Goal: Task Accomplishment & Management: Use online tool/utility

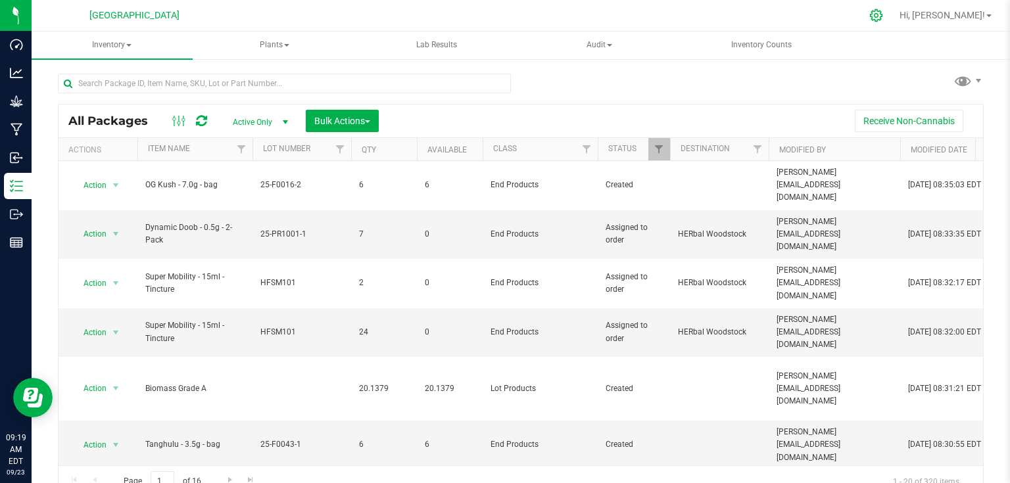
click at [886, 11] on div at bounding box center [877, 16] width 18 height 14
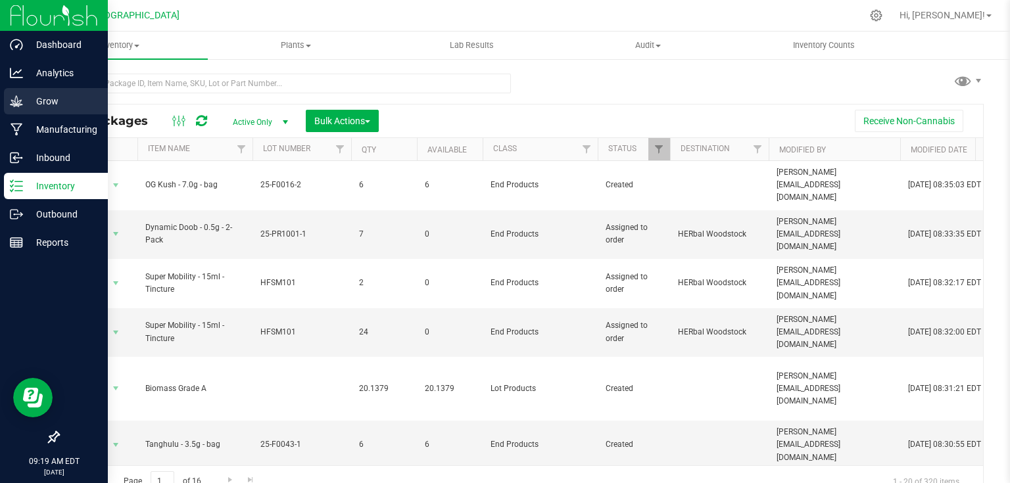
click at [16, 107] on icon at bounding box center [16, 101] width 13 height 13
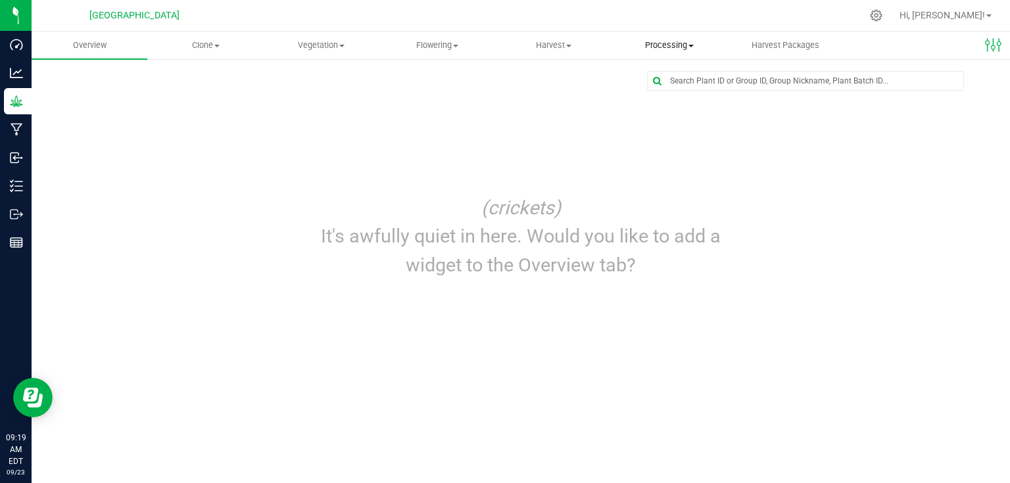
click at [671, 47] on span "Processing" at bounding box center [669, 45] width 114 height 12
click at [668, 99] on span "Processing harvests" at bounding box center [673, 94] width 122 height 11
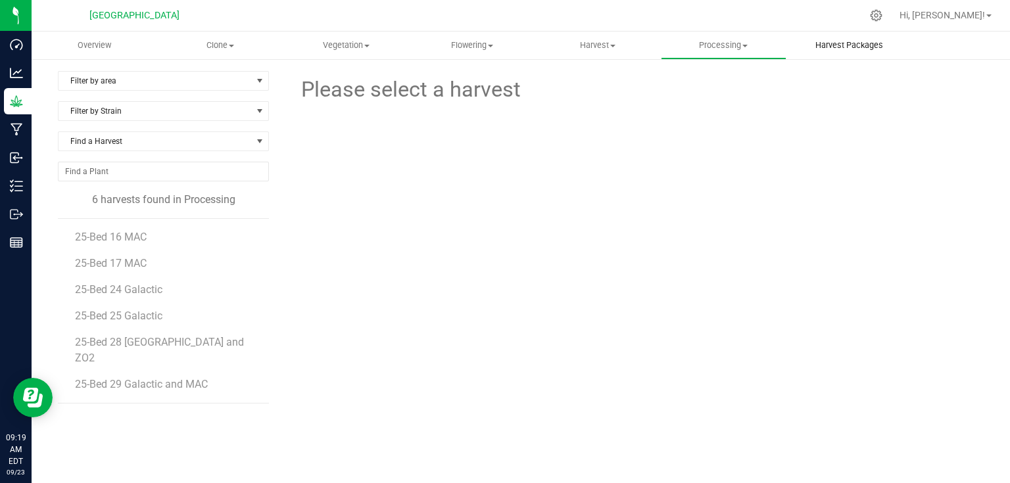
click at [833, 51] on span "Harvest Packages" at bounding box center [849, 45] width 103 height 12
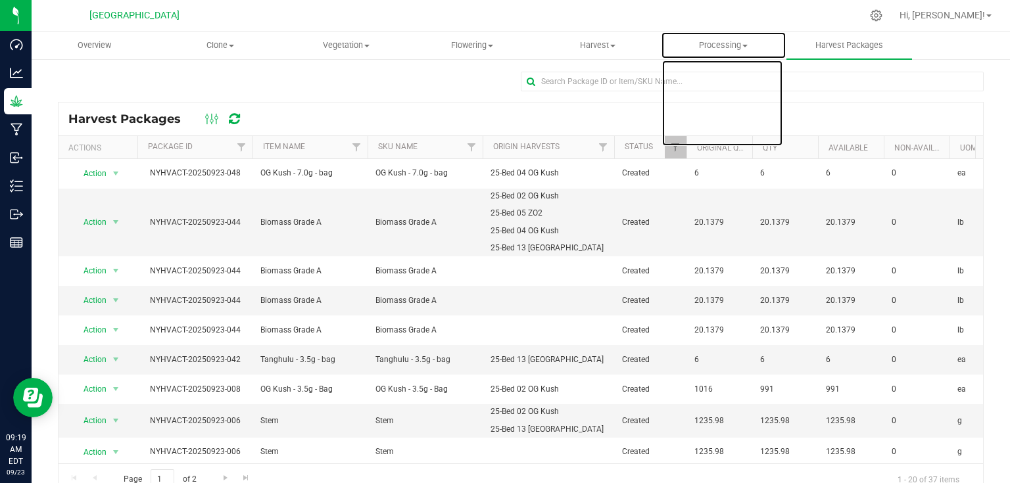
click at [705, 47] on span "Processing" at bounding box center [724, 45] width 124 height 12
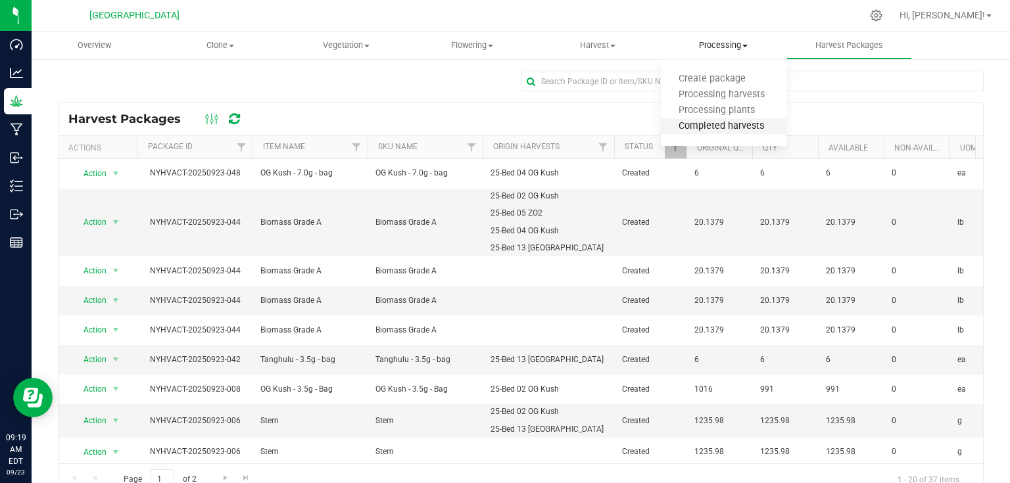
click at [704, 129] on span "Completed harvests" at bounding box center [721, 126] width 121 height 11
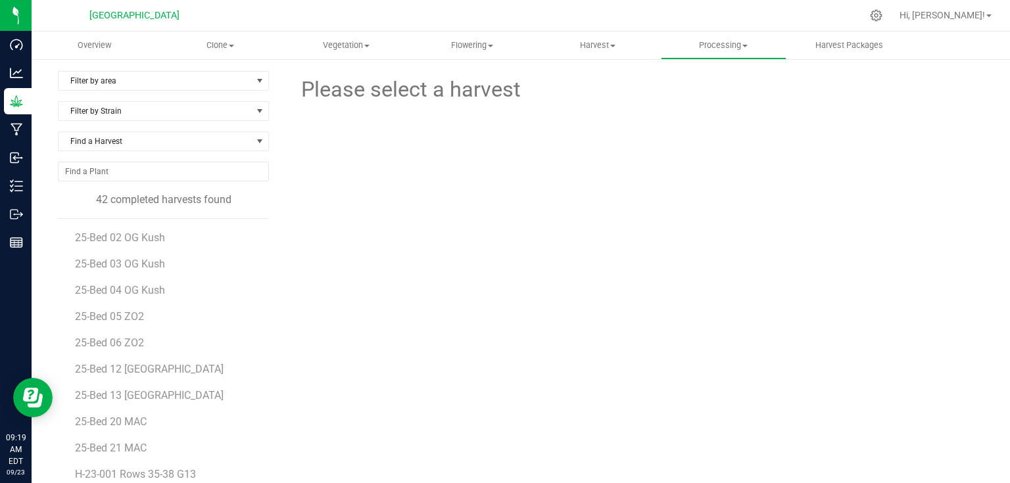
scroll to position [158, 0]
click at [122, 391] on span "25-Bed 20 MAC" at bounding box center [112, 395] width 74 height 12
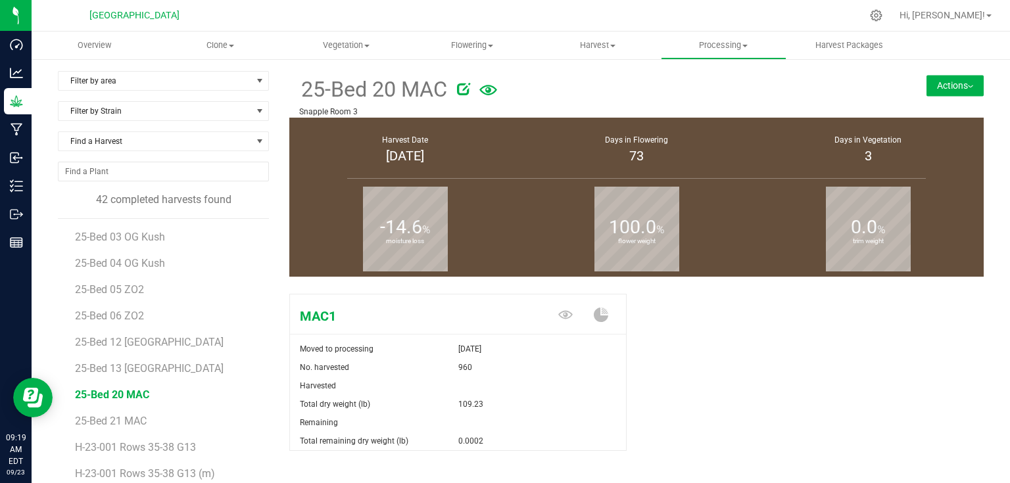
drag, startPoint x: 453, startPoint y: 407, endPoint x: 501, endPoint y: 404, distance: 48.1
click at [501, 404] on div "Total dry weight (lb) 109.23" at bounding box center [458, 404] width 336 height 18
click at [501, 404] on div "109.23" at bounding box center [542, 404] width 168 height 18
click at [947, 77] on button "Actions" at bounding box center [955, 85] width 57 height 21
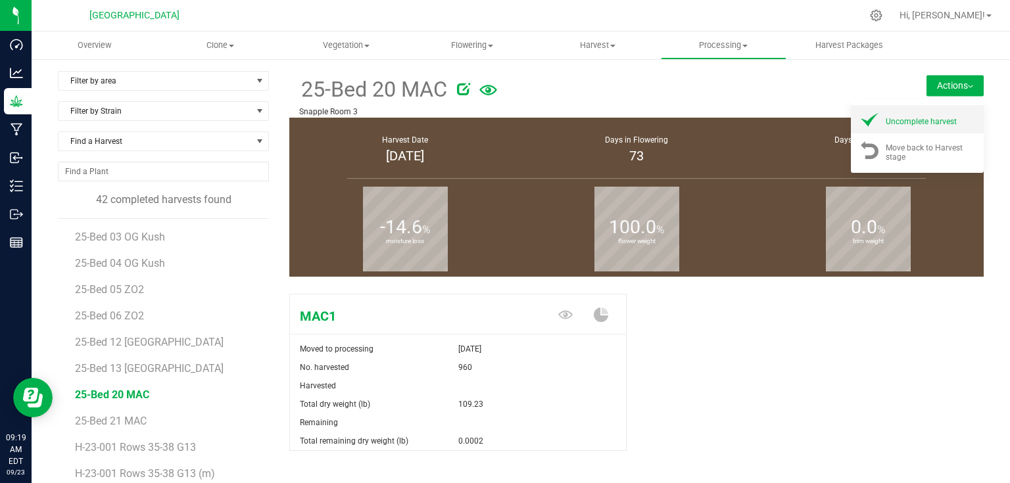
click at [942, 117] on span "Uncomplete harvest" at bounding box center [921, 121] width 71 height 9
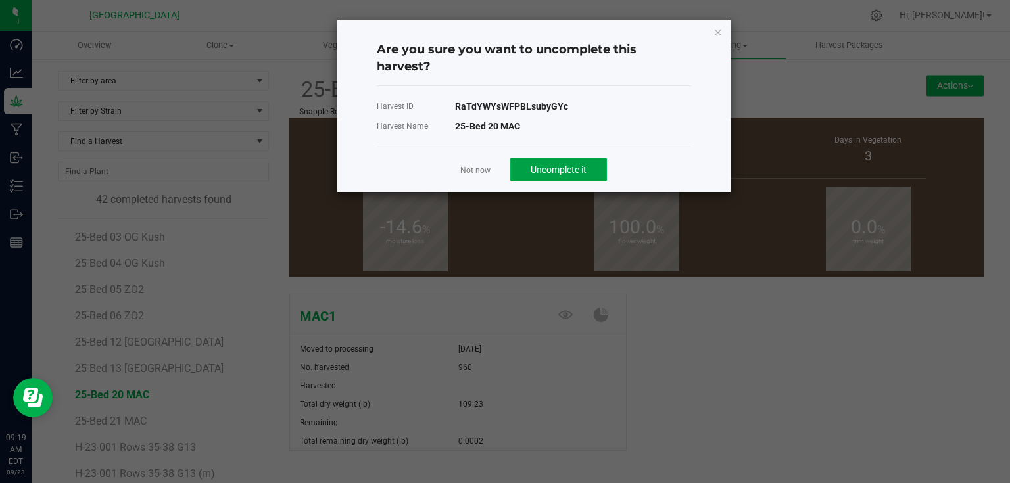
click at [574, 168] on span "Uncomplete it" at bounding box center [559, 169] width 56 height 11
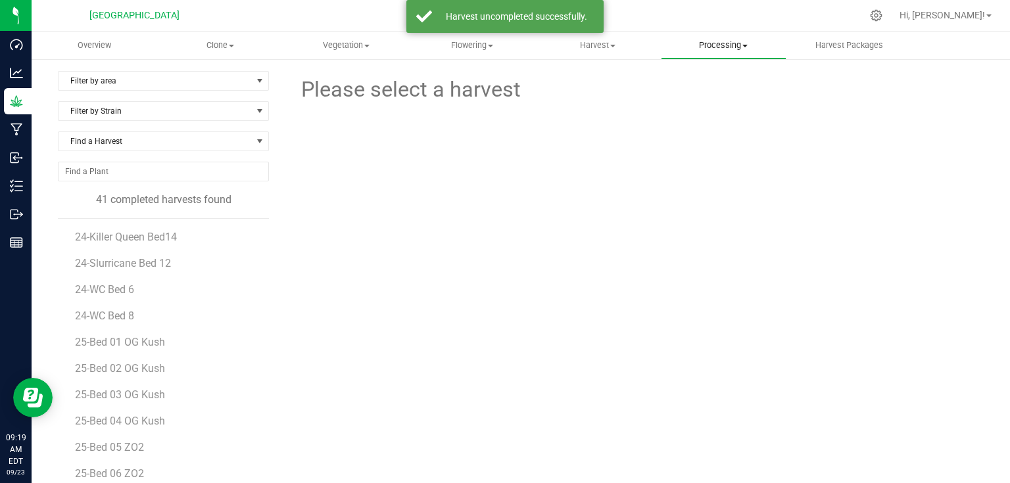
click at [730, 44] on span "Processing" at bounding box center [724, 45] width 124 height 12
click at [726, 91] on span "Processing harvests" at bounding box center [722, 94] width 122 height 11
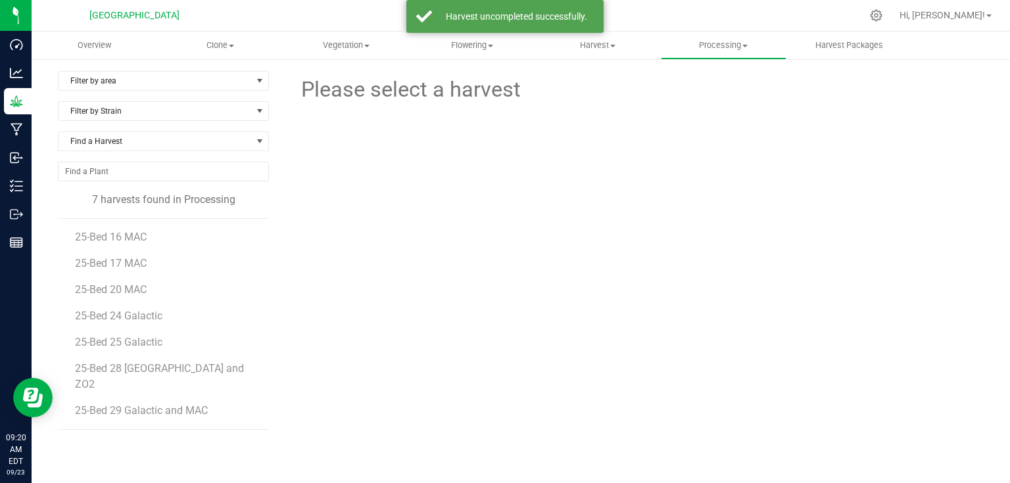
click at [122, 298] on li "25-Bed 24 Galactic" at bounding box center [167, 311] width 185 height 26
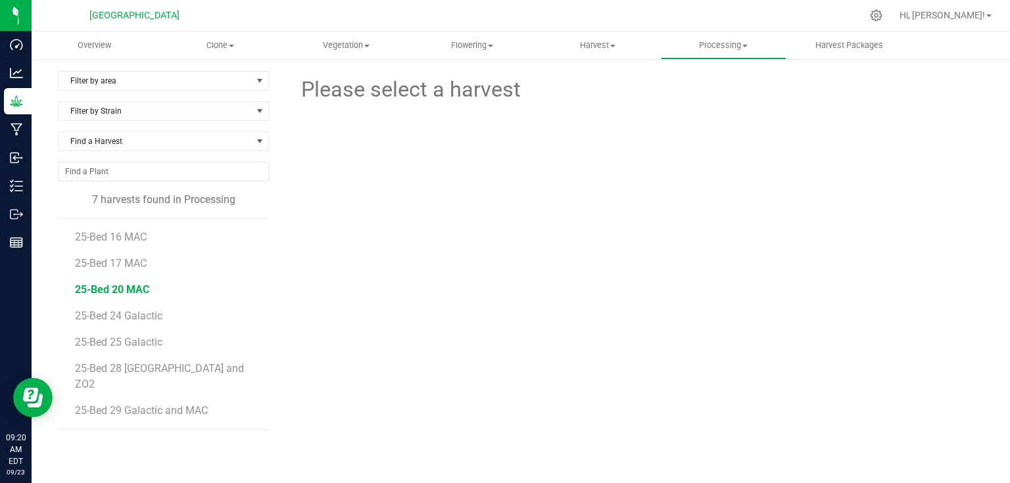
click at [129, 290] on span "25-Bed 20 MAC" at bounding box center [112, 290] width 74 height 12
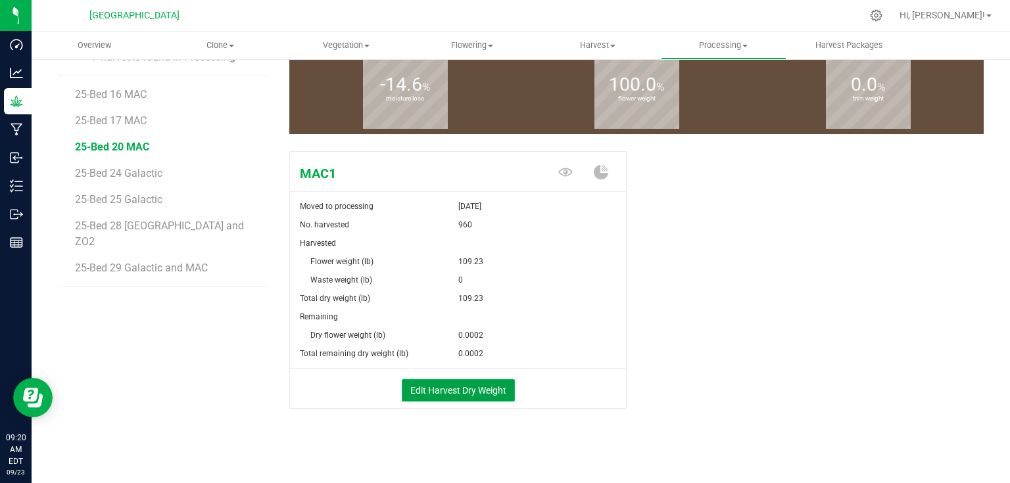
click at [465, 392] on button "Edit Harvest Dry Weight" at bounding box center [458, 391] width 113 height 22
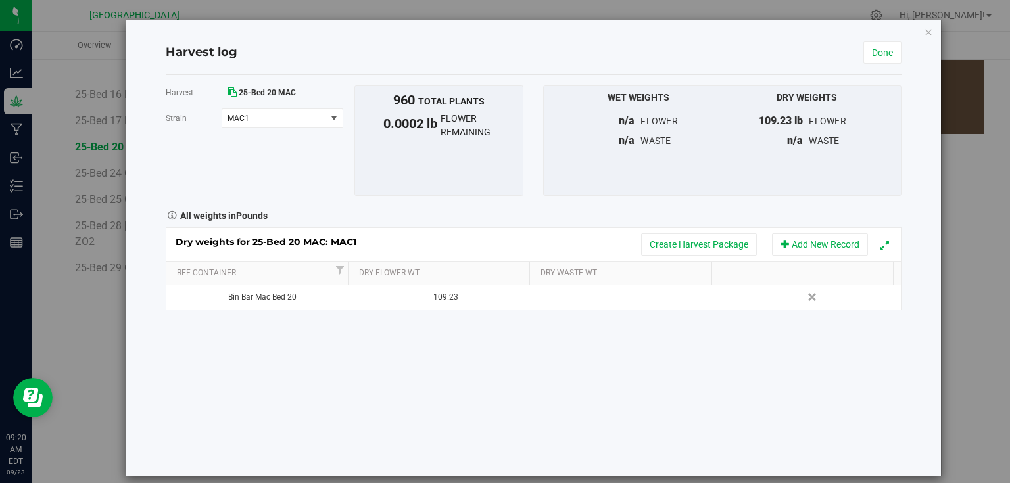
scroll to position [12, 0]
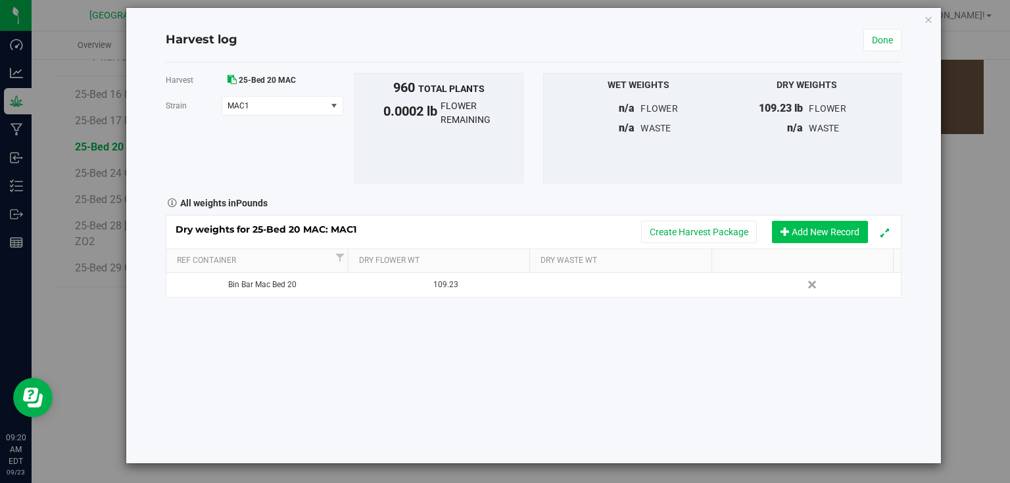
click at [821, 235] on button "Add New Record" at bounding box center [820, 232] width 96 height 22
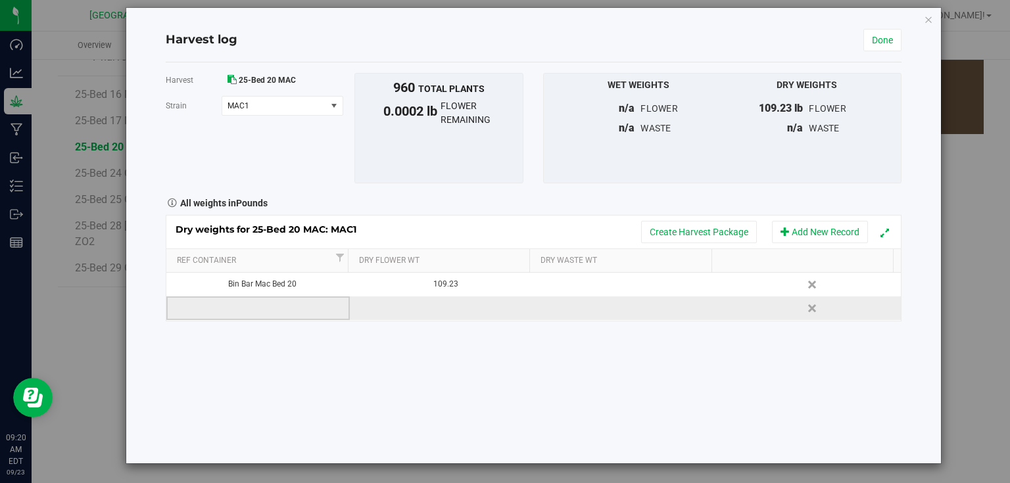
click at [293, 309] on td at bounding box center [258, 309] width 184 height 24
click at [885, 49] on link "Done" at bounding box center [883, 40] width 38 height 22
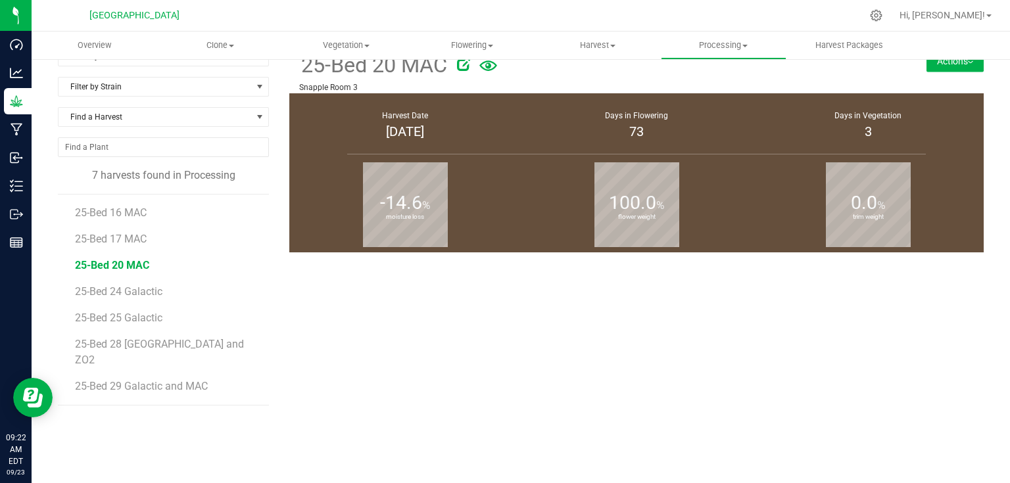
scroll to position [143, 0]
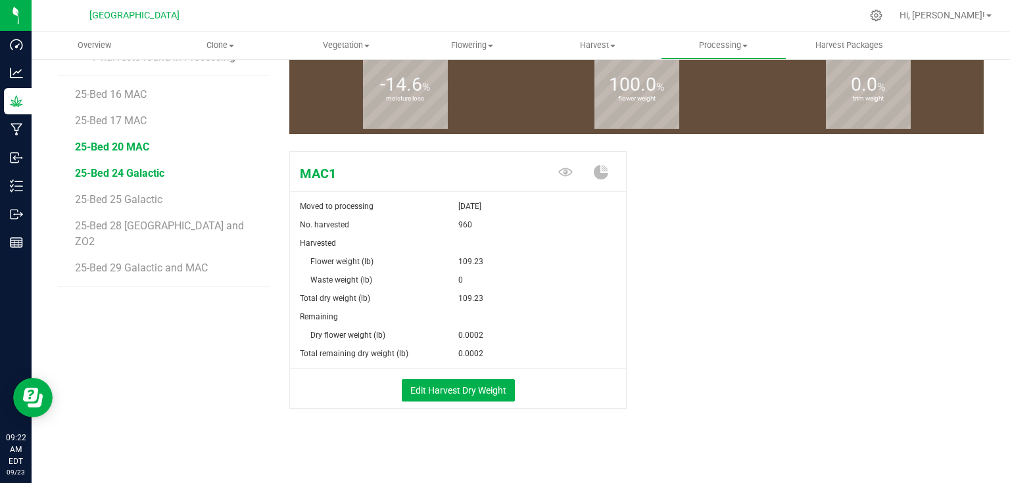
click at [142, 174] on span "25-Bed 24 Galactic" at bounding box center [119, 173] width 89 height 12
click at [457, 381] on button "Edit Harvest Dry Weight" at bounding box center [458, 391] width 113 height 22
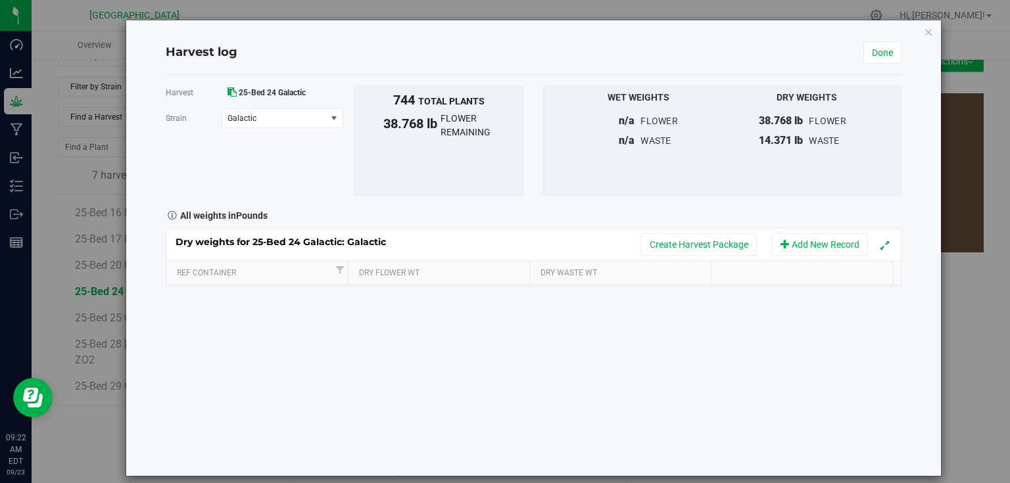
scroll to position [143, 0]
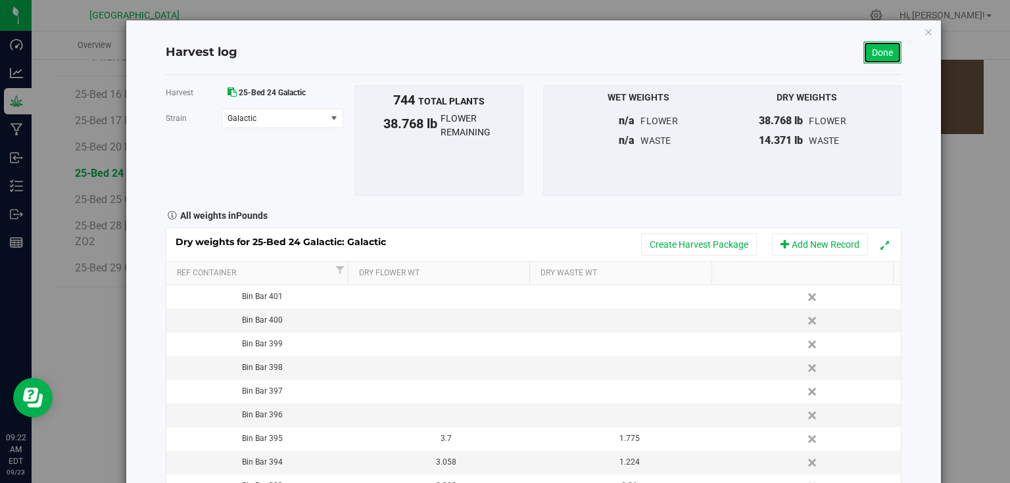
click at [879, 62] on link "Done" at bounding box center [883, 52] width 38 height 22
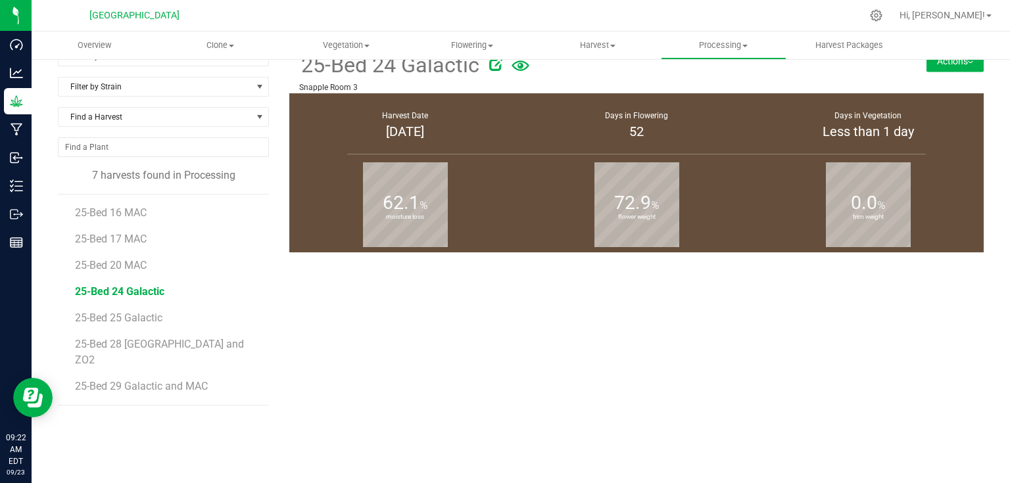
scroll to position [143, 0]
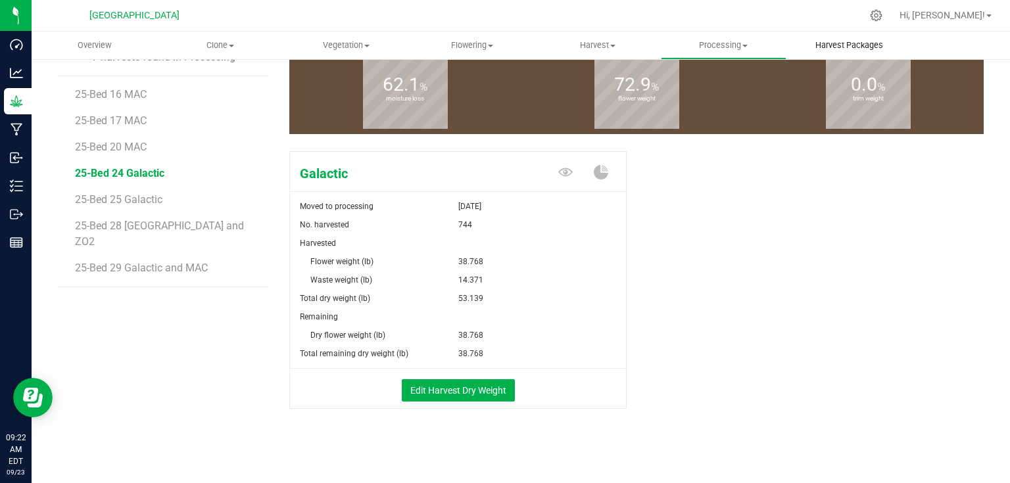
click at [864, 51] on span "Harvest Packages" at bounding box center [849, 45] width 103 height 12
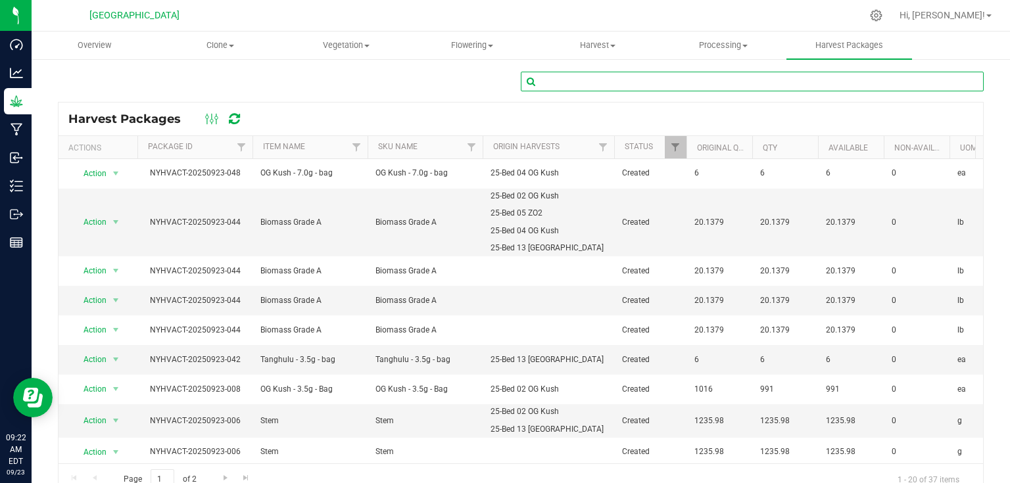
click at [713, 82] on input "text" at bounding box center [752, 82] width 463 height 20
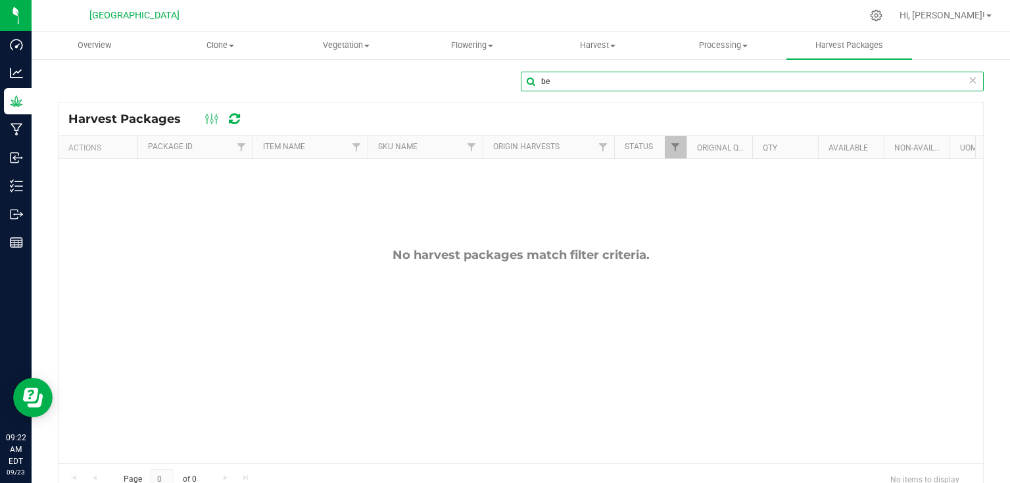
type input "b"
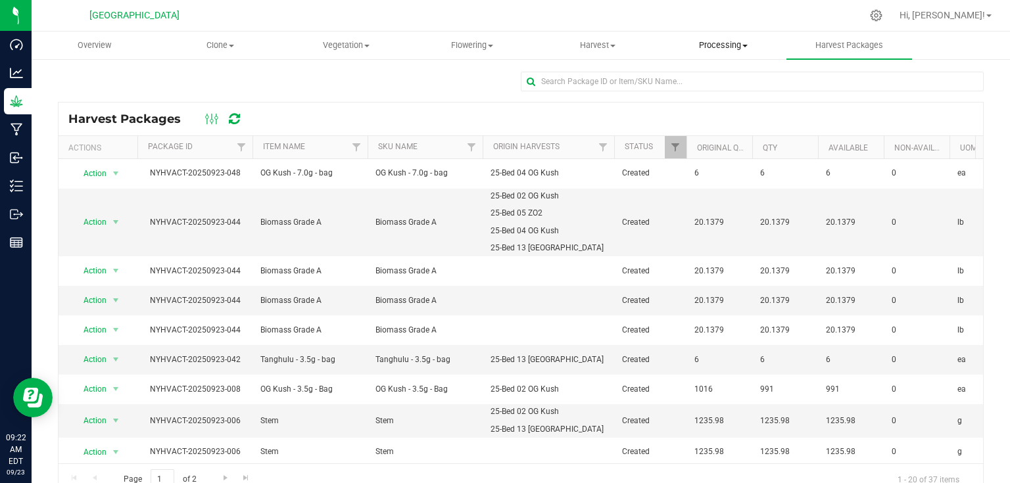
click at [706, 46] on span "Processing" at bounding box center [724, 45] width 124 height 12
click at [718, 89] on li "Processing harvests" at bounding box center [724, 95] width 126 height 16
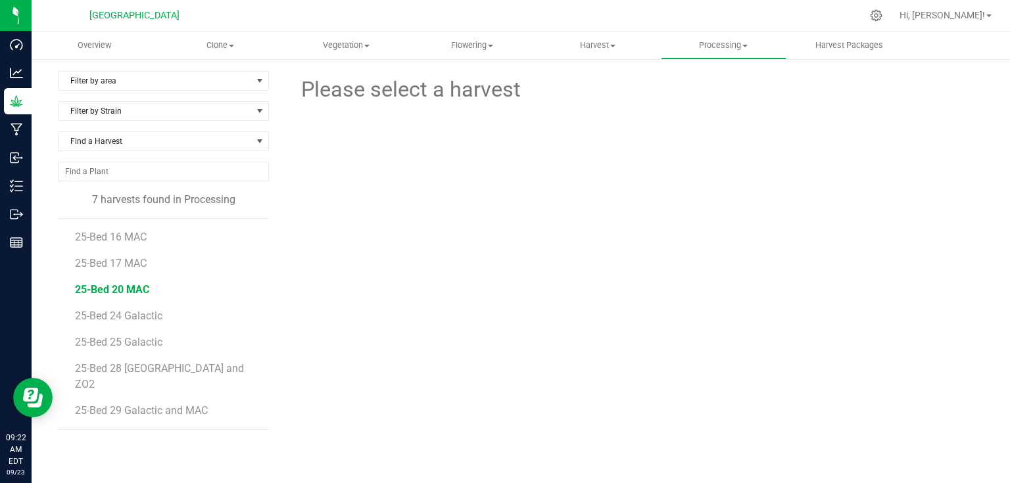
click at [135, 287] on span "25-Bed 20 MAC" at bounding box center [112, 290] width 74 height 12
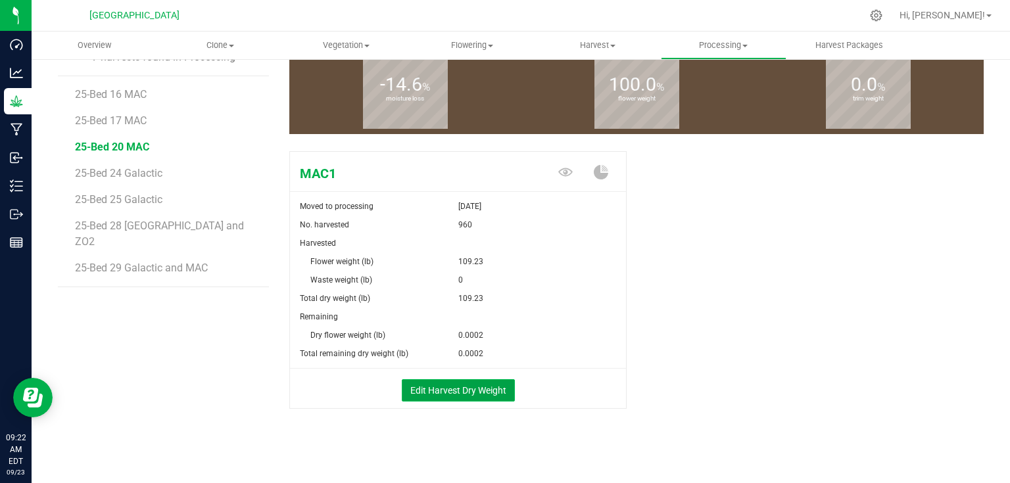
click at [423, 382] on button "Edit Harvest Dry Weight" at bounding box center [458, 391] width 113 height 22
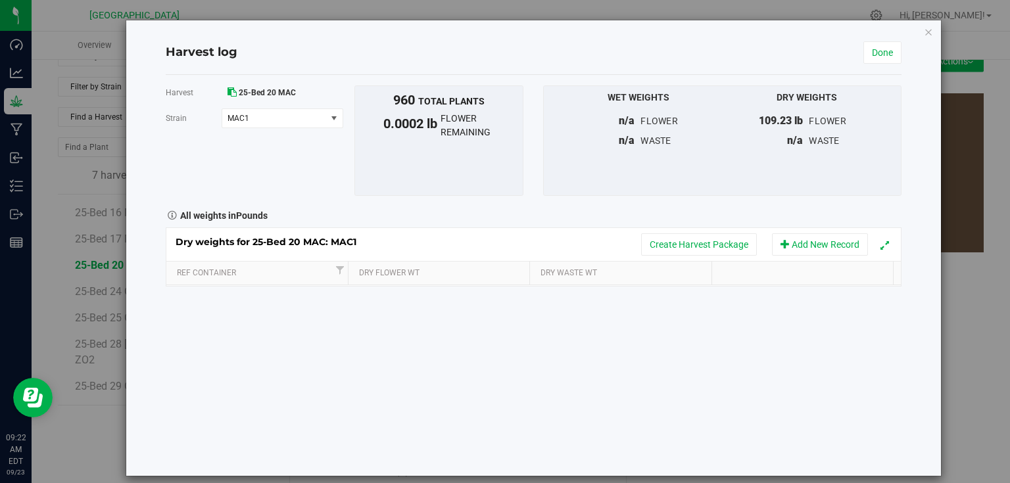
scroll to position [143, 0]
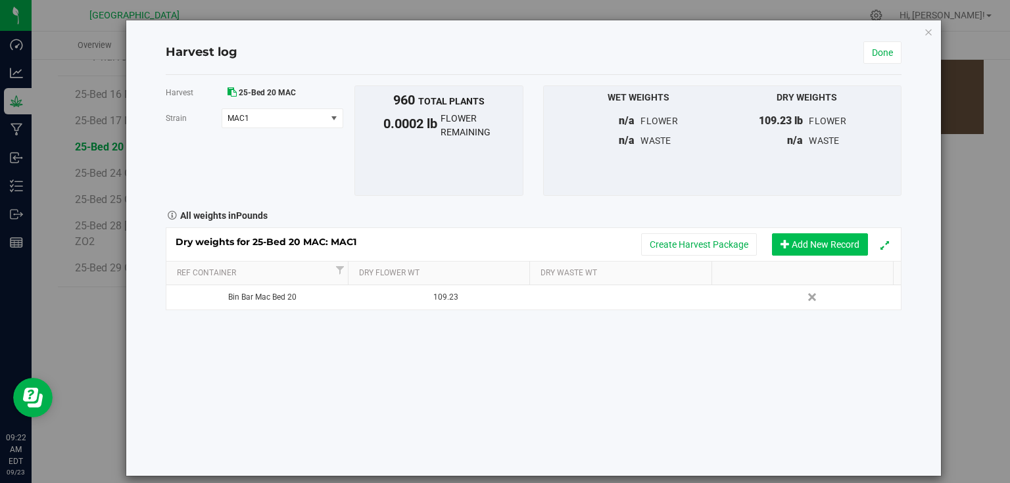
click at [822, 243] on button "Add New Record" at bounding box center [820, 245] width 96 height 22
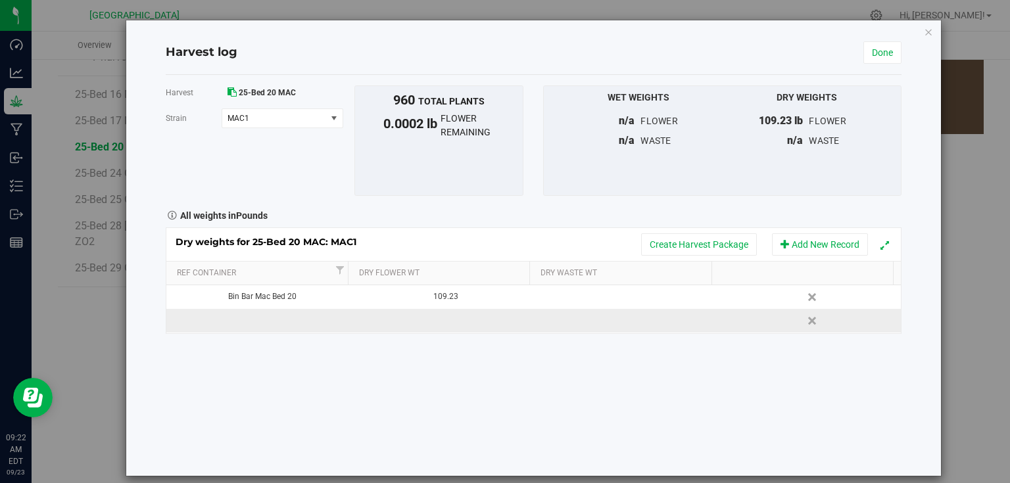
click at [264, 320] on td at bounding box center [258, 321] width 184 height 24
type input "Bin Bar 382"
type input "3.030"
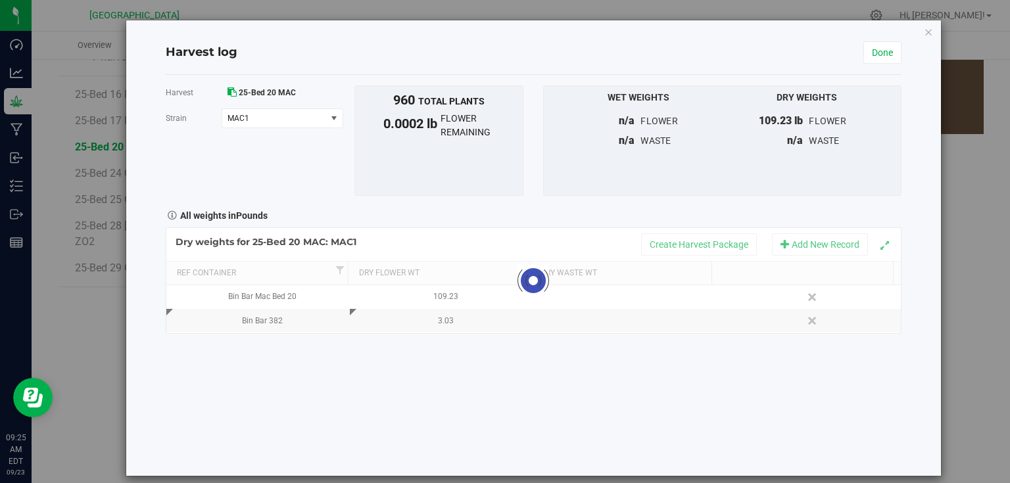
click at [472, 374] on div "Harvest 25-Bed 20 MAC [GEOGRAPHIC_DATA] MAC1 Select strain MAC1 To bulk upload …" at bounding box center [534, 275] width 736 height 401
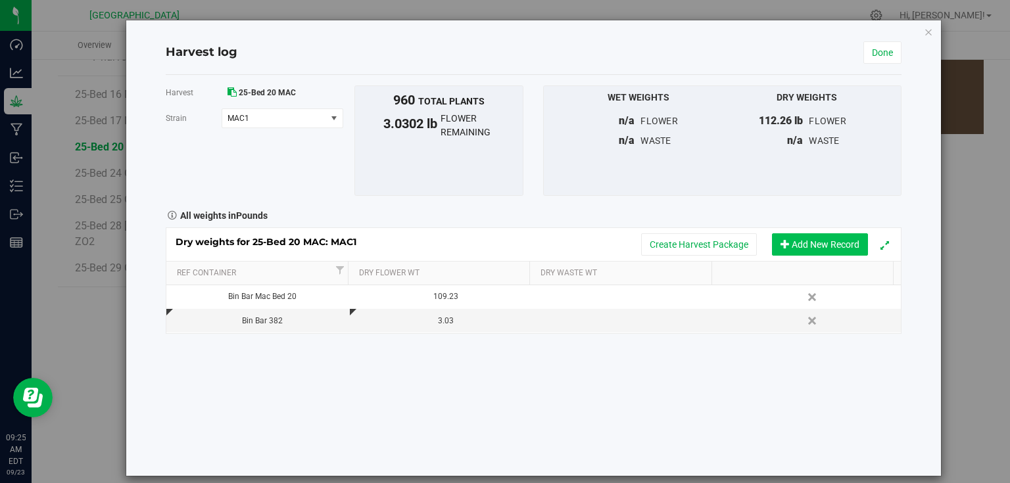
click at [793, 252] on button "Add New Record" at bounding box center [820, 245] width 96 height 22
click at [286, 316] on div "Bin Bar 382" at bounding box center [263, 320] width 174 height 12
click at [286, 316] on input "Bin Bar 382" at bounding box center [262, 320] width 170 height 20
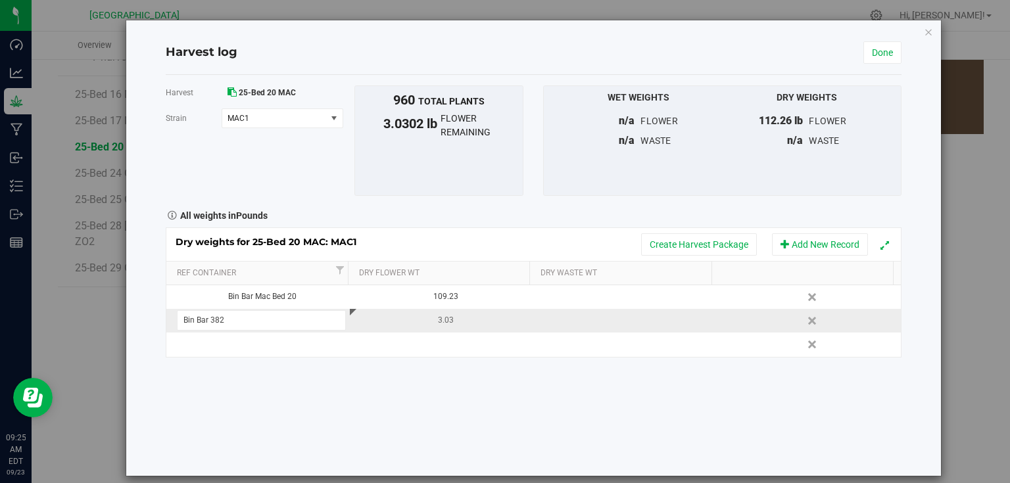
click at [286, 316] on input "Bin Bar 382" at bounding box center [262, 320] width 170 height 20
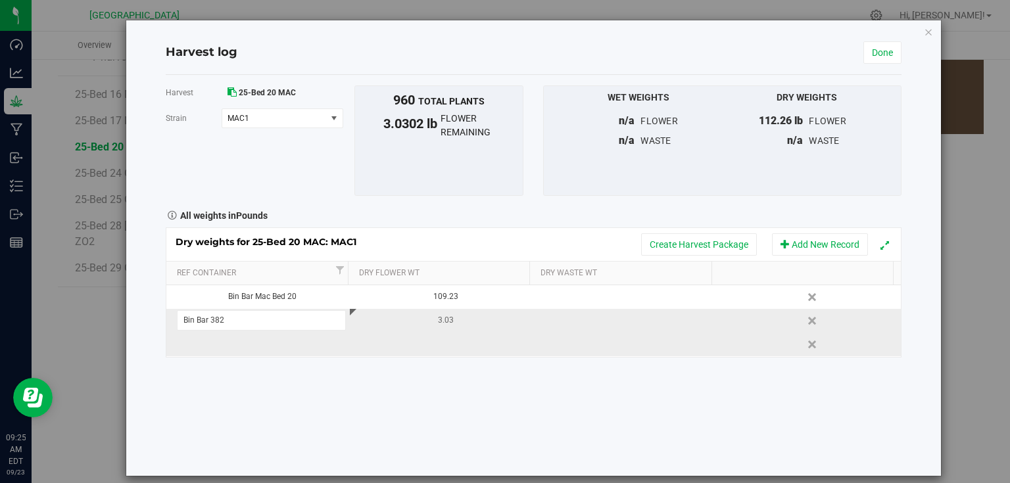
click at [245, 347] on td at bounding box center [258, 345] width 184 height 24
type input "Bin Bar 383"
type input "4.187"
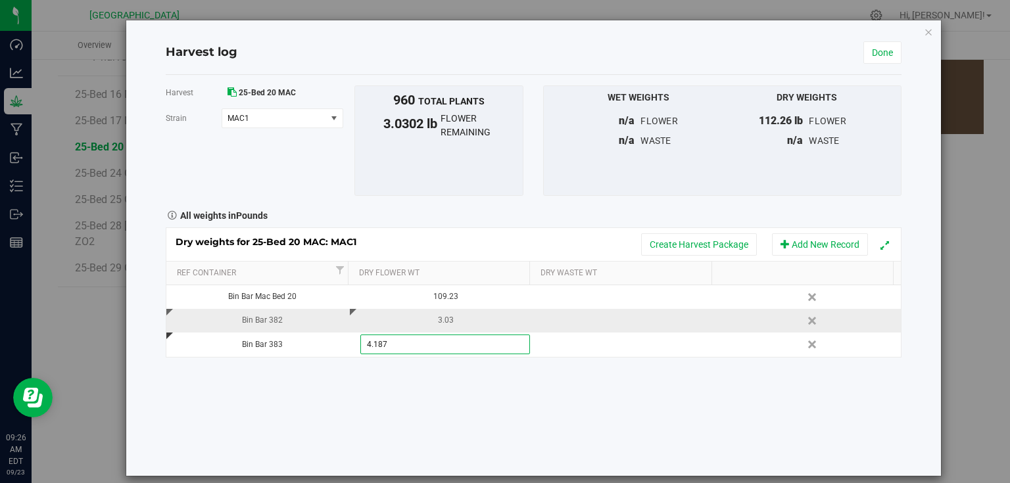
click at [508, 405] on div "Harvest 25-Bed 20 MAC [GEOGRAPHIC_DATA] MAC1 Select strain MAC1 To bulk upload …" at bounding box center [534, 275] width 736 height 401
click at [883, 57] on link "Done" at bounding box center [883, 52] width 38 height 22
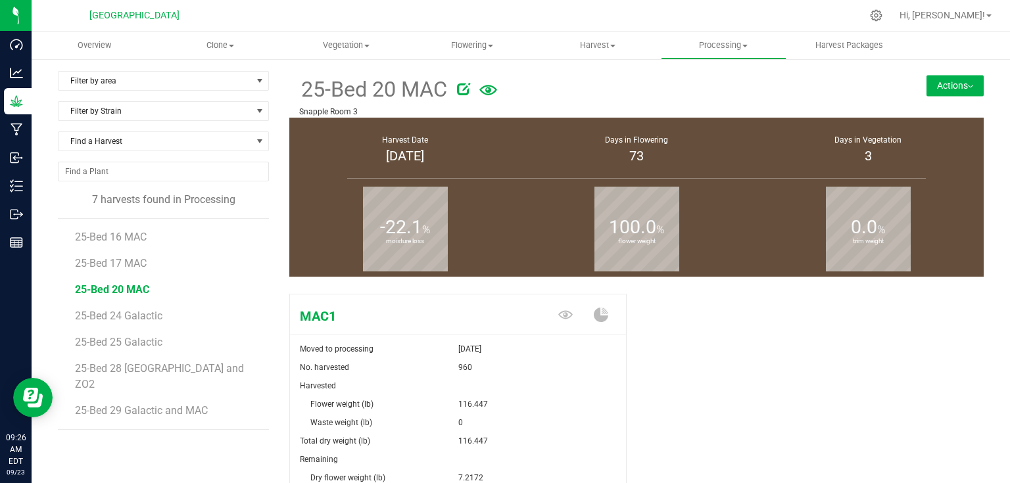
click at [954, 93] on button "Actions" at bounding box center [955, 85] width 57 height 21
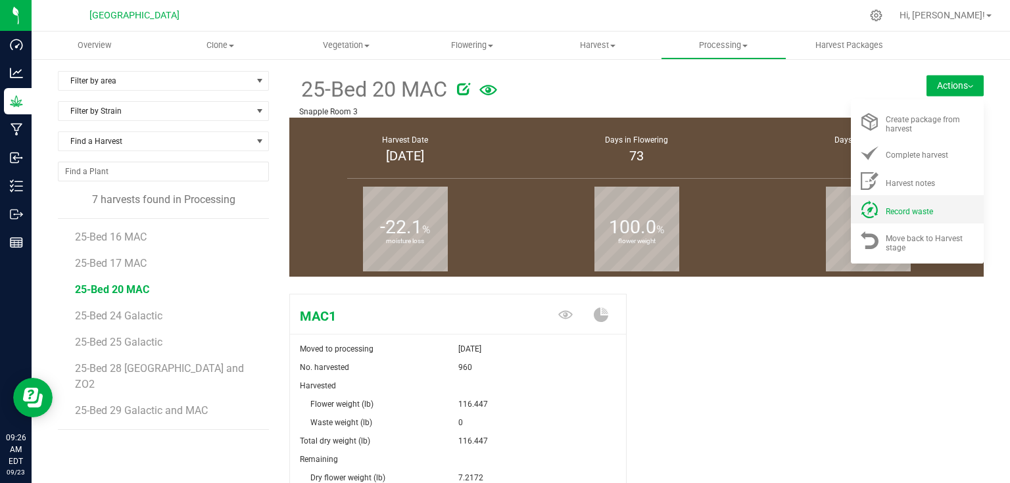
click at [899, 208] on span "Record waste" at bounding box center [909, 211] width 47 height 9
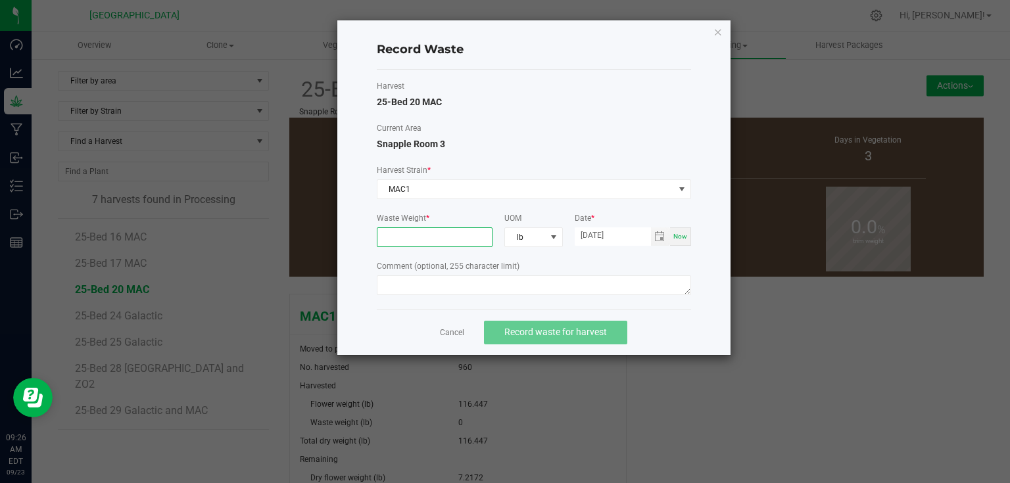
click at [470, 230] on input at bounding box center [435, 237] width 115 height 18
type input "2.5200 lb"
click at [616, 335] on button "Record waste for harvest" at bounding box center [555, 333] width 143 height 24
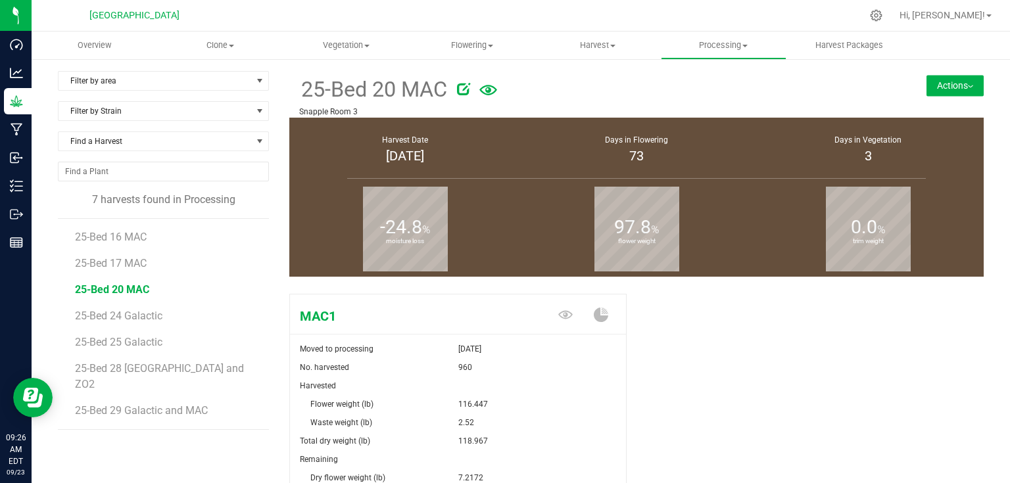
scroll to position [53, 0]
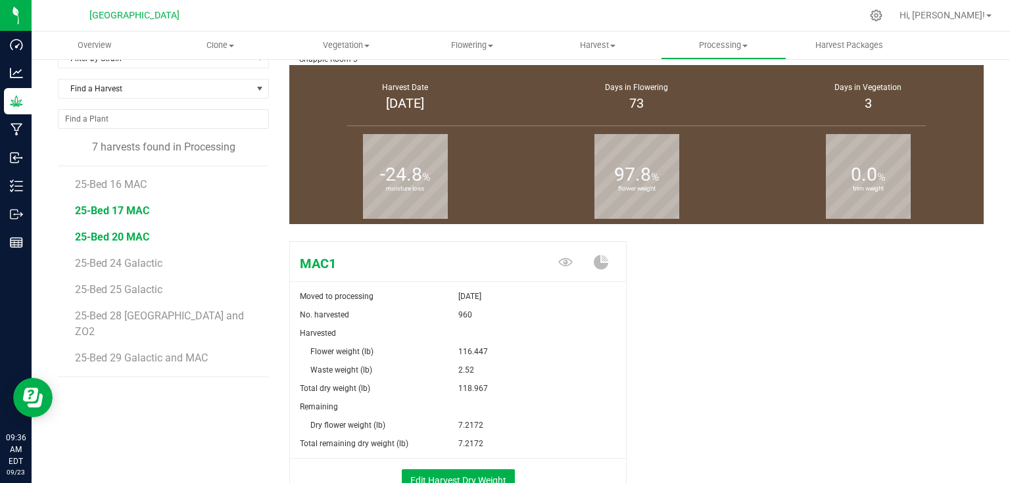
click at [124, 211] on span "25-Bed 17 MAC" at bounding box center [112, 211] width 74 height 12
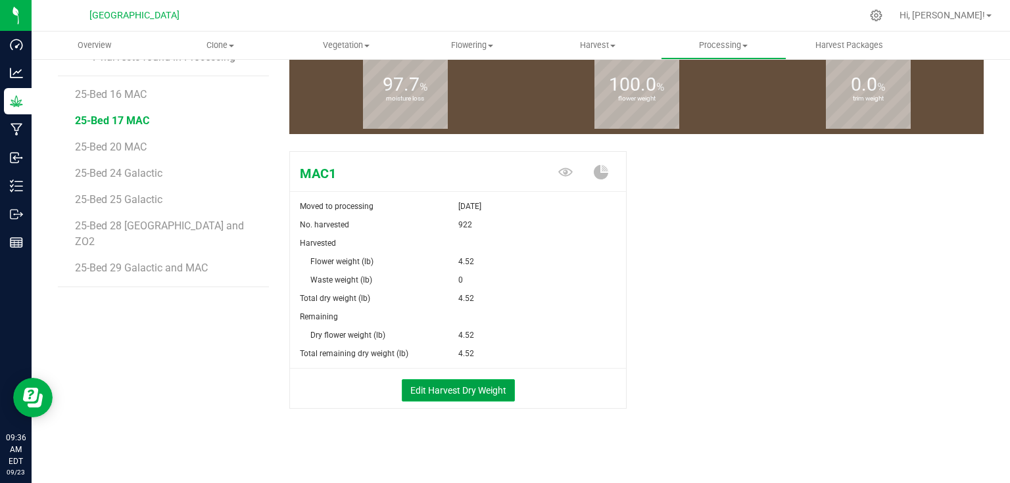
click at [458, 384] on button "Edit Harvest Dry Weight" at bounding box center [458, 391] width 113 height 22
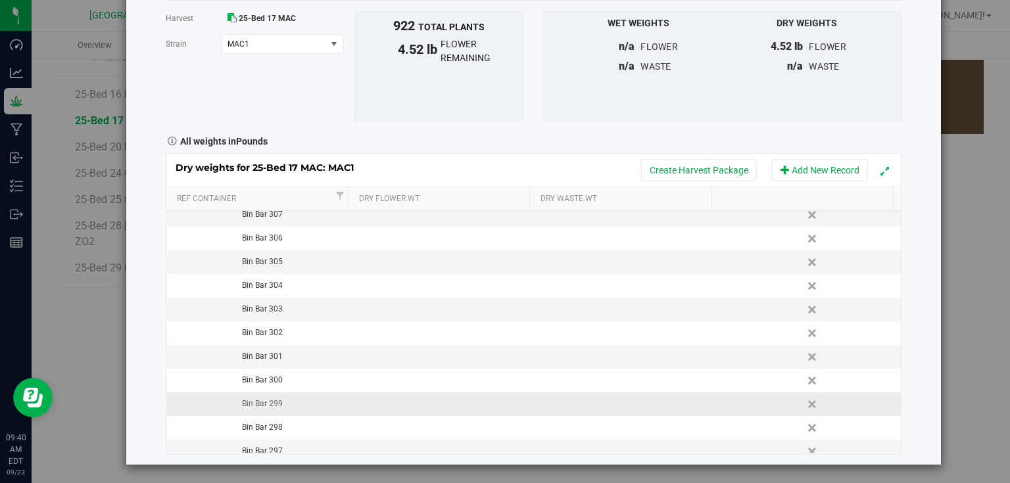
scroll to position [397, 0]
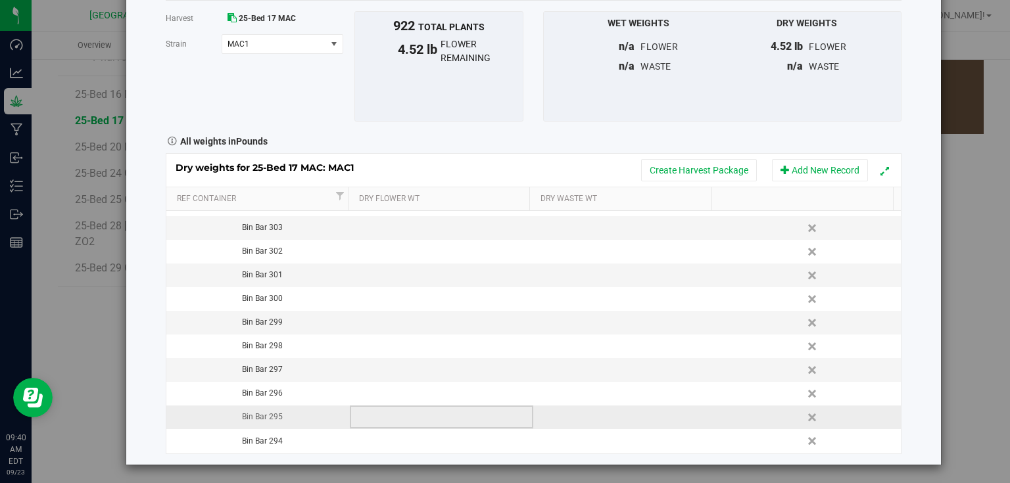
click at [366, 413] on td at bounding box center [442, 418] width 184 height 24
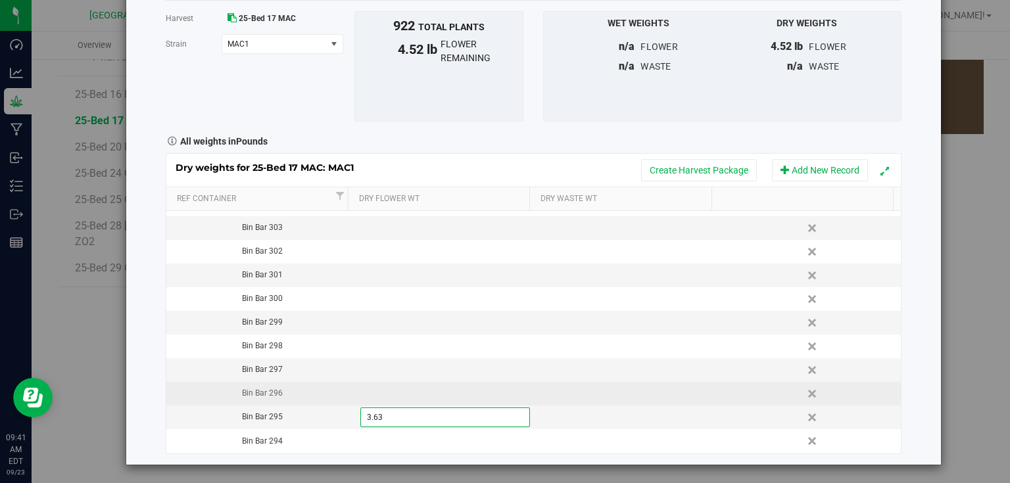
type input "3.632"
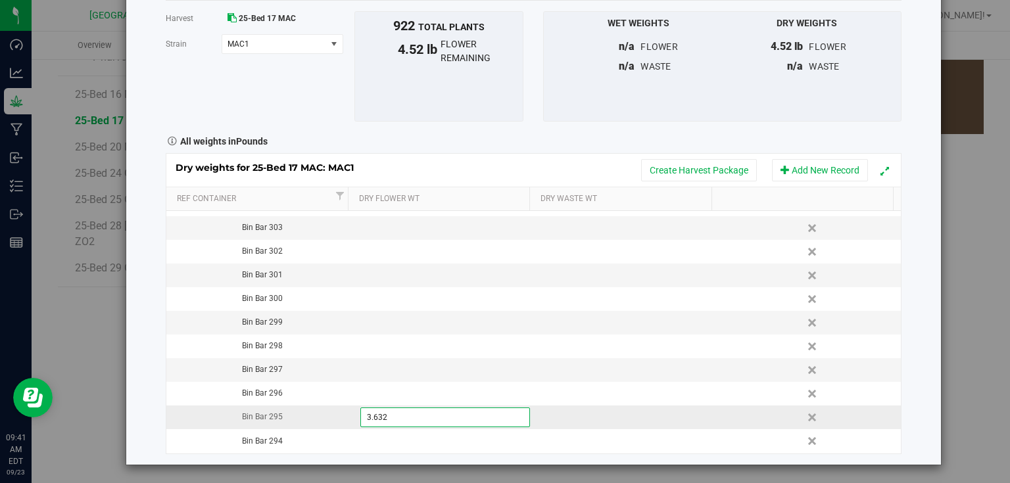
click at [629, 417] on div "Dry weights for 25-Bed 17 MAC: MAC1 Create Harvest Package Add New Record Ref C…" at bounding box center [534, 303] width 736 height 301
click at [629, 417] on td at bounding box center [625, 418] width 184 height 24
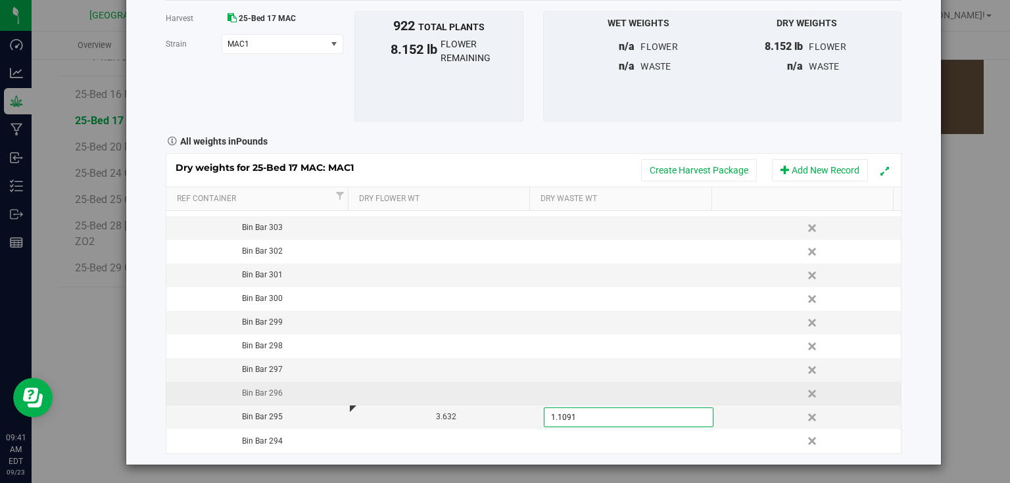
type input "1.109"
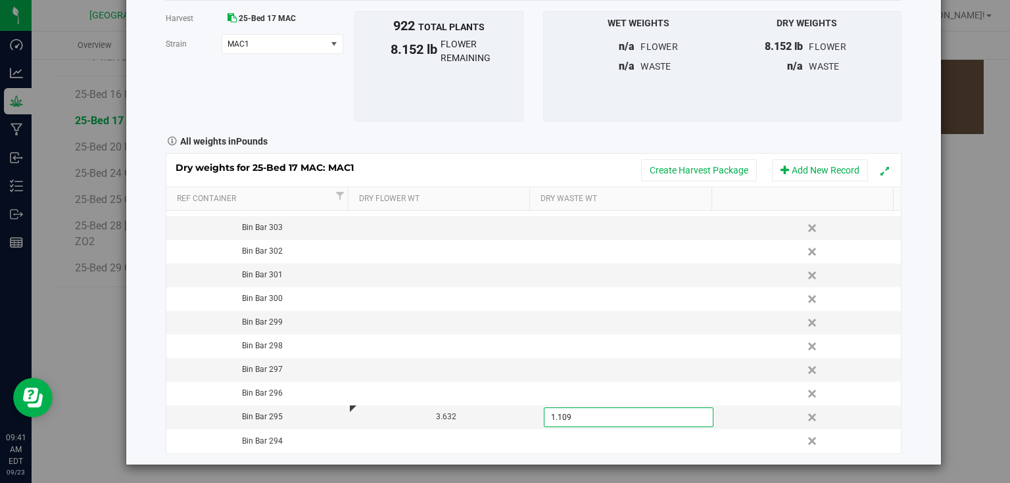
click at [916, 357] on div "Harvest log Done Harvest 25-Bed 17 MAC [GEOGRAPHIC_DATA] MAC1 Select strain MAC…" at bounding box center [533, 205] width 815 height 519
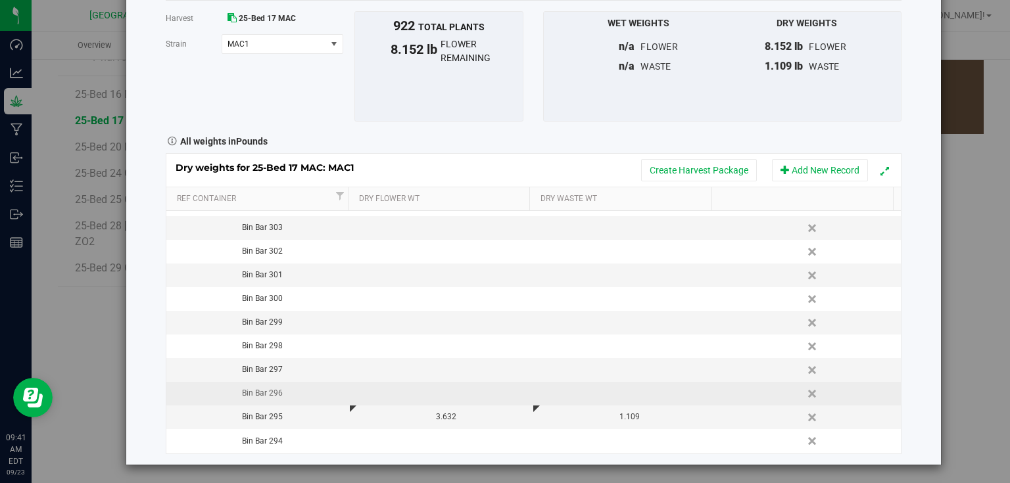
click at [423, 395] on td at bounding box center [442, 394] width 184 height 24
type input "2.822"
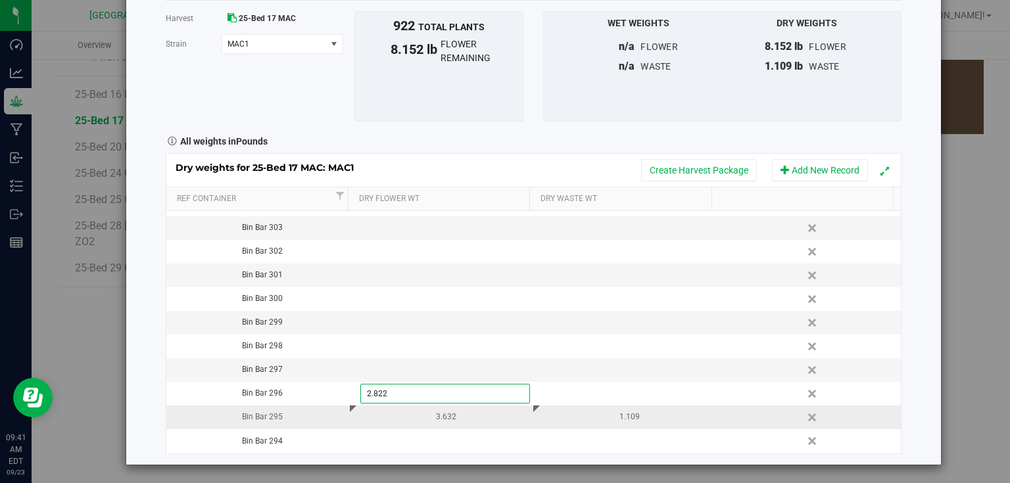
click at [663, 407] on div "Dry weights for 25-Bed 17 MAC: MAC1 Create Harvest Package Add New Record Ref C…" at bounding box center [534, 303] width 736 height 301
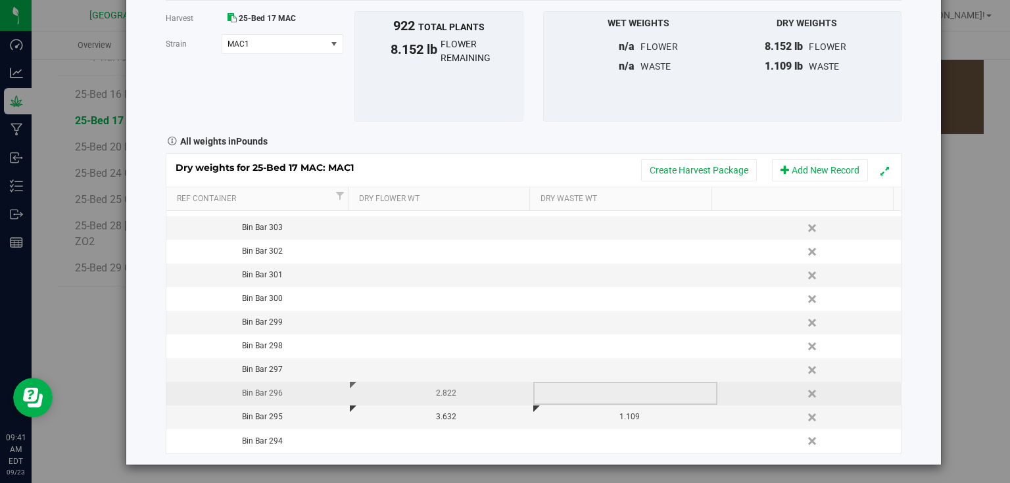
click at [660, 384] on td at bounding box center [625, 394] width 184 height 24
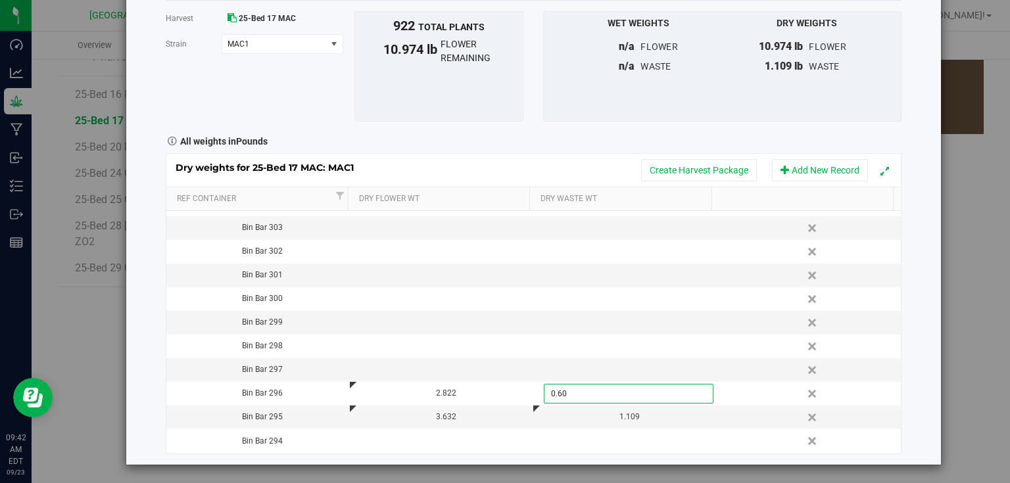
type input "0.609"
click at [906, 342] on div "Harvest log Done Harvest 25-Bed 17 MAC [GEOGRAPHIC_DATA] MAC1 Select strain MAC…" at bounding box center [533, 205] width 815 height 519
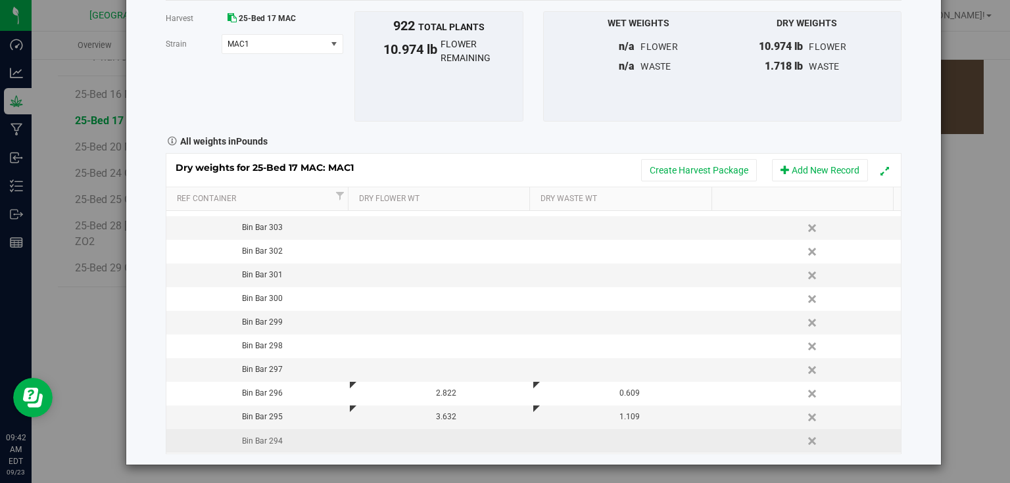
click at [463, 439] on td at bounding box center [442, 442] width 184 height 24
type input "3.599"
click at [581, 441] on div "Dry weights for 25-Bed 17 MAC: MAC1 Create Harvest Package Add New Record Ref C…" at bounding box center [534, 303] width 736 height 301
click at [587, 441] on td at bounding box center [625, 442] width 184 height 24
type input "0.864"
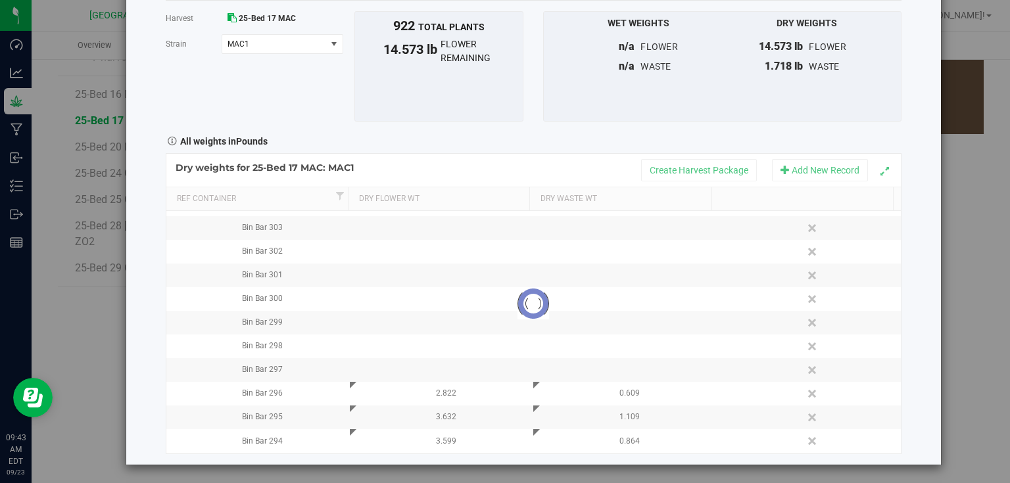
click at [912, 376] on div "Harvest log Done Harvest 25-Bed 17 MAC [GEOGRAPHIC_DATA] MAC1 Select strain MAC…" at bounding box center [533, 205] width 815 height 519
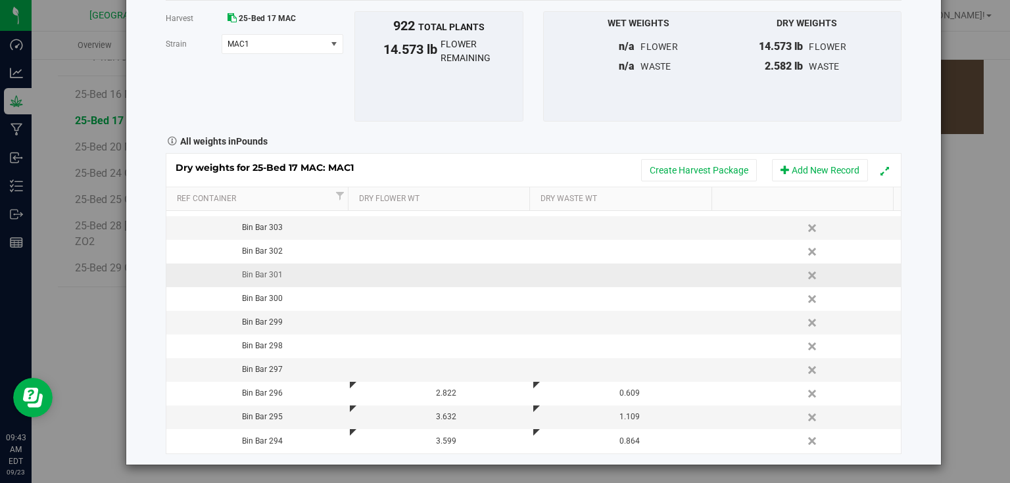
click at [426, 280] on td at bounding box center [442, 276] width 184 height 24
type input "3.874"
click at [559, 276] on div "Dry weights for 25-Bed 17 MAC: MAC1 Create Harvest Package Add New Record Ref C…" at bounding box center [534, 303] width 736 height 301
click at [600, 274] on td at bounding box center [625, 276] width 184 height 24
type input "1.054"
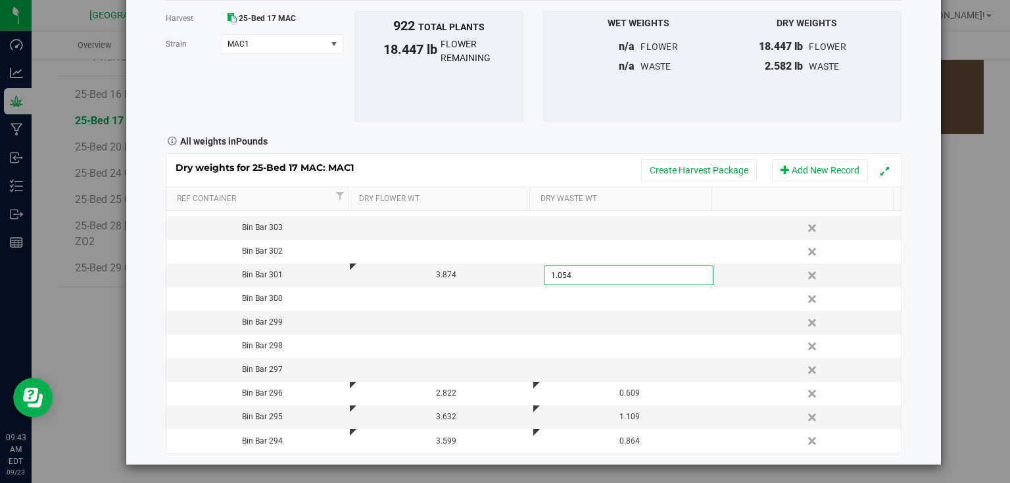
click at [913, 272] on div "Harvest log Done Harvest 25-Bed 17 MAC [GEOGRAPHIC_DATA] MAC1 Select strain MAC…" at bounding box center [533, 205] width 815 height 519
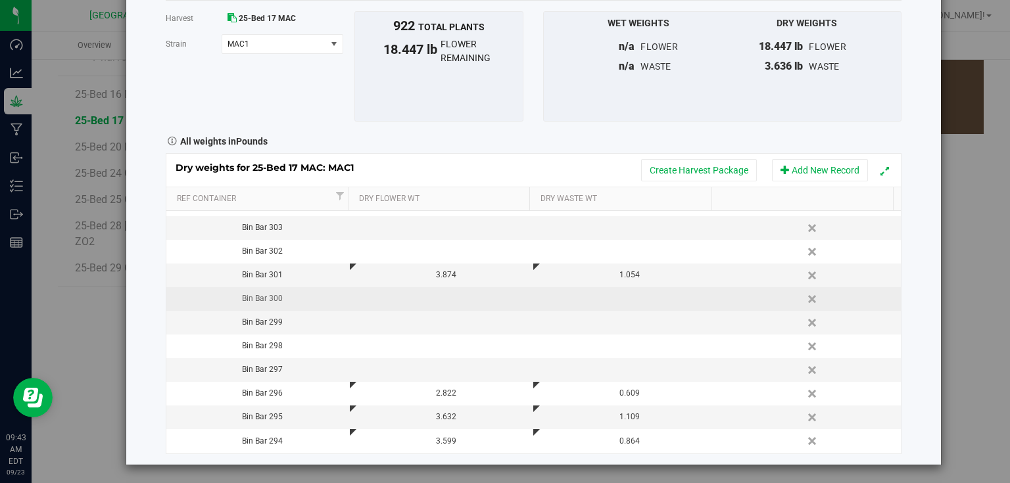
click at [435, 291] on td at bounding box center [442, 299] width 184 height 24
type input "2.838"
click at [625, 292] on div "Dry weights for 25-Bed 17 MAC: MAC1 Create Harvest Package Add New Record Ref C…" at bounding box center [534, 303] width 736 height 301
click at [625, 292] on td at bounding box center [625, 299] width 184 height 24
type input "0.867"
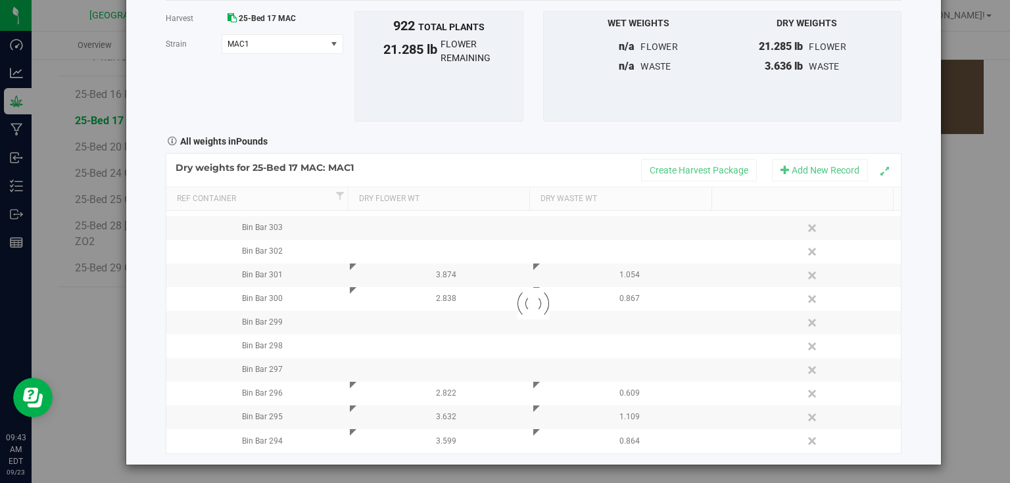
click at [905, 268] on div "Harvest log Done Harvest 25-Bed 17 MAC [GEOGRAPHIC_DATA] MAC1 Select strain MAC…" at bounding box center [533, 205] width 815 height 519
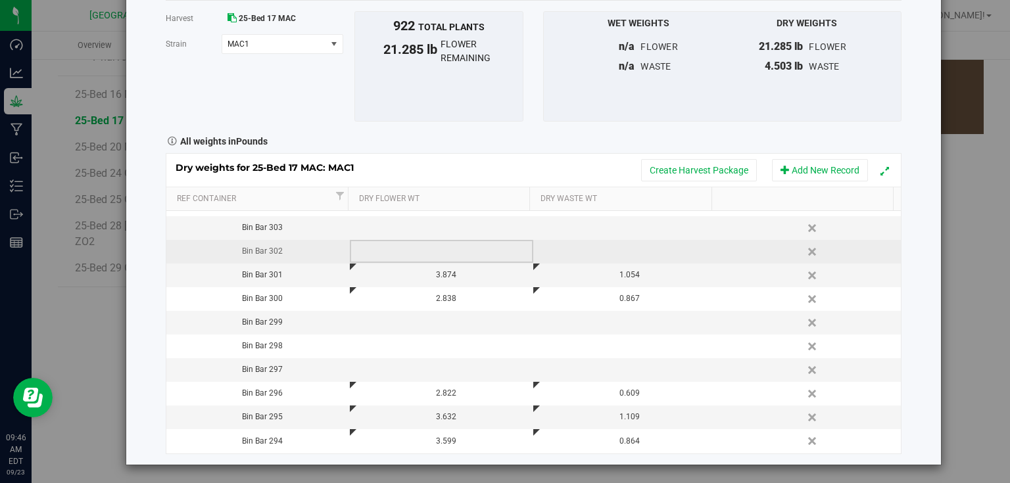
click at [450, 251] on td at bounding box center [442, 252] width 184 height 24
type input "2.822"
type input "2.8220 lb"
click at [608, 249] on div "Dry weights for 25-Bed 17 MAC: MAC1 Create Harvest Package Add New Record Ref C…" at bounding box center [534, 303] width 736 height 301
click at [608, 249] on td at bounding box center [625, 252] width 184 height 24
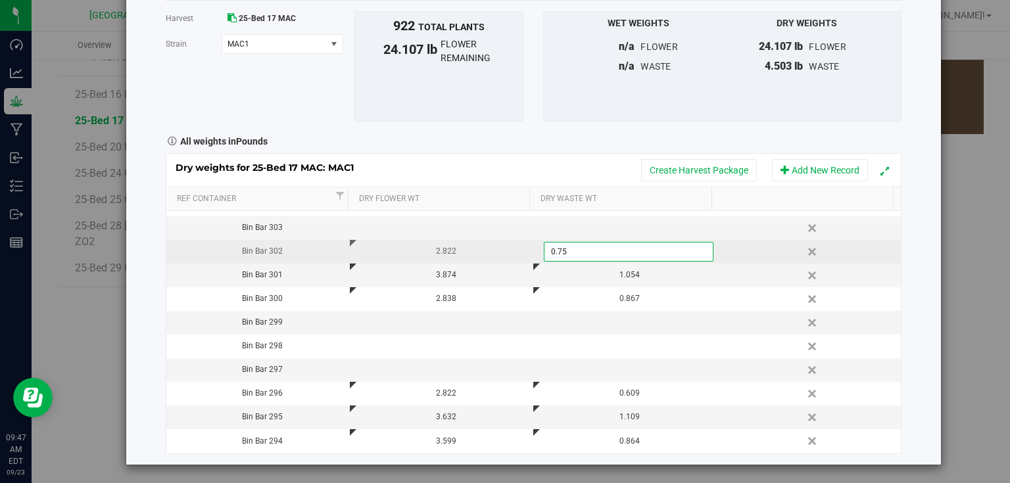
type input "0.752"
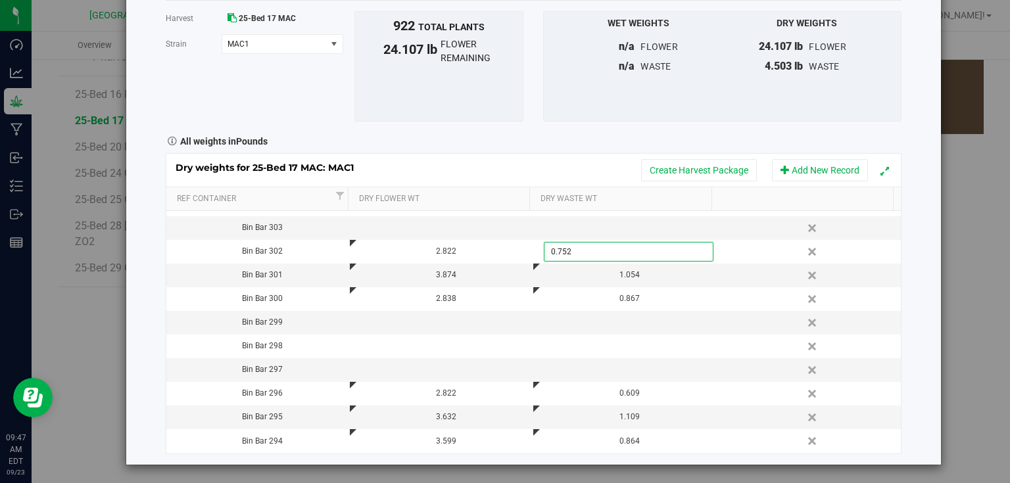
click at [926, 270] on div "Harvest log Done Harvest 25-Bed 17 MAC [GEOGRAPHIC_DATA] MAC1 Select strain MAC…" at bounding box center [533, 205] width 815 height 519
click at [442, 226] on td at bounding box center [442, 228] width 184 height 24
type input "4.013"
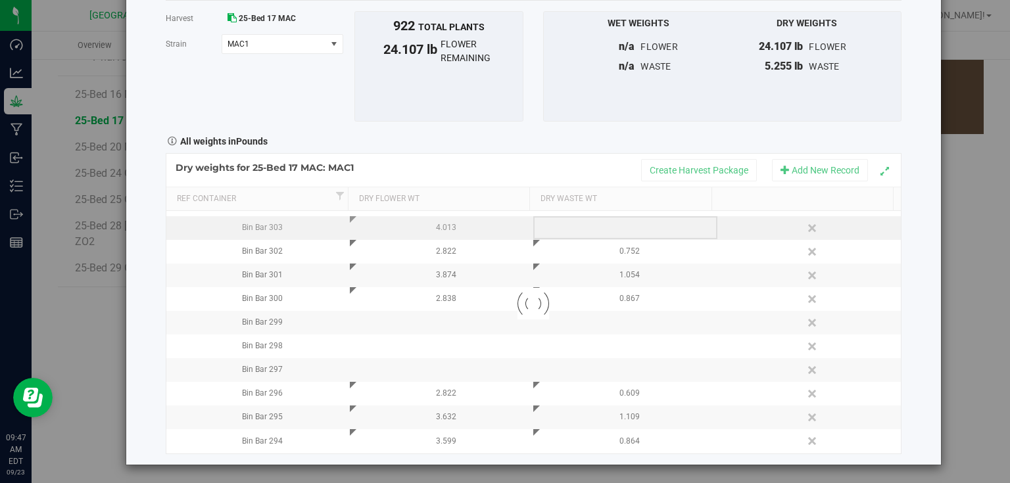
click at [574, 222] on div "Loading... Dry weights for 25-Bed 17 MAC: MAC1 Create Harvest Package Add New R…" at bounding box center [534, 303] width 736 height 301
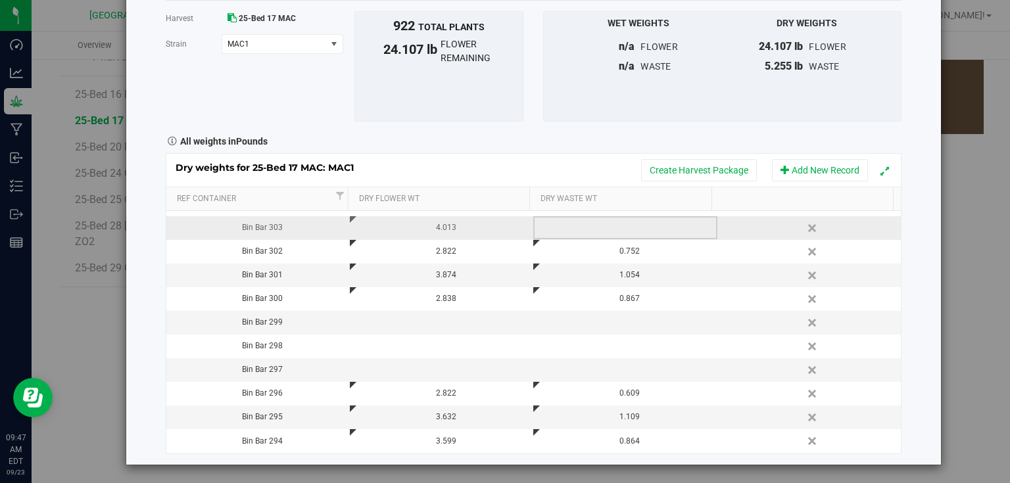
click at [574, 222] on td at bounding box center [625, 228] width 184 height 24
type input "1.222"
click at [918, 218] on div "Harvest log Done Harvest 25-Bed 17 MAC [GEOGRAPHIC_DATA] MAC1 Select strain MAC…" at bounding box center [533, 205] width 815 height 519
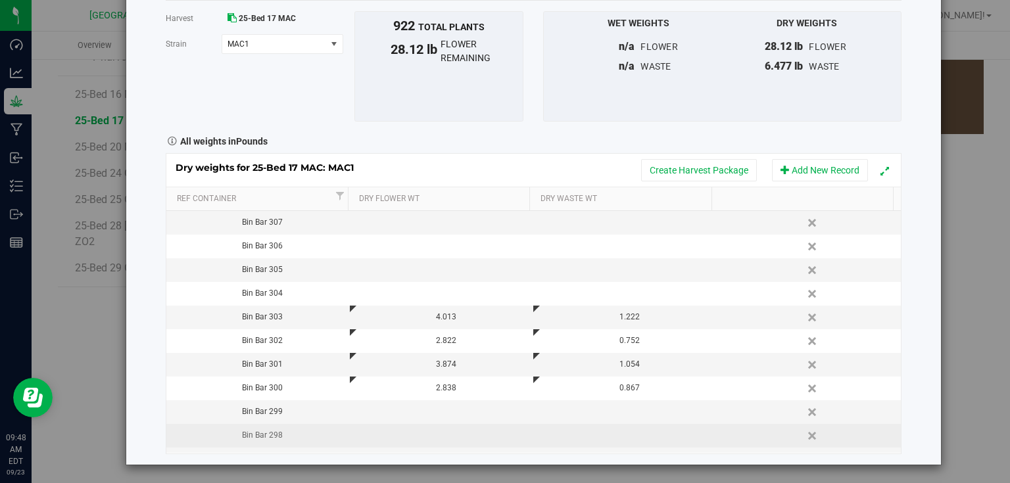
scroll to position [292, 0]
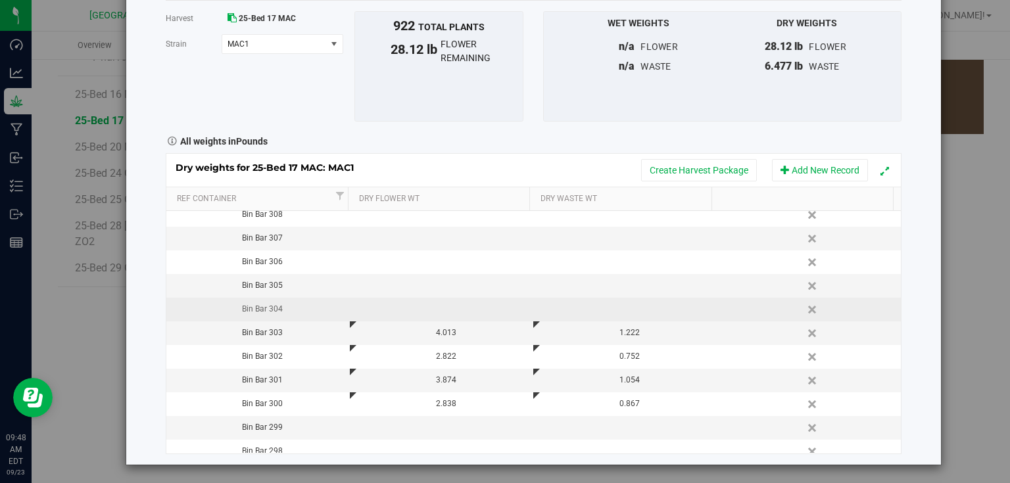
click at [437, 298] on td at bounding box center [442, 310] width 184 height 24
type input "2."
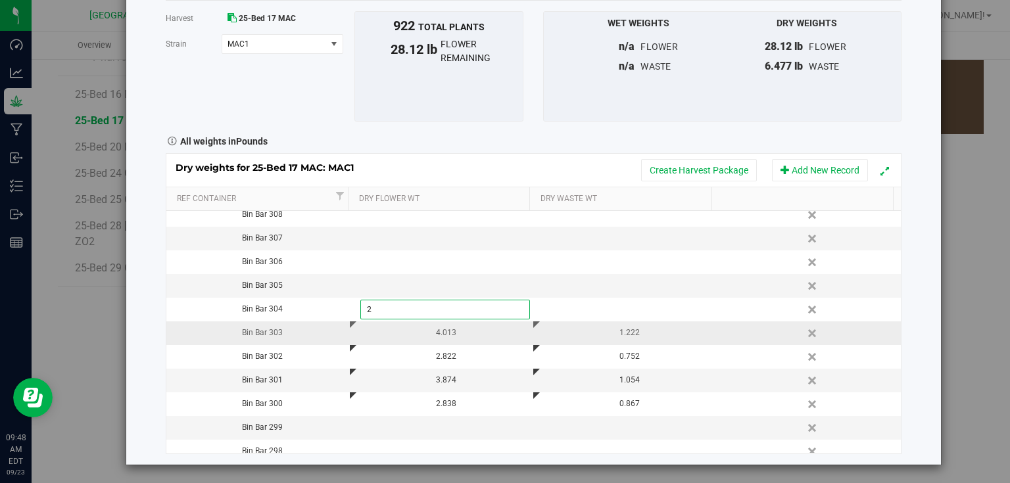
click at [642, 331] on div "Dry weights for 25-Bed 17 MAC: MAC1 Create Harvest Package Add New Record Ref C…" at bounding box center [534, 303] width 736 height 301
click at [642, 331] on div "1.222" at bounding box center [630, 333] width 174 height 12
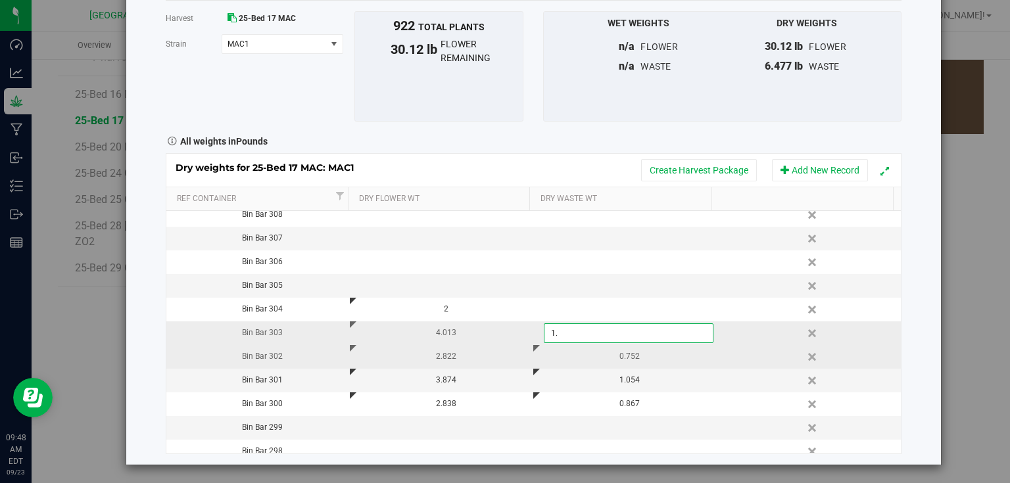
type input "1"
click at [647, 347] on div "Dry weights for 25-Bed 17 MAC: MAC1 Create Harvest Package Add New Record Ref C…" at bounding box center [534, 303] width 736 height 301
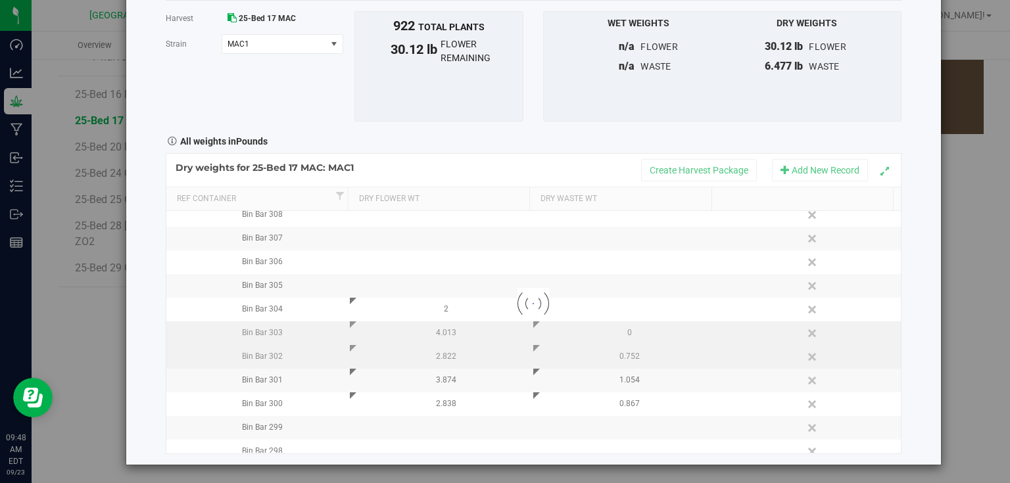
click at [647, 347] on div at bounding box center [533, 303] width 735 height 299
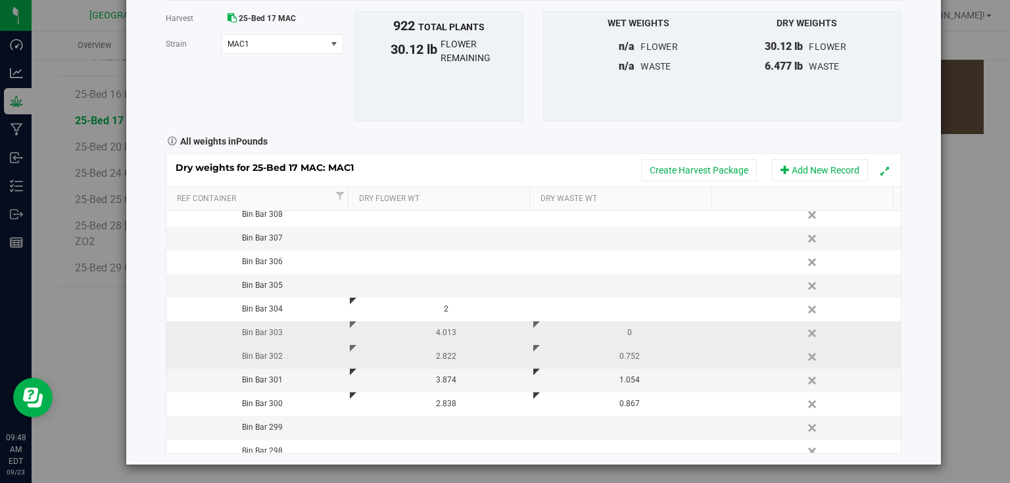
click at [646, 351] on div "0.752" at bounding box center [630, 357] width 174 height 12
click at [646, 351] on input "0.752" at bounding box center [629, 357] width 168 height 18
type input "0"
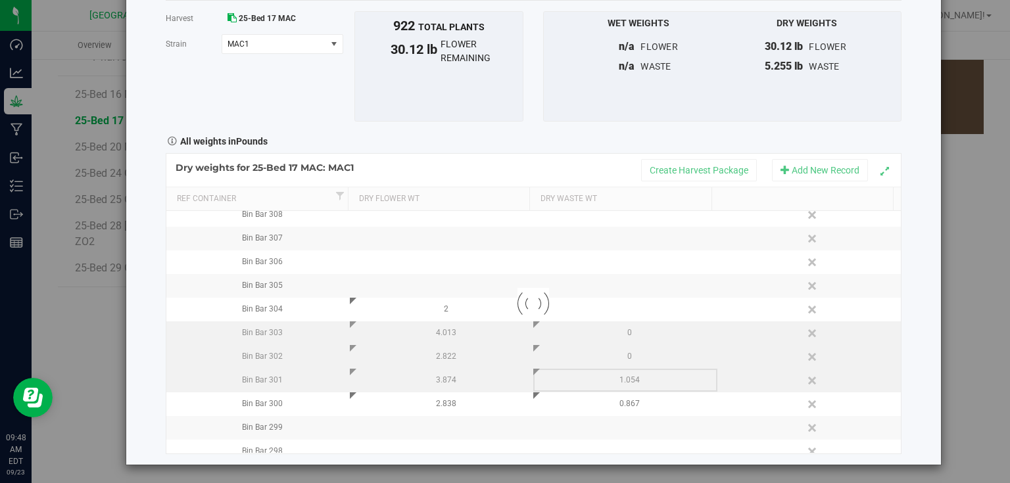
click at [646, 381] on div "Loading... Dry weights for 25-Bed 17 MAC: MAC1 Create Harvest Package Add New R…" at bounding box center [534, 303] width 736 height 301
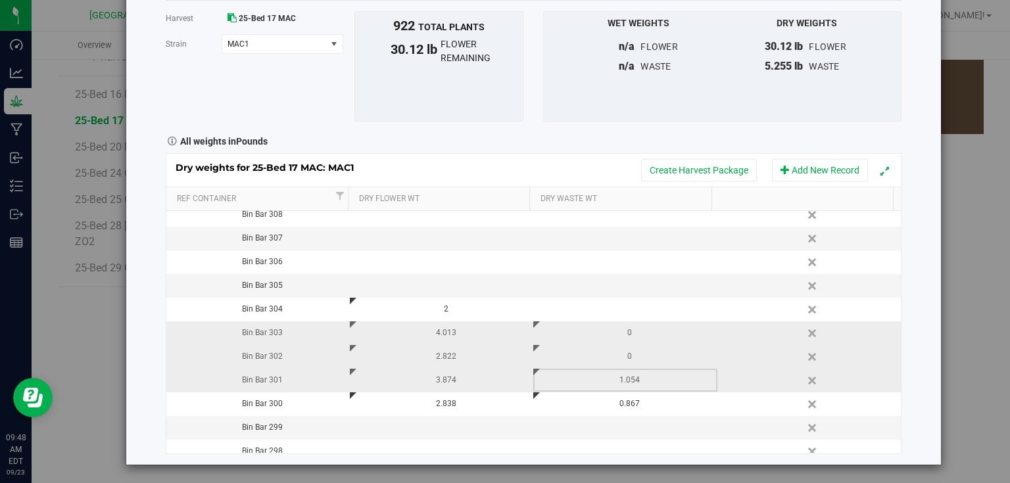
click at [646, 381] on div "1.054" at bounding box center [630, 380] width 174 height 12
click at [646, 381] on input "1.054" at bounding box center [629, 381] width 168 height 18
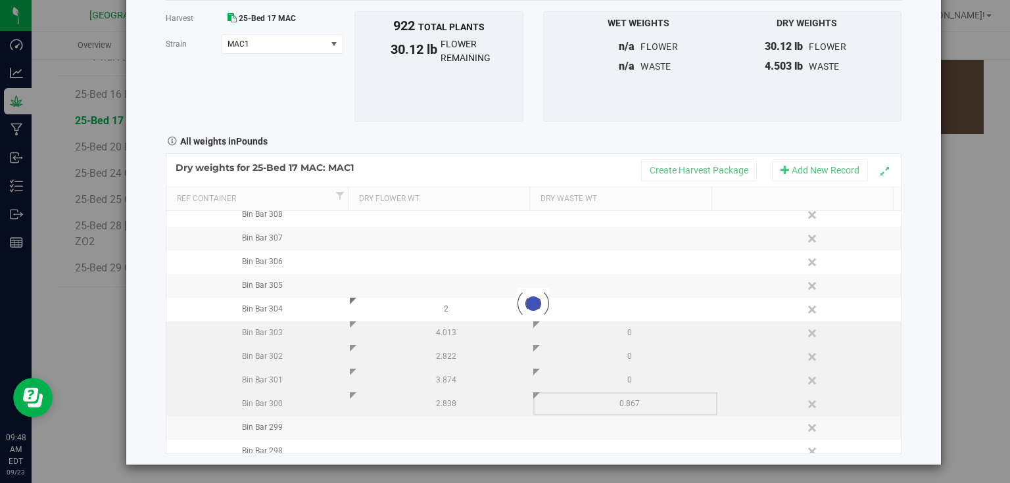
click at [643, 400] on div "Loading... Dry weights for 25-Bed 17 MAC: MAC1 Create Harvest Package Add New R…" at bounding box center [534, 303] width 736 height 301
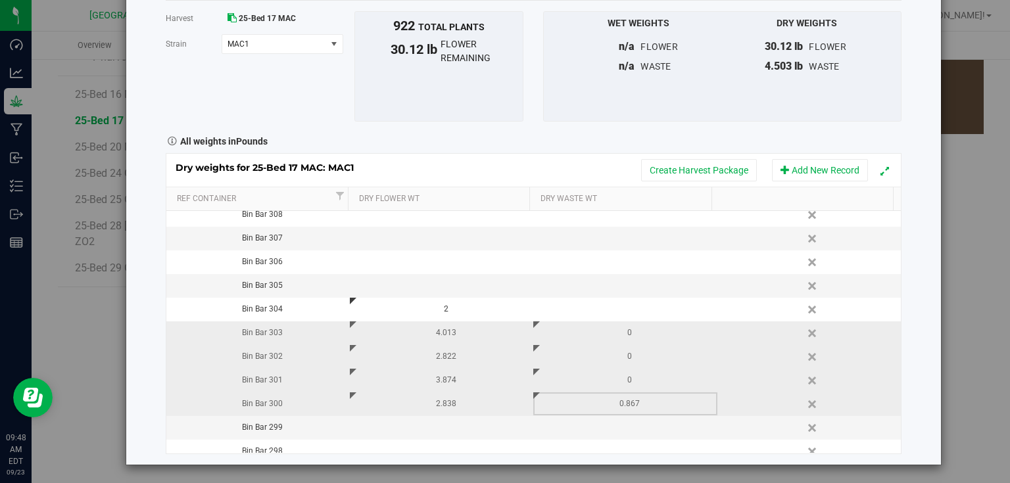
click at [643, 400] on div "0.867" at bounding box center [630, 404] width 174 height 12
click at [643, 400] on input "0.867" at bounding box center [629, 404] width 168 height 18
click at [910, 317] on div "Harvest log Done Harvest 25-Bed 17 MAC [GEOGRAPHIC_DATA] MAC1 Select strain MAC…" at bounding box center [533, 205] width 815 height 519
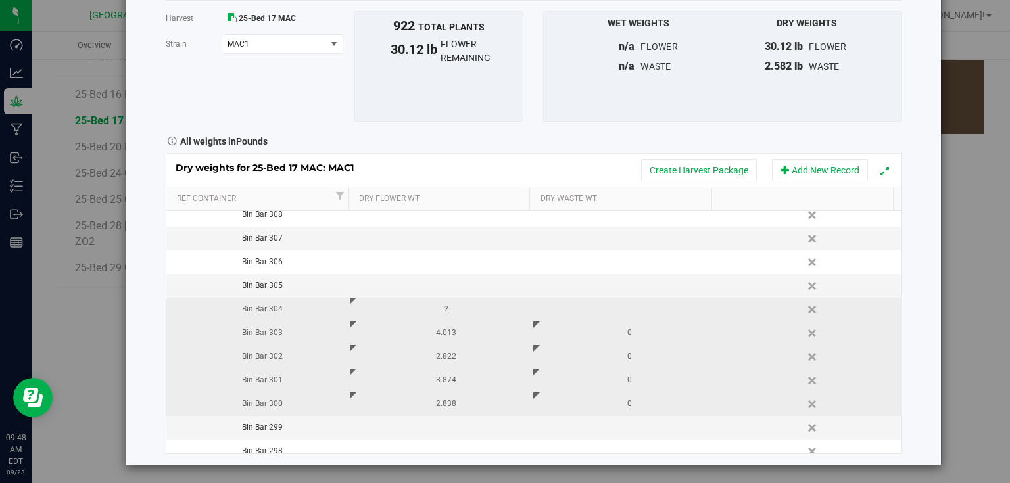
click at [447, 309] on div "2" at bounding box center [446, 309] width 174 height 12
type input "2.847"
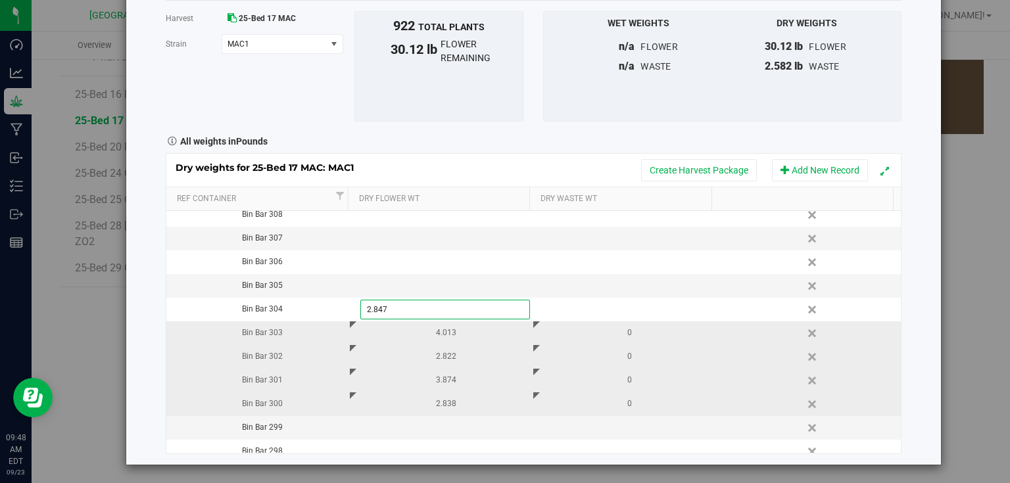
click at [917, 241] on div "Harvest log Done Harvest 25-Bed 17 MAC [GEOGRAPHIC_DATA] MAC1 Select strain MAC…" at bounding box center [533, 205] width 815 height 519
click at [432, 281] on td at bounding box center [442, 286] width 184 height 24
type input "3.537"
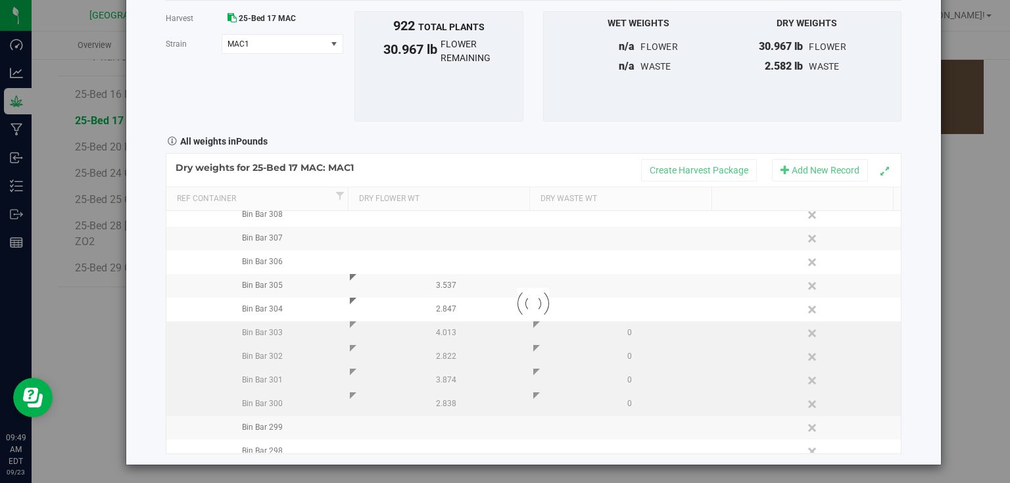
click at [923, 268] on div "Harvest log Done Harvest 25-Bed 17 MAC [GEOGRAPHIC_DATA] MAC1 Select strain MAC…" at bounding box center [533, 205] width 815 height 519
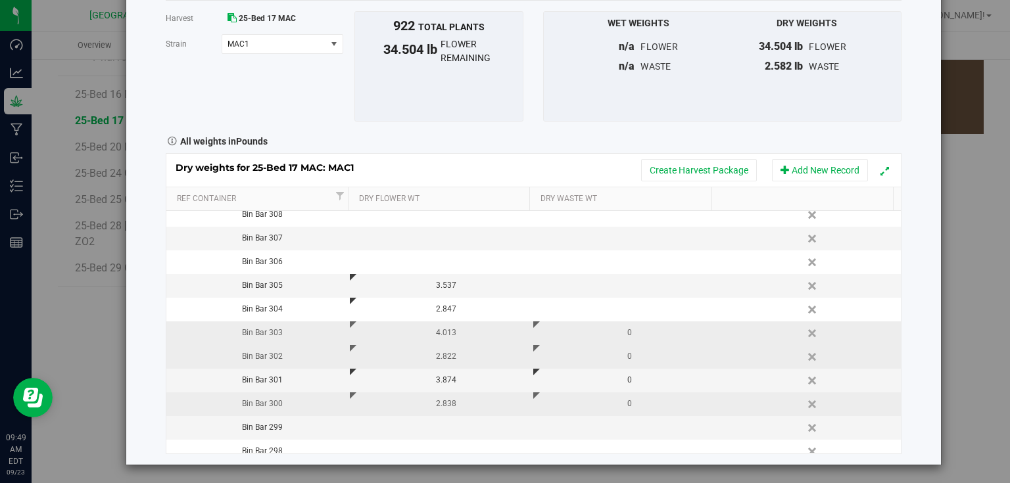
scroll to position [0, 0]
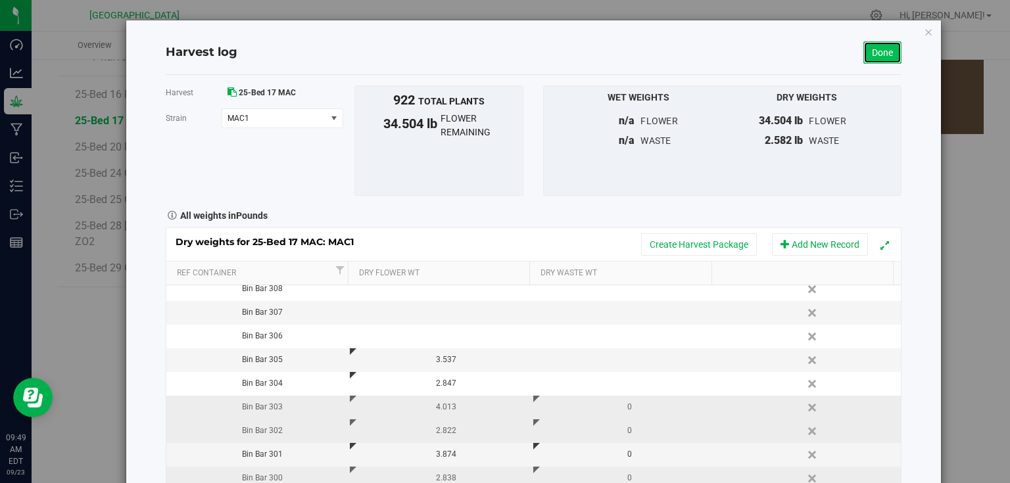
click at [879, 53] on link "Done" at bounding box center [883, 52] width 38 height 22
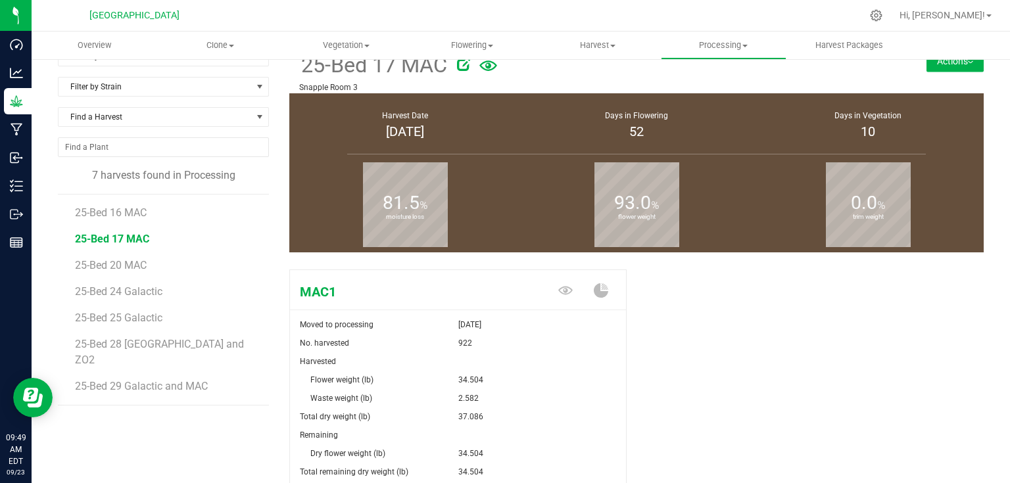
scroll to position [143, 0]
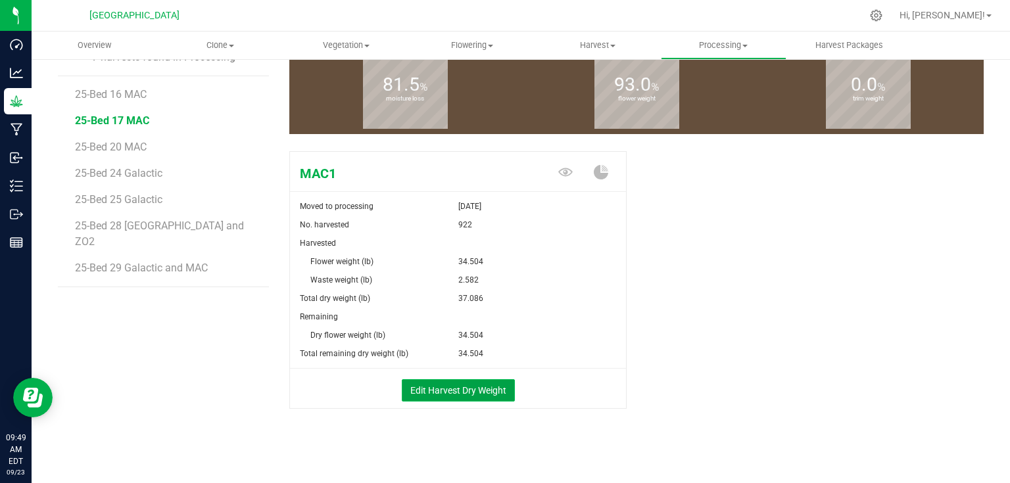
click at [484, 395] on button "Edit Harvest Dry Weight" at bounding box center [458, 391] width 113 height 22
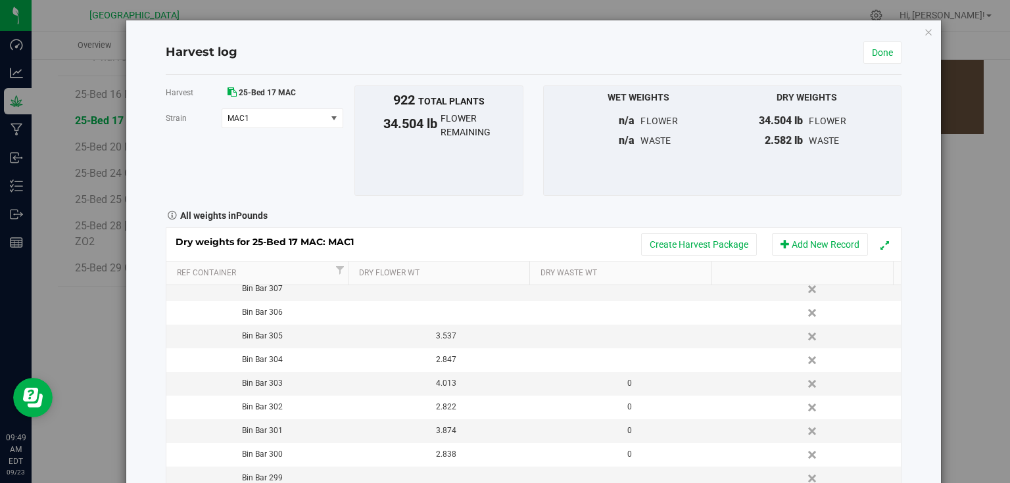
scroll to position [397, 0]
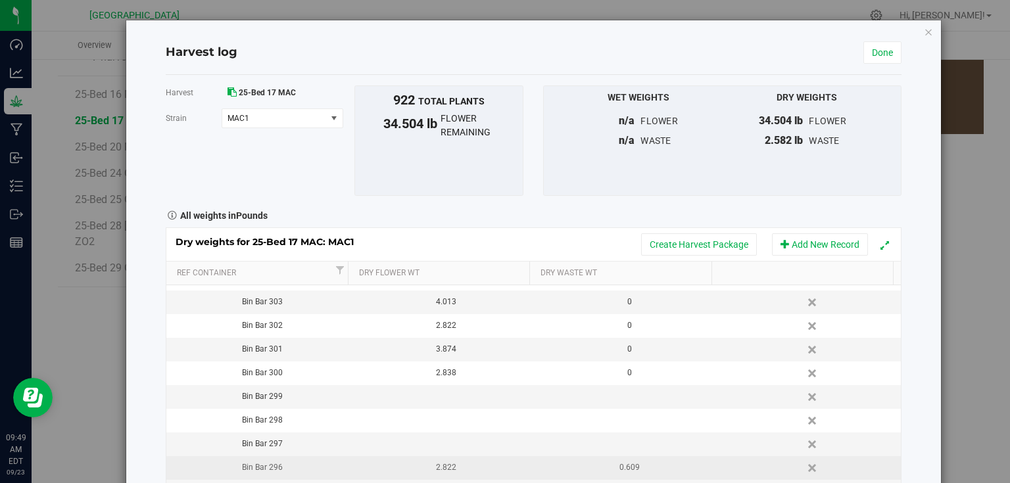
click at [640, 469] on div "0.609" at bounding box center [630, 468] width 174 height 12
type input "0"
click at [915, 381] on div "Harvest log Done Harvest 25-Bed 17 MAC [GEOGRAPHIC_DATA] MAC1 Select strain MAC…" at bounding box center [533, 279] width 815 height 519
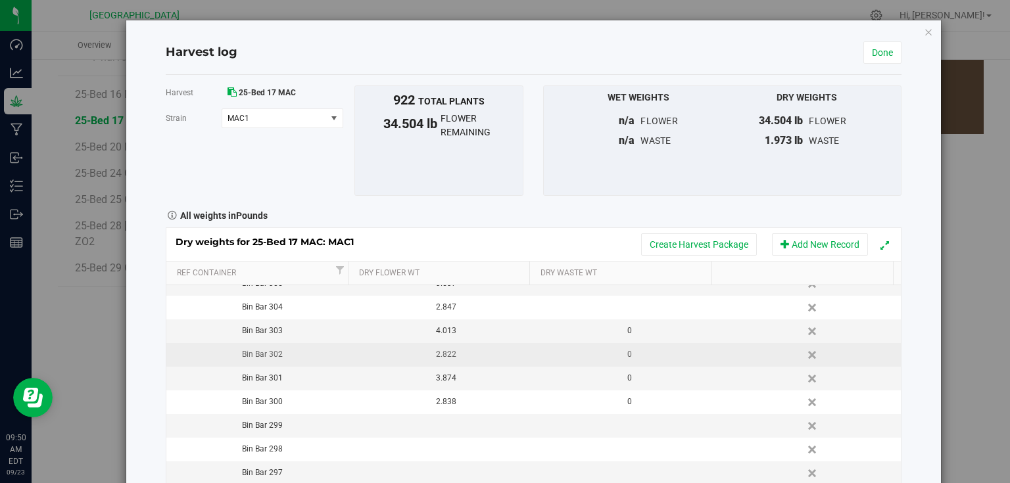
scroll to position [53, 0]
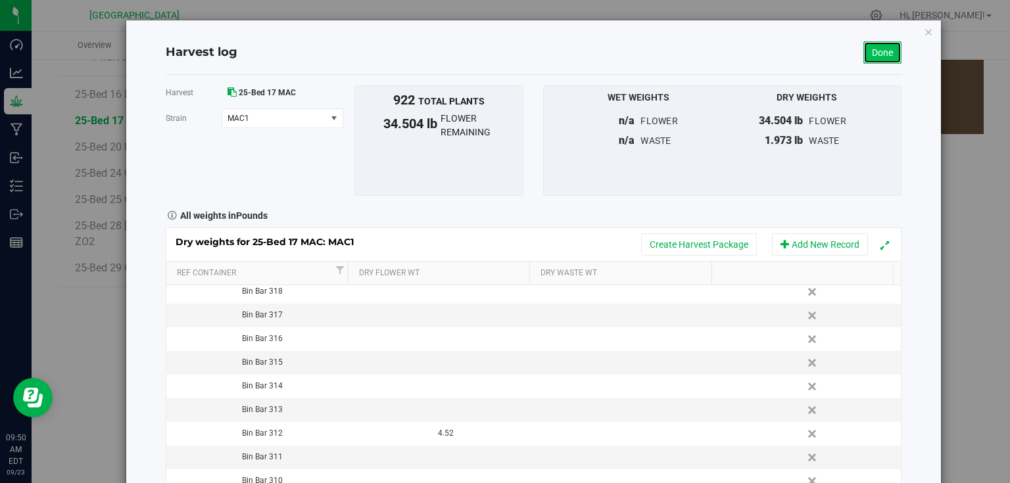
click at [874, 55] on link "Done" at bounding box center [883, 52] width 38 height 22
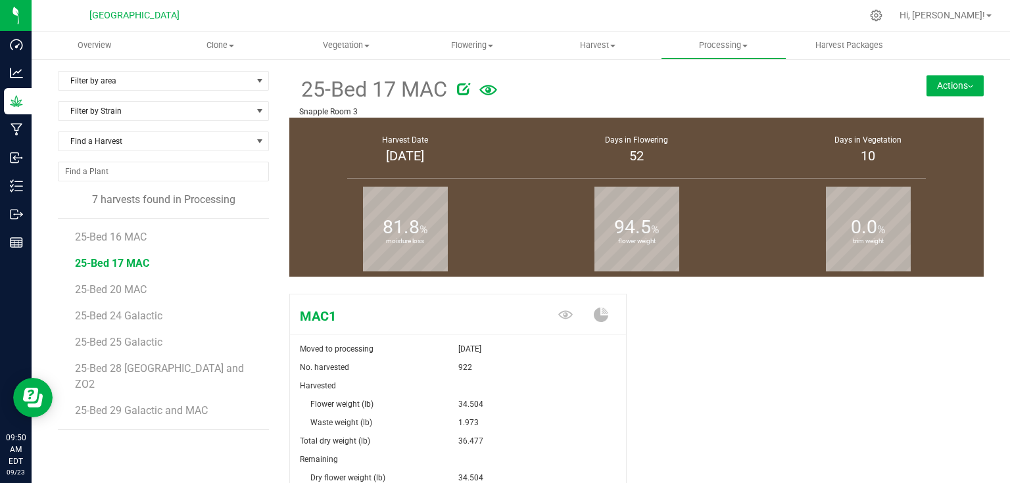
click at [935, 81] on button "Actions" at bounding box center [955, 85] width 57 height 21
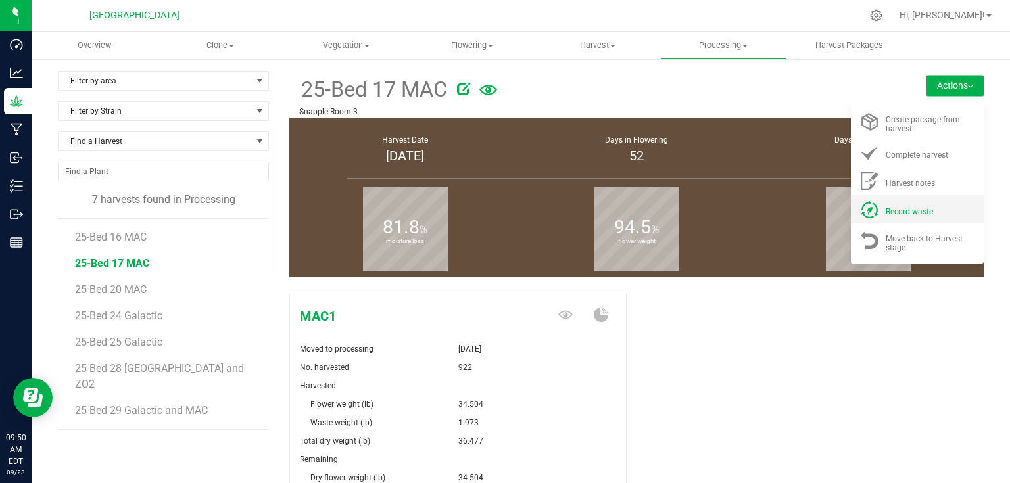
click at [891, 218] on li "Record waste" at bounding box center [917, 209] width 133 height 28
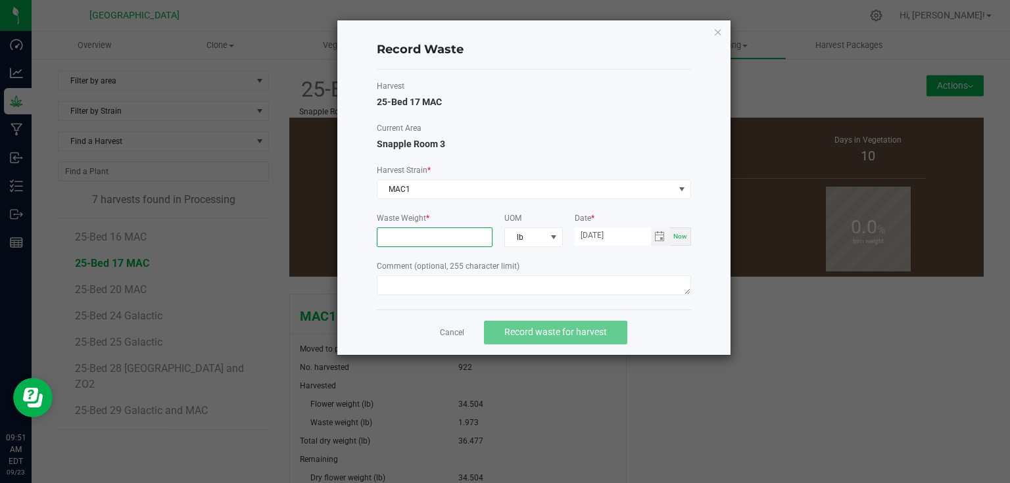
click at [485, 240] on input at bounding box center [435, 237] width 115 height 18
type input "8.3300 lb"
click at [722, 272] on div "Record Waste Harvest 25-Bed 17 MAC Current Area Snapple Room 3 Harvest Strain *…" at bounding box center [533, 187] width 393 height 335
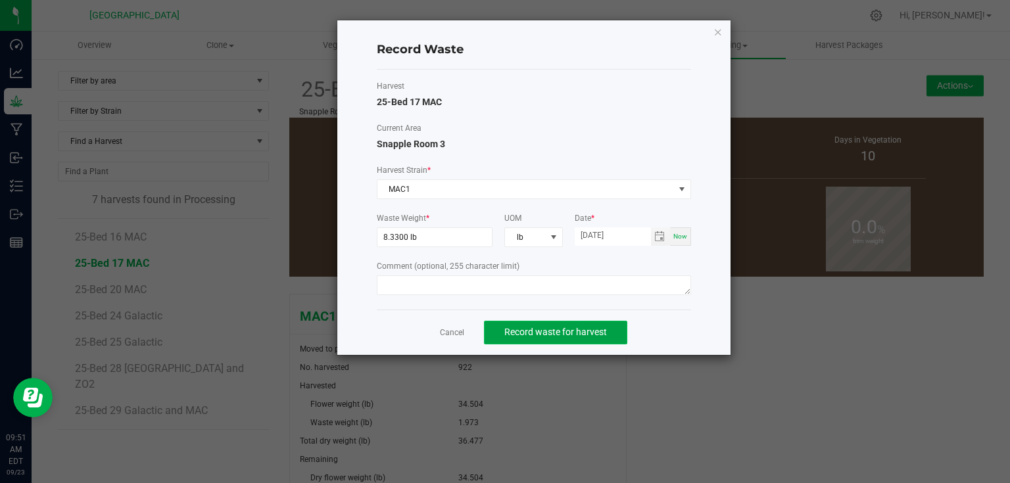
click at [595, 332] on span "Record waste for harvest" at bounding box center [556, 332] width 103 height 11
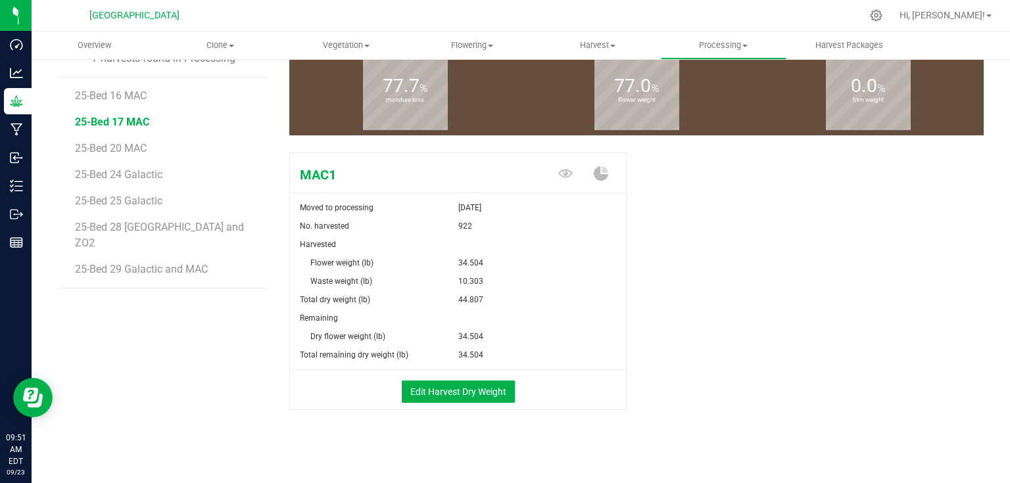
scroll to position [143, 0]
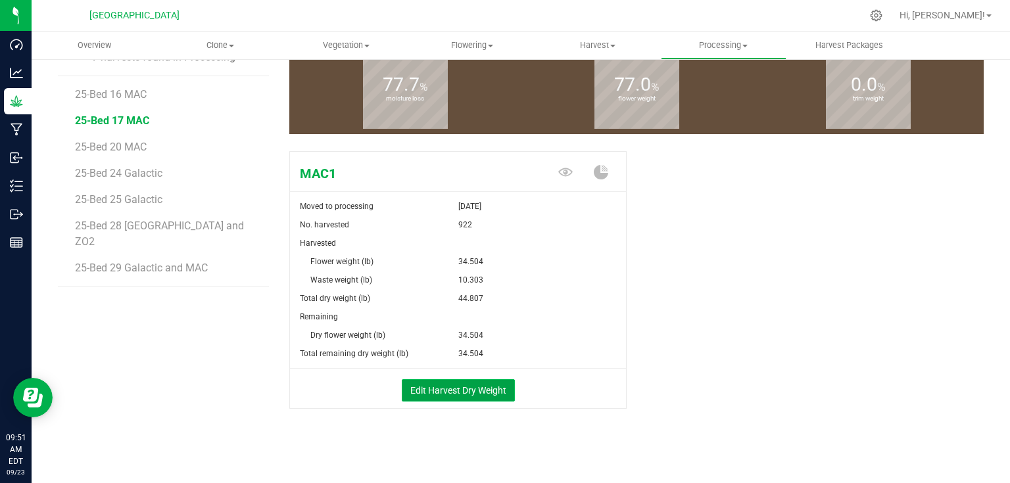
click at [480, 380] on button "Edit Harvest Dry Weight" at bounding box center [458, 391] width 113 height 22
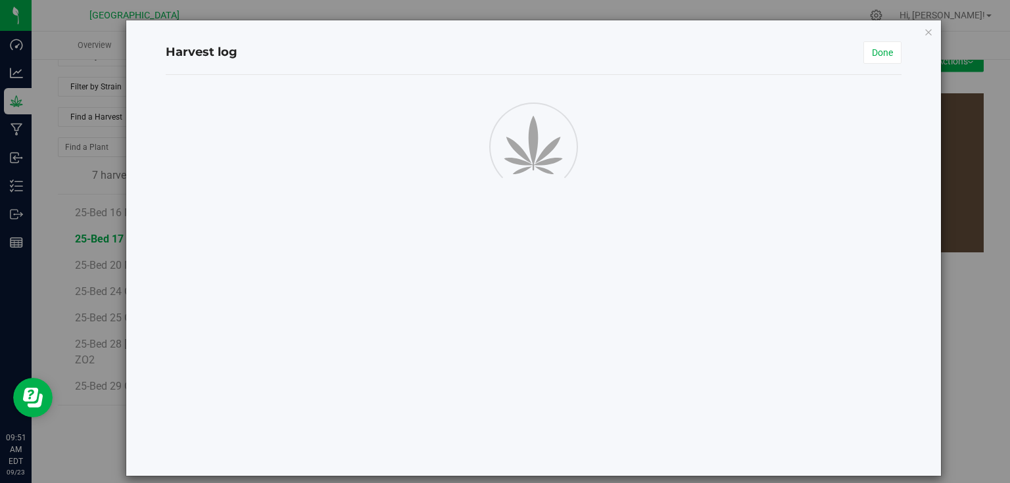
scroll to position [143, 0]
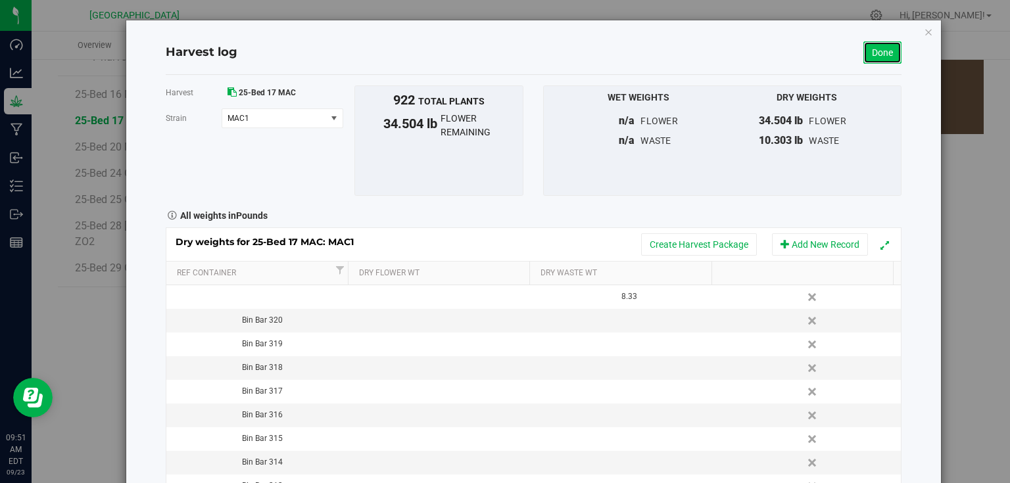
click at [866, 53] on link "Done" at bounding box center [883, 52] width 38 height 22
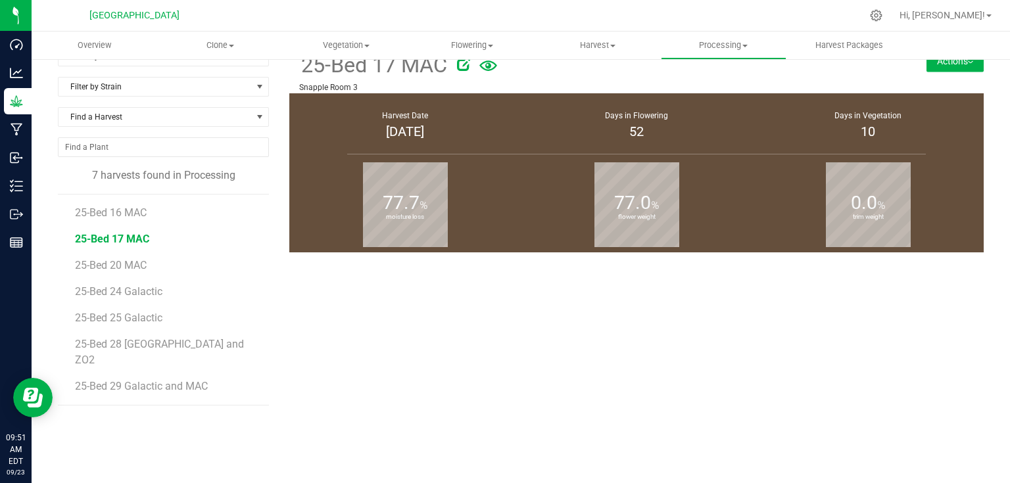
scroll to position [143, 0]
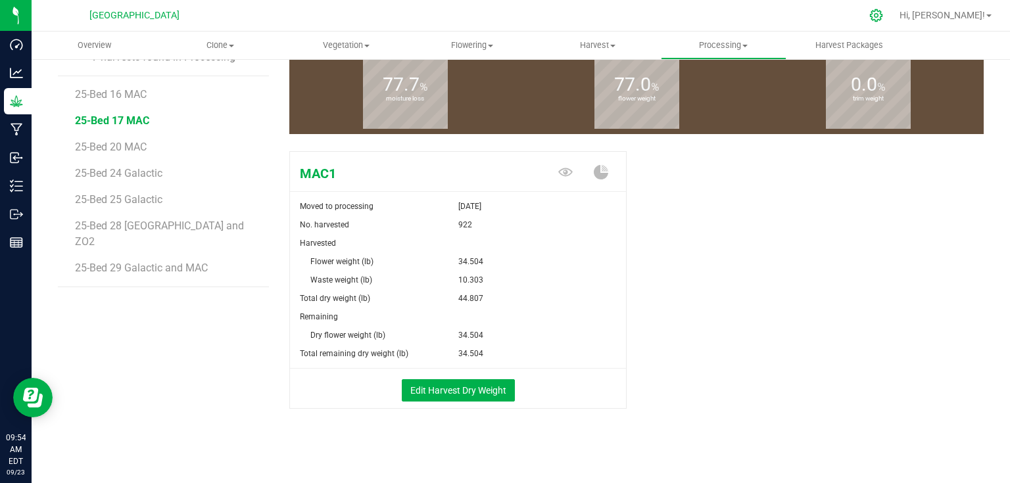
click at [893, 21] on div at bounding box center [876, 15] width 33 height 28
click at [883, 11] on icon at bounding box center [877, 16] width 14 height 14
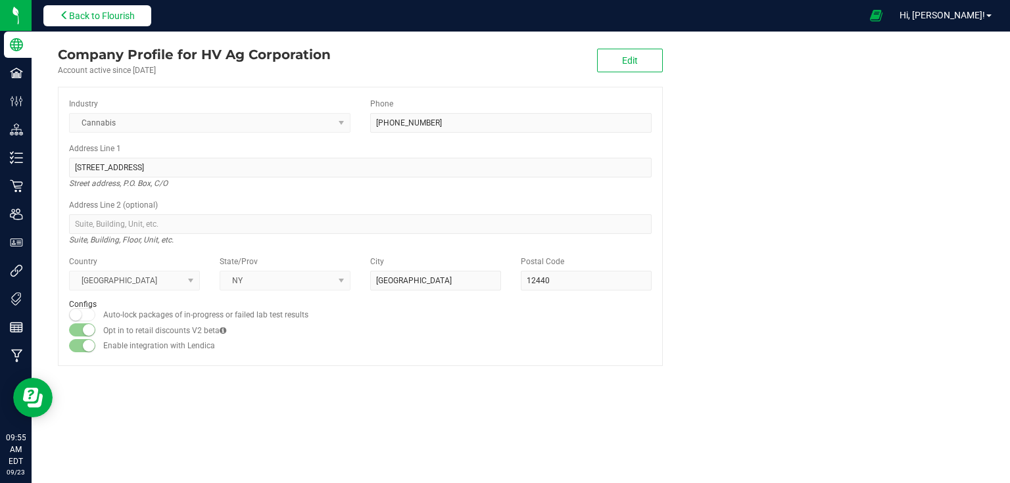
click at [139, 14] on button "Back to Flourish" at bounding box center [97, 15] width 108 height 21
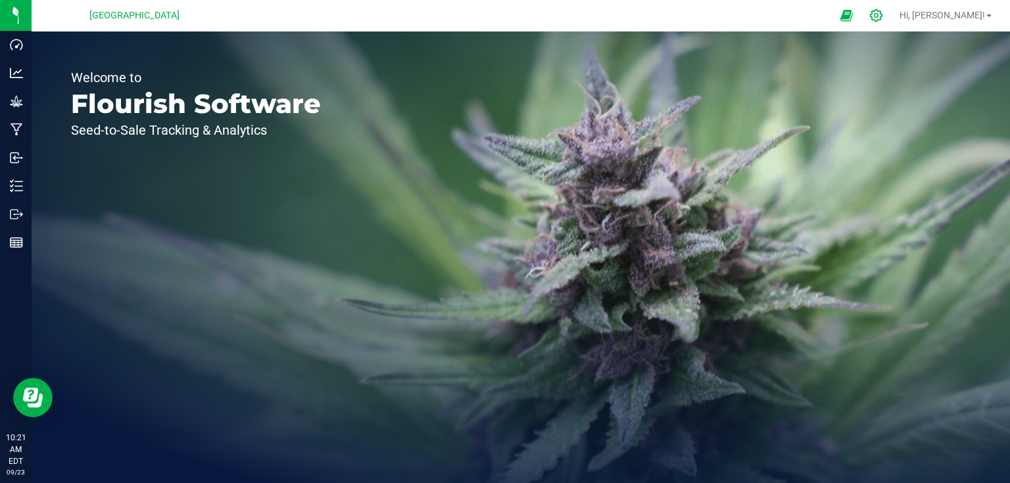
click at [893, 8] on div at bounding box center [876, 15] width 33 height 28
click at [886, 16] on div at bounding box center [877, 16] width 18 height 14
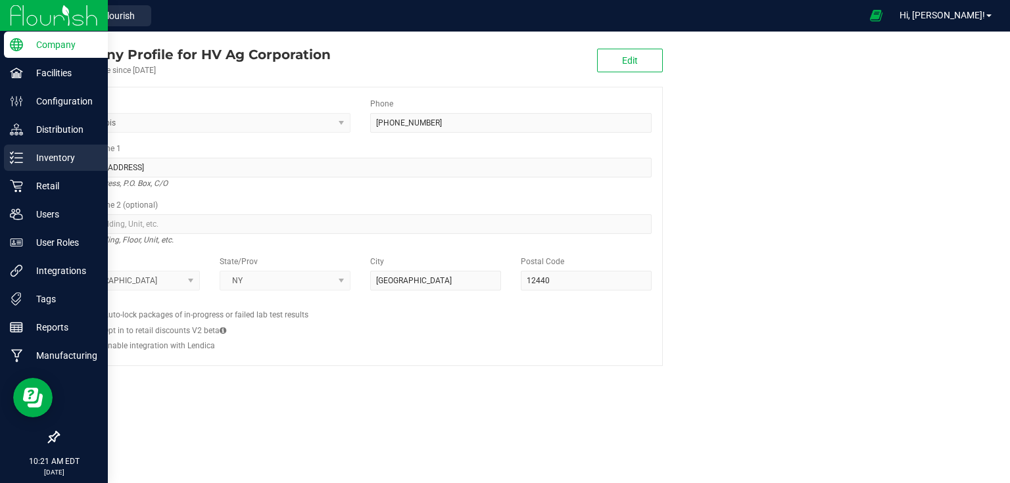
click at [21, 158] on line at bounding box center [18, 158] width 7 height 0
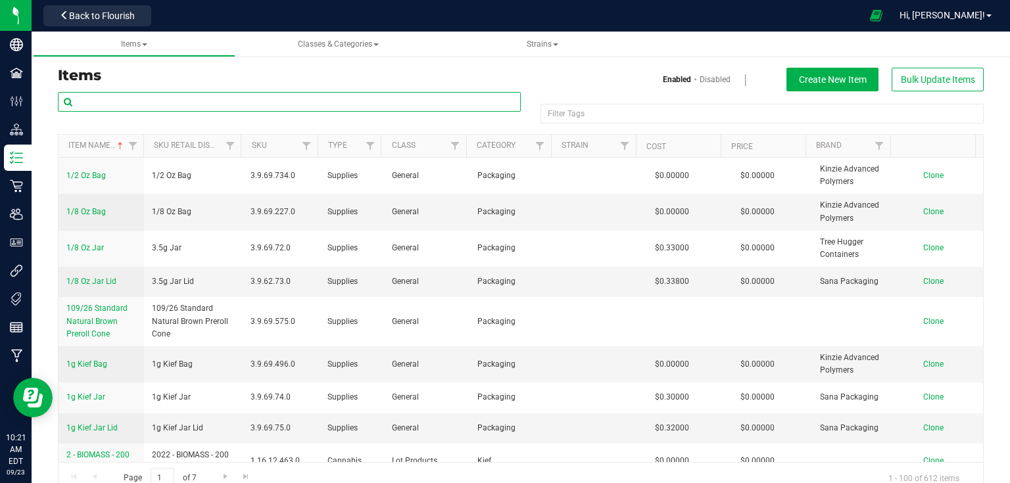
click at [179, 108] on input "text" at bounding box center [289, 102] width 463 height 20
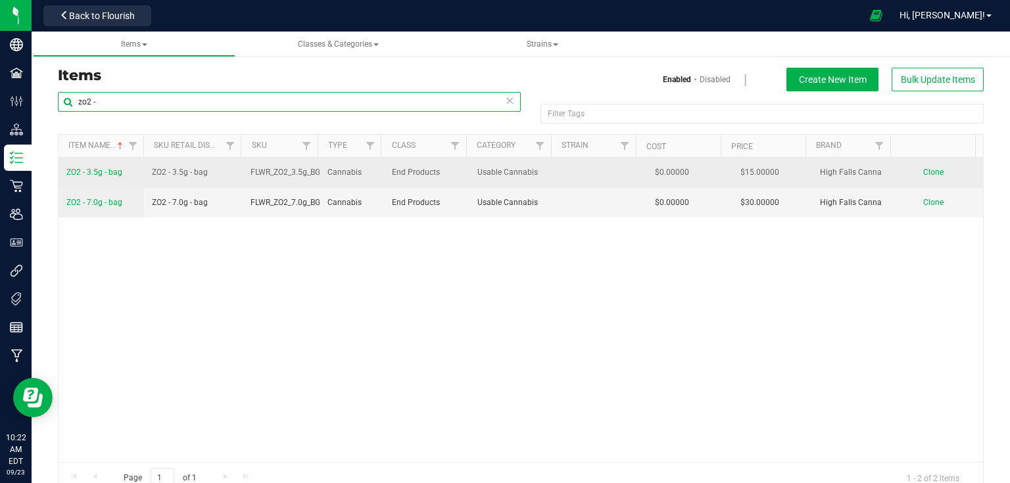
type input "zo2 -"
drag, startPoint x: 65, startPoint y: 171, endPoint x: 126, endPoint y: 176, distance: 61.4
click at [126, 176] on td "ZO2 - 3.5g - bag" at bounding box center [102, 173] width 86 height 30
copy span "ZO2 - 3.5g - bag"
click at [933, 176] on link "Clone" at bounding box center [941, 172] width 34 height 9
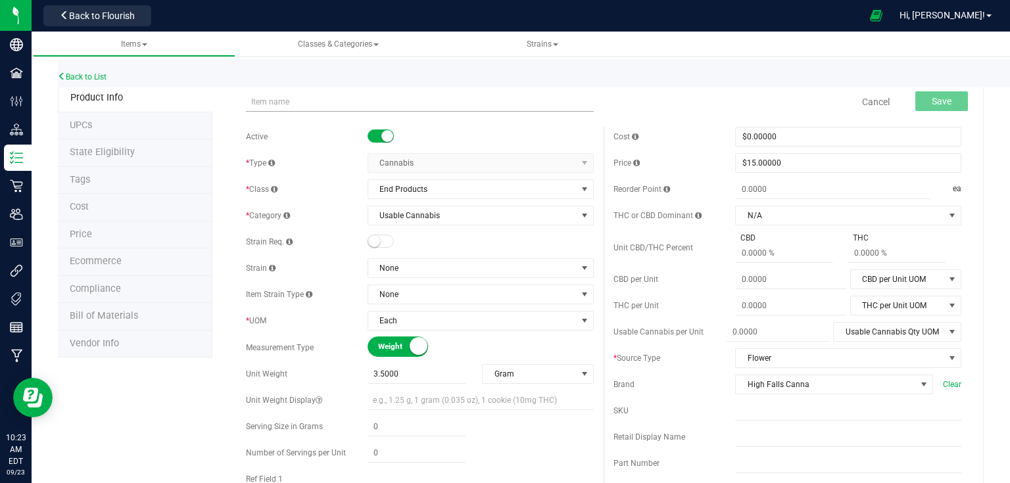
click at [309, 105] on input "text" at bounding box center [420, 102] width 348 height 20
click at [263, 97] on input "ZO2 - 3.5g - bag" at bounding box center [420, 102] width 348 height 20
type input "Candy Whippetz - 3.5g - bag"
click at [766, 419] on input "text" at bounding box center [848, 411] width 226 height 20
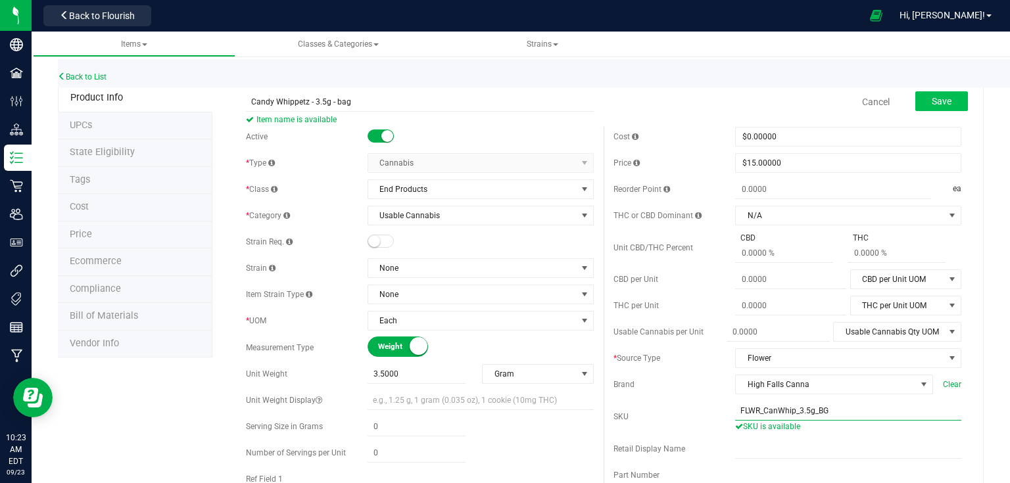
type input "FLWR_CanWhip_3.5g_BG"
click at [950, 107] on button "Save" at bounding box center [942, 101] width 53 height 20
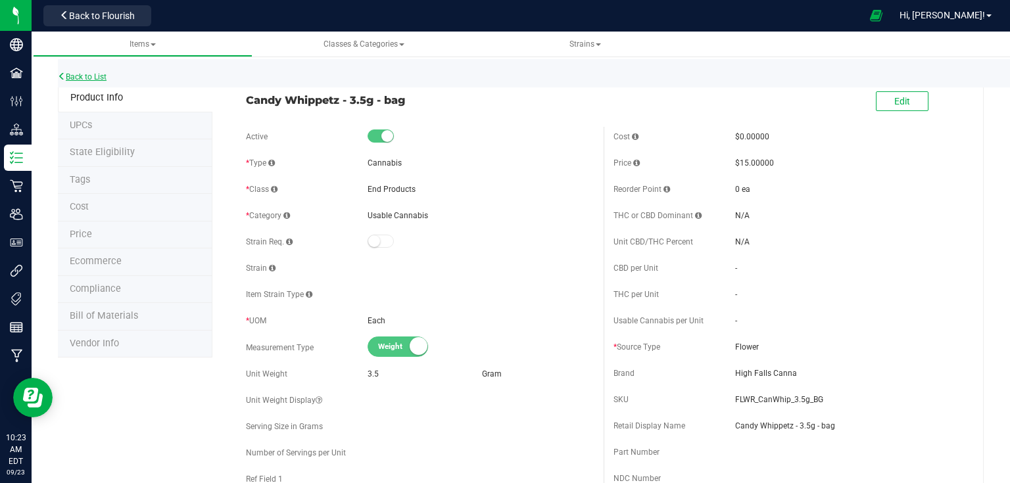
click at [106, 76] on link "Back to List" at bounding box center [82, 76] width 49 height 9
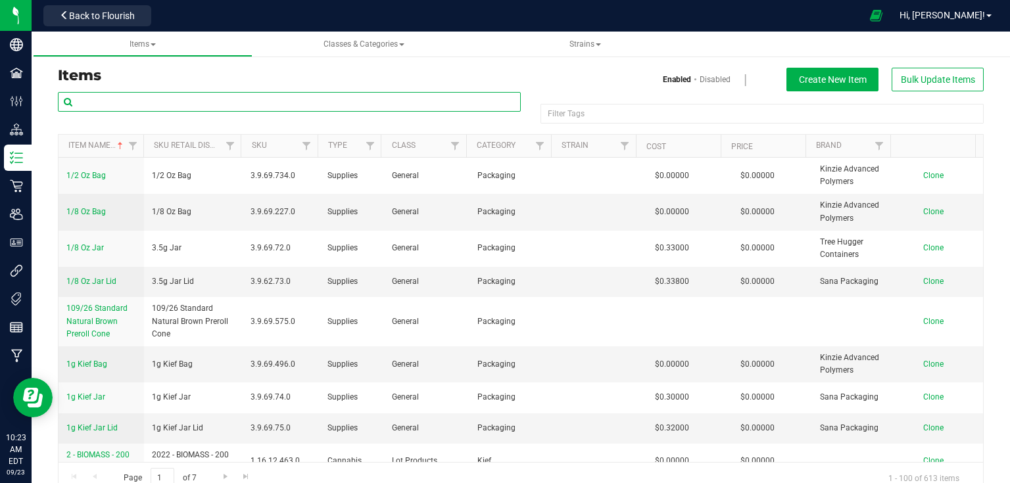
click at [116, 98] on input "text" at bounding box center [289, 102] width 463 height 20
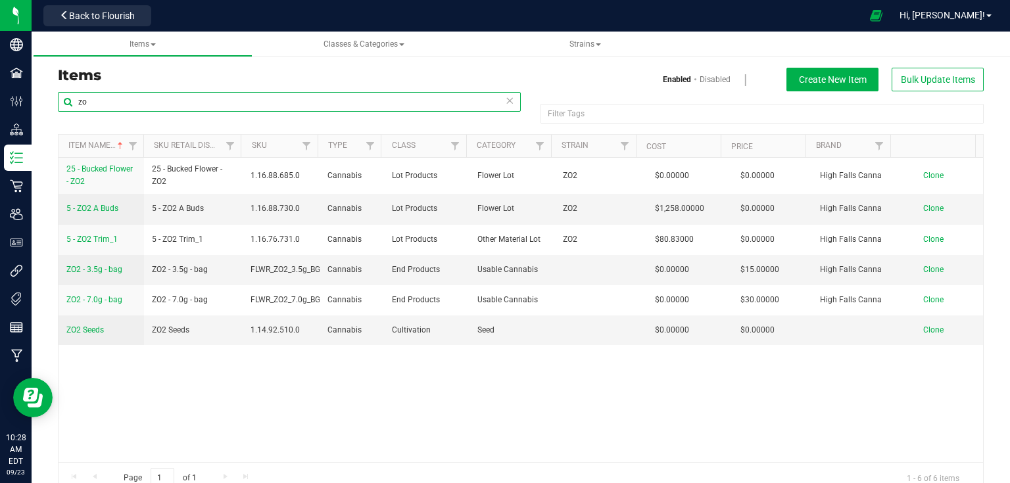
type input "z"
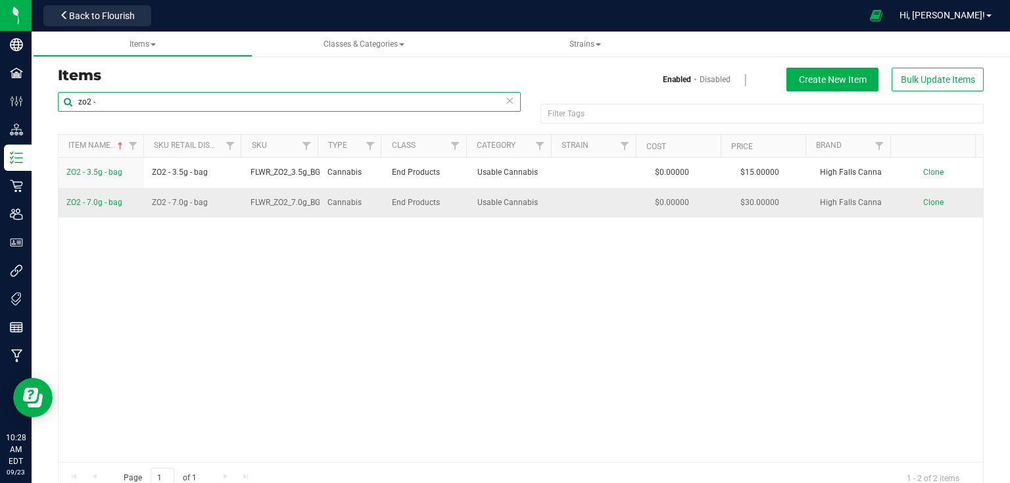
type input "zo2 -"
drag, startPoint x: 60, startPoint y: 201, endPoint x: 126, endPoint y: 202, distance: 66.5
click at [126, 202] on td "ZO2 - 7.0g - bag" at bounding box center [102, 203] width 86 height 30
copy span "ZO2 - 7.0g - bag"
click at [924, 199] on span "Clone" at bounding box center [934, 202] width 20 height 9
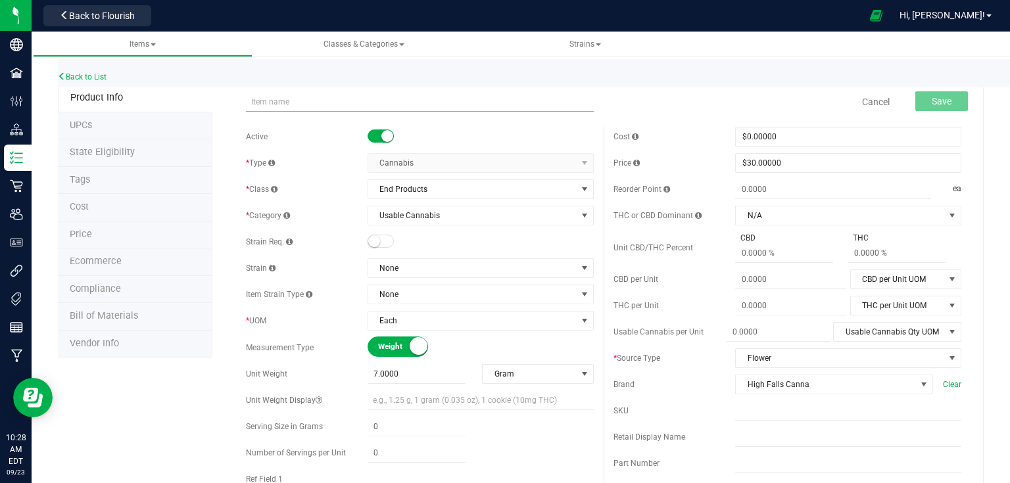
click at [395, 97] on input "text" at bounding box center [420, 102] width 348 height 20
click at [266, 102] on input "ZO2 - 7.0g - bag" at bounding box center [420, 102] width 348 height 20
type input "Candy Whippetz - 7.0g - bag"
click at [781, 401] on input "text" at bounding box center [848, 411] width 226 height 20
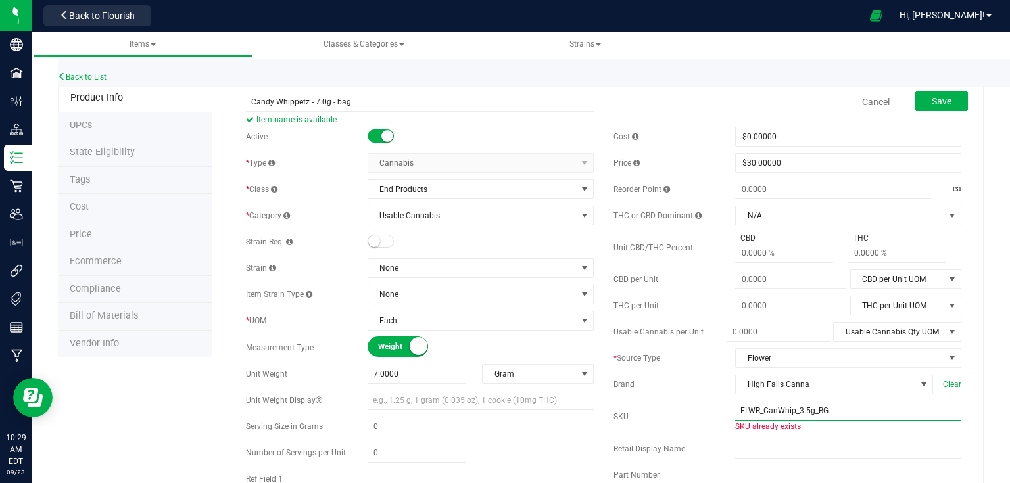
click at [803, 410] on input "FLWR_CanWhip_3.5g_BG" at bounding box center [848, 411] width 226 height 20
type input "FLWR_CanWhip_7.0g_BG"
click at [942, 108] on button "Save" at bounding box center [942, 101] width 53 height 20
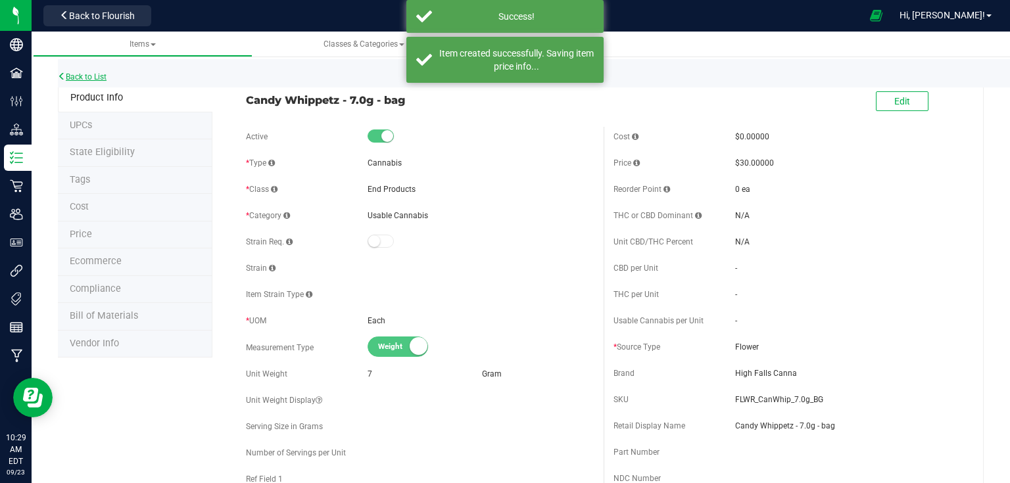
click at [90, 80] on link "Back to List" at bounding box center [82, 76] width 49 height 9
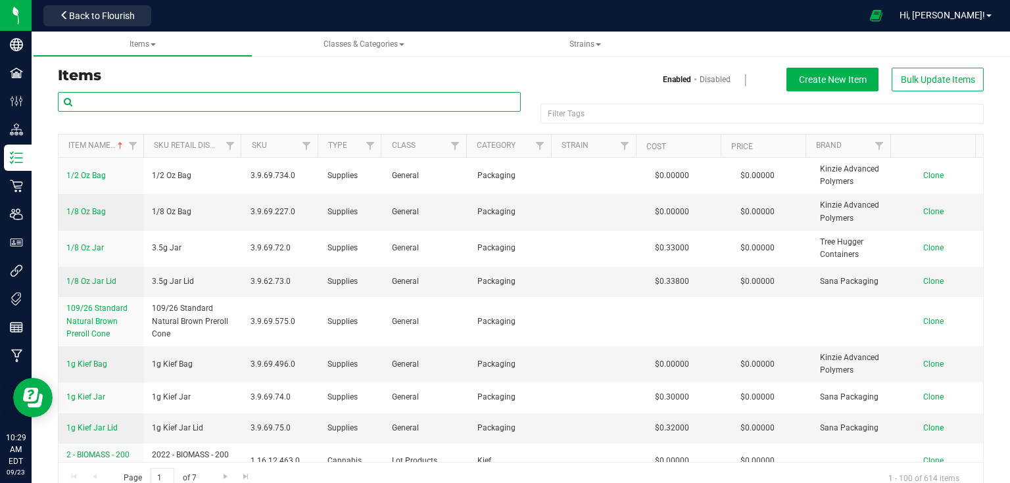
click at [124, 107] on input "text" at bounding box center [289, 102] width 463 height 20
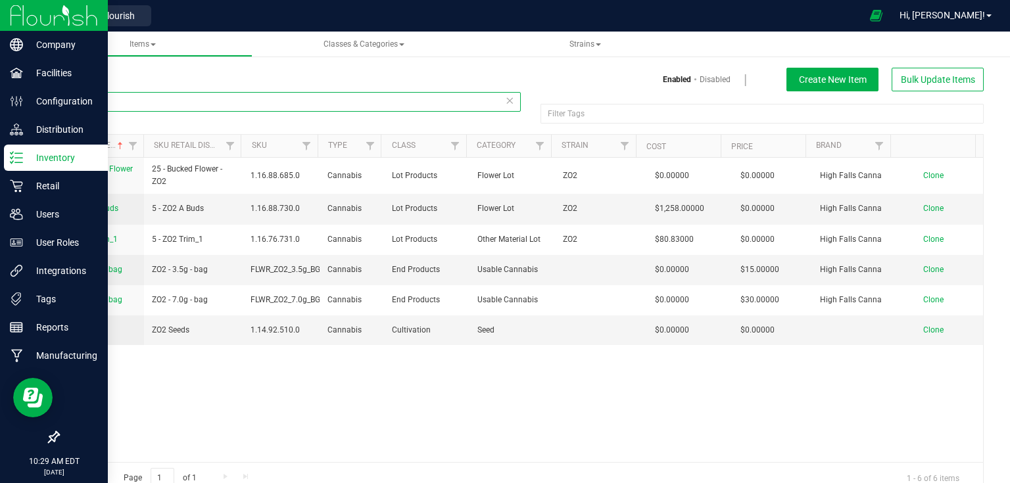
type input "zo2"
click at [35, 23] on img at bounding box center [54, 15] width 88 height 31
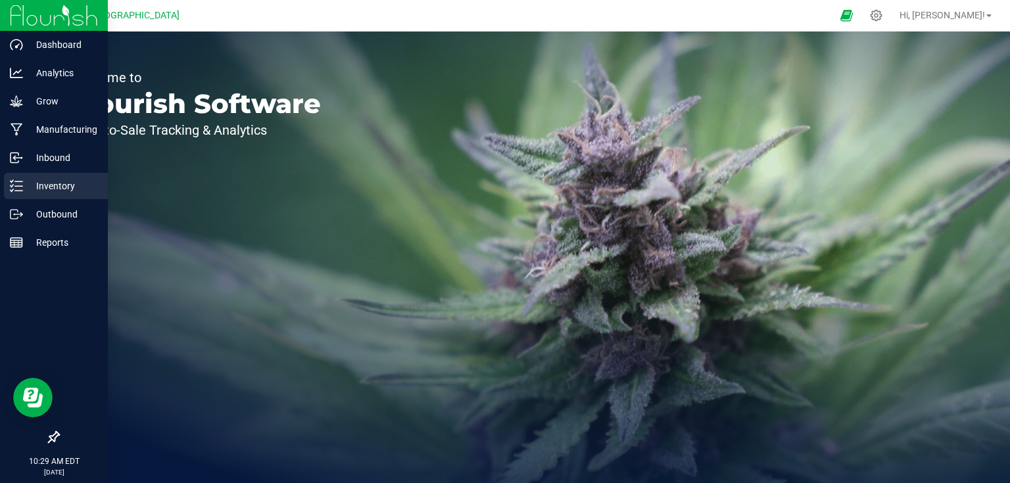
click at [37, 182] on p "Inventory" at bounding box center [62, 186] width 79 height 16
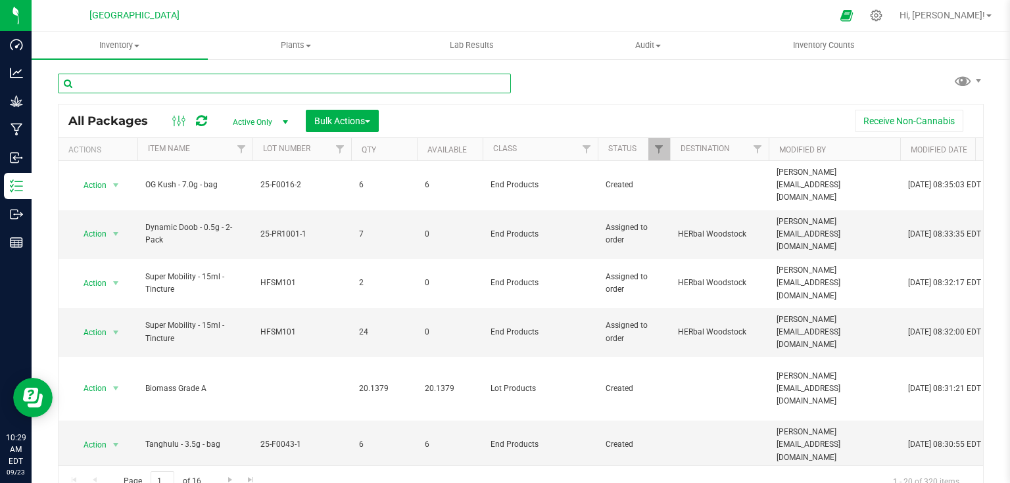
click at [187, 87] on input "text" at bounding box center [284, 84] width 453 height 20
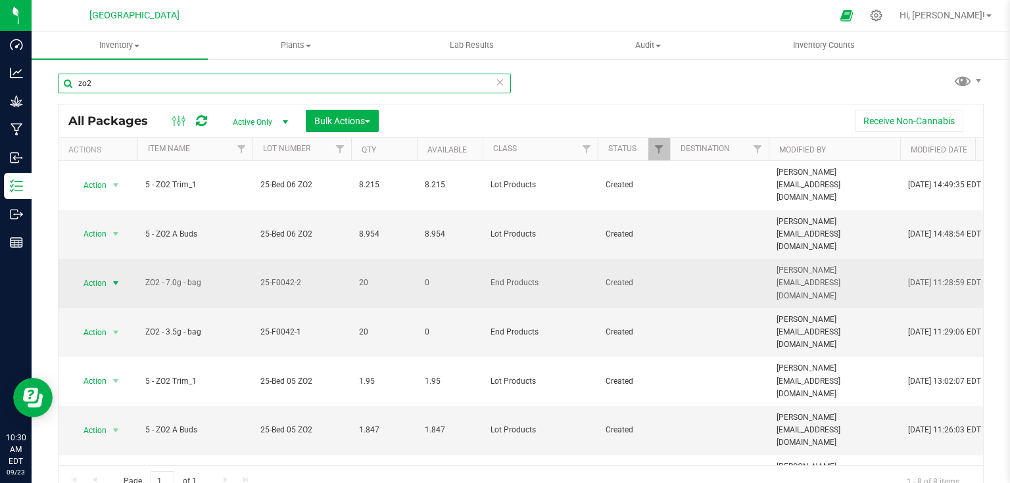
type input "zo2"
click at [119, 278] on span "select" at bounding box center [116, 283] width 11 height 11
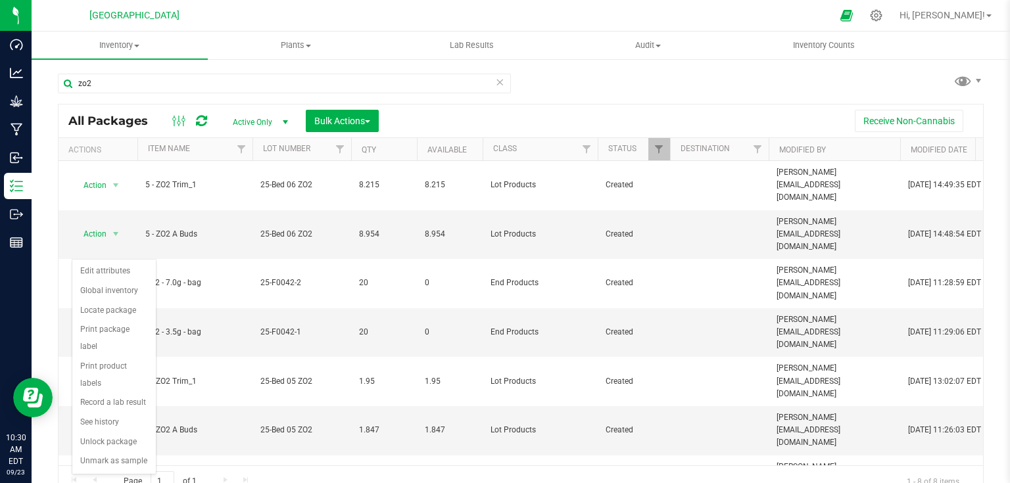
click at [222, 426] on div "Action Action Adjust qty Create package Edit attributes Global inventory Locate…" at bounding box center [521, 313] width 925 height 305
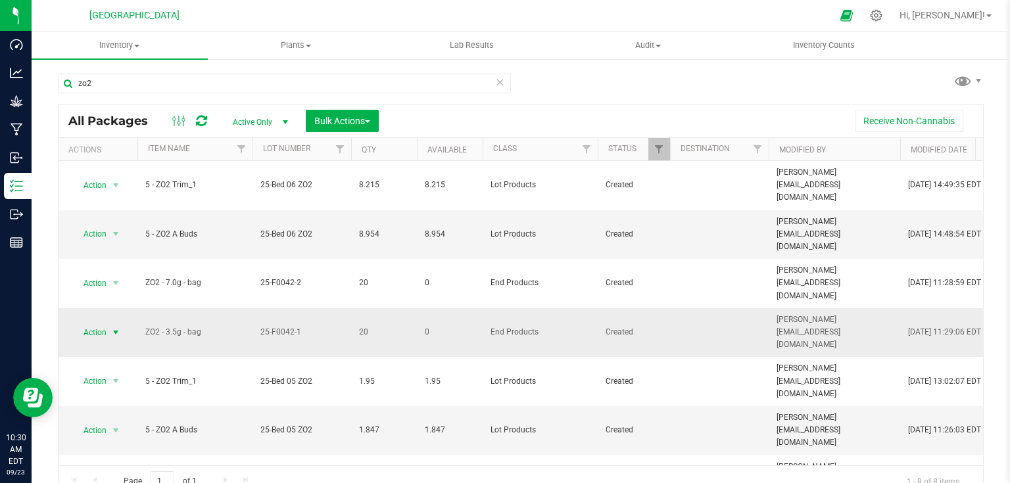
click at [109, 324] on span "select" at bounding box center [116, 333] width 16 height 18
click at [193, 434] on div "Action Action Adjust qty Create package Edit attributes Global inventory Locate…" at bounding box center [521, 313] width 925 height 305
click at [597, 121] on div "Receive Non-Cannabis" at bounding box center [681, 121] width 585 height 22
click at [502, 78] on input "zo2" at bounding box center [284, 84] width 453 height 20
click at [495, 78] on icon at bounding box center [499, 82] width 9 height 16
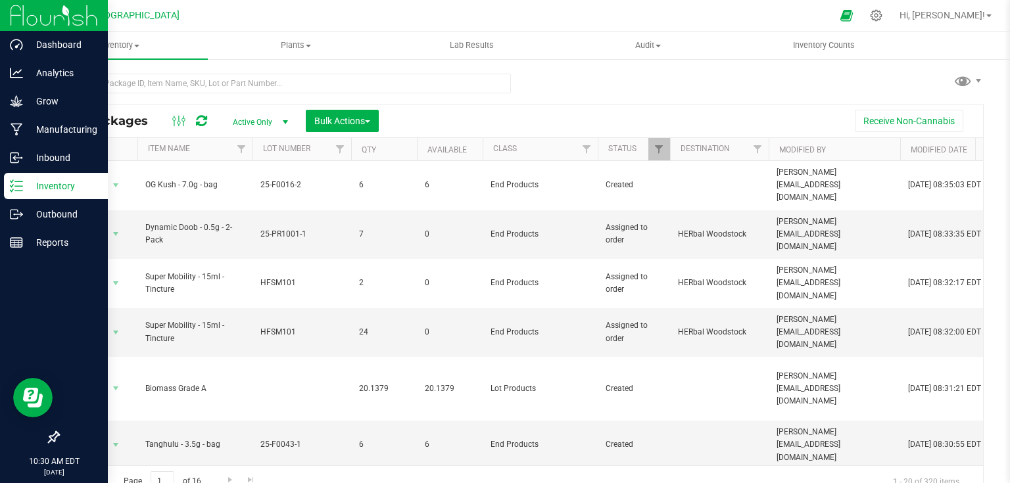
click at [31, 10] on img at bounding box center [54, 15] width 88 height 31
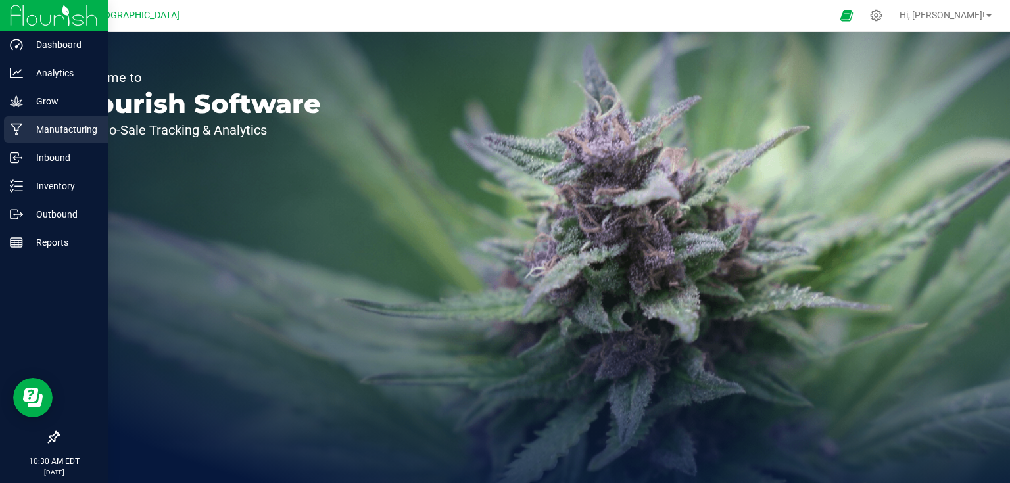
click at [23, 132] on p "Manufacturing" at bounding box center [62, 130] width 79 height 16
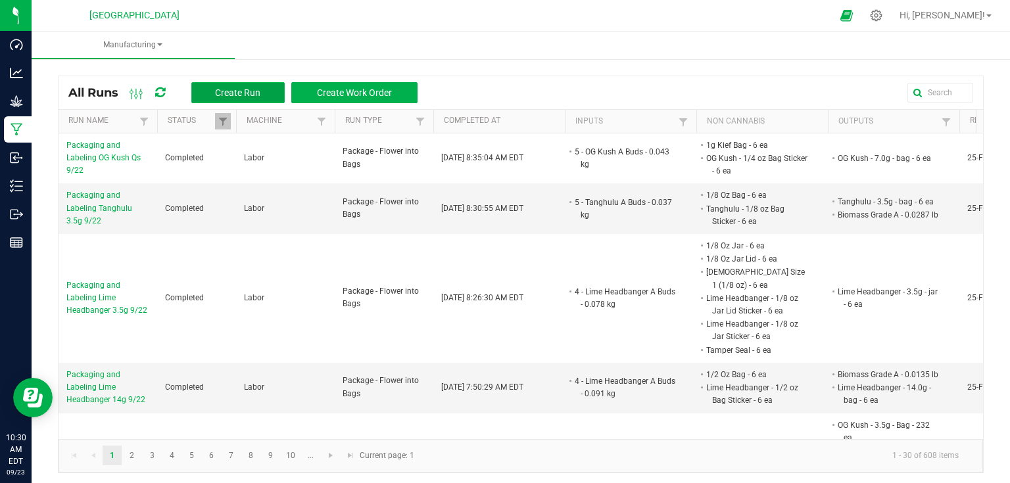
click at [242, 95] on span "Create Run" at bounding box center [237, 92] width 45 height 11
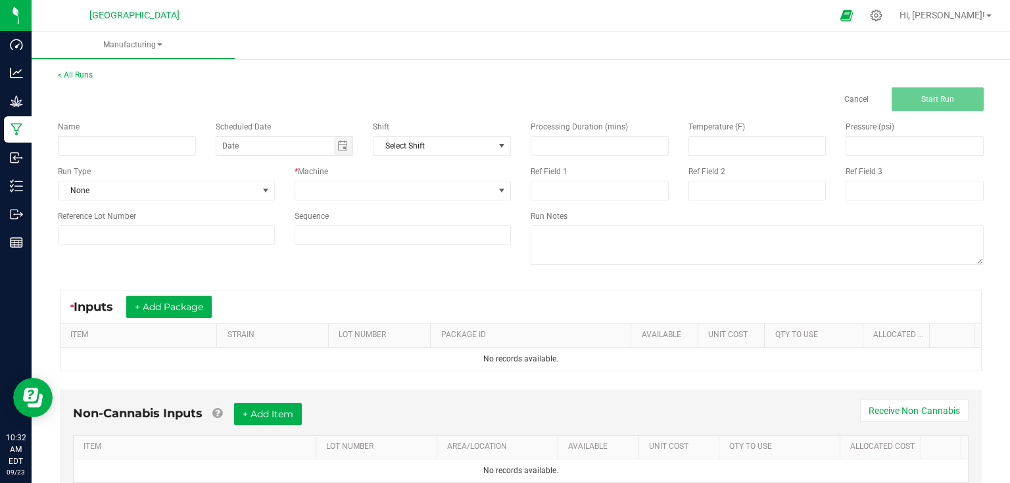
click at [195, 122] on div "Name" at bounding box center [127, 138] width 158 height 35
click at [180, 142] on input at bounding box center [127, 146] width 138 height 20
type input "Packaging and Labeling Candy Whippetz 8ths 9/23"
click at [568, 142] on input at bounding box center [600, 146] width 137 height 18
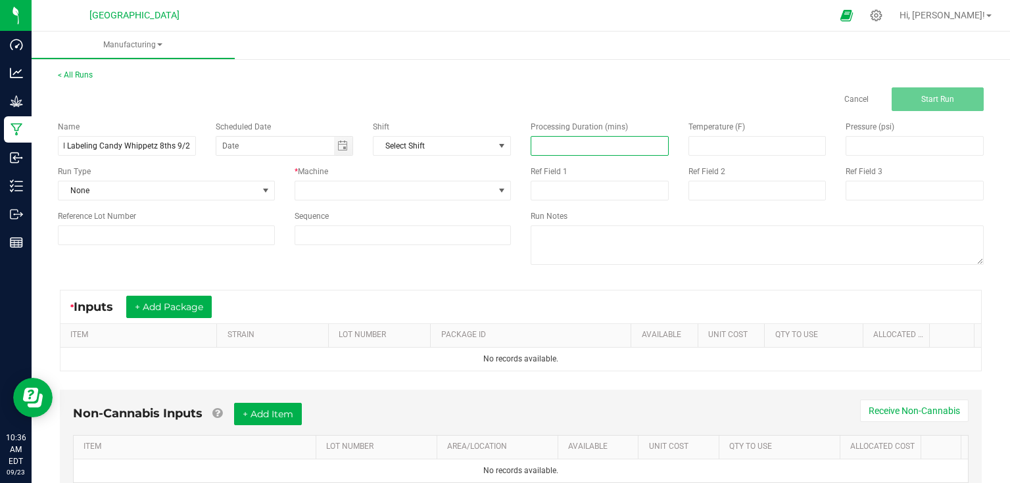
scroll to position [0, 0]
type input "150.00"
click at [178, 242] on input at bounding box center [166, 236] width 217 height 20
type input "25-F0042-1"
click at [221, 205] on div "Name Packaging and Labeling Candy Whippetz 8ths 9/23 Scheduled Date Shift Selec…" at bounding box center [284, 183] width 473 height 144
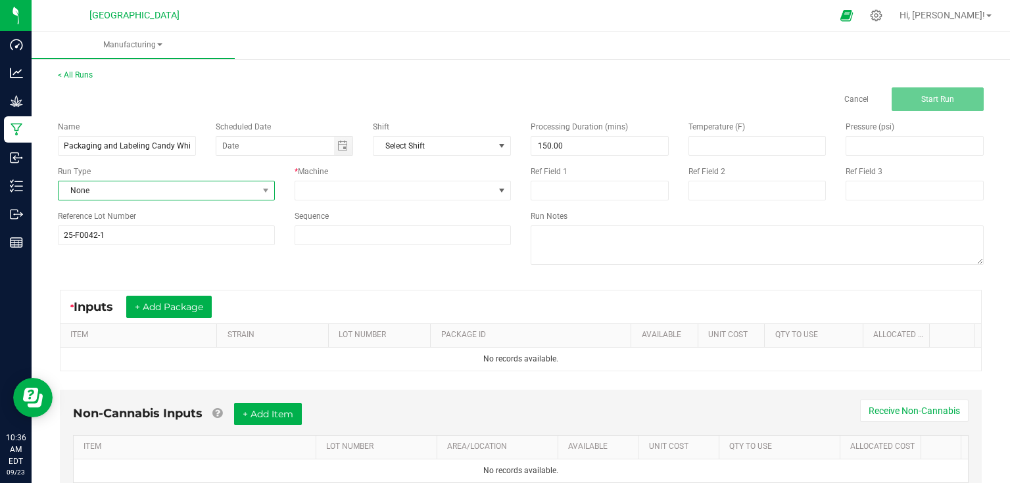
click at [257, 195] on span at bounding box center [265, 191] width 16 height 18
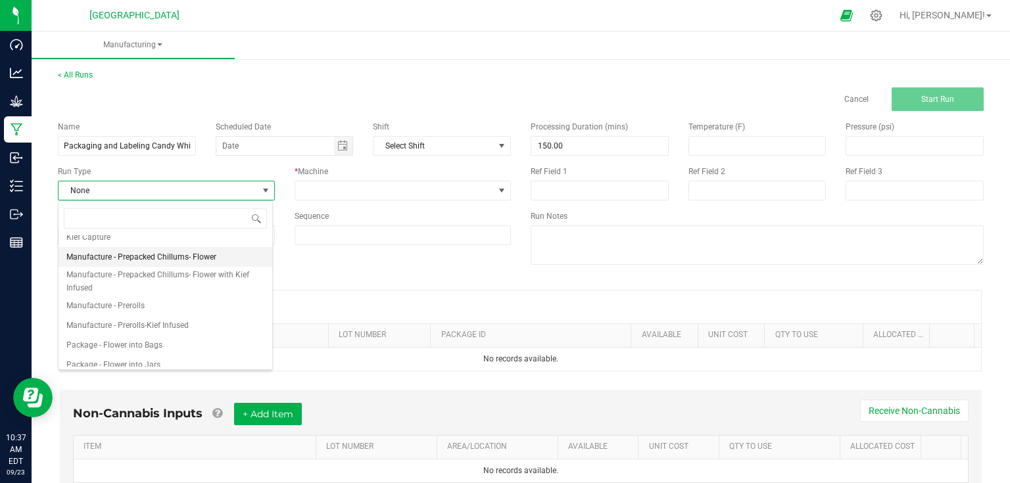
scroll to position [97, 0]
click at [135, 341] on span "Package - Flower into Bags" at bounding box center [114, 344] width 96 height 13
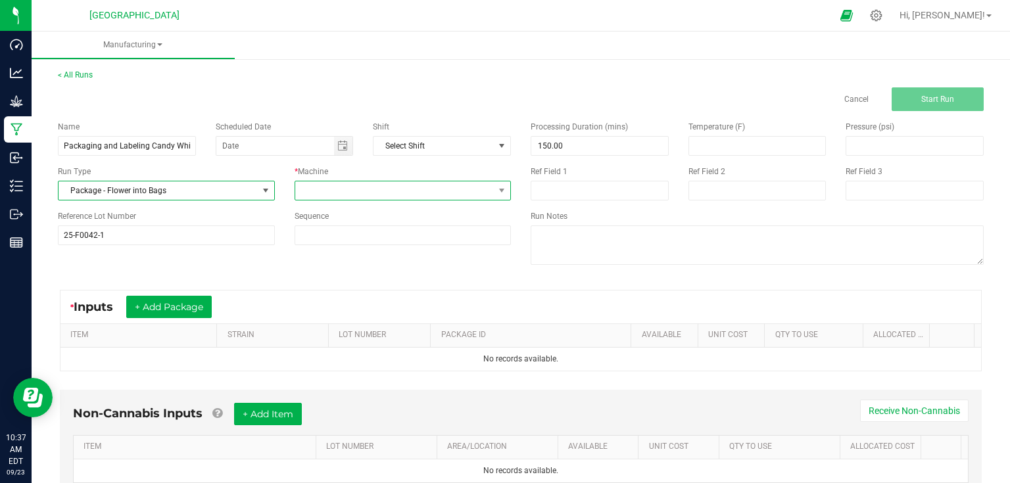
click at [308, 186] on span at bounding box center [394, 191] width 199 height 18
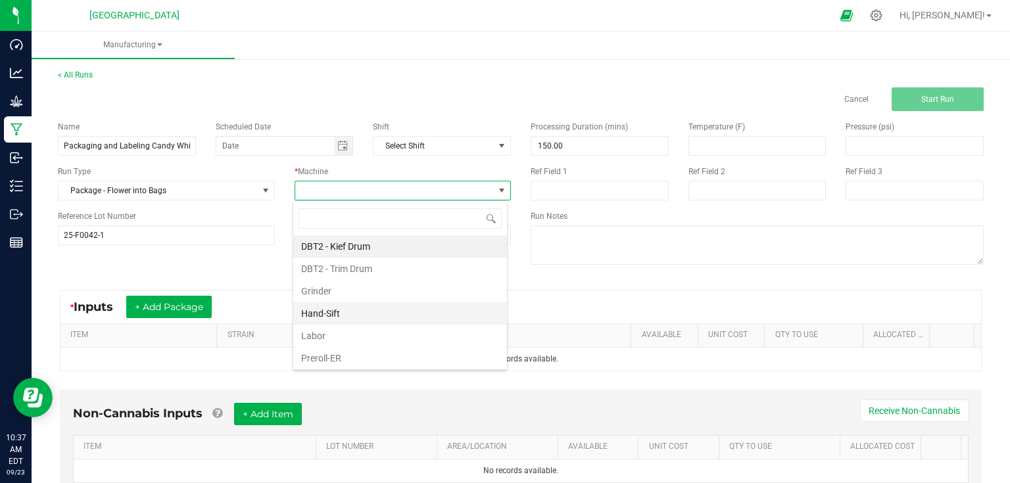
scroll to position [19, 214]
click at [321, 332] on li "Labor" at bounding box center [400, 336] width 214 height 22
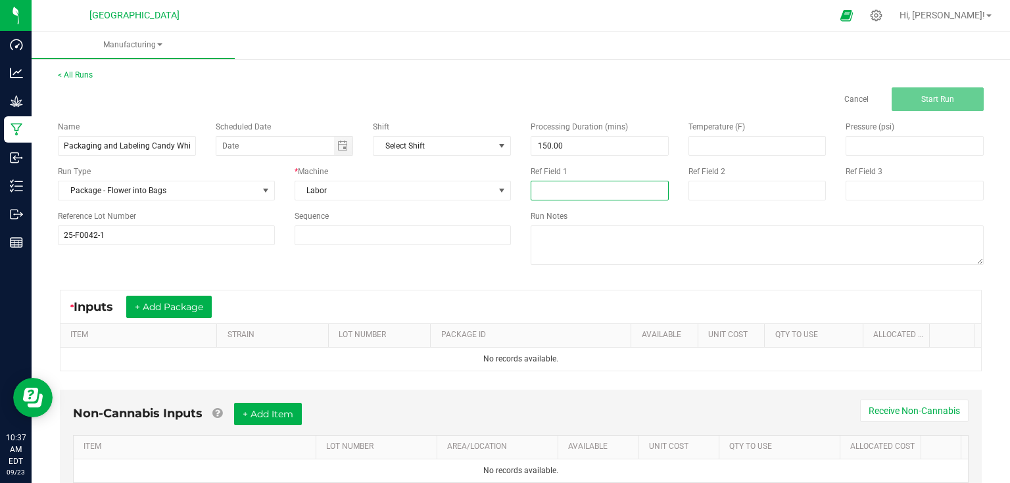
click at [572, 197] on input at bounding box center [600, 191] width 138 height 20
type input "Bed 6"
click at [400, 266] on div "Name Packaging and Labeling Candy Whippetz 8ths 9/23 Scheduled Date Shift Selec…" at bounding box center [521, 194] width 946 height 167
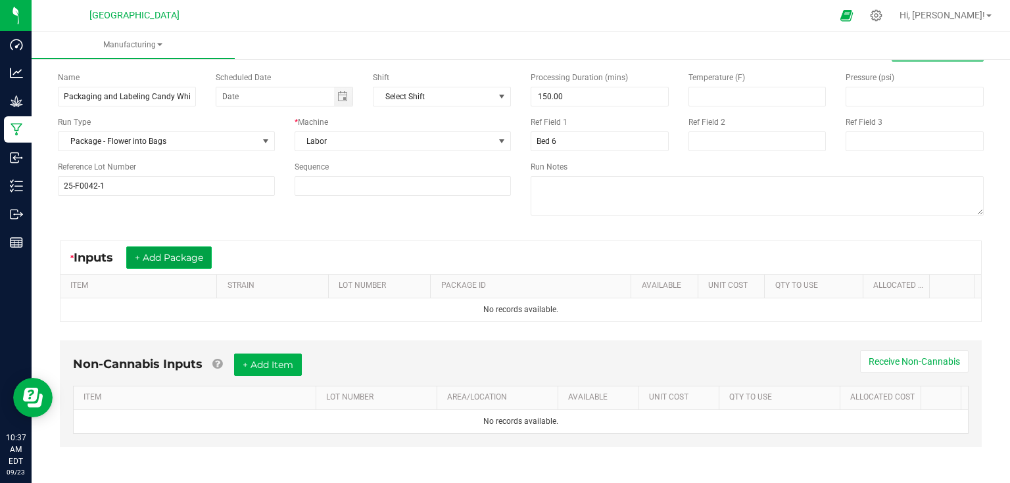
click at [197, 250] on button "+ Add Package" at bounding box center [169, 258] width 86 height 22
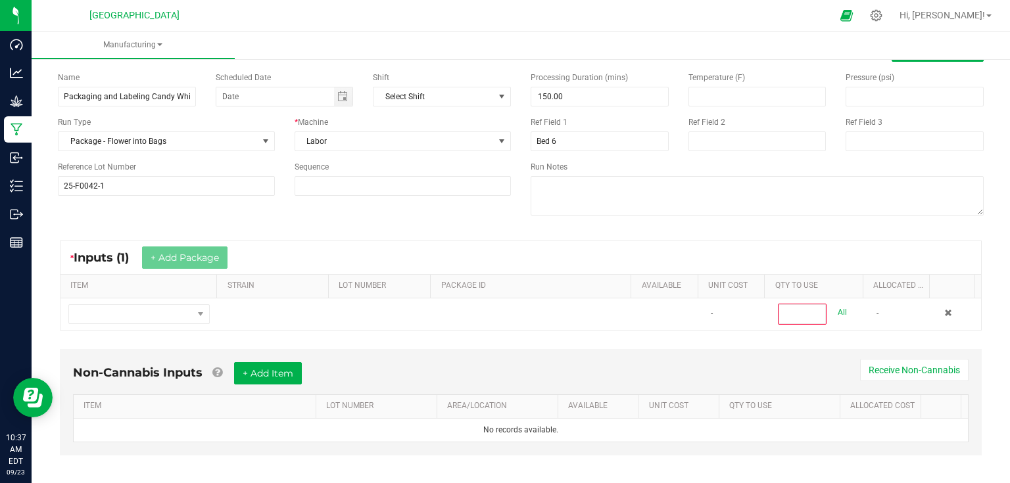
click at [245, 242] on div "* Inputs (1) + Add Package" at bounding box center [521, 257] width 921 height 33
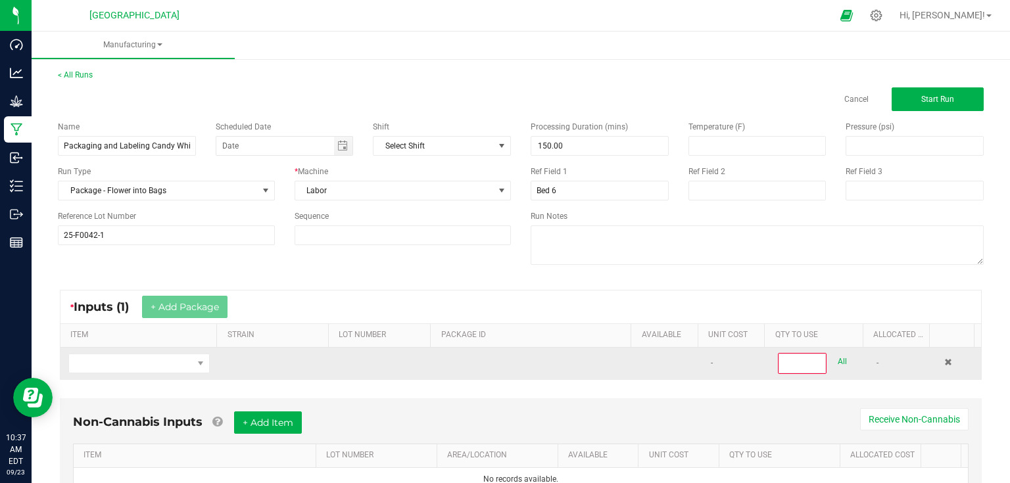
click at [170, 348] on td at bounding box center [139, 364] width 157 height 32
click at [137, 358] on span "NO DATA FOUND" at bounding box center [131, 364] width 124 height 18
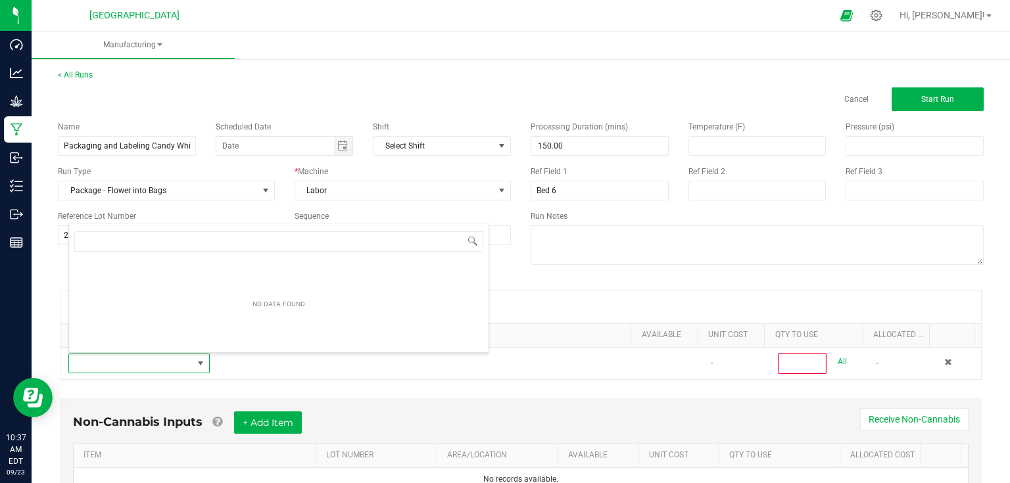
scroll to position [19, 137]
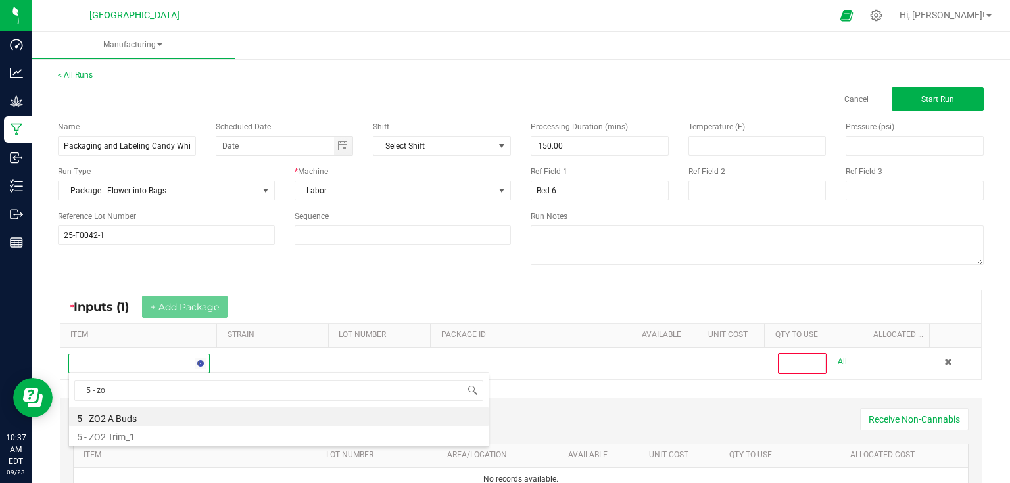
type input "5 - zo2"
click at [128, 420] on li "5 - ZO2 A Buds" at bounding box center [279, 417] width 420 height 18
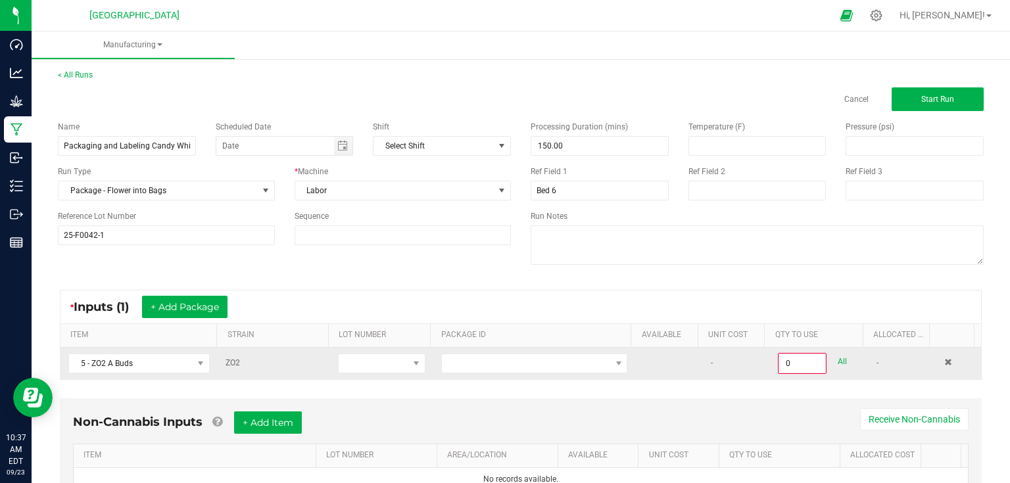
click at [347, 373] on td at bounding box center [381, 364] width 103 height 32
click at [357, 370] on span at bounding box center [374, 364] width 70 height 18
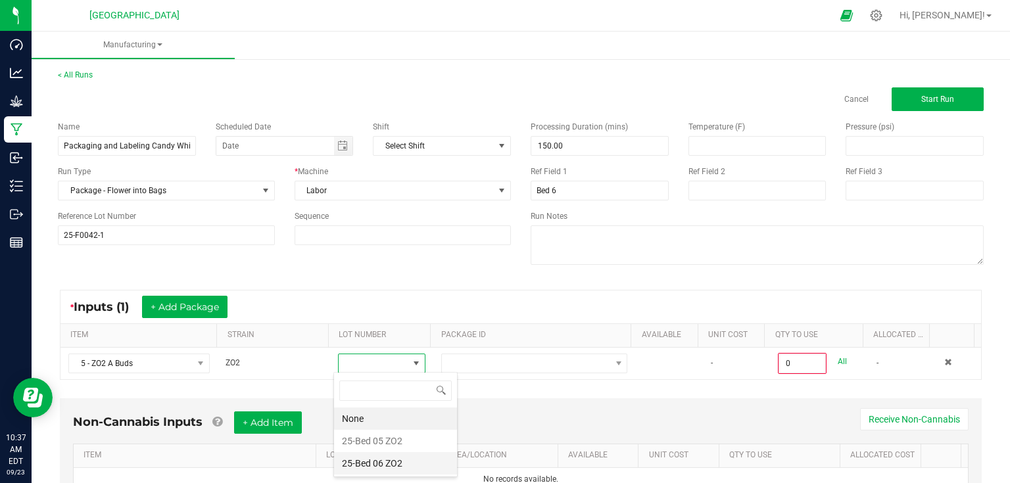
click at [367, 469] on ZO2 "25-Bed 06 ZO2" at bounding box center [395, 464] width 123 height 22
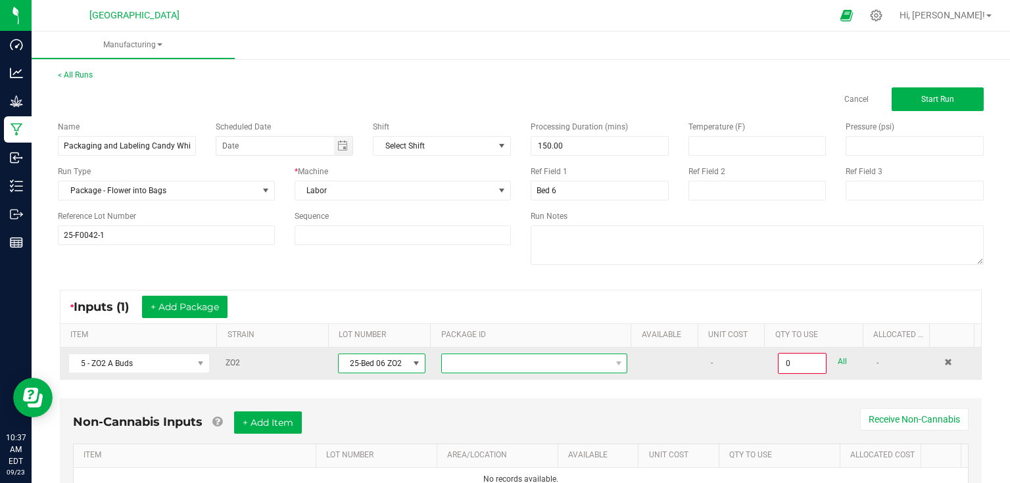
click at [542, 372] on span at bounding box center [534, 364] width 186 height 20
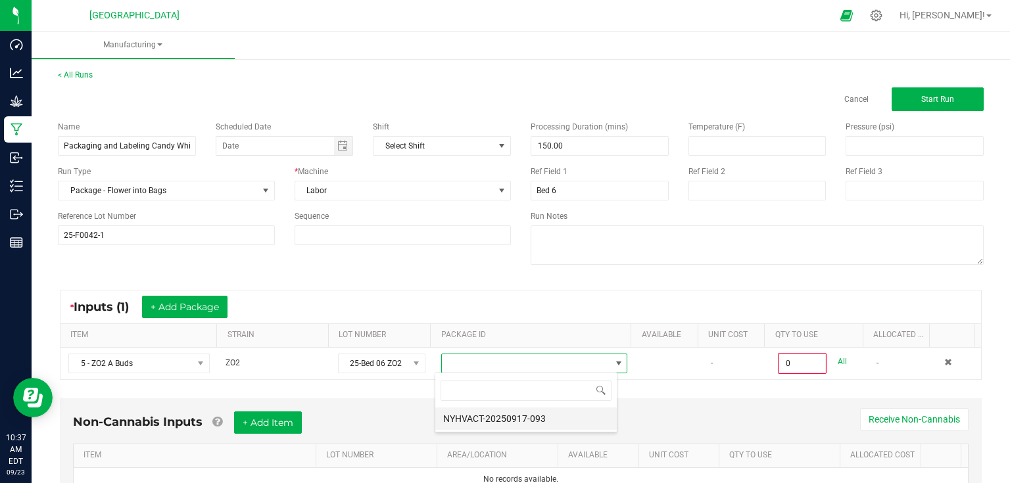
scroll to position [19, 182]
click at [543, 416] on li "NYHVACT-20250917-093" at bounding box center [526, 419] width 182 height 22
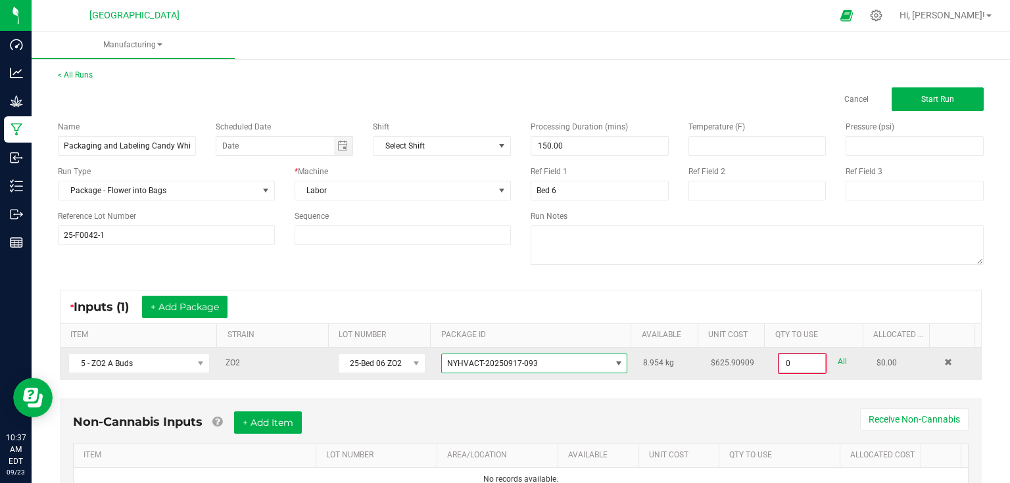
click at [810, 359] on input "0" at bounding box center [802, 364] width 46 height 18
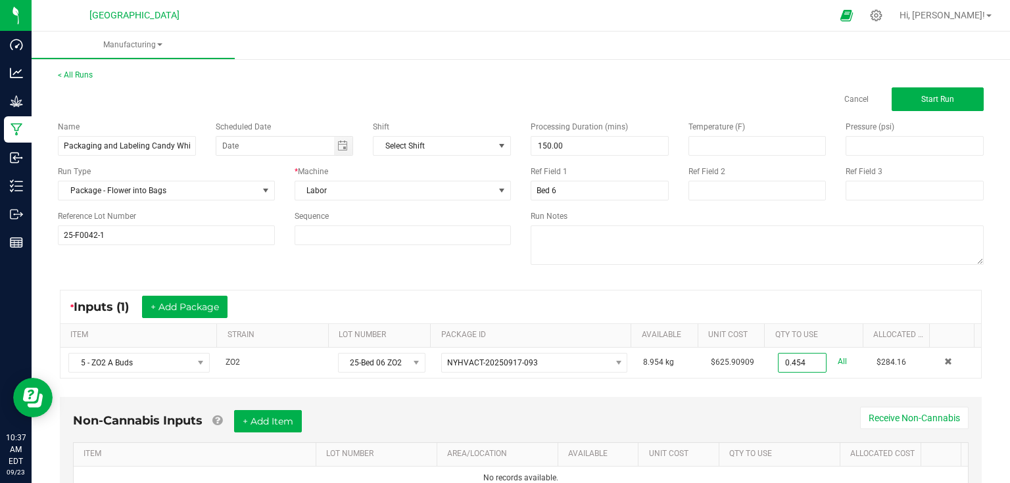
type input "0.4540 kg"
click at [537, 392] on div "Non-Cannabis Inputs + Add Item Receive Non-Cannabis ITEM LOT NUMBER AREA/LOCATI…" at bounding box center [521, 460] width 946 height 138
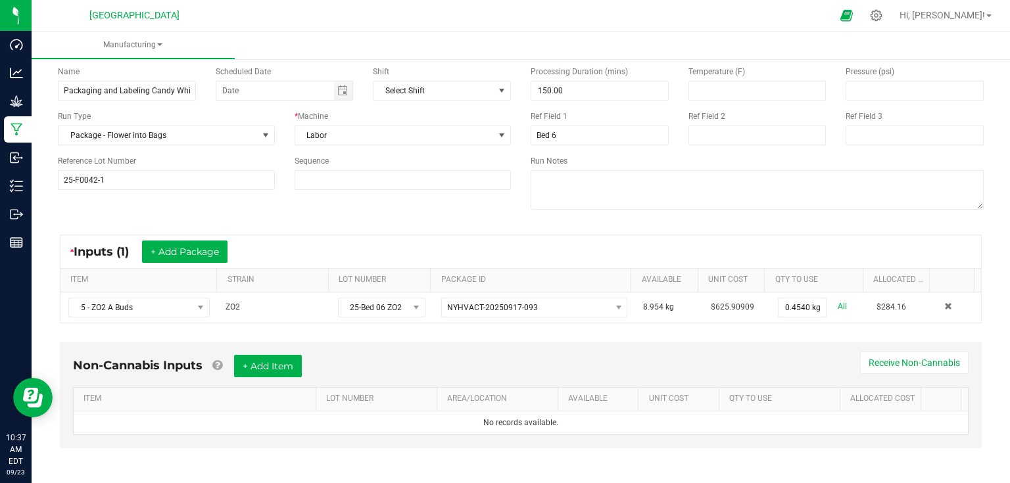
scroll to position [56, 0]
click at [283, 366] on button "+ Add Item" at bounding box center [268, 366] width 68 height 22
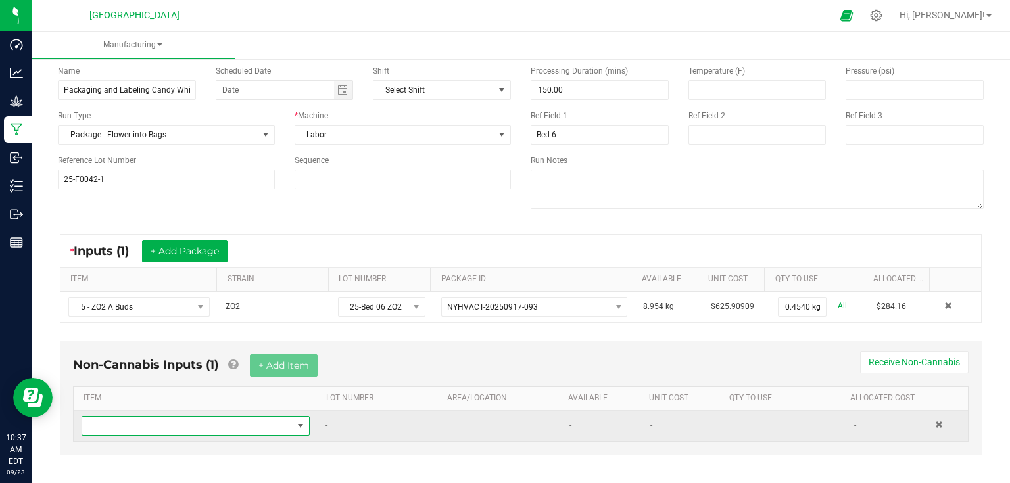
click at [245, 421] on span "NO DATA FOUND" at bounding box center [187, 426] width 210 height 18
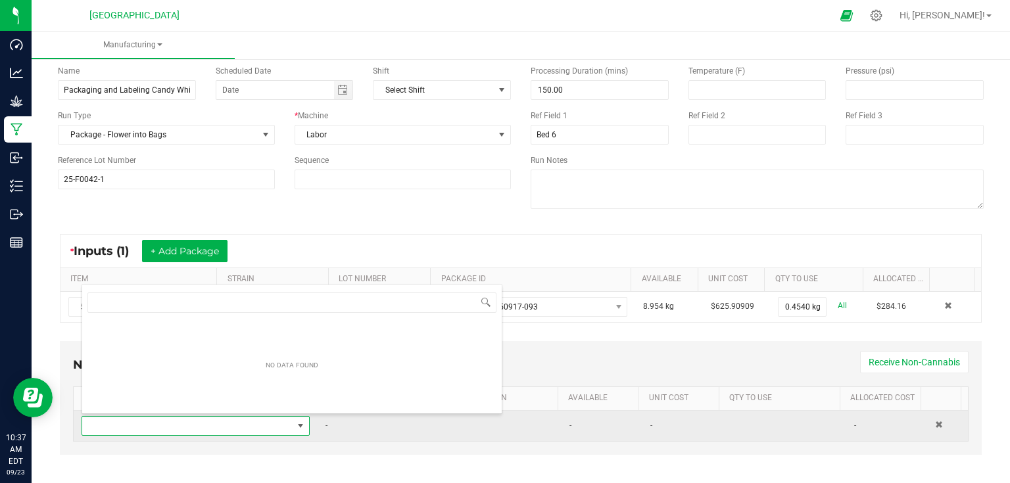
scroll to position [19, 221]
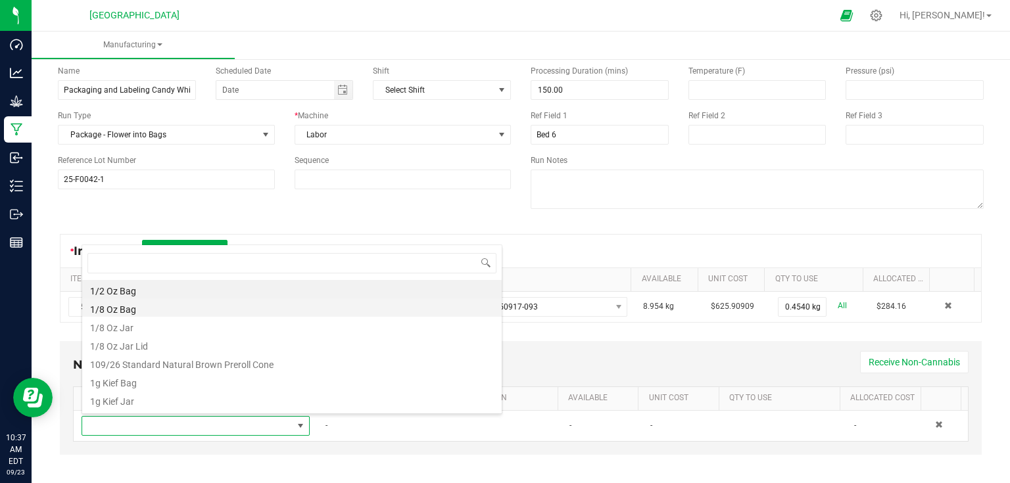
click at [140, 312] on li "1/8 Oz Bag" at bounding box center [292, 308] width 420 height 18
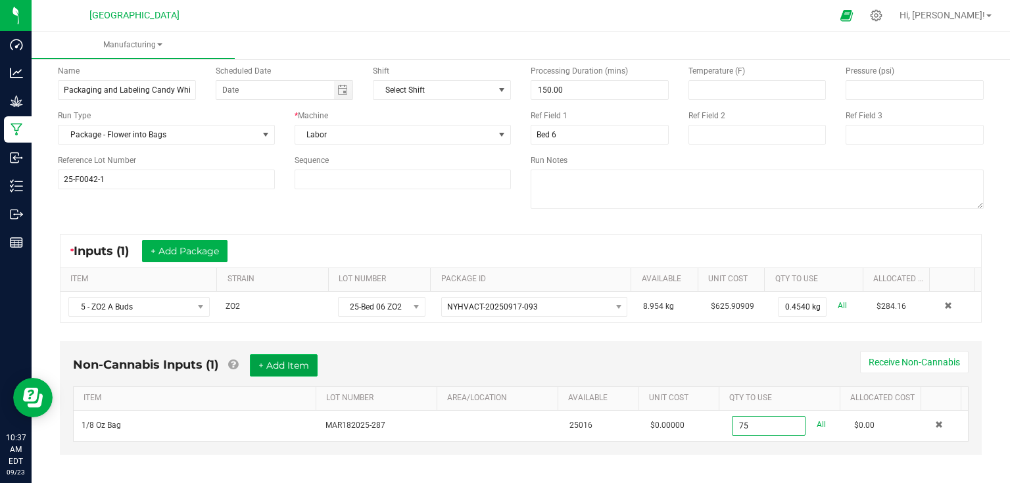
type input "75 ea"
click at [305, 366] on button "+ Add Item" at bounding box center [284, 366] width 68 height 22
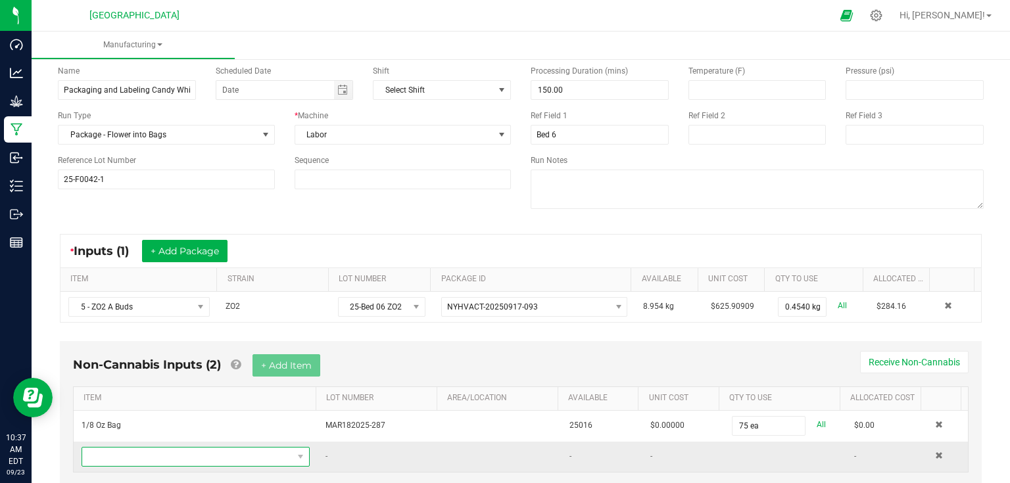
click at [245, 461] on span "NO DATA FOUND" at bounding box center [187, 457] width 210 height 18
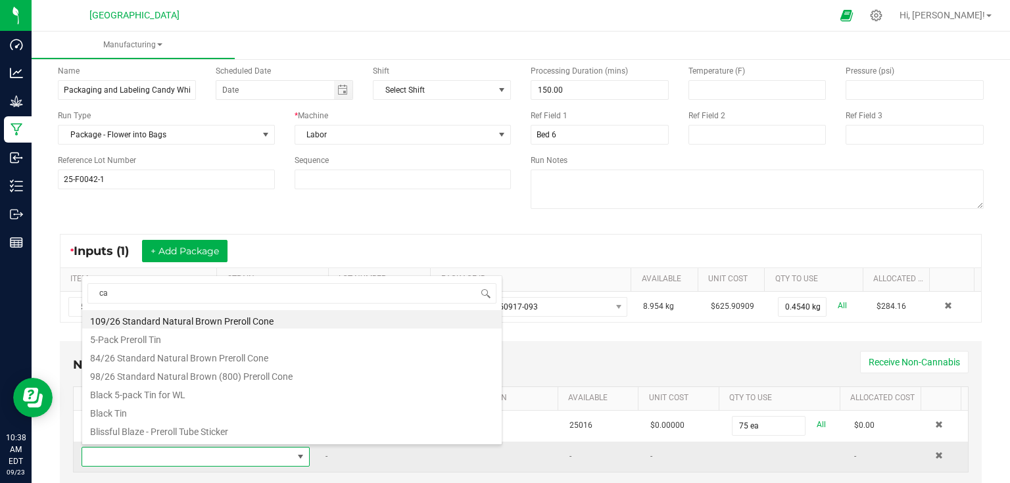
type input "can"
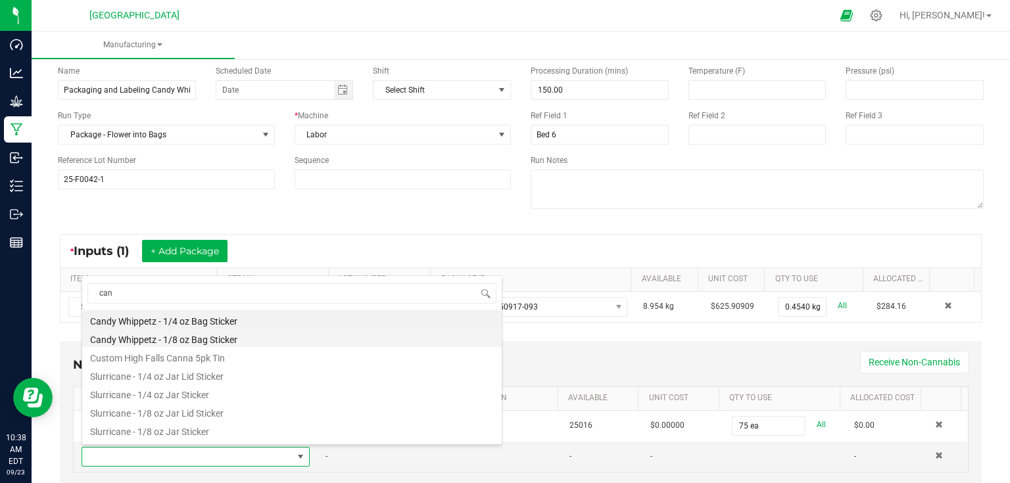
click at [216, 339] on li "Candy Whippetz - 1/8 oz Bag Sticker" at bounding box center [292, 338] width 420 height 18
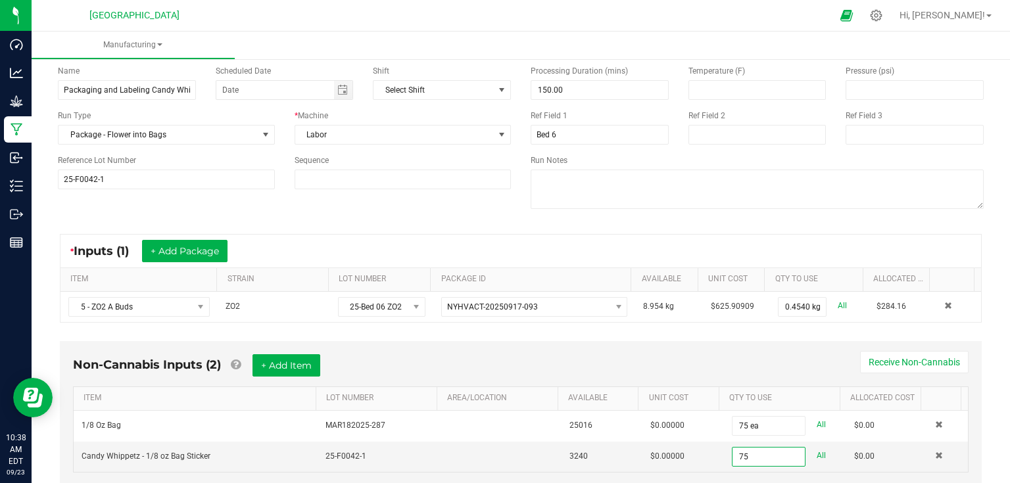
type input "75 ea"
click at [753, 372] on div "Non-Cannabis Inputs (2) + Add Item Receive Non-Cannabis" at bounding box center [521, 371] width 896 height 32
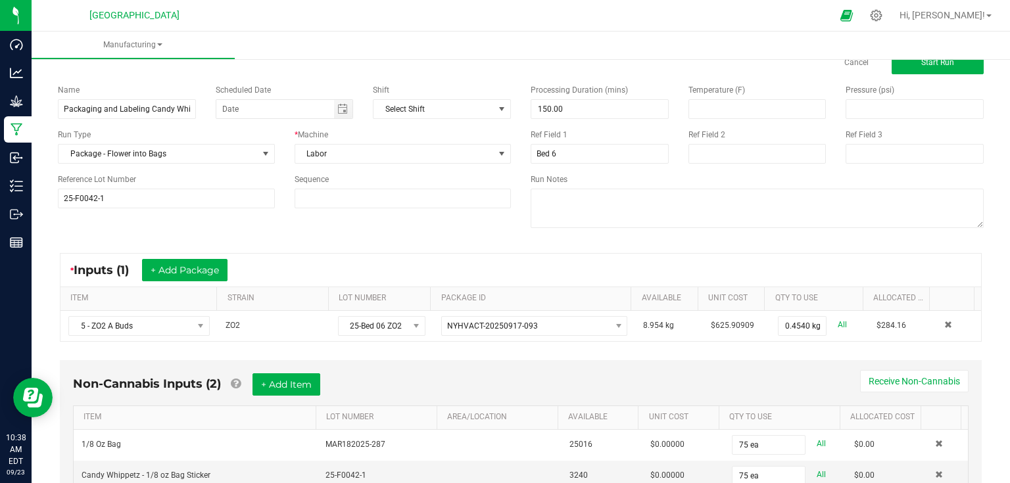
scroll to position [0, 0]
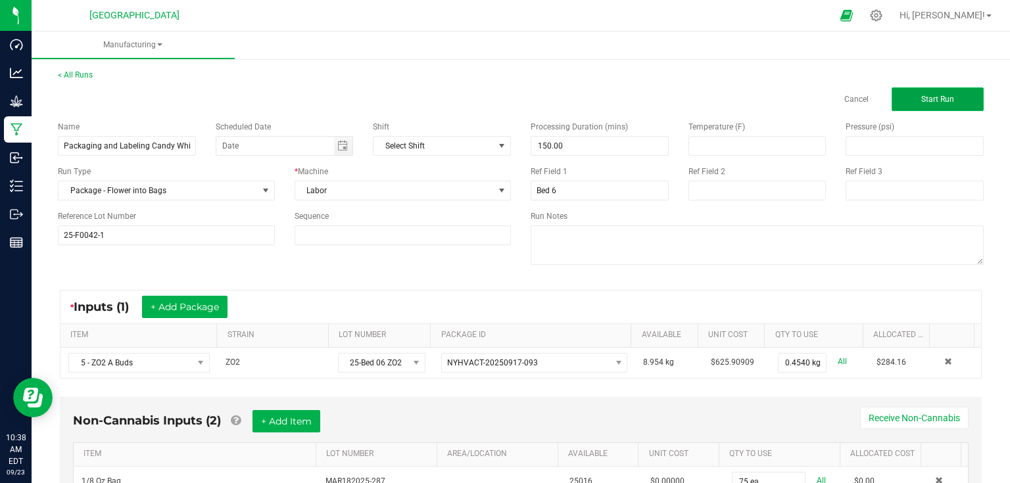
click at [922, 97] on span "Start Run" at bounding box center [938, 99] width 33 height 9
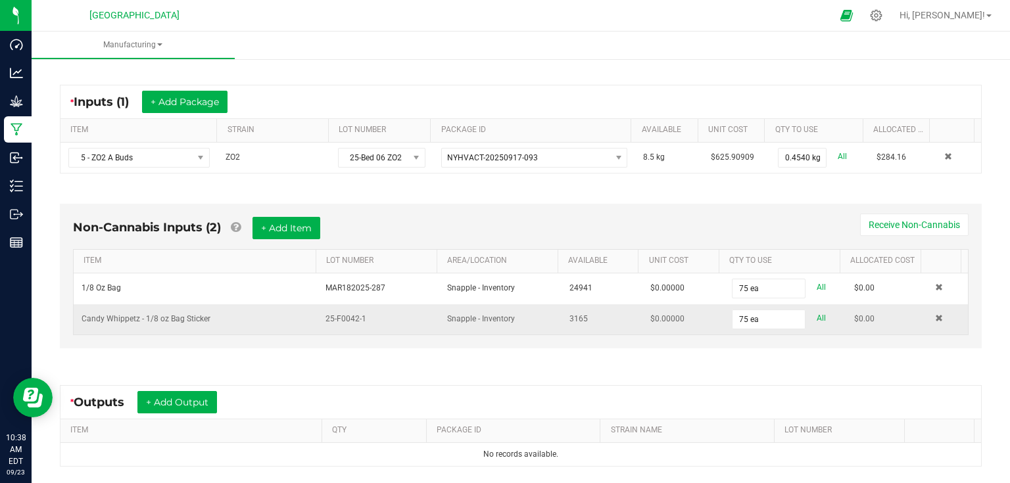
scroll to position [263, 0]
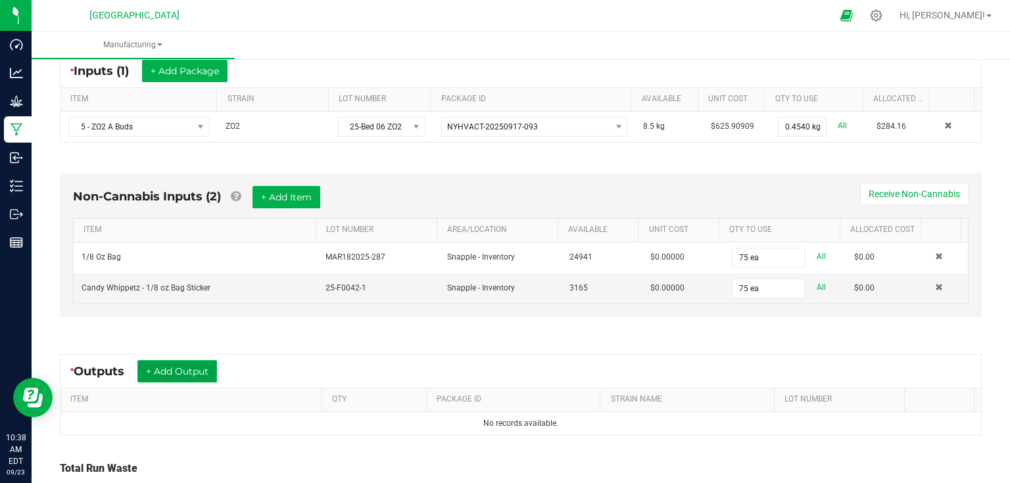
click at [186, 363] on button "+ Add Output" at bounding box center [177, 371] width 80 height 22
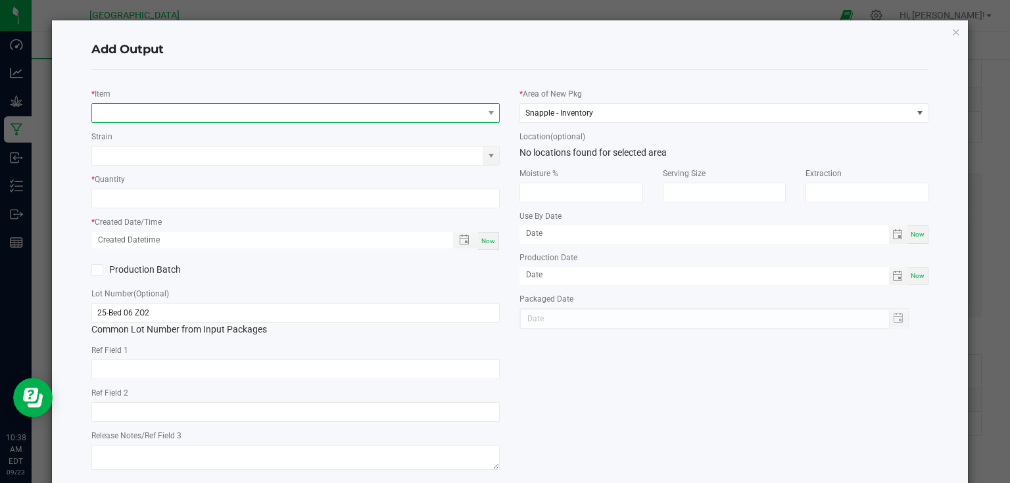
click at [240, 116] on span "NO DATA FOUND" at bounding box center [287, 113] width 391 height 18
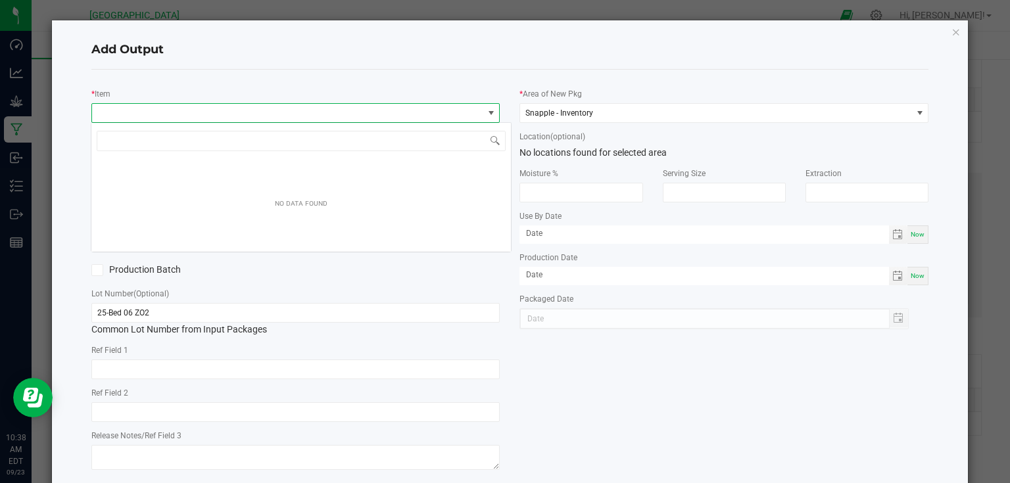
scroll to position [19, 405]
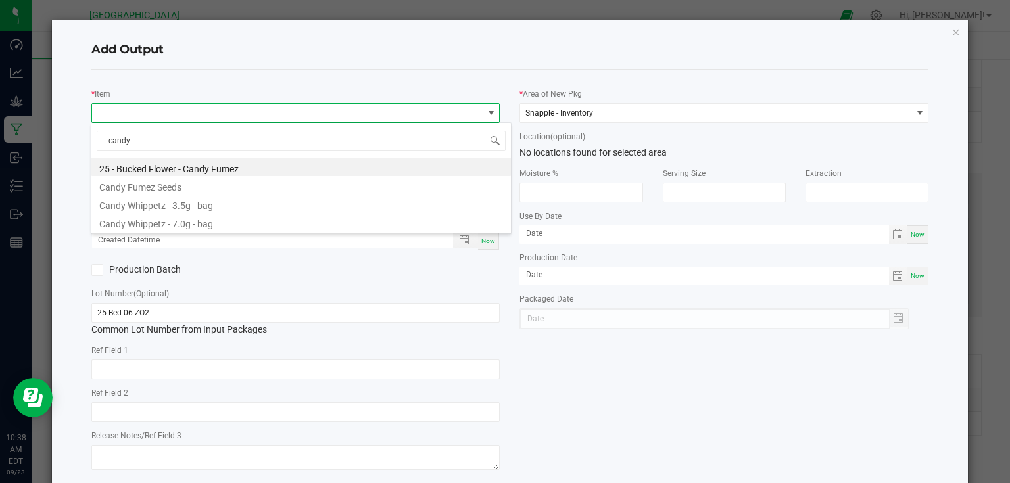
type input "candy"
click at [229, 210] on li "Candy Whippetz - 3.5g - bag" at bounding box center [301, 204] width 420 height 18
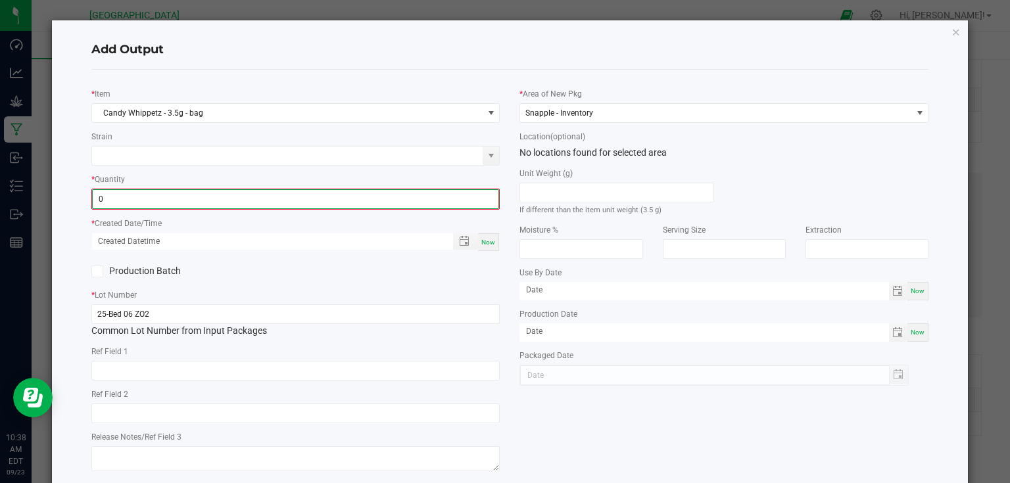
click at [258, 196] on input "0" at bounding box center [296, 199] width 407 height 18
type input "75 ea"
click at [492, 239] on div "Now" at bounding box center [488, 241] width 21 height 18
type input "[DATE] 10:38 AM"
type input "[DATE]"
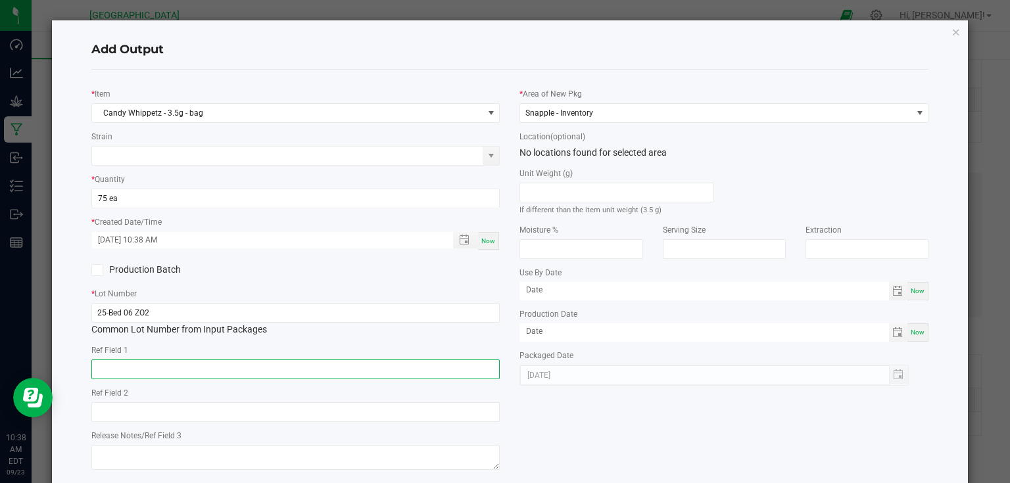
click at [284, 368] on input "text" at bounding box center [295, 370] width 409 height 20
type input "Bed 6"
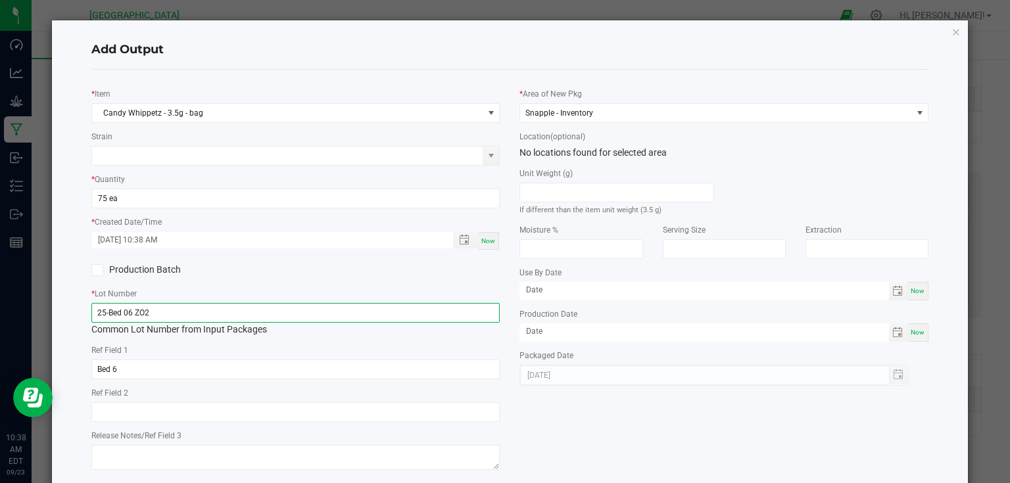
click at [268, 310] on input "25-Bed 06 ZO2" at bounding box center [295, 313] width 409 height 20
type input "2"
type input "25-F0042-1"
click at [300, 280] on div "* Item Candy Whippetz - 3.5g - bag Strain * Quantity 75 ea * Created Date/Time …" at bounding box center [296, 277] width 429 height 394
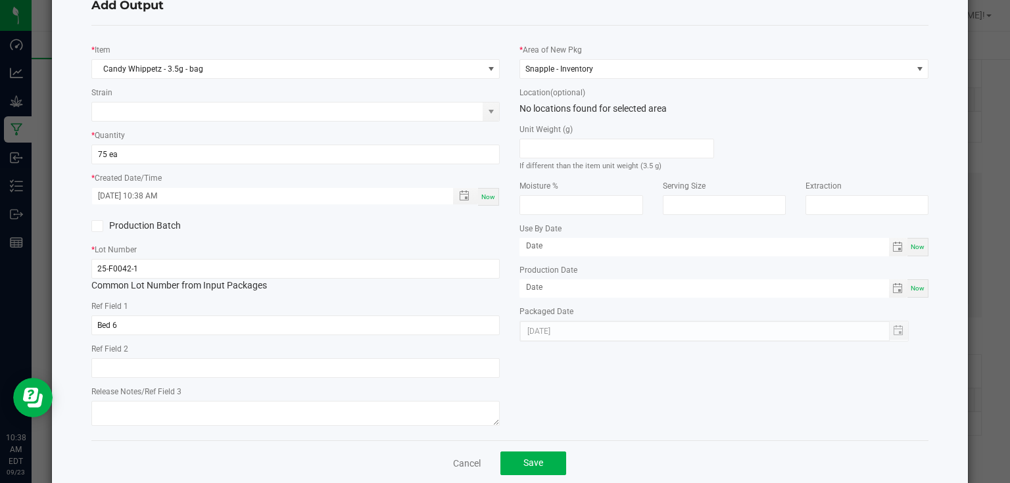
scroll to position [67, 0]
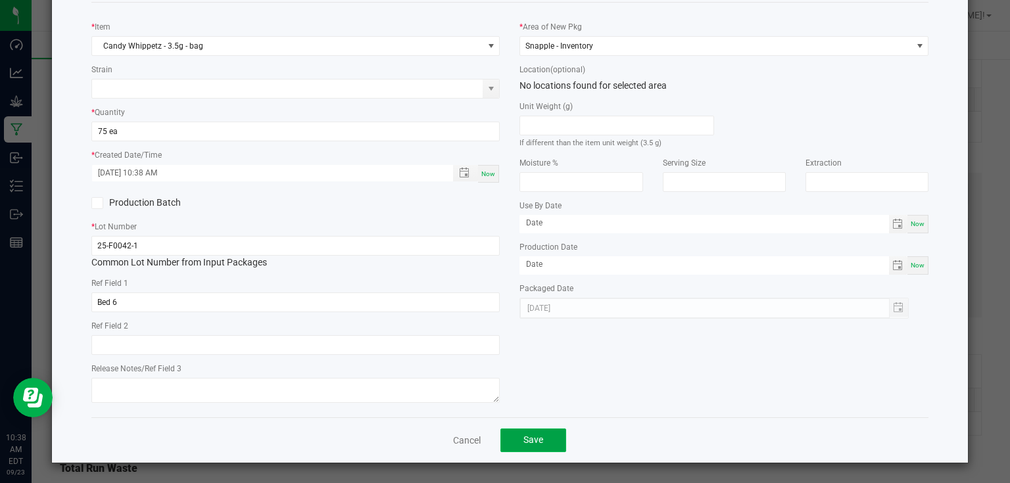
click at [539, 439] on span "Save" at bounding box center [534, 440] width 20 height 11
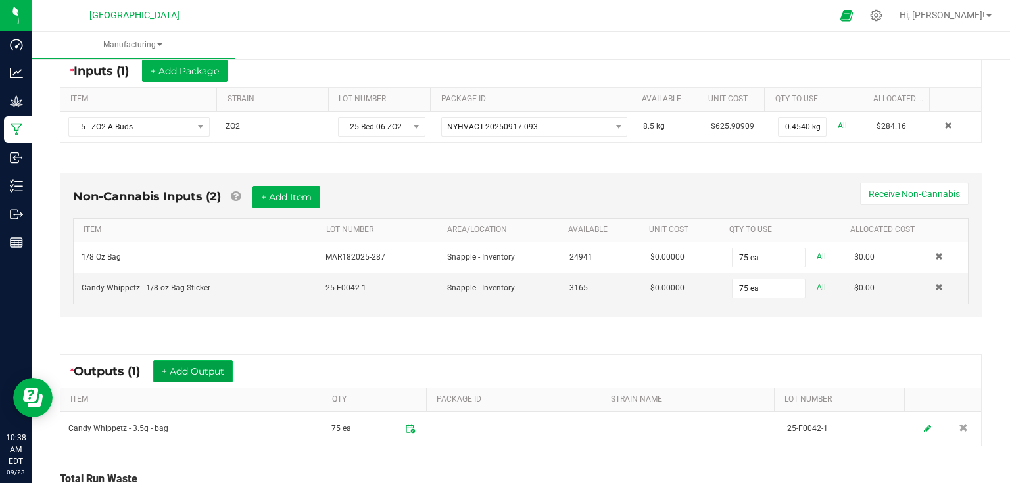
click at [203, 371] on button "+ Add Output" at bounding box center [193, 371] width 80 height 22
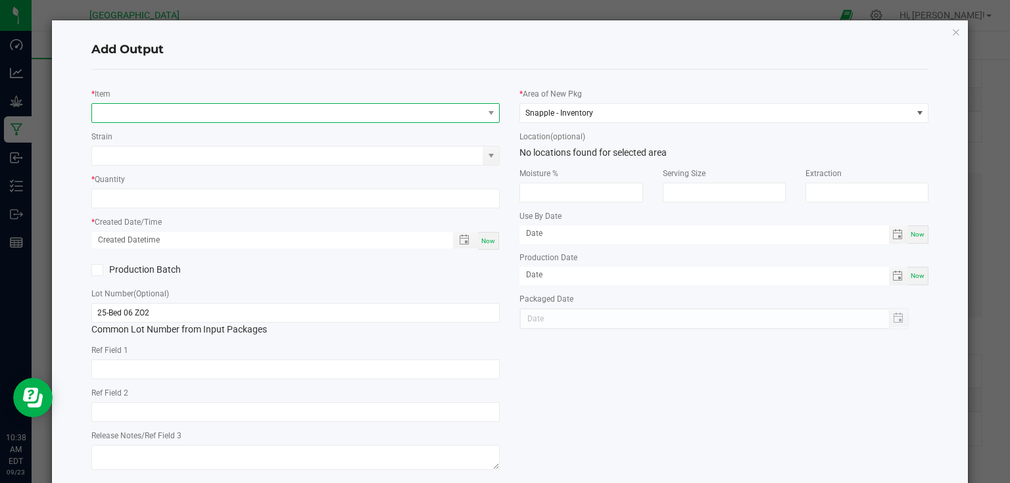
click at [274, 104] on span "NO DATA FOUND" at bounding box center [287, 113] width 391 height 18
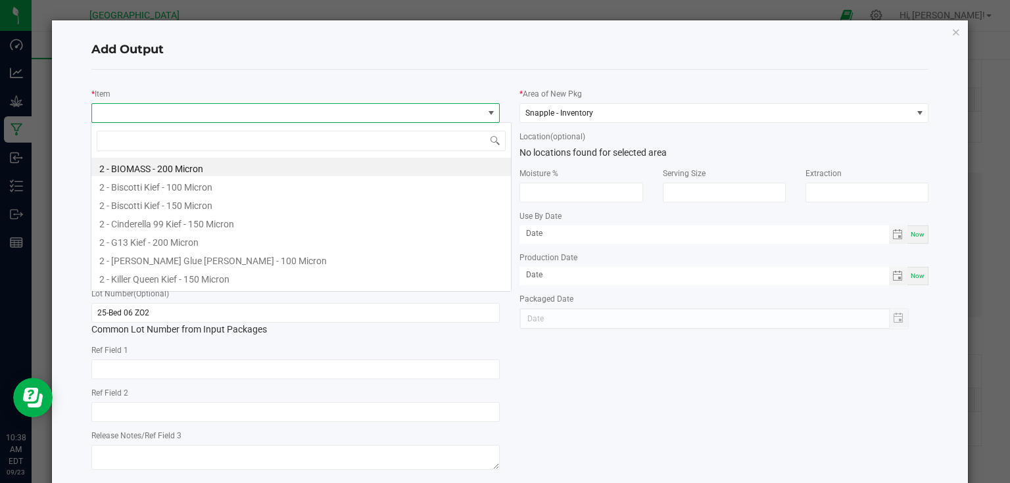
scroll to position [19, 405]
type input "v"
type input "bio"
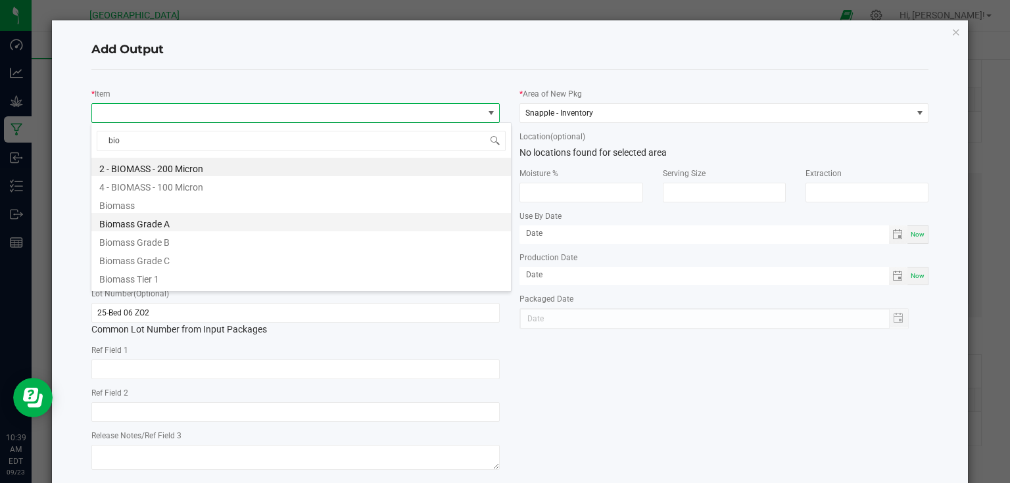
click at [175, 224] on li "Biomass Grade A" at bounding box center [301, 222] width 420 height 18
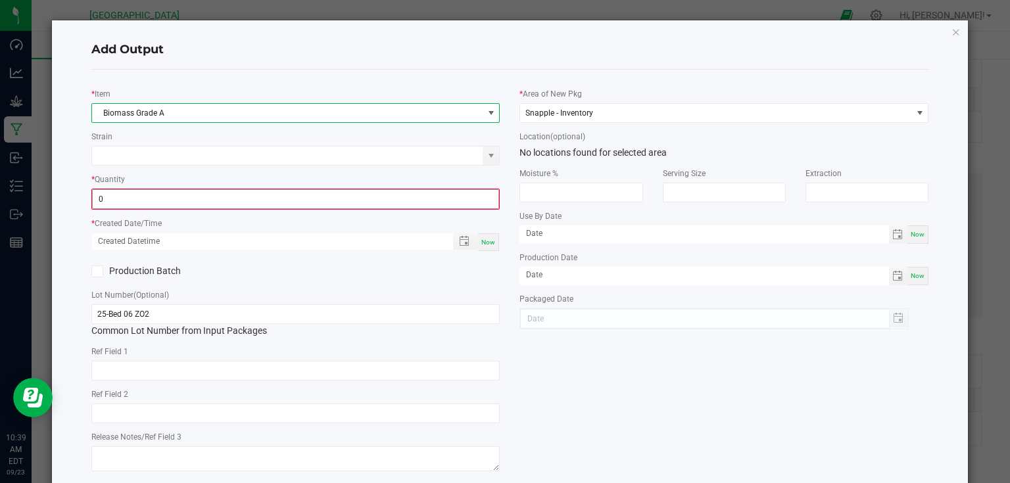
click at [183, 200] on input "0" at bounding box center [296, 199] width 407 height 18
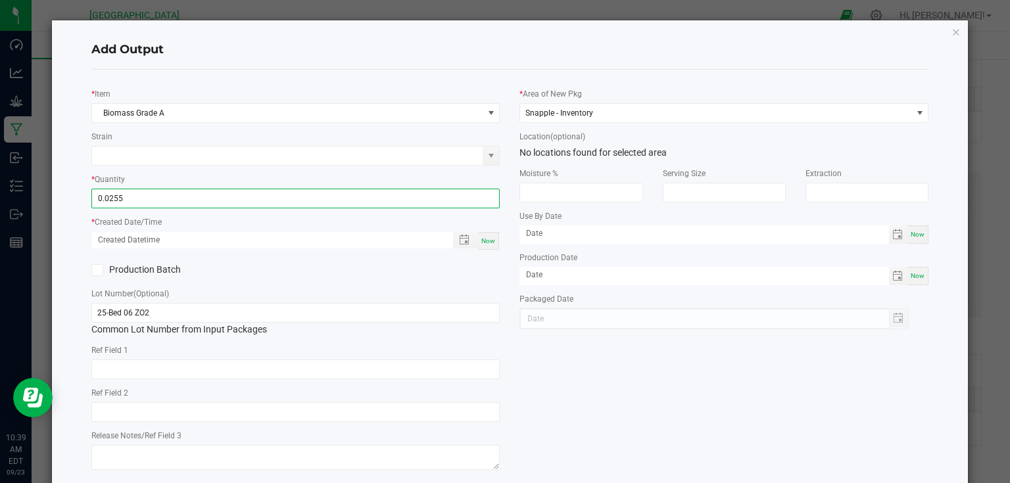
type input "0.0255 lb"
click at [493, 241] on div "Now" at bounding box center [488, 241] width 21 height 18
type input "[DATE] 10:39 AM"
type input "[DATE]"
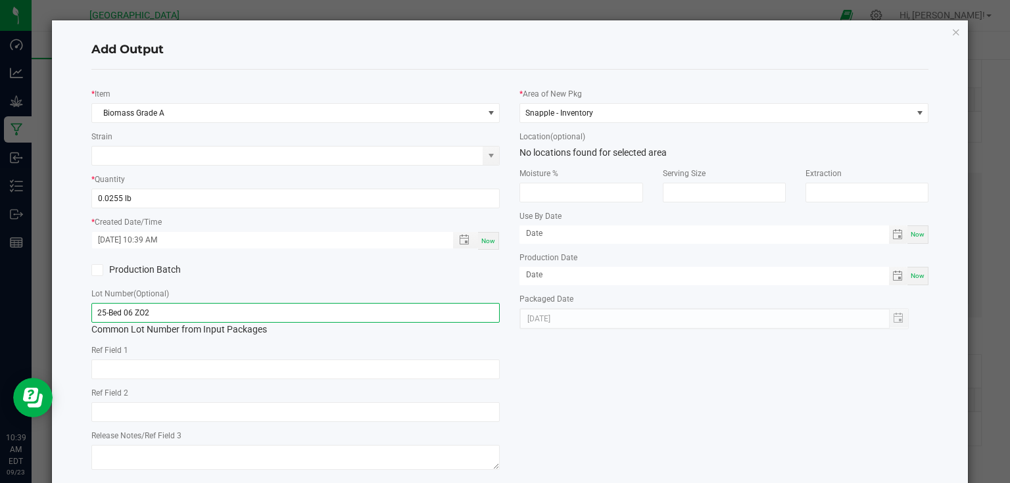
click at [192, 310] on input "25-Bed 06 ZO2" at bounding box center [295, 313] width 409 height 20
click at [556, 378] on div "* Item Biomass Grade A Strain * Quantity 0.0255 lb * Created Date/Time [DATE] 1…" at bounding box center [511, 277] width 858 height 394
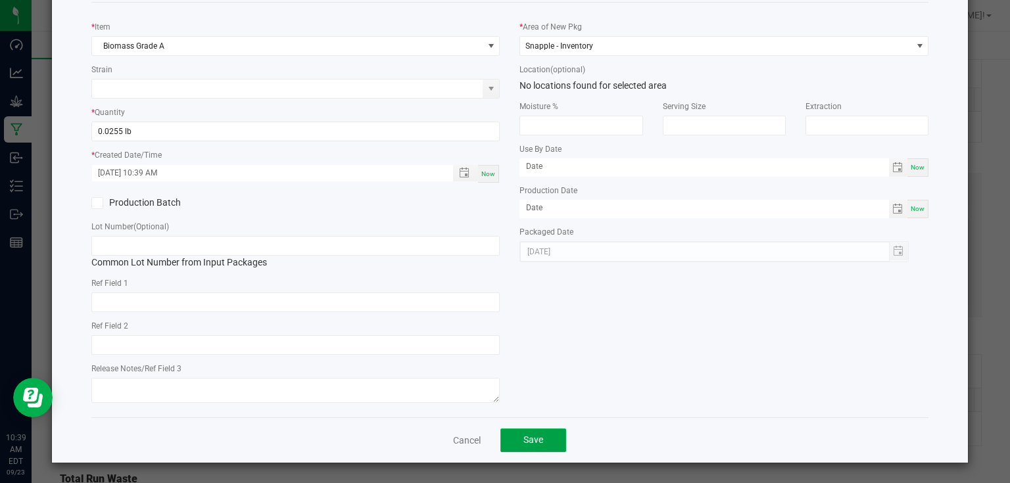
click at [544, 447] on button "Save" at bounding box center [534, 441] width 66 height 24
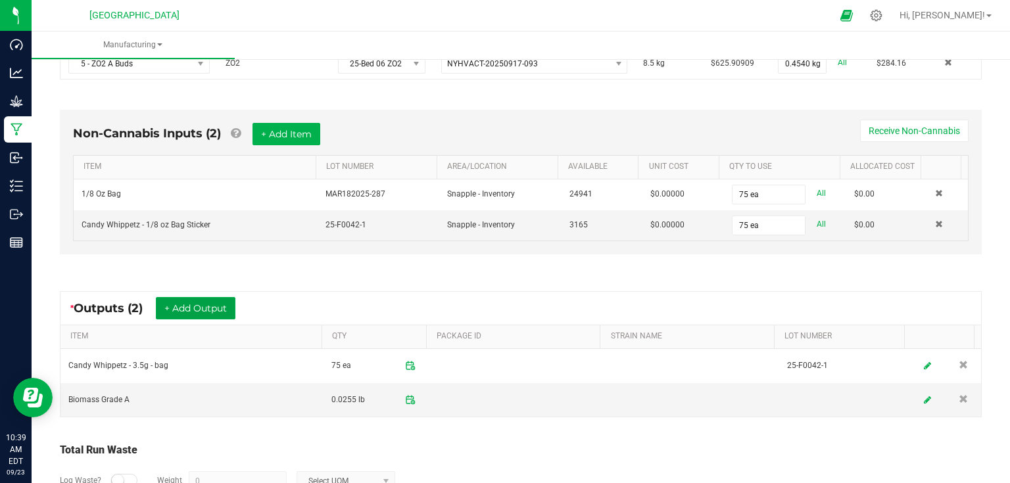
scroll to position [407, 0]
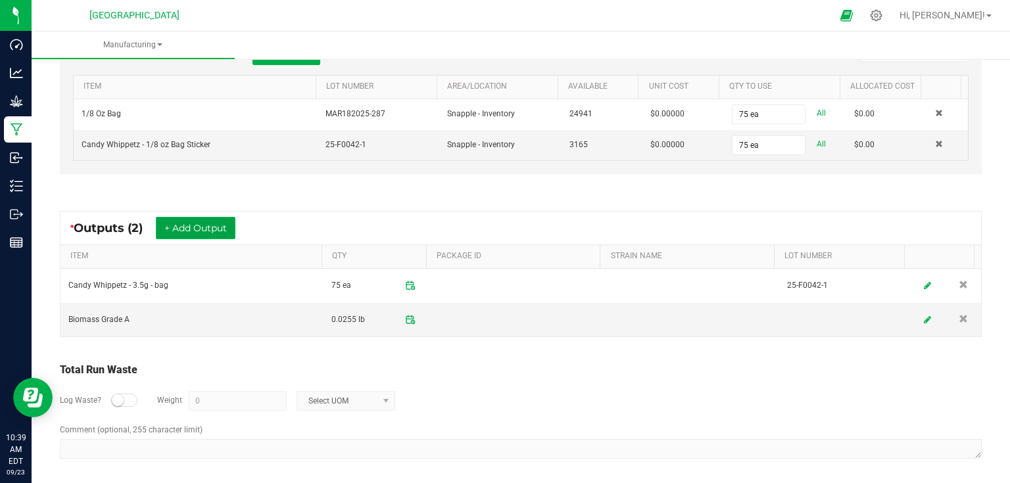
click at [170, 224] on button "+ Add Output" at bounding box center [196, 228] width 80 height 22
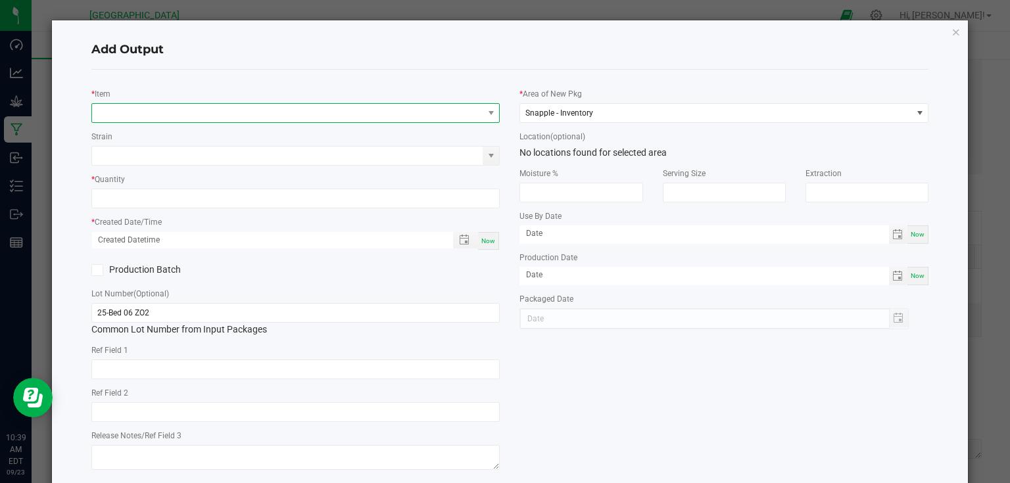
click at [228, 111] on span "NO DATA FOUND" at bounding box center [287, 113] width 391 height 18
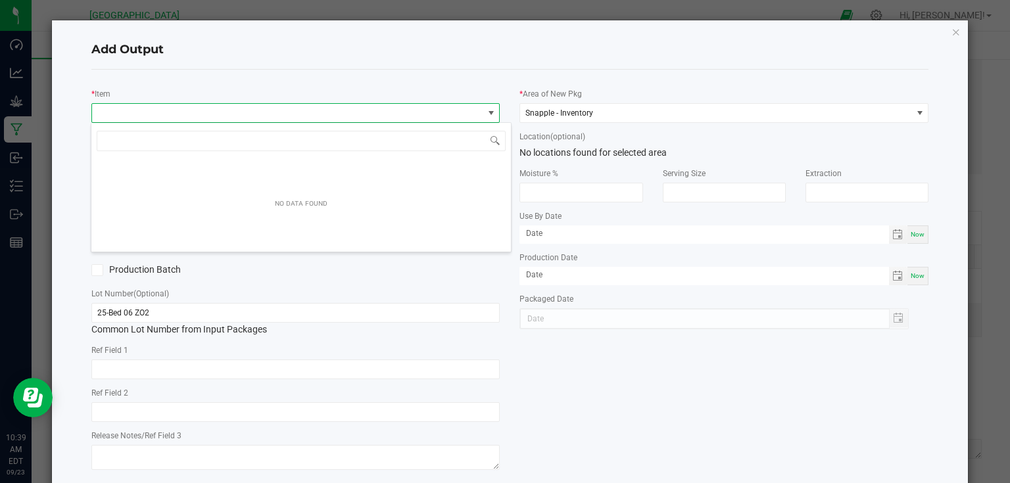
scroll to position [19, 405]
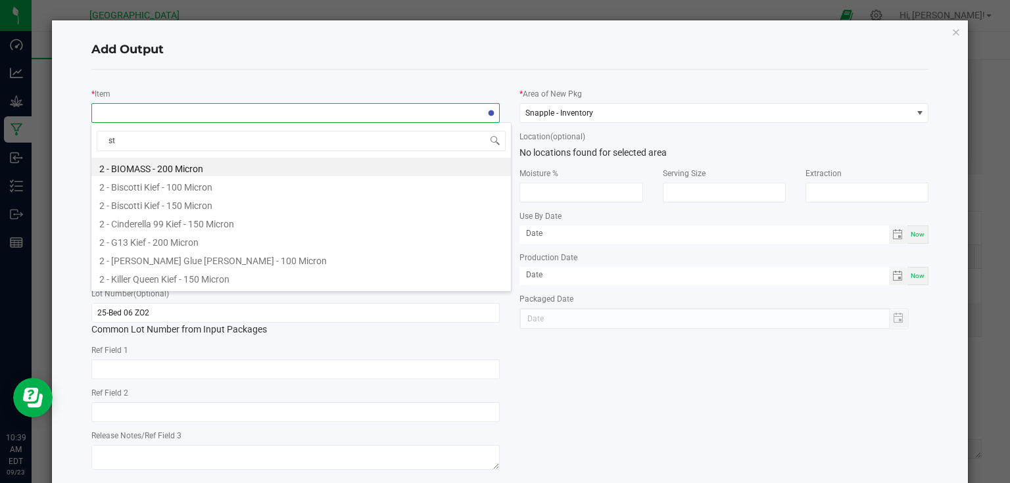
type input "ste"
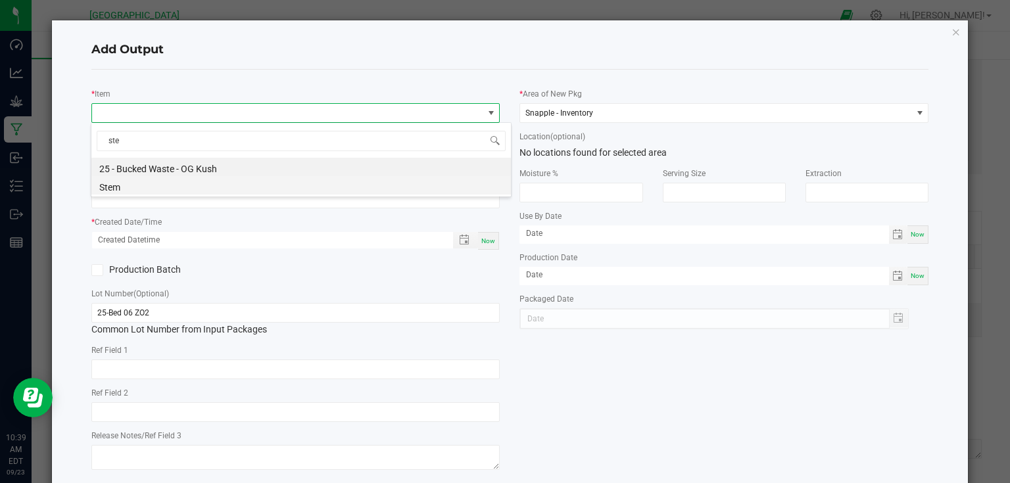
click at [157, 186] on li "Stem" at bounding box center [301, 185] width 420 height 18
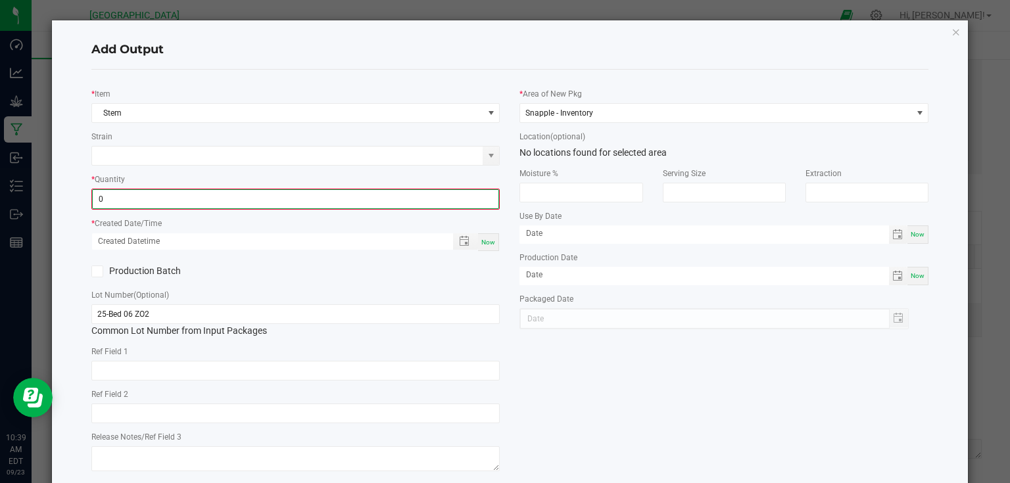
click at [175, 200] on input "0" at bounding box center [296, 199] width 407 height 18
type input "3.8000 g"
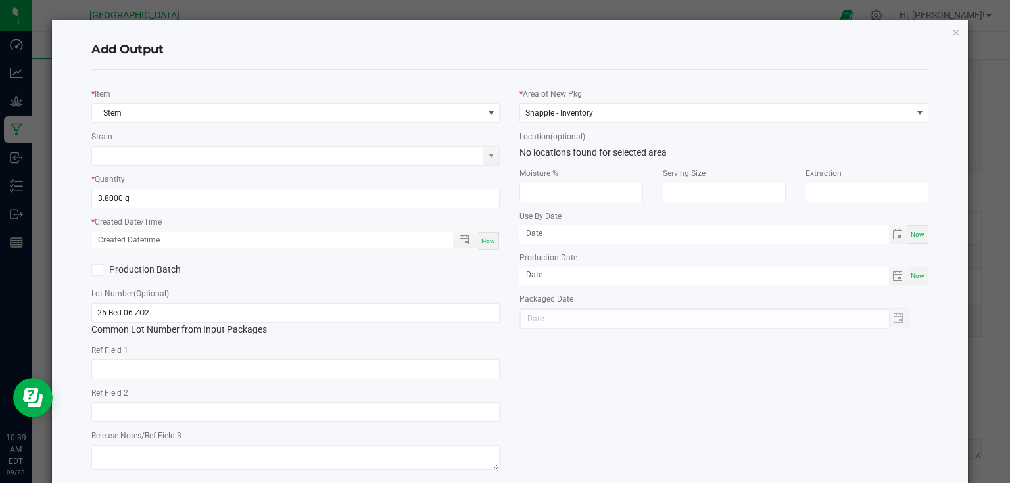
click at [478, 243] on div "Now" at bounding box center [488, 241] width 21 height 18
type input "[DATE] 10:39 AM"
type input "[DATE]"
click at [510, 292] on div "* Area of New Pkg Snapple - Inventory Location (optional) No locations found fo…" at bounding box center [724, 204] width 429 height 249
click at [387, 310] on input "25-Bed 06 ZO2" at bounding box center [295, 313] width 409 height 20
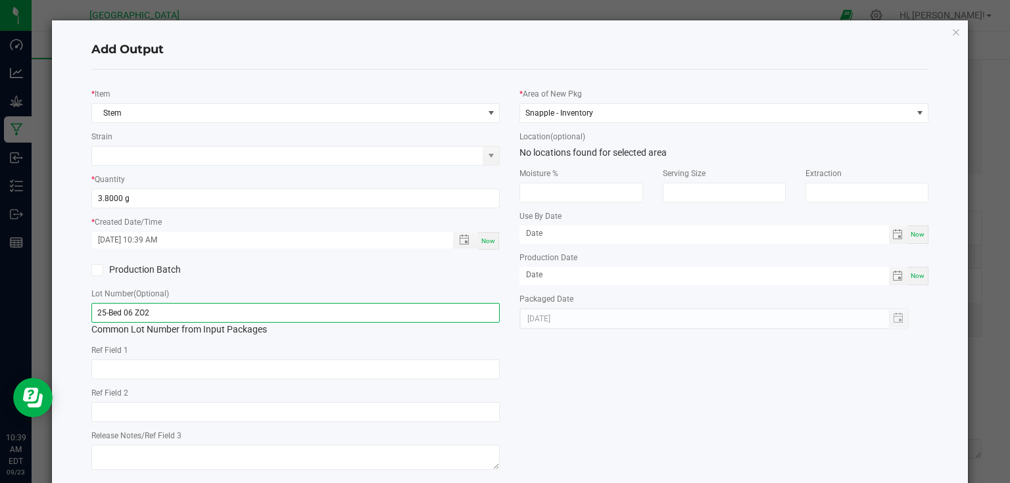
click at [387, 310] on input "25-Bed 06 ZO2" at bounding box center [295, 313] width 409 height 20
click at [516, 390] on div "* Item Stem Strain * Quantity 3.8000 g * Created Date/Time [DATE] 10:39 AM Now …" at bounding box center [511, 277] width 858 height 394
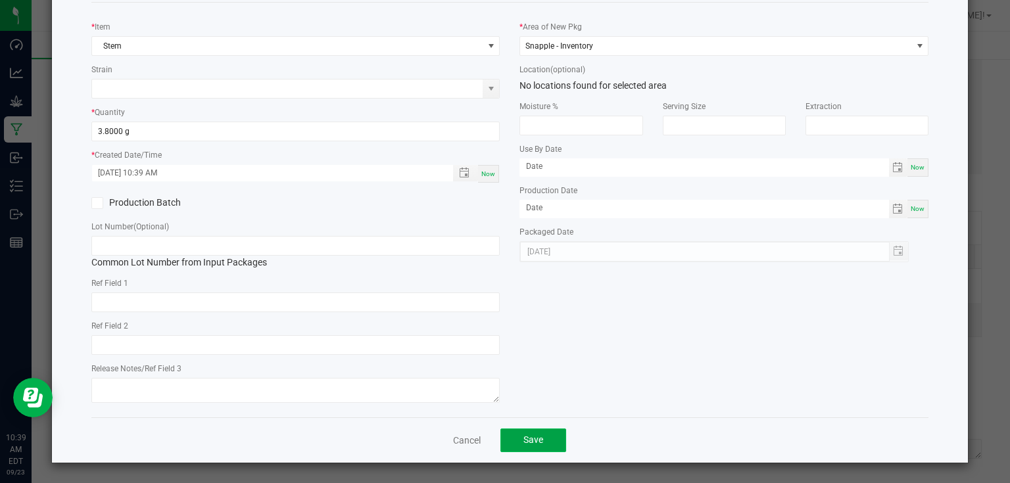
click at [532, 432] on button "Save" at bounding box center [534, 441] width 66 height 24
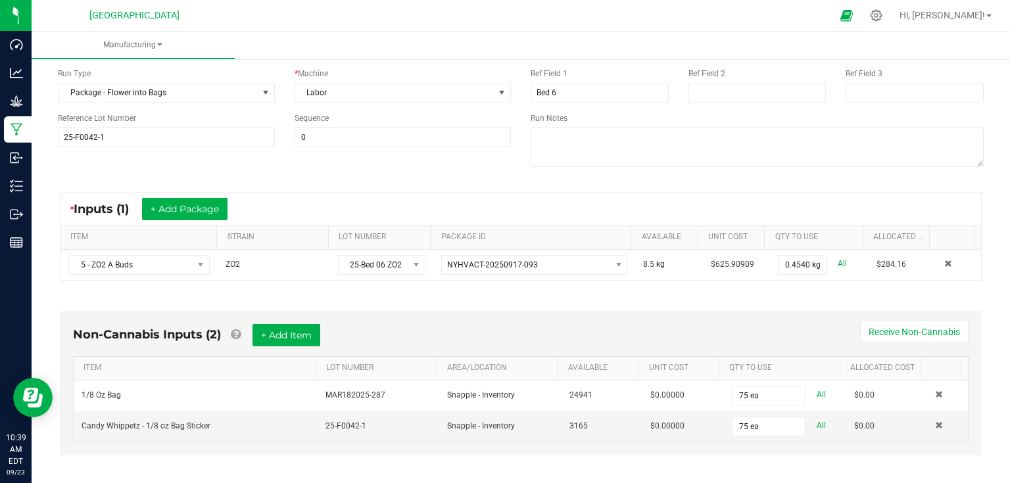
scroll to position [0, 0]
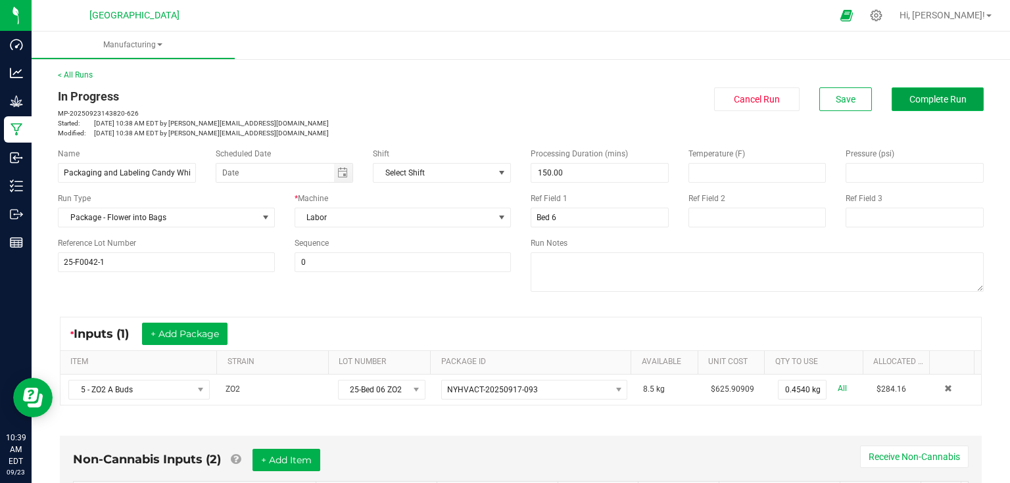
click at [964, 95] on button "Complete Run" at bounding box center [938, 99] width 92 height 24
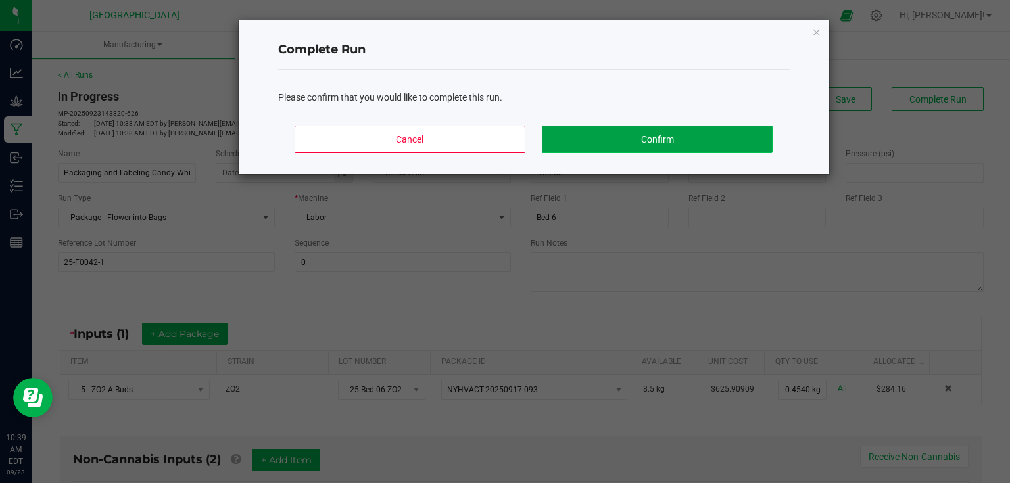
click at [644, 139] on button "Confirm" at bounding box center [657, 140] width 230 height 28
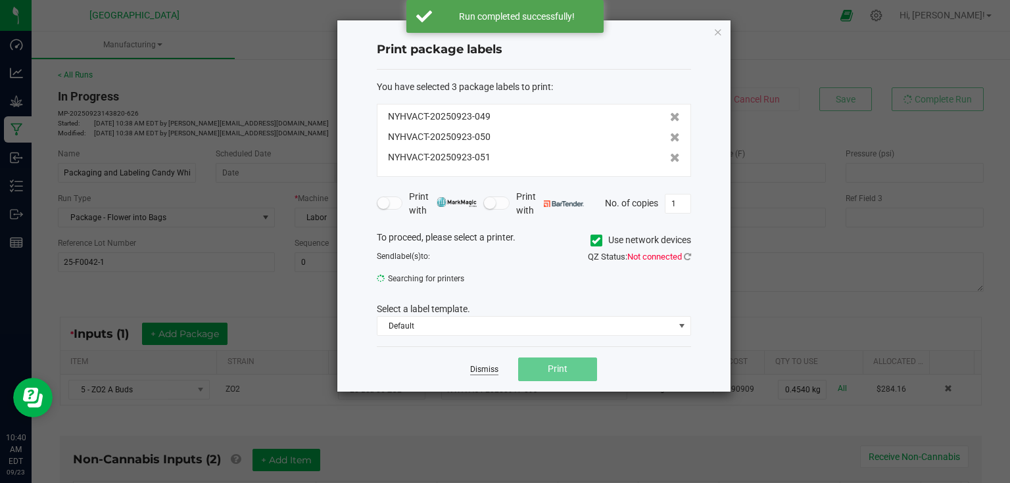
click at [474, 370] on link "Dismiss" at bounding box center [484, 369] width 28 height 11
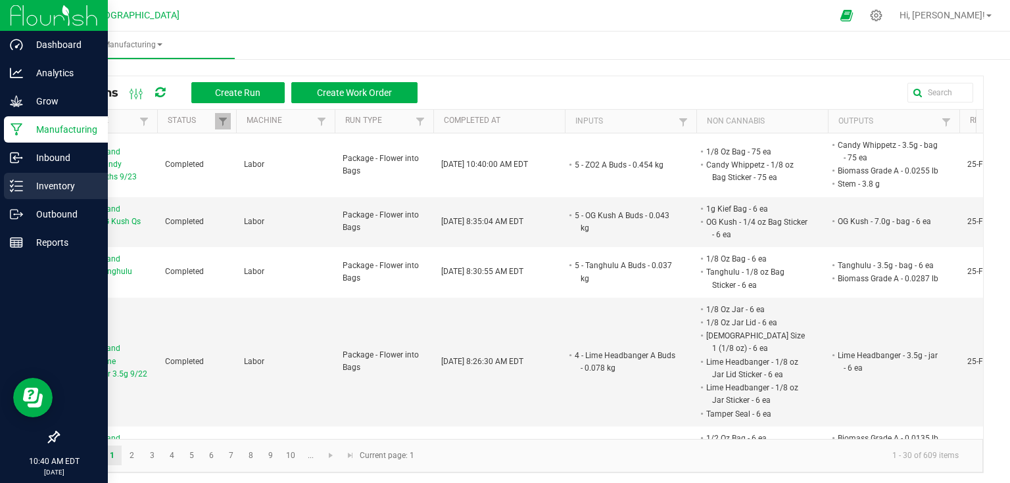
click at [18, 193] on div "Inventory" at bounding box center [56, 186] width 104 height 26
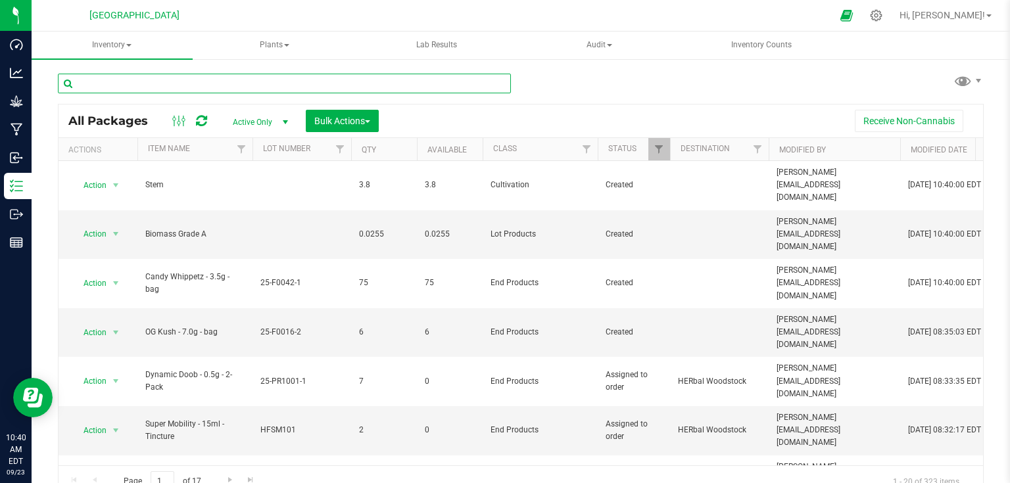
click at [170, 86] on input "text" at bounding box center [284, 84] width 453 height 20
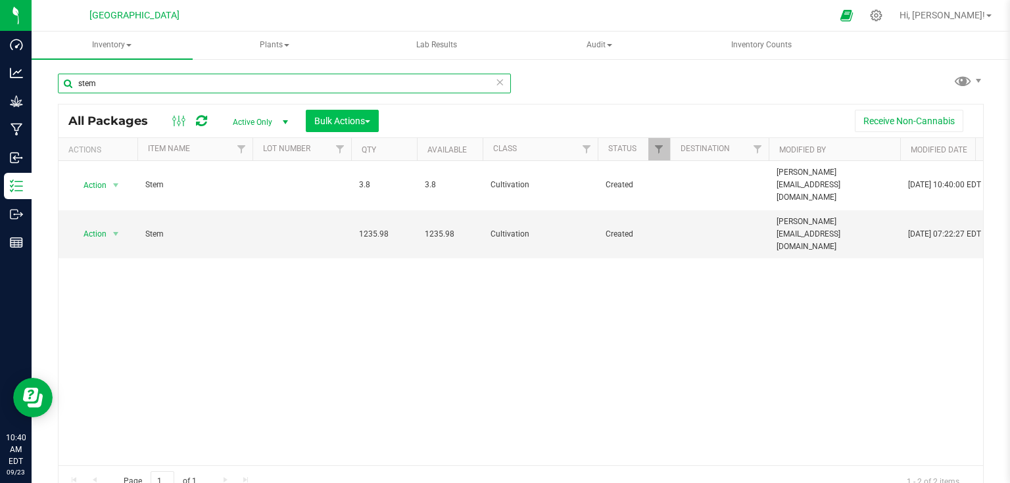
type input "stem"
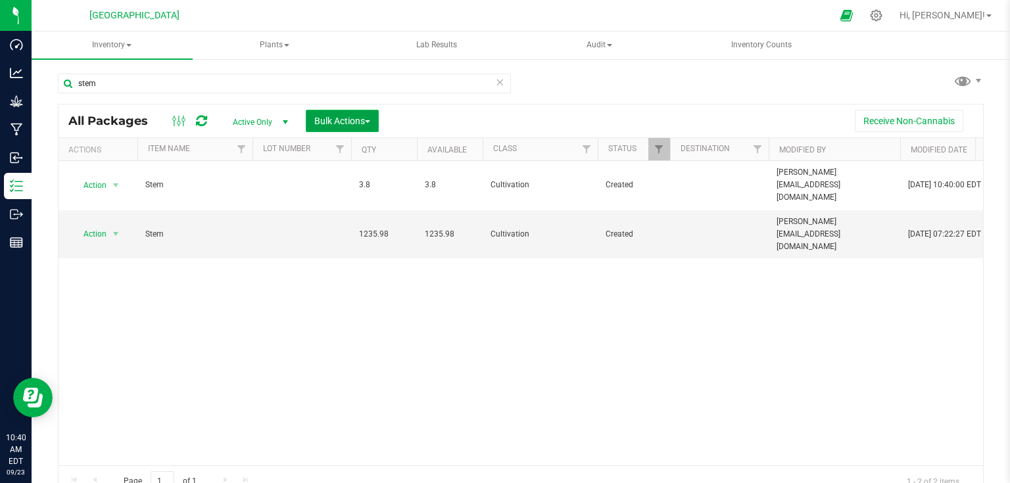
click at [314, 121] on span "Bulk Actions" at bounding box center [342, 121] width 56 height 11
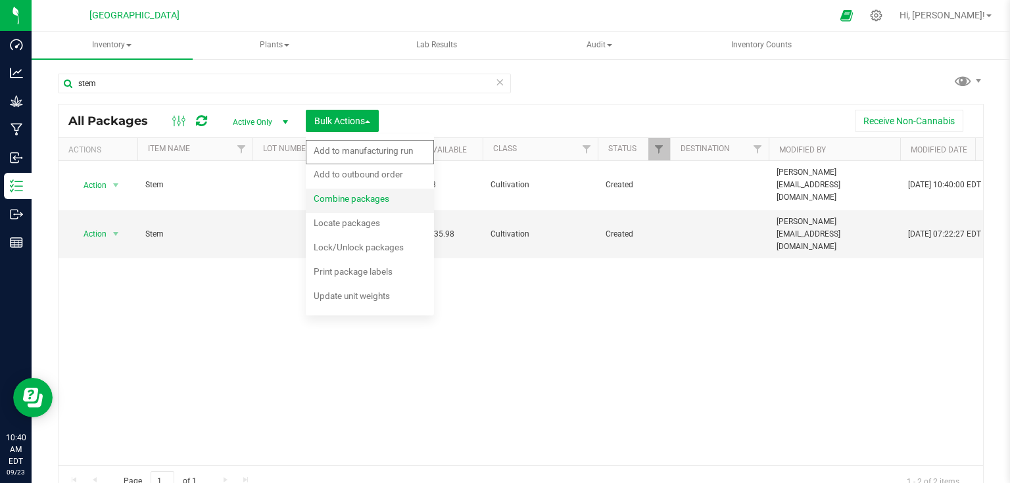
click at [320, 192] on div "Combine packages" at bounding box center [360, 200] width 93 height 21
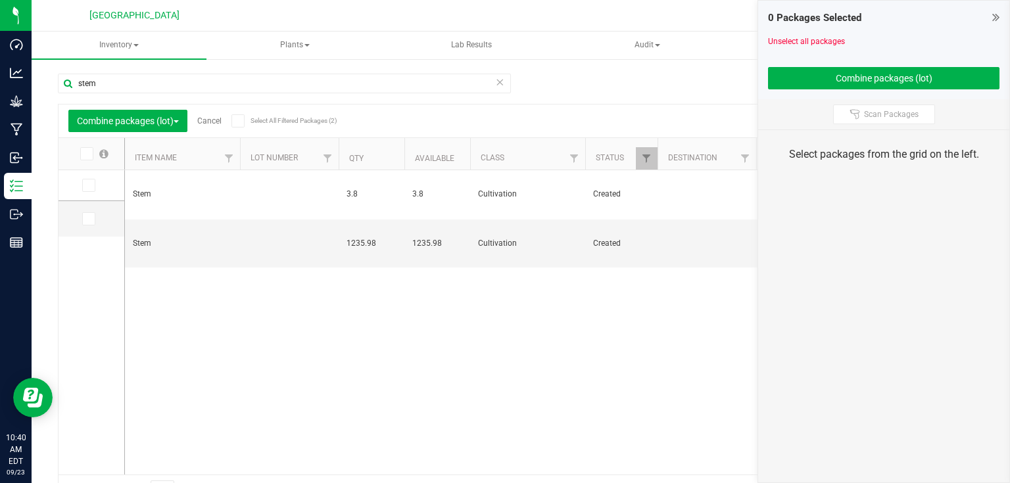
click at [91, 186] on icon at bounding box center [88, 186] width 9 height 0
click at [0, 0] on input "checkbox" at bounding box center [0, 0] width 0 height 0
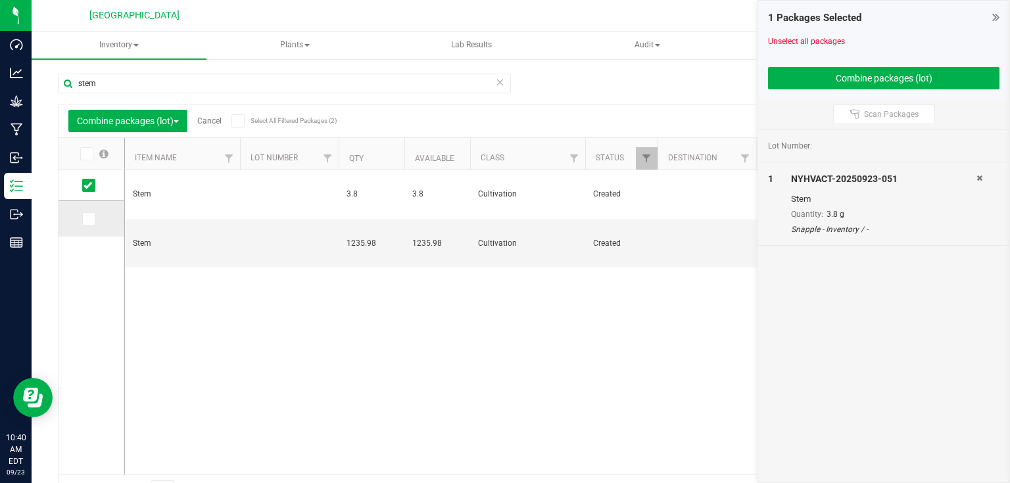
click at [92, 218] on span at bounding box center [88, 218] width 13 height 13
click at [0, 0] on input "checkbox" at bounding box center [0, 0] width 0 height 0
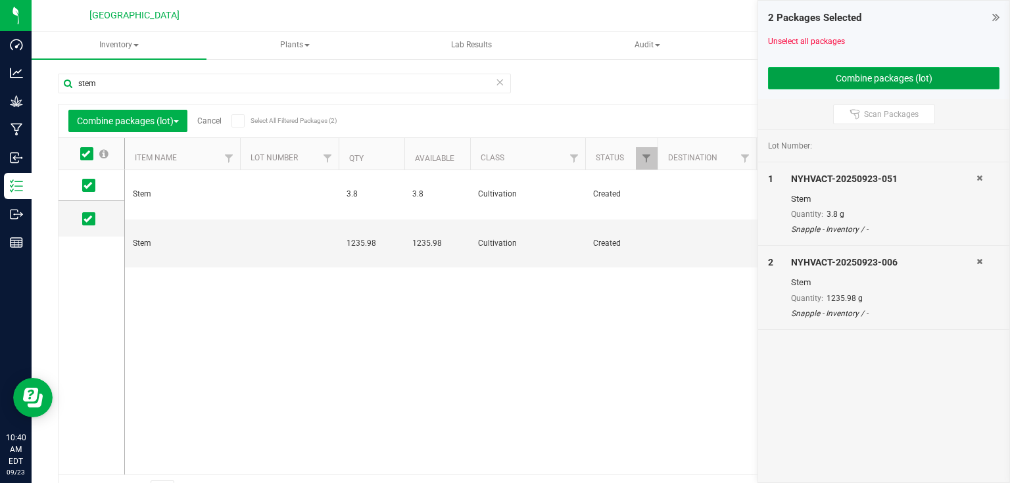
click at [831, 75] on button "Combine packages (lot)" at bounding box center [884, 78] width 232 height 22
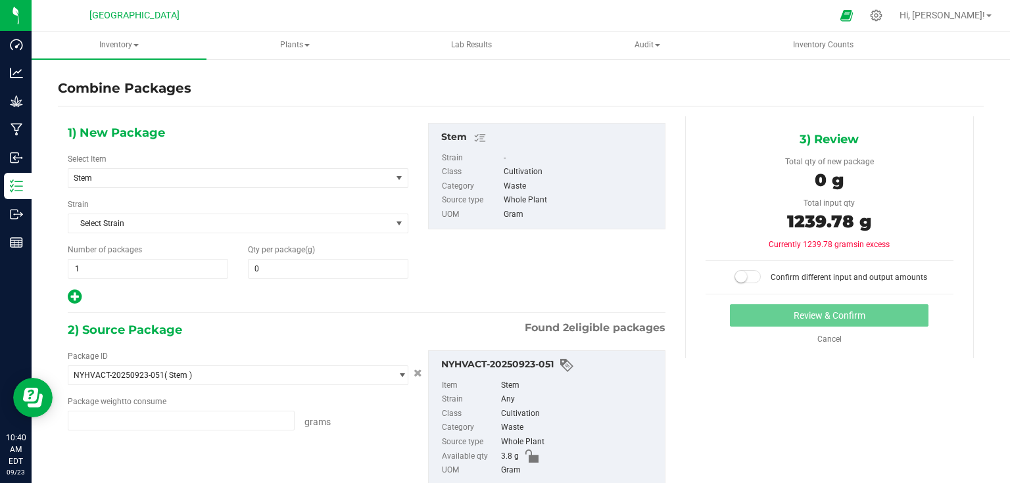
type input "3.8000 g"
type input "1235.9800 g"
click at [282, 275] on span at bounding box center [328, 269] width 161 height 20
type input "1239.78"
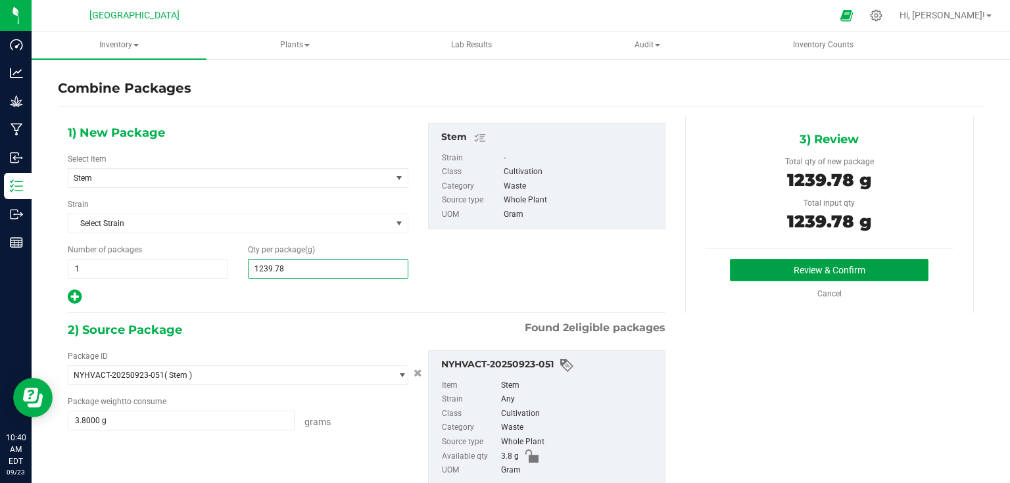
type input "1,240"
click at [779, 268] on button "Review & Confirm" at bounding box center [829, 270] width 199 height 22
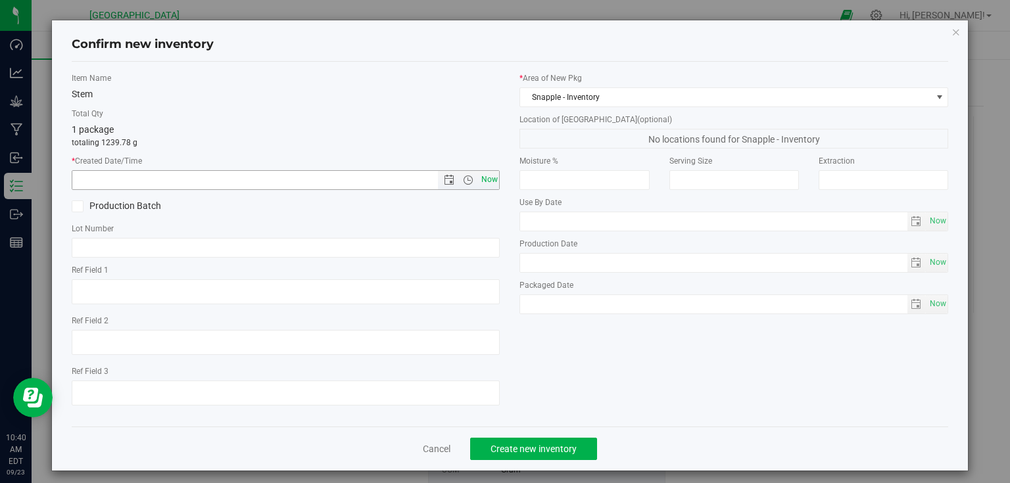
click at [478, 182] on span "Now" at bounding box center [489, 179] width 22 height 19
type input "[DATE] 10:40 AM"
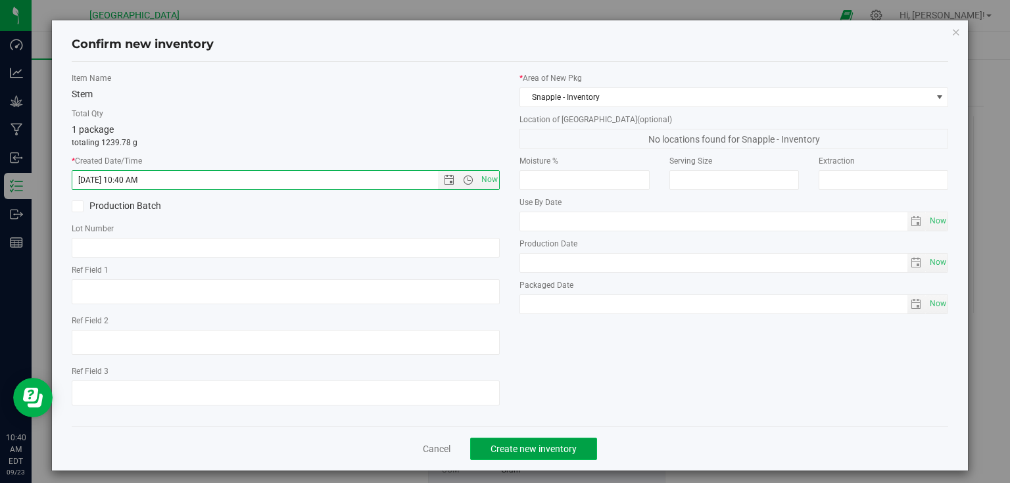
click at [562, 459] on button "Create new inventory" at bounding box center [533, 449] width 127 height 22
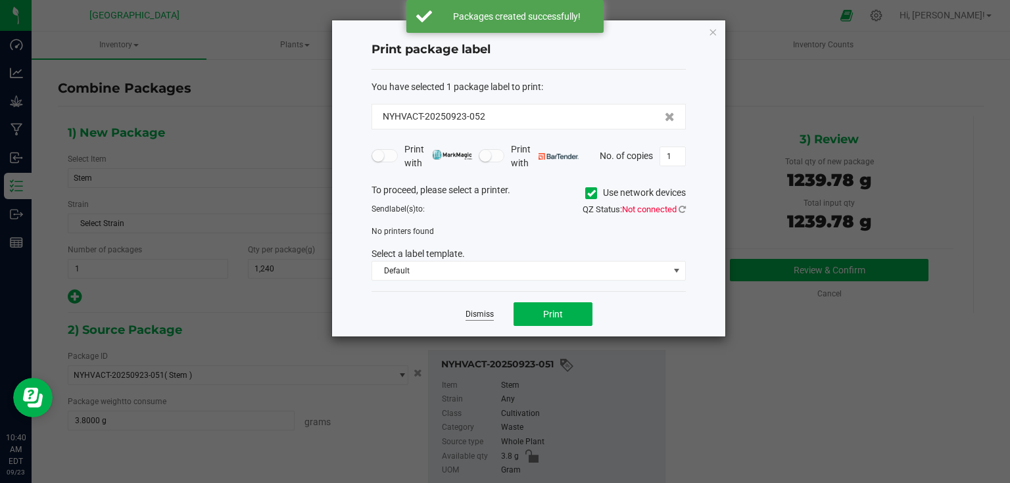
click at [482, 316] on link "Dismiss" at bounding box center [480, 314] width 28 height 11
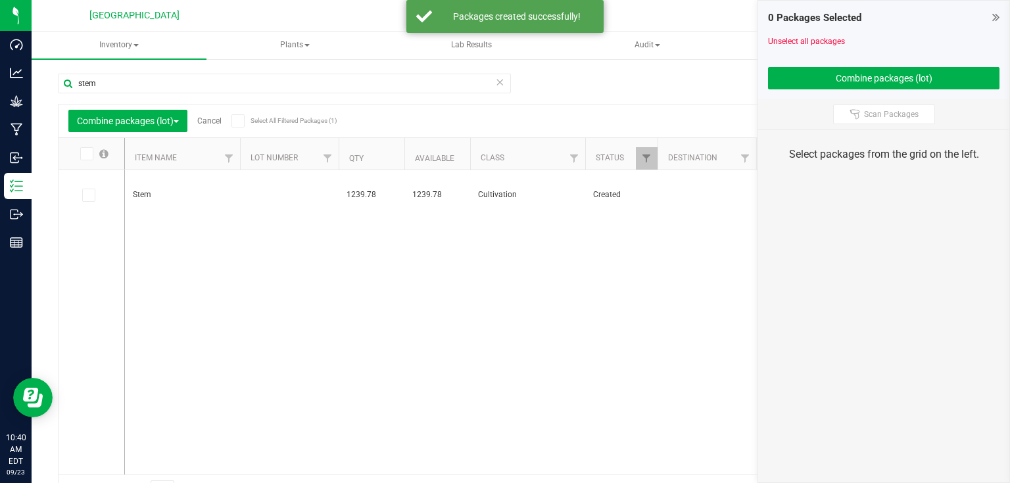
click at [212, 118] on link "Cancel" at bounding box center [209, 120] width 24 height 9
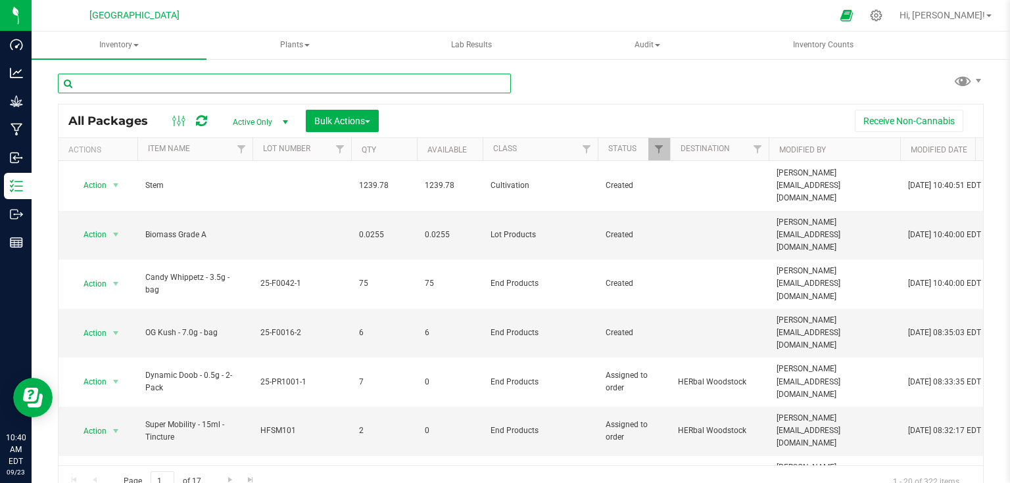
click at [210, 87] on input "text" at bounding box center [284, 84] width 453 height 20
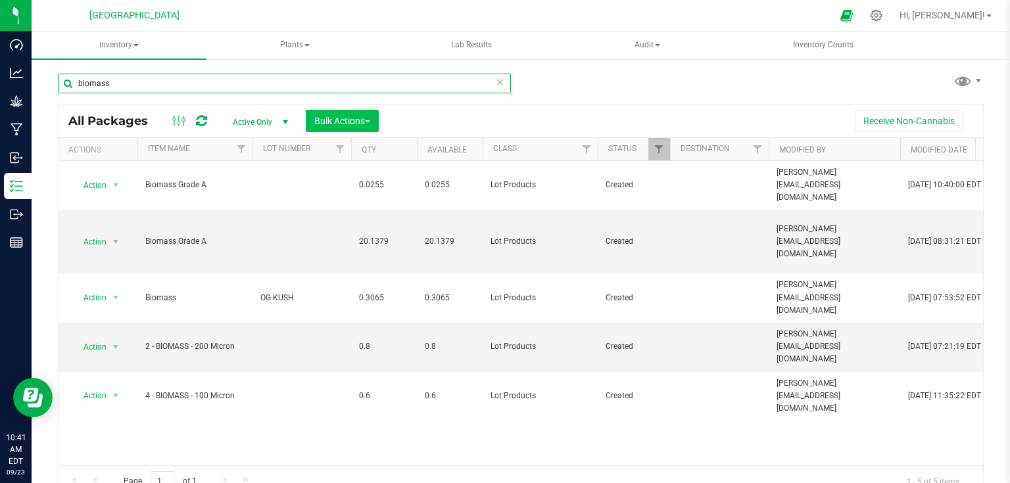
type input "biomass"
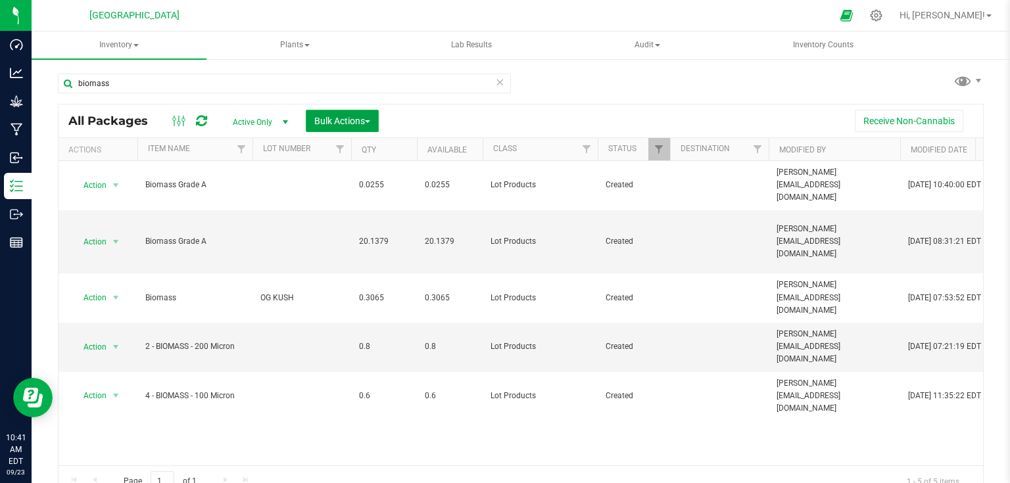
click at [345, 114] on button "Bulk Actions" at bounding box center [342, 121] width 73 height 22
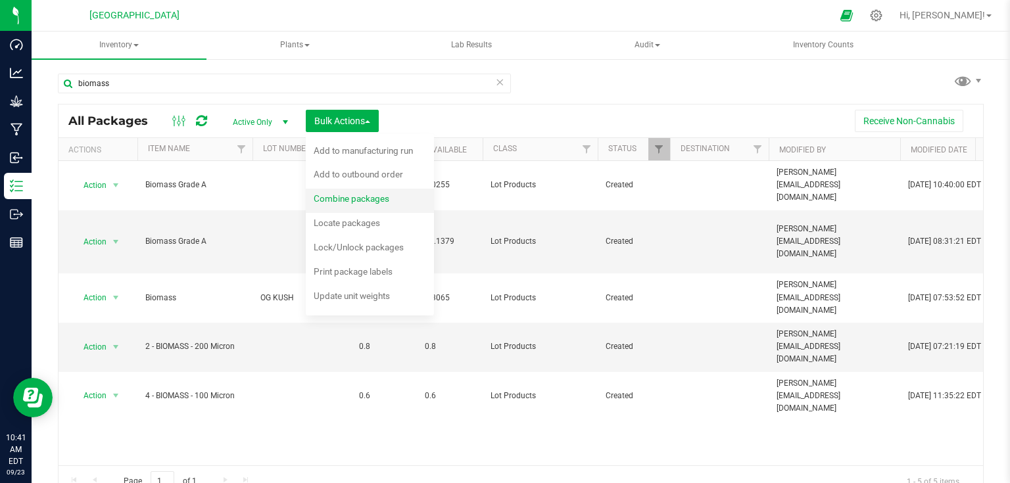
click at [350, 193] on span "Combine packages" at bounding box center [352, 198] width 76 height 11
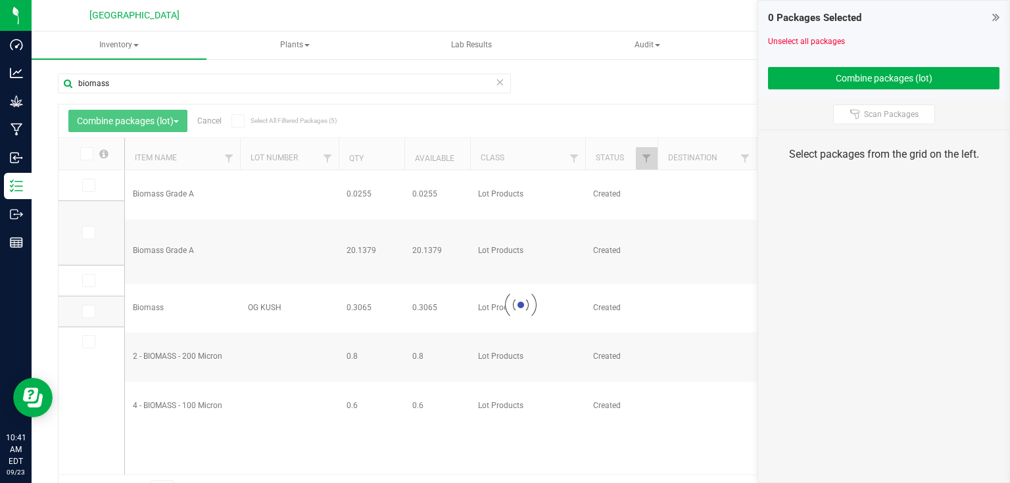
click at [86, 185] on div at bounding box center [521, 306] width 925 height 402
click at [86, 186] on icon at bounding box center [88, 186] width 9 height 0
click at [0, 0] on input "checkbox" at bounding box center [0, 0] width 0 height 0
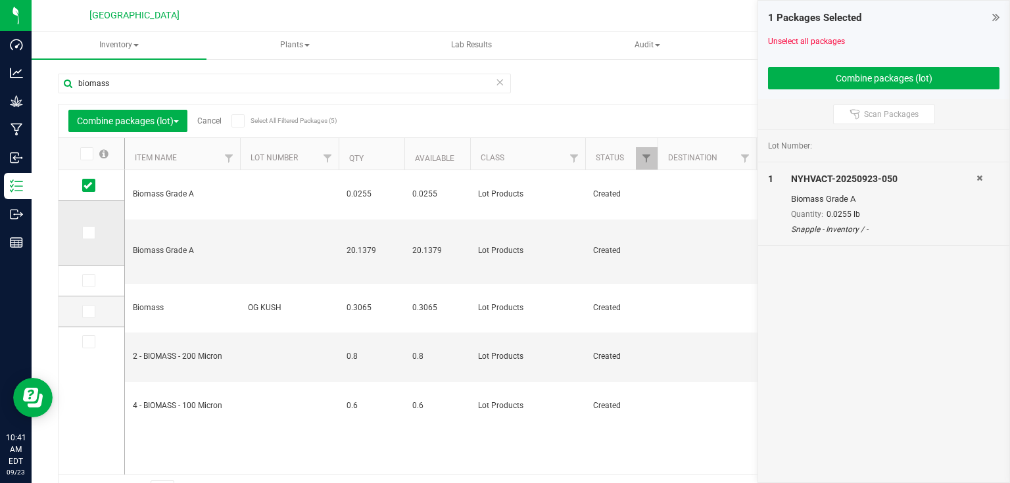
click at [88, 233] on icon at bounding box center [88, 233] width 9 height 0
click at [0, 0] on input "checkbox" at bounding box center [0, 0] width 0 height 0
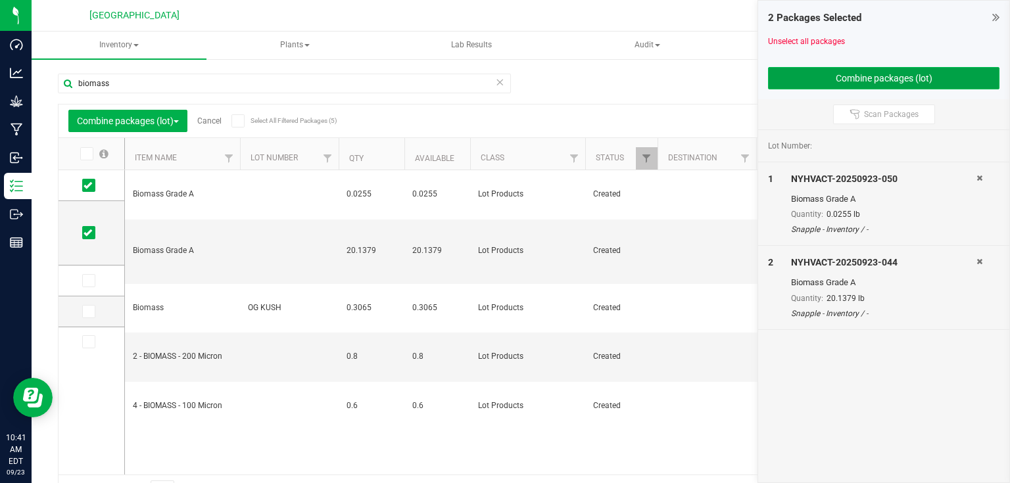
click at [841, 82] on button "Combine packages (lot)" at bounding box center [884, 78] width 232 height 22
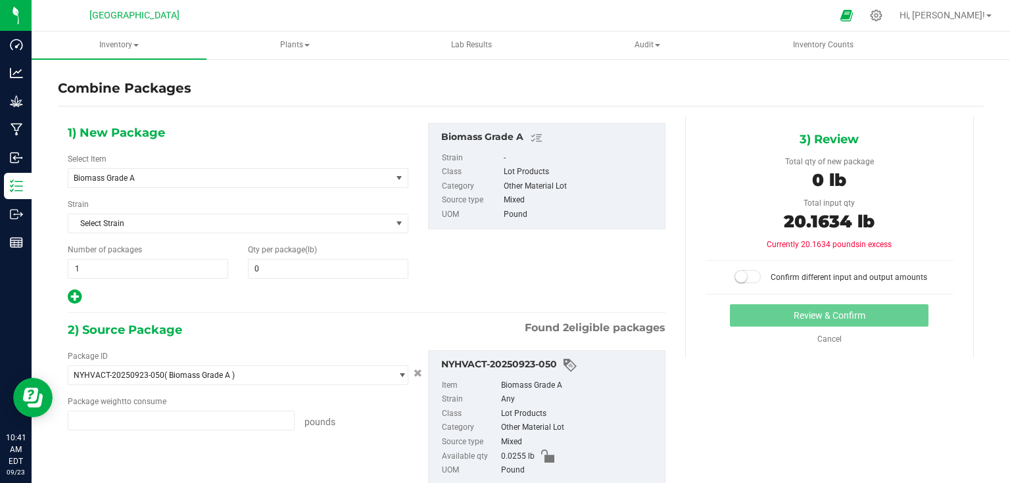
type input "0.0255 lb"
type input "20.1379 lb"
click at [308, 266] on span at bounding box center [328, 269] width 161 height 20
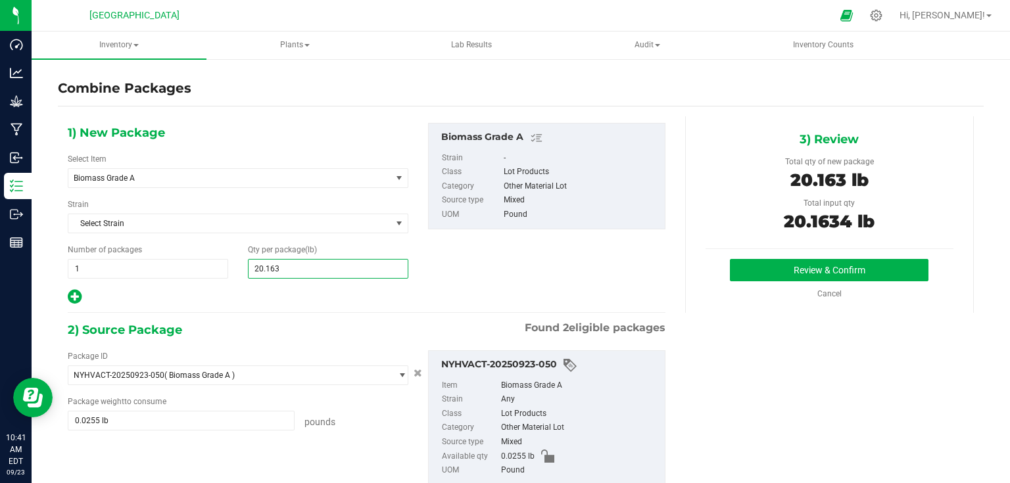
type input "20.1634"
type input "20"
click at [779, 266] on button "Review & Confirm" at bounding box center [829, 270] width 199 height 22
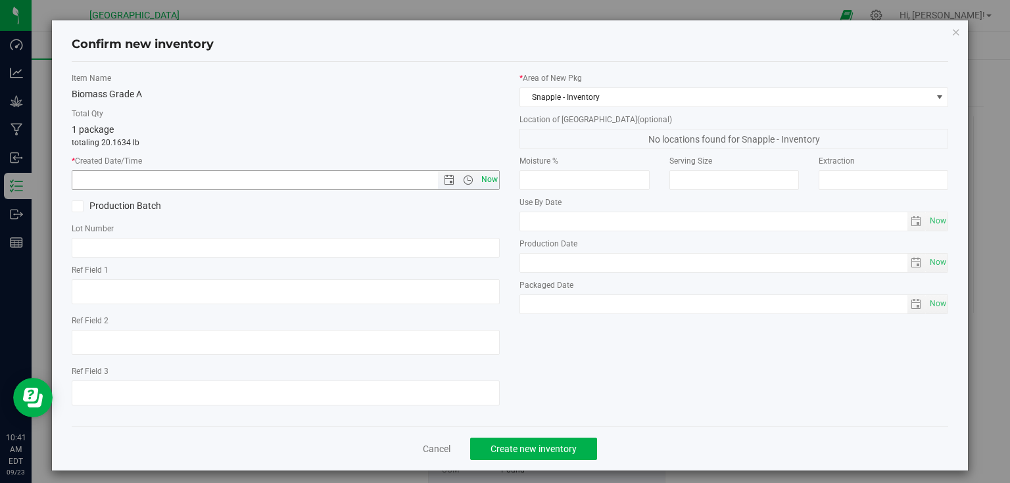
click at [486, 179] on span "Now" at bounding box center [489, 179] width 22 height 19
type input "[DATE] 10:41 AM"
click at [541, 459] on button "Create new inventory" at bounding box center [533, 449] width 127 height 22
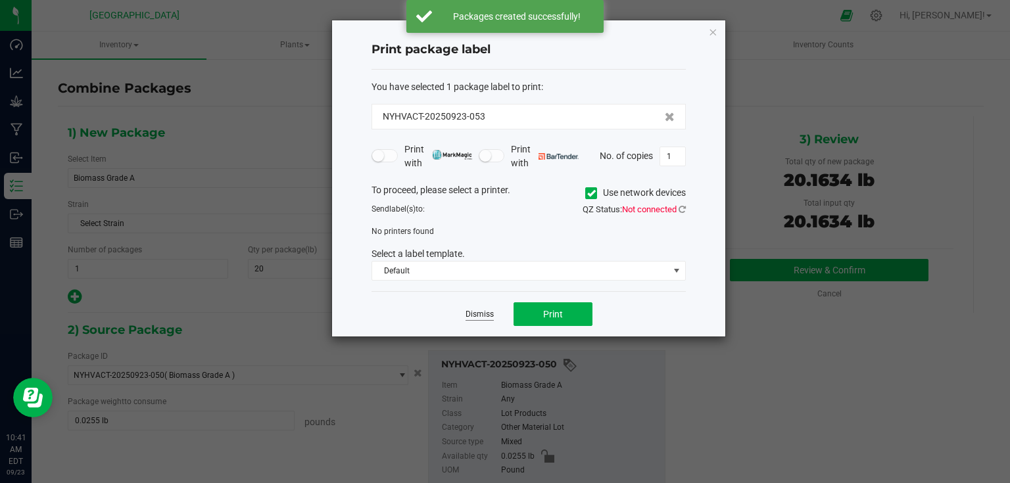
click at [483, 315] on link "Dismiss" at bounding box center [480, 314] width 28 height 11
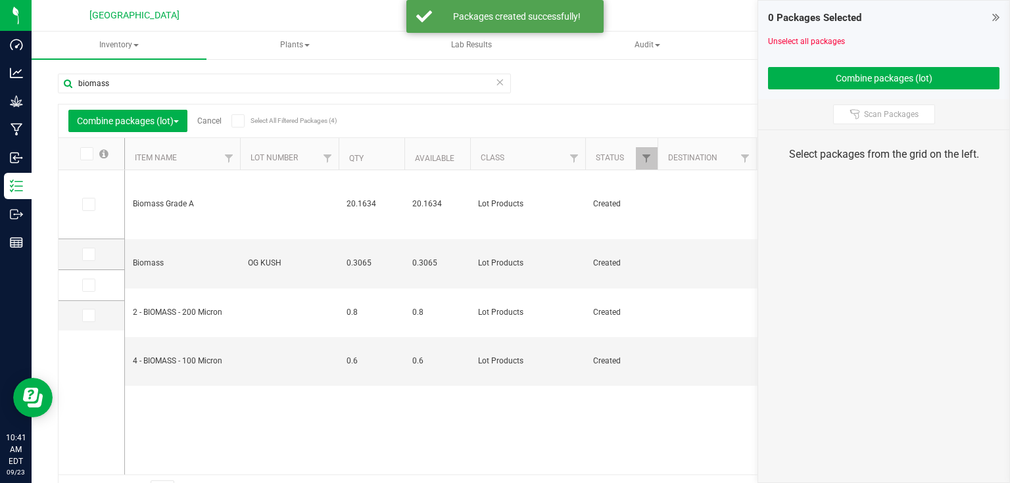
click at [995, 14] on icon at bounding box center [996, 17] width 7 height 13
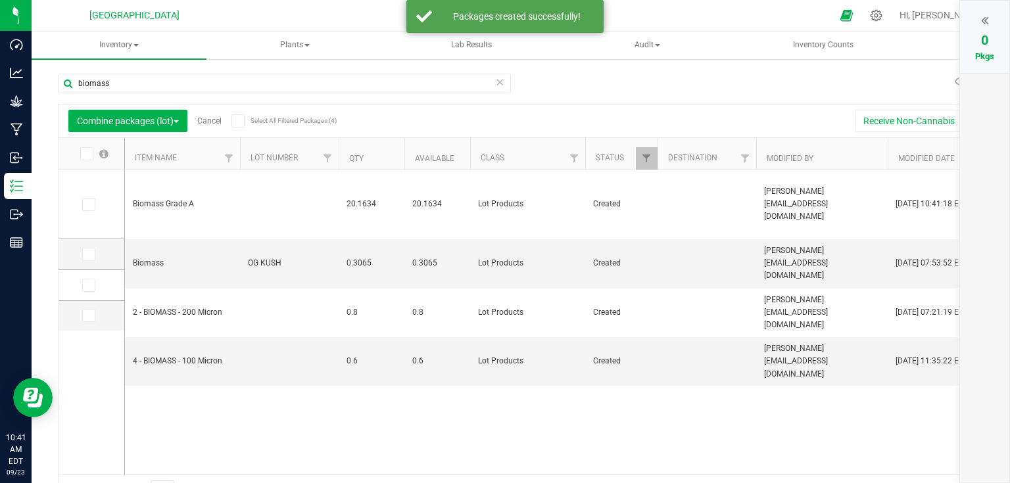
click at [215, 123] on link "Cancel" at bounding box center [209, 120] width 24 height 9
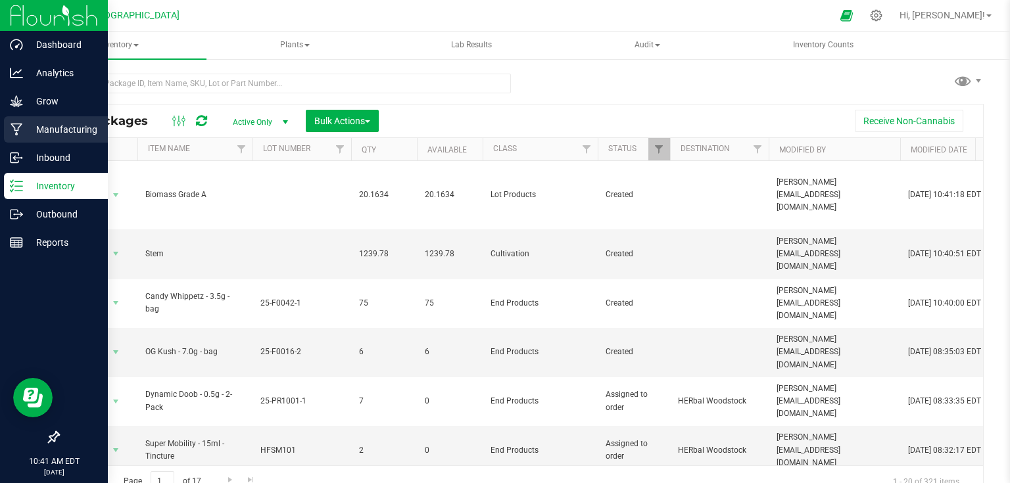
click at [26, 134] on p "Manufacturing" at bounding box center [62, 130] width 79 height 16
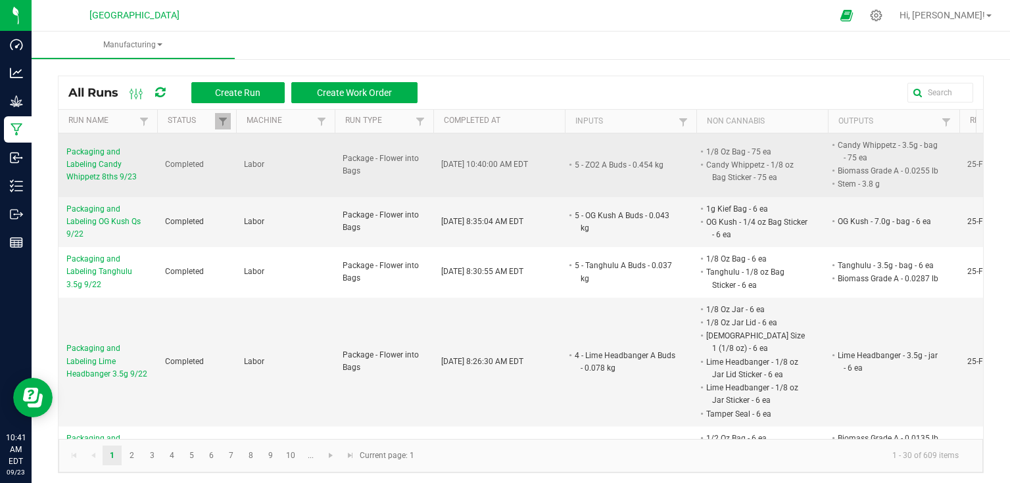
click at [97, 171] on span "Packaging and Labeling Candy Whippetz 8ths 9/23" at bounding box center [107, 165] width 83 height 38
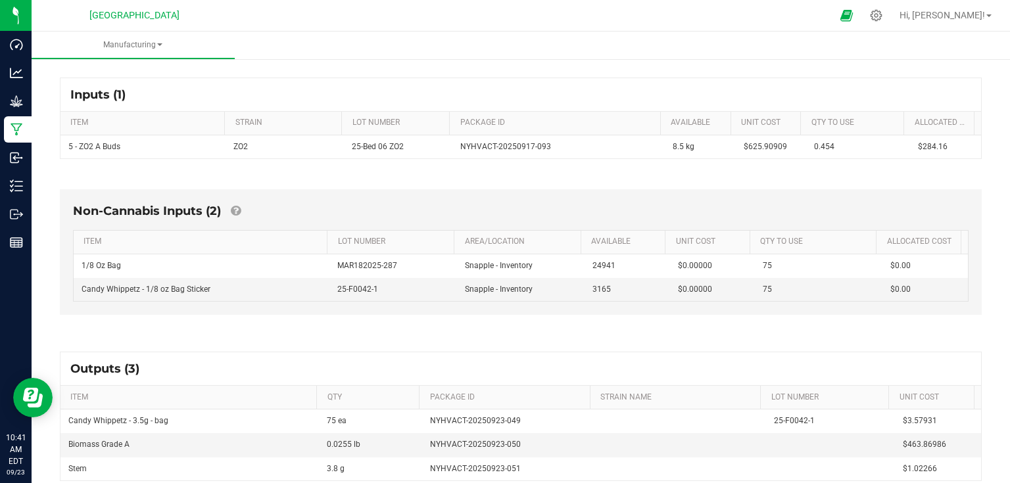
scroll to position [164, 0]
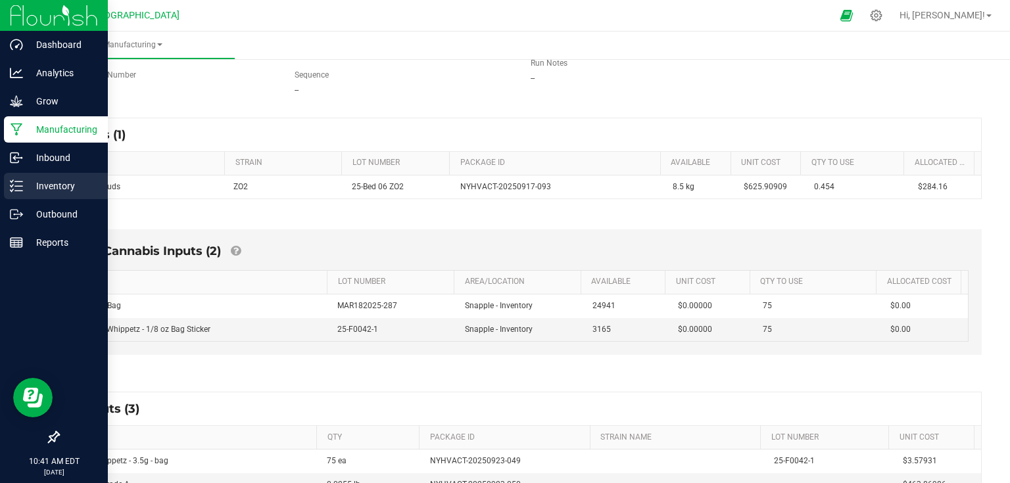
click at [41, 186] on p "Inventory" at bounding box center [62, 186] width 79 height 16
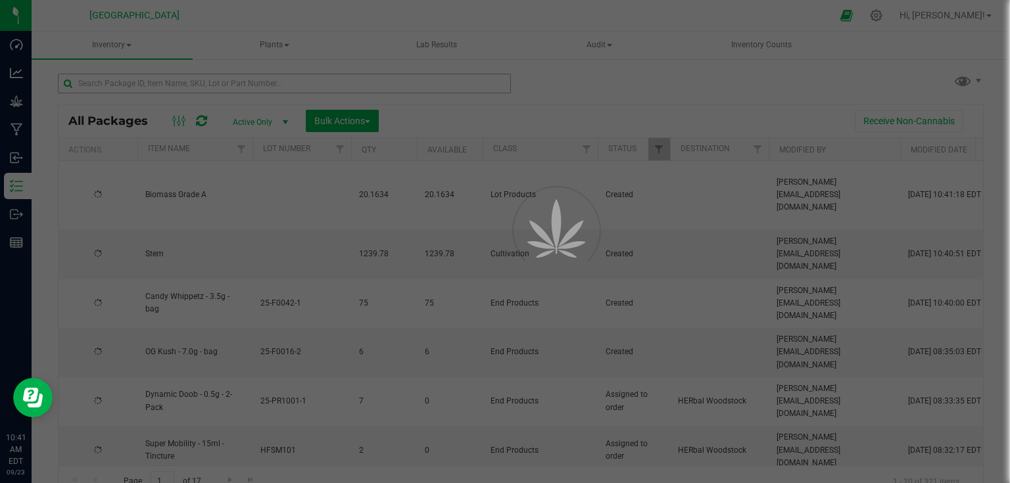
click at [224, 89] on div at bounding box center [505, 241] width 1010 height 483
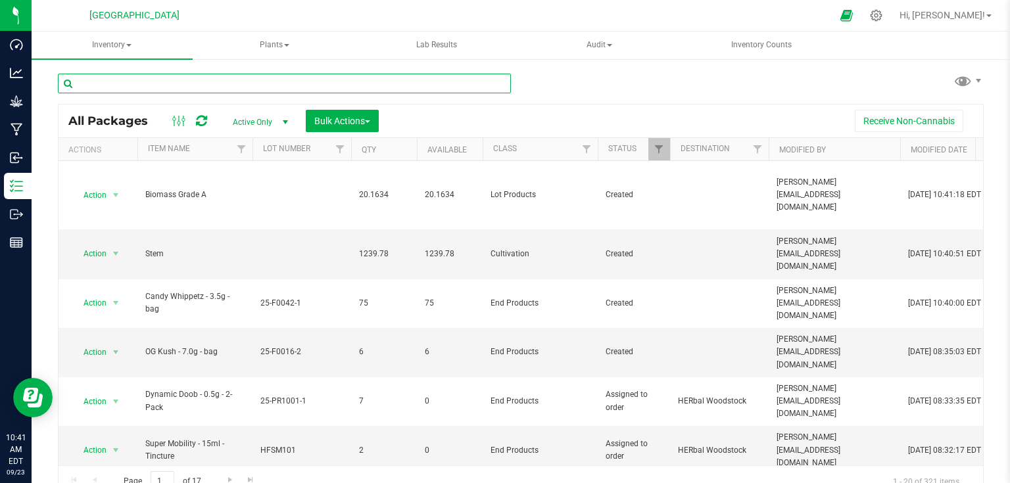
click at [224, 89] on input "text" at bounding box center [284, 84] width 453 height 20
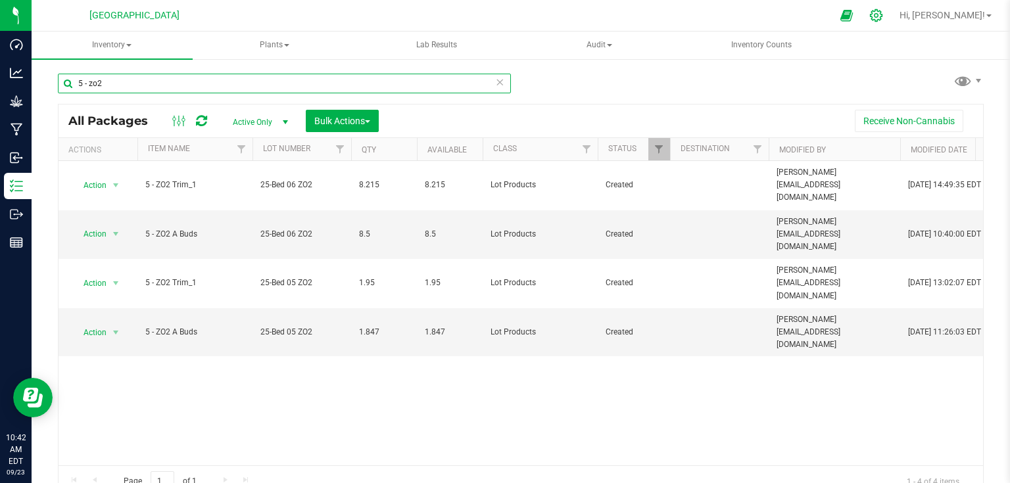
type input "5 - zo2"
click at [893, 7] on div at bounding box center [876, 15] width 33 height 28
click at [883, 14] on icon at bounding box center [876, 15] width 12 height 12
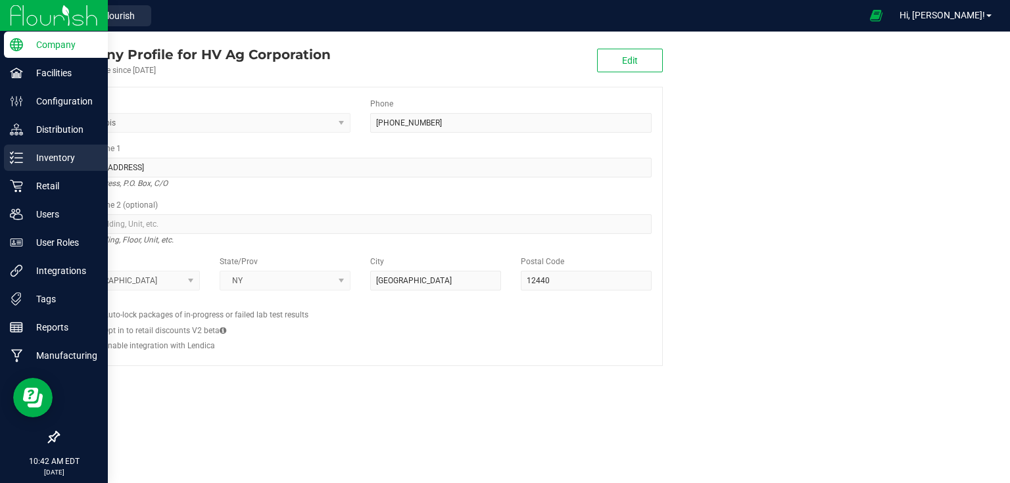
click at [15, 167] on div "Inventory" at bounding box center [56, 158] width 104 height 26
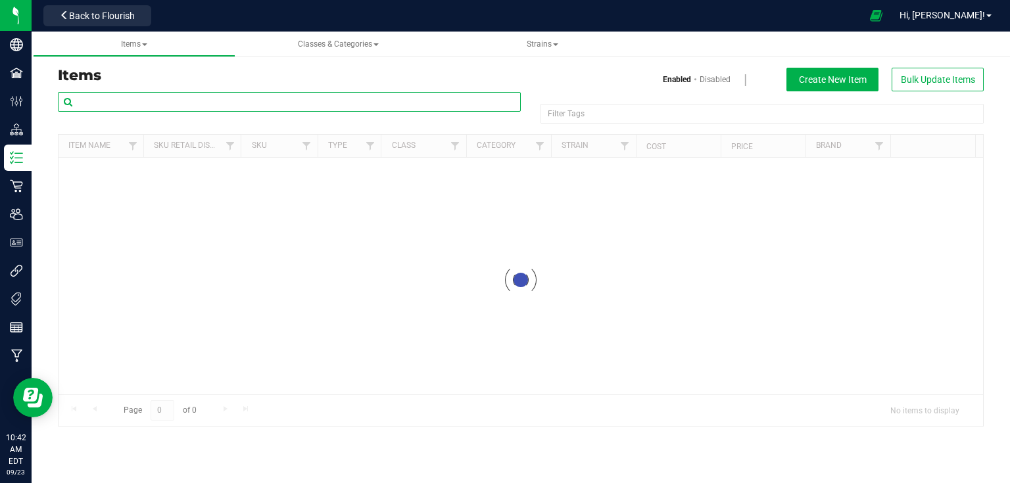
click at [169, 103] on input "text" at bounding box center [289, 102] width 463 height 20
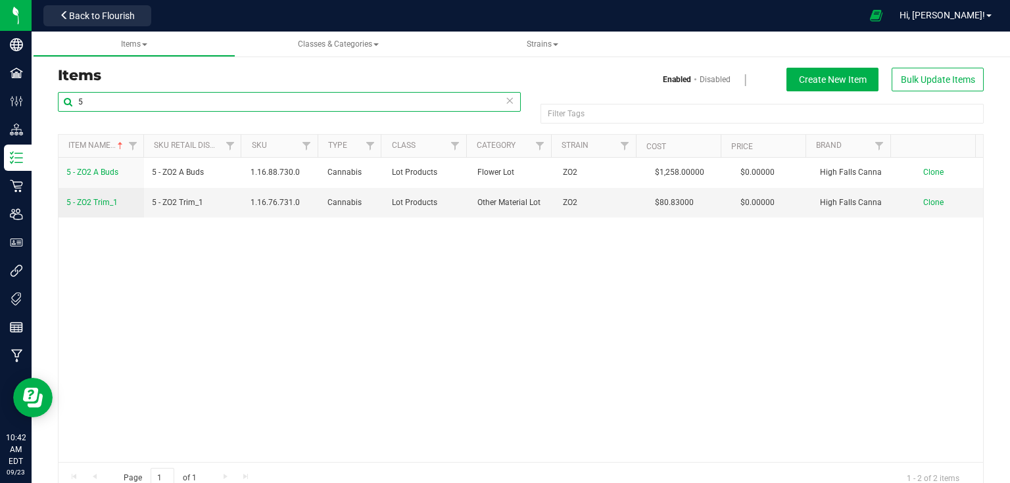
type input "5"
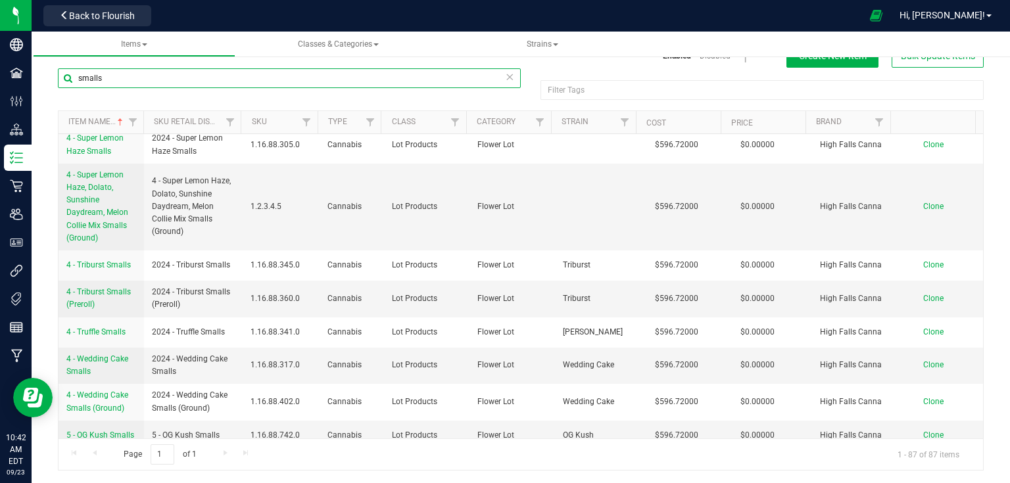
scroll to position [2563, 0]
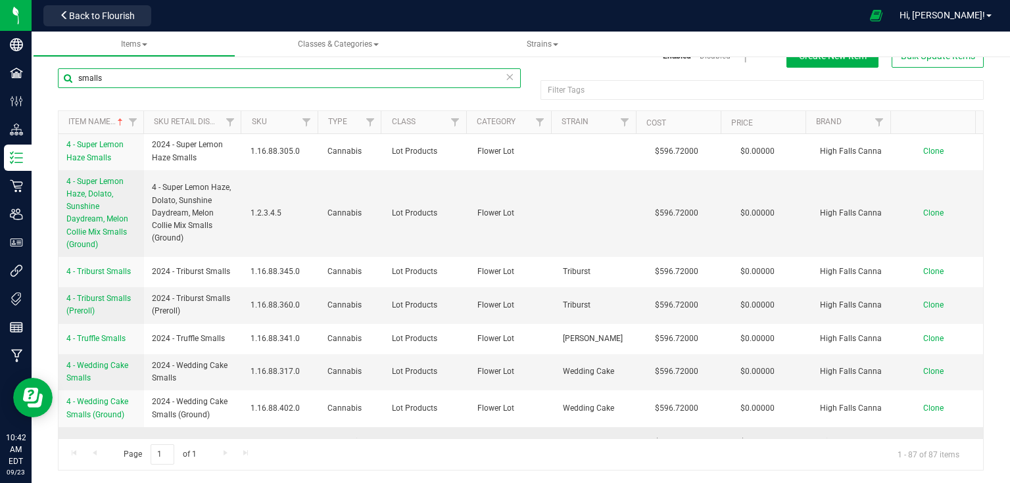
type input "smalls"
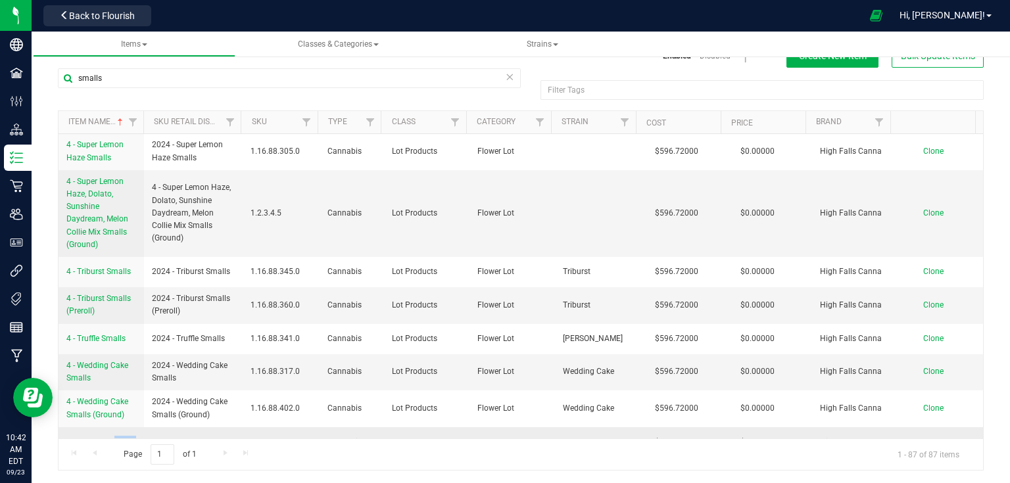
drag, startPoint x: 62, startPoint y: 265, endPoint x: 147, endPoint y: 268, distance: 85.6
click at [147, 428] on tr "5 - OG Kush Smalls 5 - OG Kush Smalls 1.16.88.742.0 Cannabis Lot Products Flowe…" at bounding box center [521, 443] width 925 height 30
copy span "5 - OG Kush Smalls"
click at [924, 437] on span "Clone" at bounding box center [934, 441] width 20 height 9
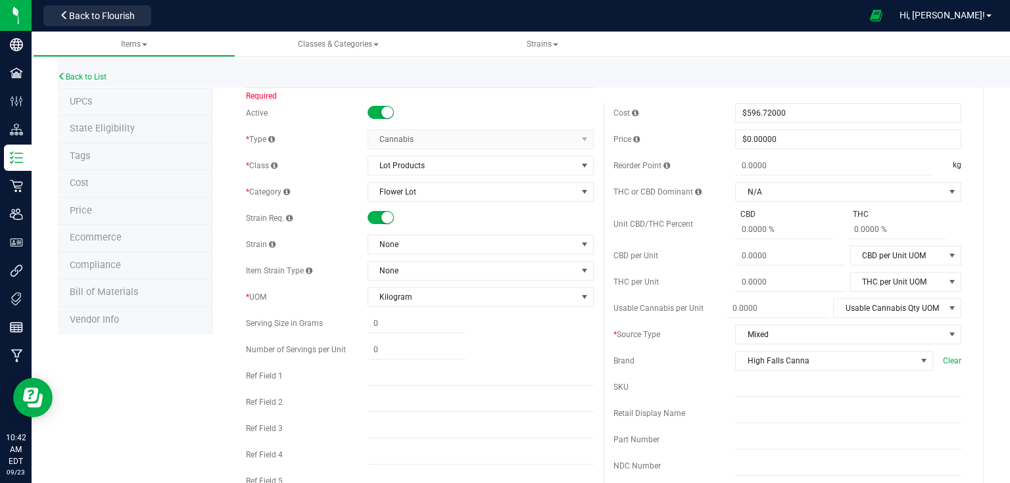
click at [324, 76] on div "Back to List" at bounding box center [563, 73] width 1010 height 28
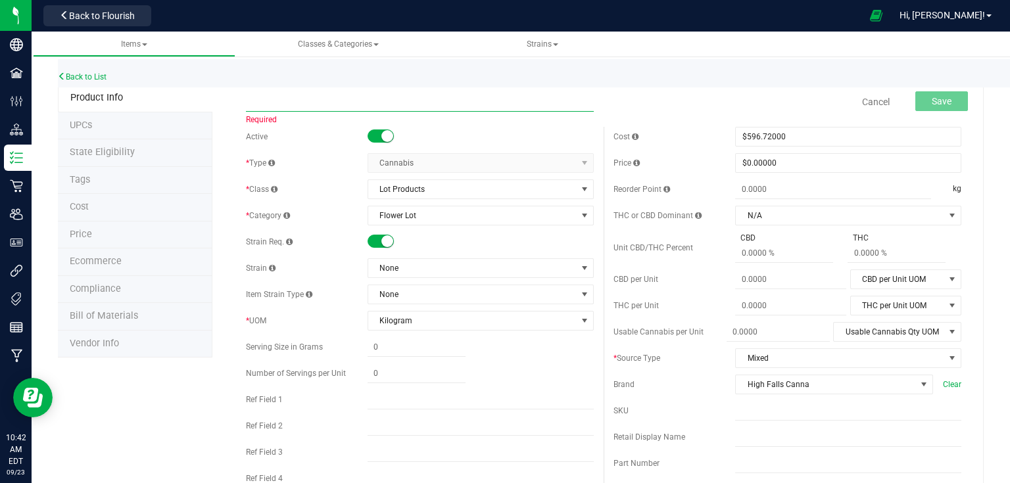
click at [295, 103] on input "text" at bounding box center [420, 102] width 348 height 20
paste input "5 - OG Kush Smalls"
type input "5 - ZO2 Smalls"
click at [932, 99] on span "Save" at bounding box center [942, 101] width 20 height 11
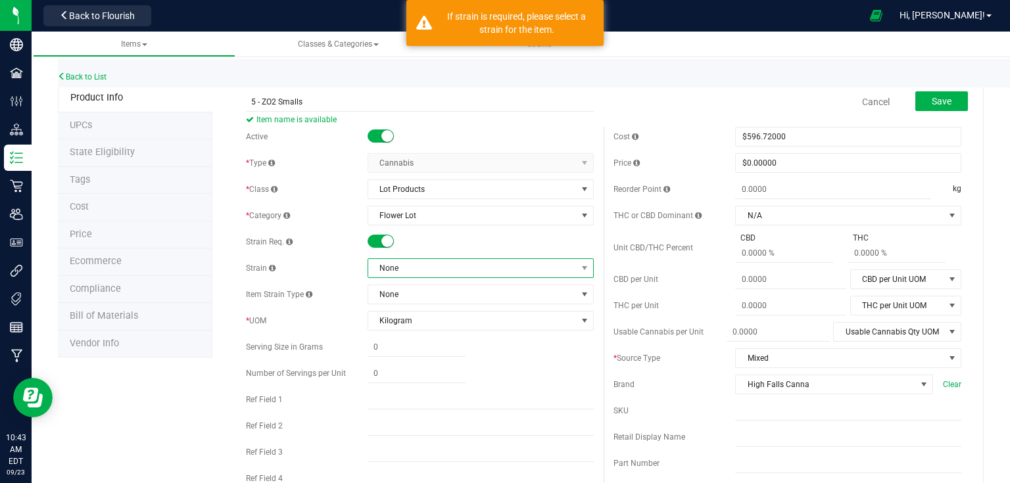
click at [402, 266] on span "None" at bounding box center [472, 268] width 209 height 18
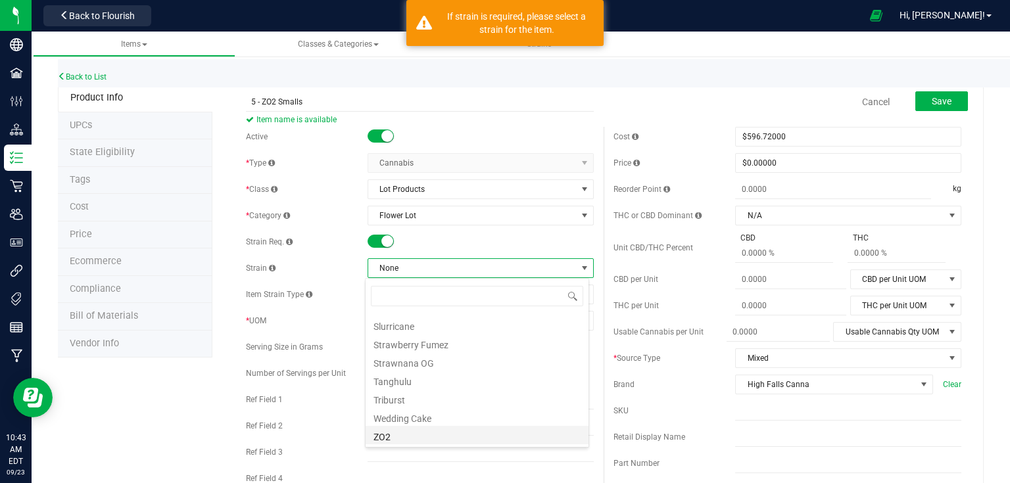
click at [414, 441] on li "ZO2" at bounding box center [477, 435] width 223 height 18
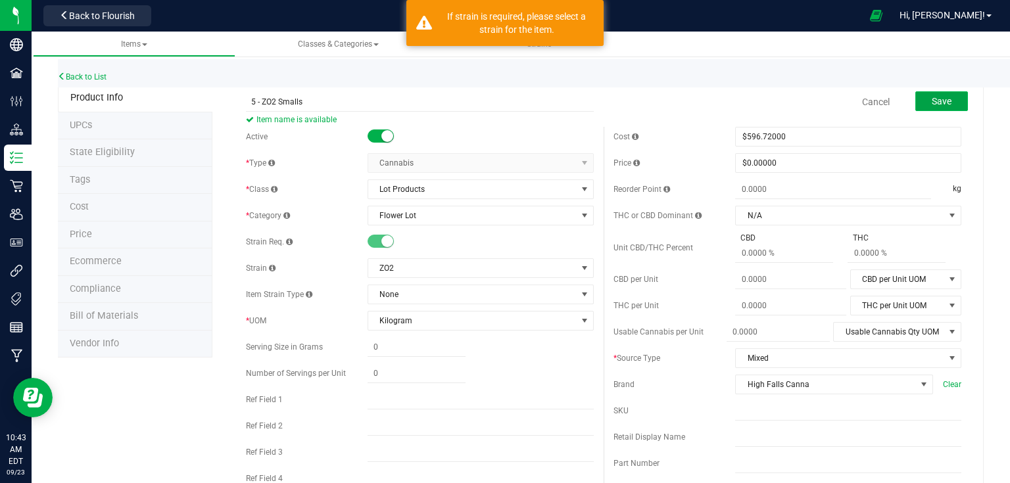
click at [942, 107] on button "Save" at bounding box center [942, 101] width 53 height 20
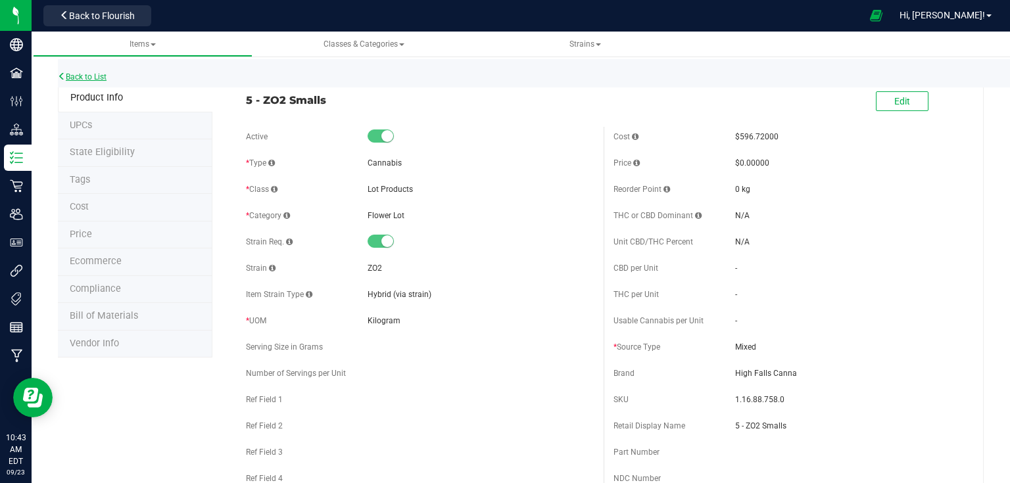
click at [90, 79] on link "Back to List" at bounding box center [82, 76] width 49 height 9
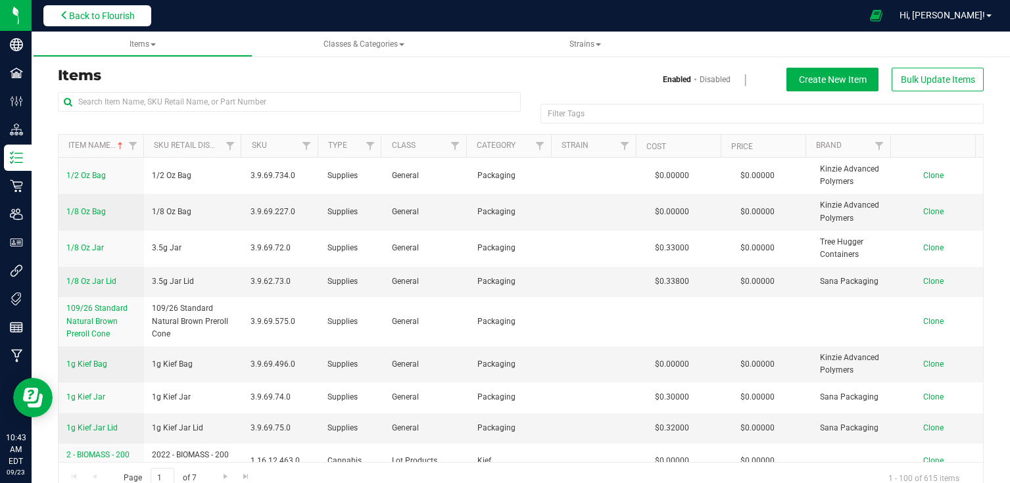
click at [148, 17] on button "Back to Flourish" at bounding box center [97, 15] width 108 height 21
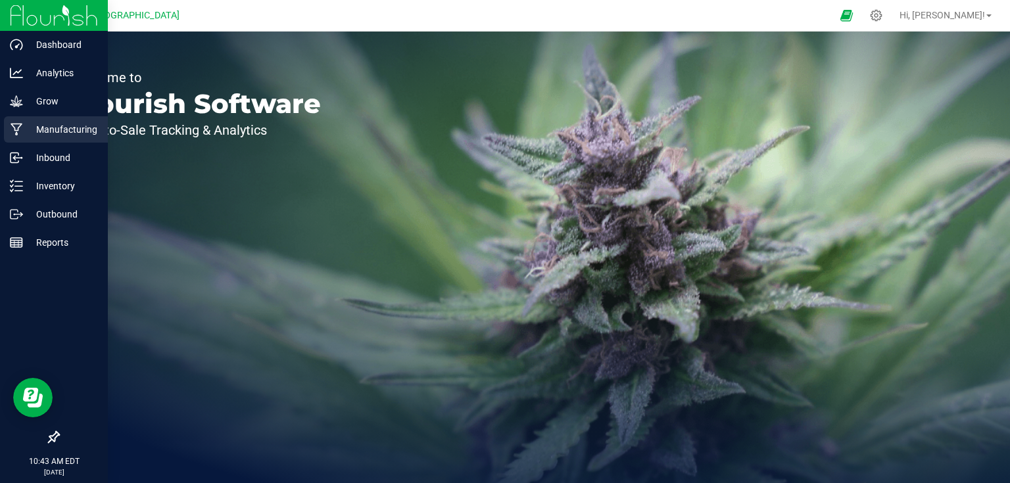
click at [11, 128] on icon at bounding box center [17, 129] width 12 height 13
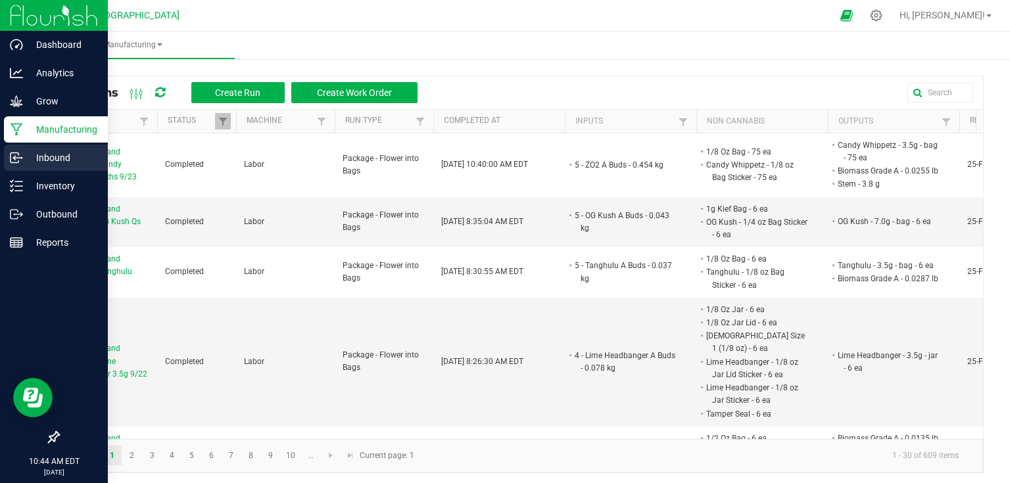
click at [42, 155] on p "Inbound" at bounding box center [62, 158] width 79 height 16
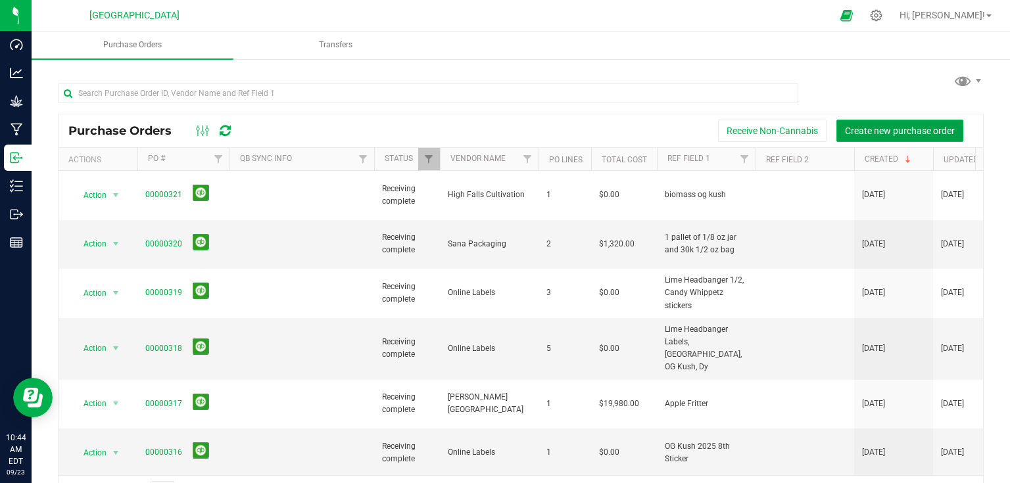
click at [931, 128] on span "Create new purchase order" at bounding box center [900, 131] width 110 height 11
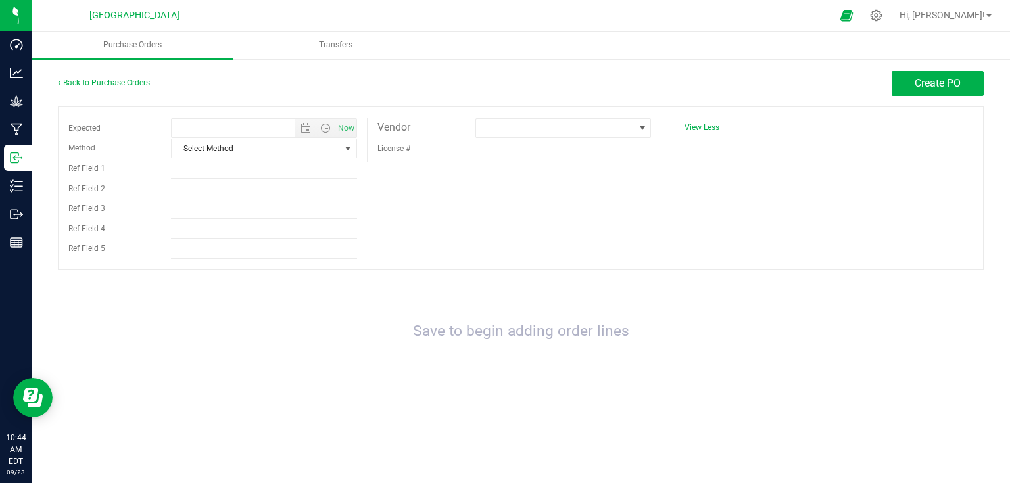
type input "[DATE] 10:44 AM"
click at [568, 135] on span at bounding box center [555, 128] width 159 height 18
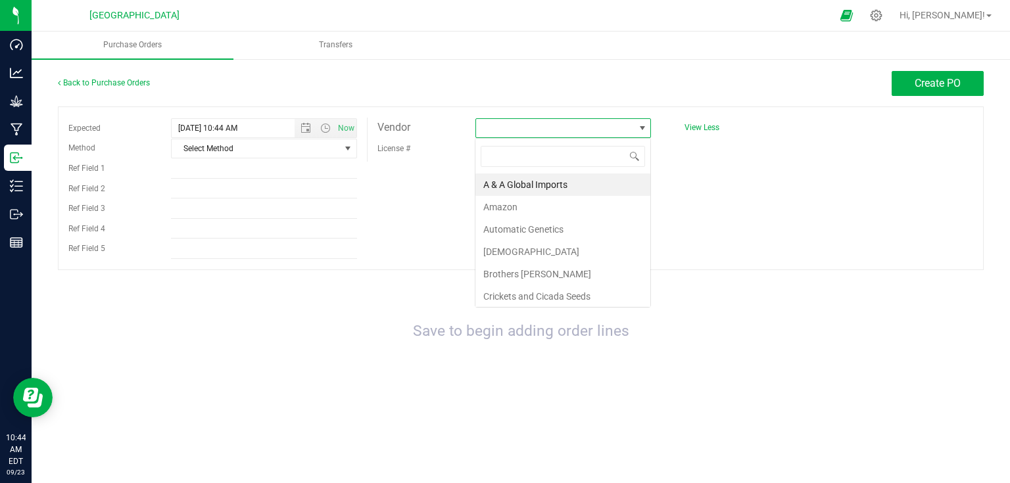
scroll to position [19, 176]
type input "high"
click at [592, 189] on li "High Falls Cultivation" at bounding box center [563, 185] width 175 height 22
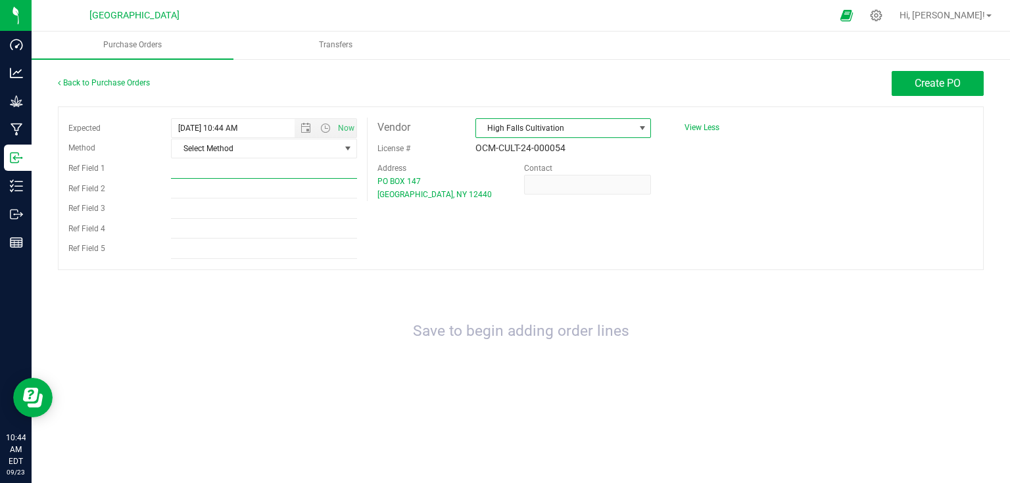
click at [226, 174] on input "Ref Field 1" at bounding box center [264, 169] width 186 height 20
type input "Inbound ZO2 Smalls"
click at [917, 93] on button "Create PO" at bounding box center [938, 83] width 92 height 25
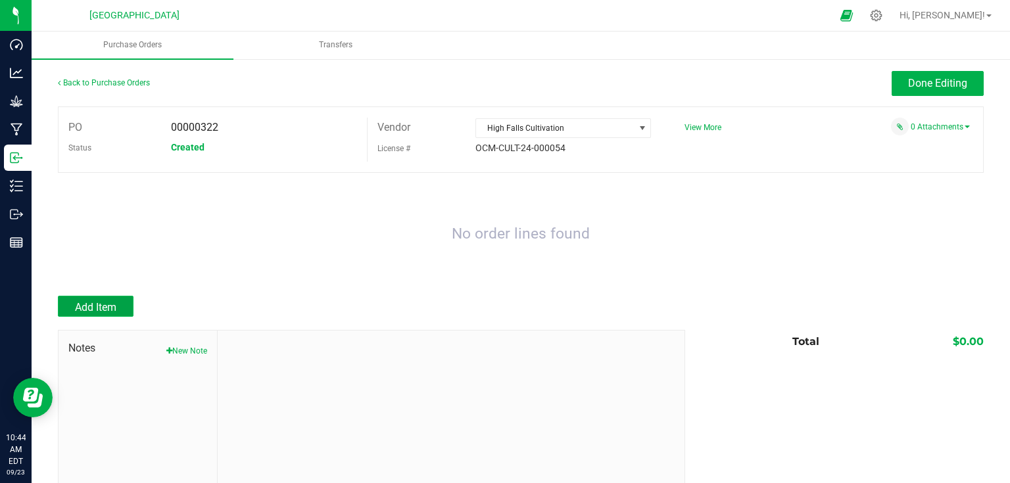
click at [116, 310] on span "Add Item" at bounding box center [95, 307] width 41 height 12
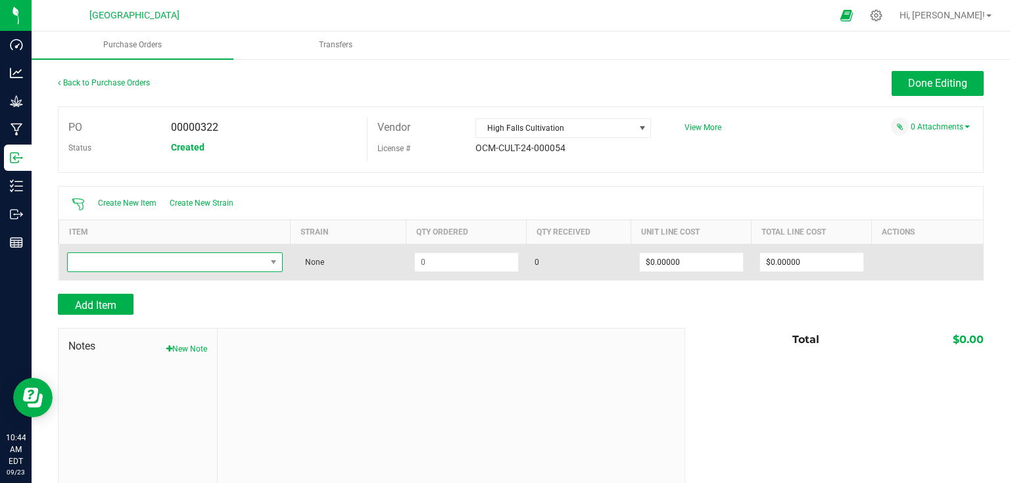
click at [166, 258] on span "NO DATA FOUND" at bounding box center [167, 262] width 198 height 18
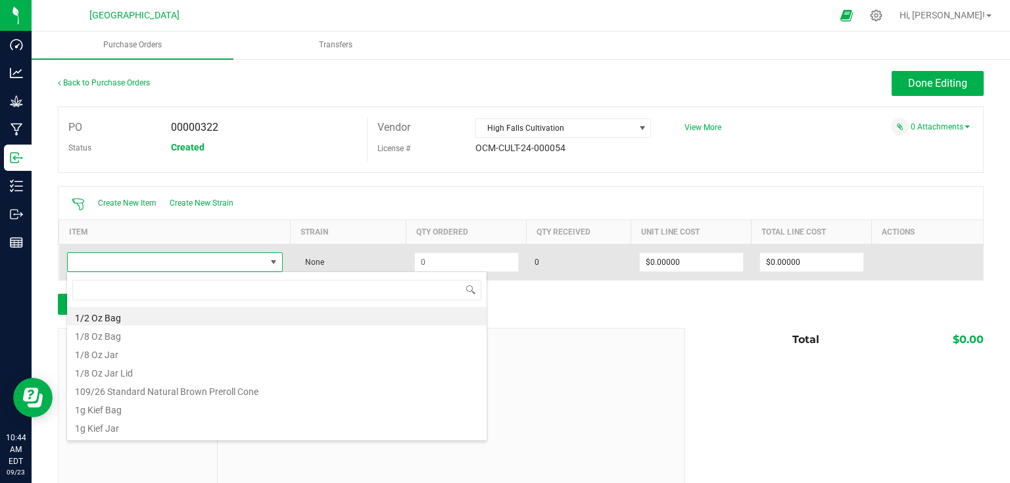
scroll to position [19, 212]
type input "5 - zo2"
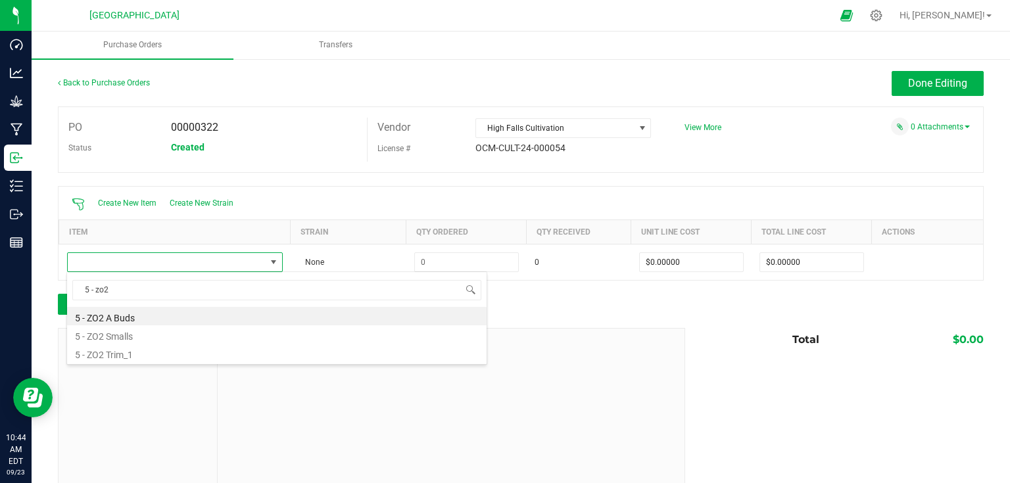
drag, startPoint x: 144, startPoint y: 333, endPoint x: 168, endPoint y: 322, distance: 26.2
click at [143, 333] on li "5 - ZO2 Smalls" at bounding box center [277, 335] width 420 height 18
type input "$596.72000"
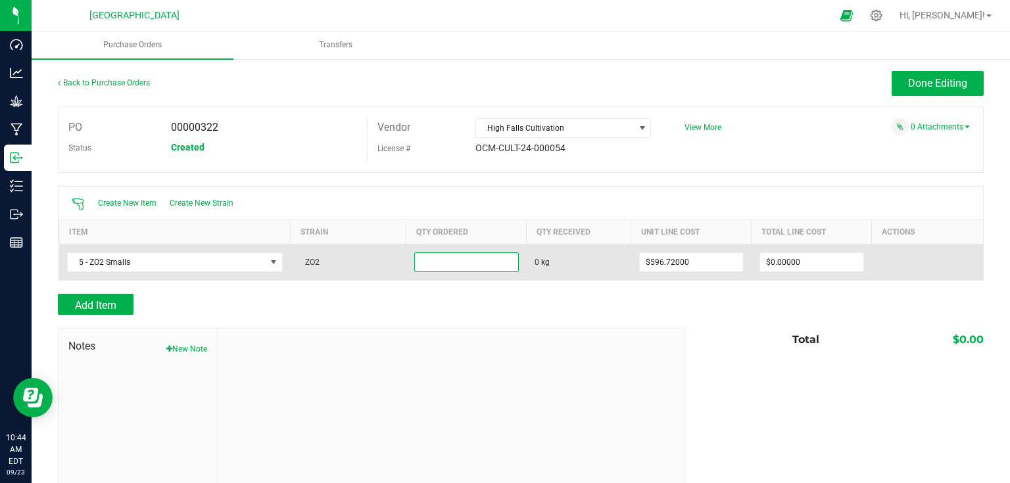
click at [435, 270] on input at bounding box center [466, 262] width 103 height 18
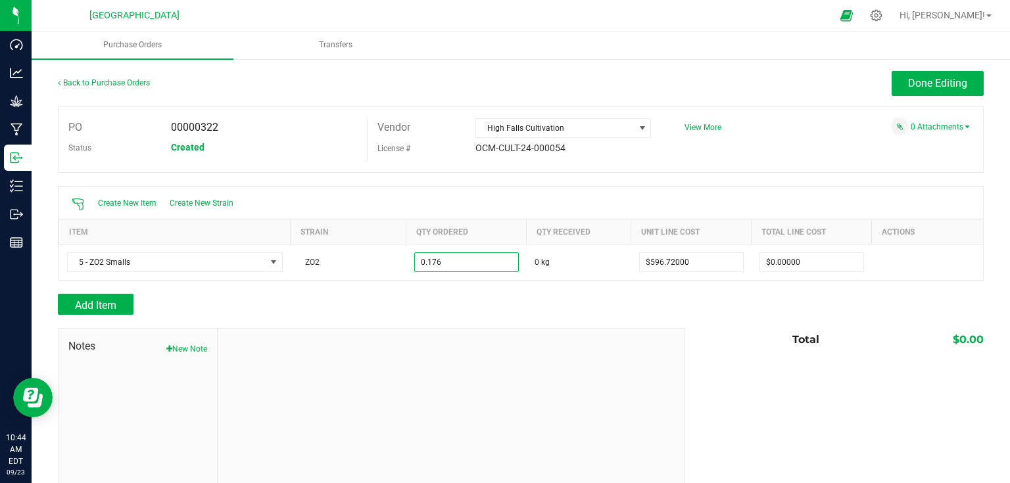
type input "0.1760 kg"
click at [471, 316] on div at bounding box center [521, 321] width 926 height 13
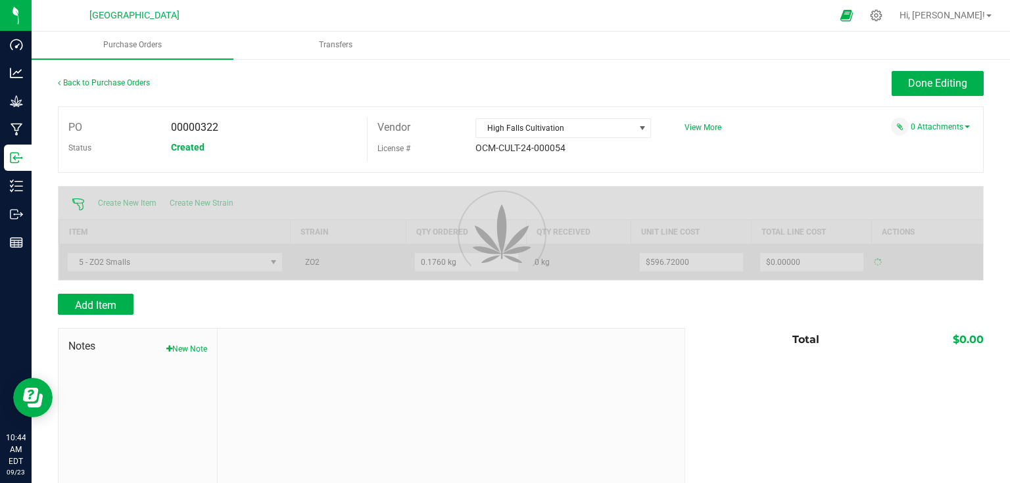
type input "$105.02272"
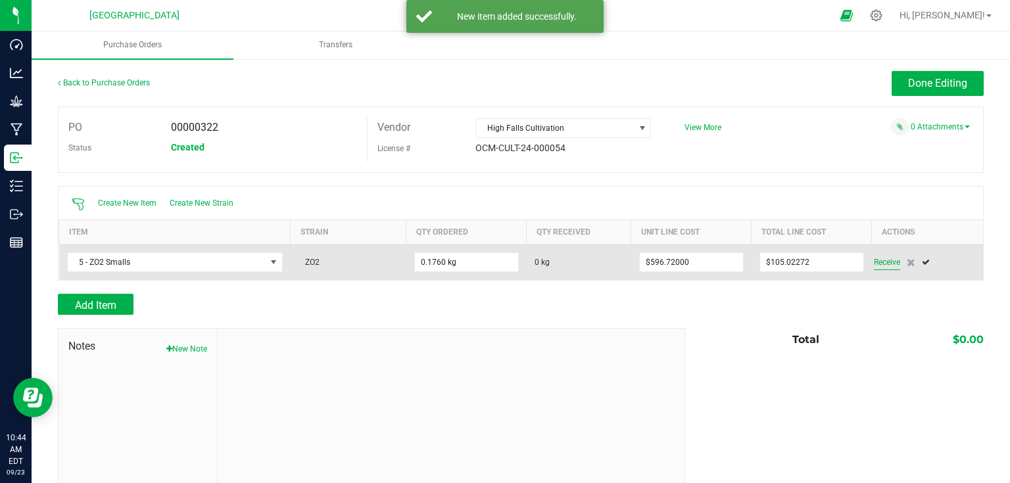
click at [883, 266] on span "Receive" at bounding box center [887, 263] width 26 height 16
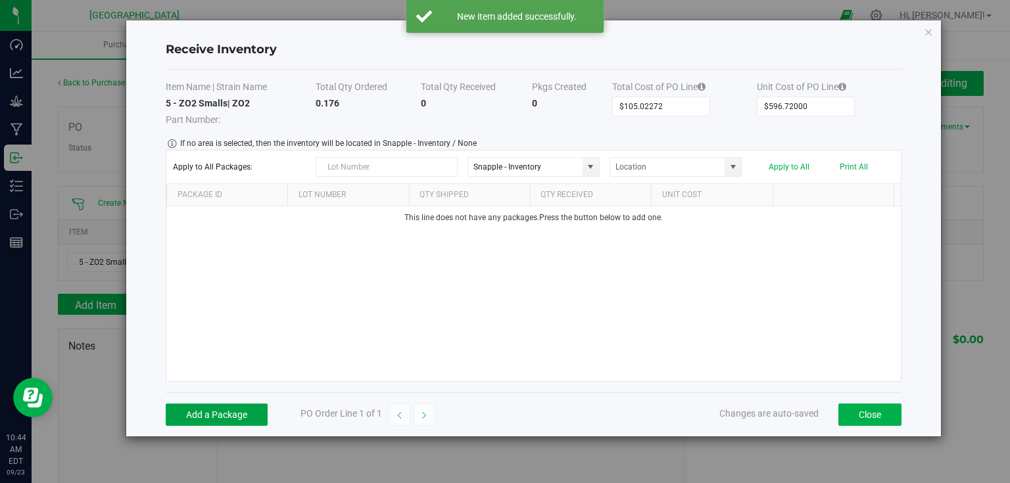
drag, startPoint x: 238, startPoint y: 407, endPoint x: 331, endPoint y: 339, distance: 114.5
click at [237, 407] on button "Add a Package" at bounding box center [217, 415] width 102 height 22
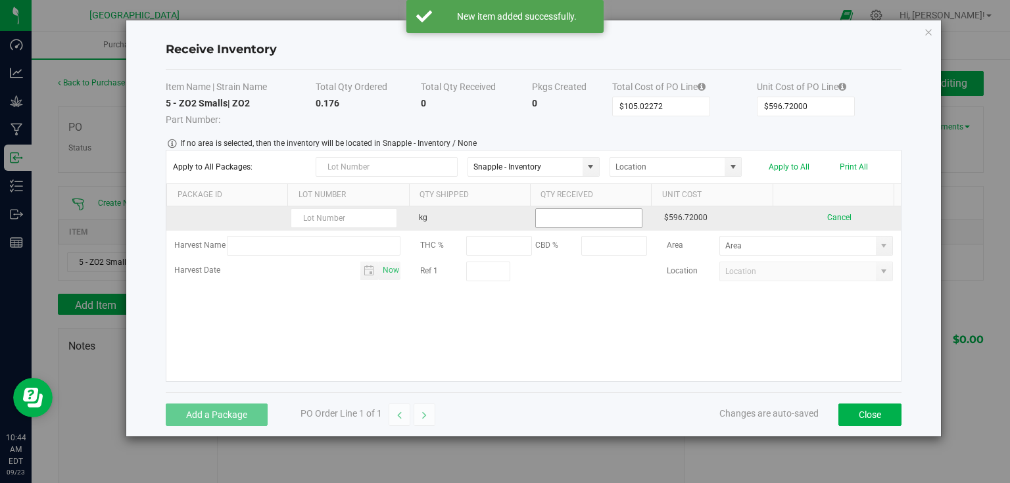
click at [550, 216] on input at bounding box center [588, 218] width 105 height 18
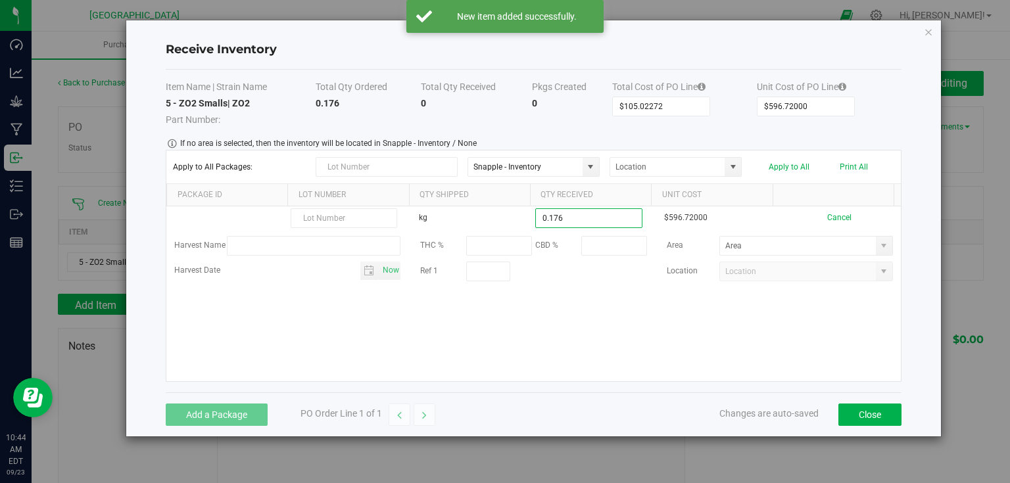
type input "0.1760 kg"
click at [640, 364] on kendo-grid-list "kg 0.1760 kg $596.72000 Cancel Harvest Name THC % CBD % Area Harvest Date Now R…" at bounding box center [533, 294] width 735 height 175
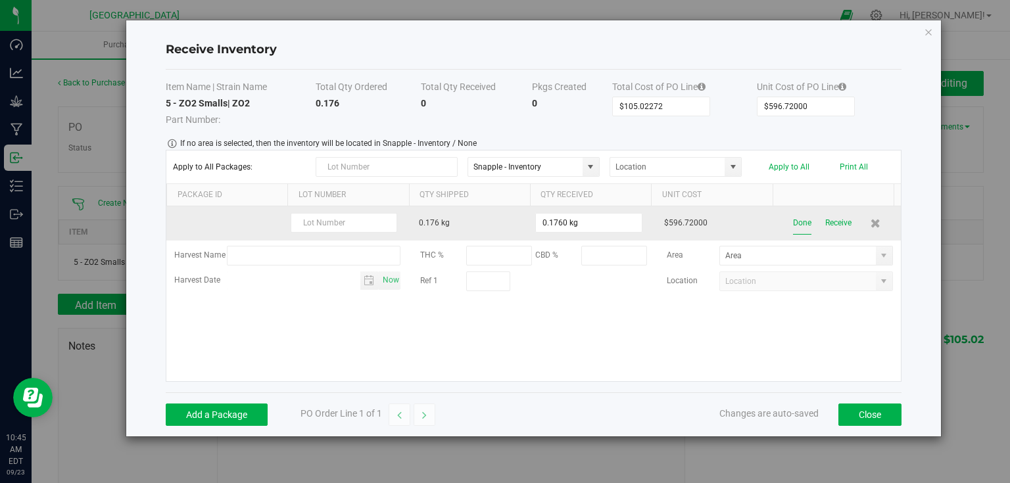
click at [798, 220] on button "Done" at bounding box center [802, 223] width 18 height 23
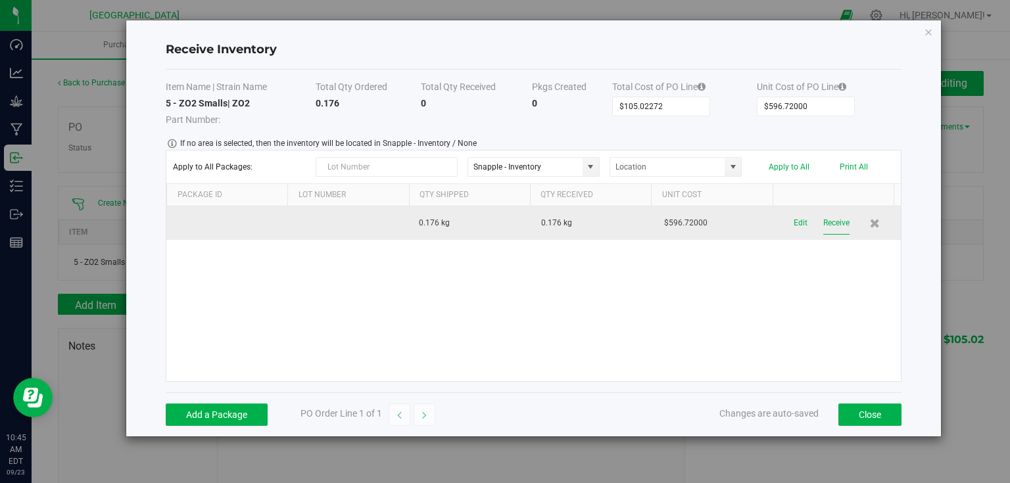
click at [836, 220] on button "Receive" at bounding box center [837, 223] width 26 height 23
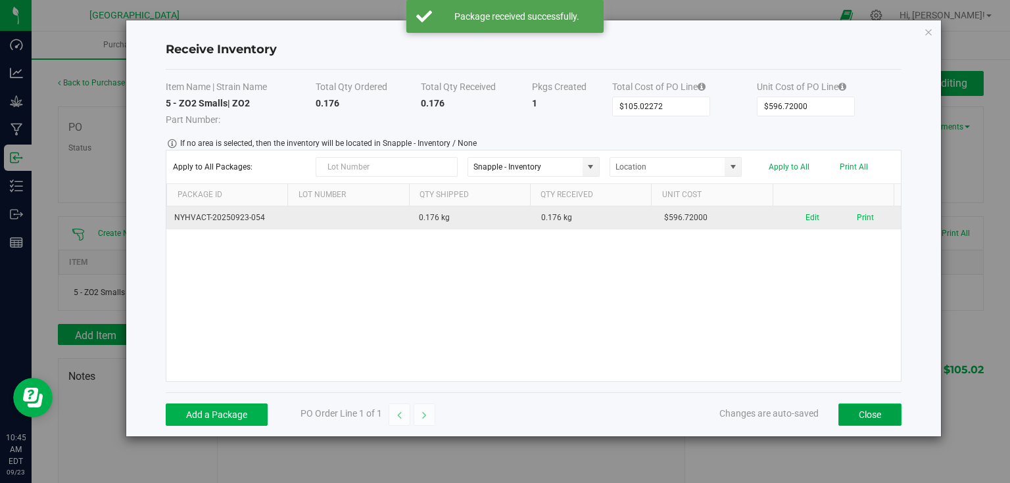
click at [875, 415] on button "Close" at bounding box center [870, 415] width 63 height 22
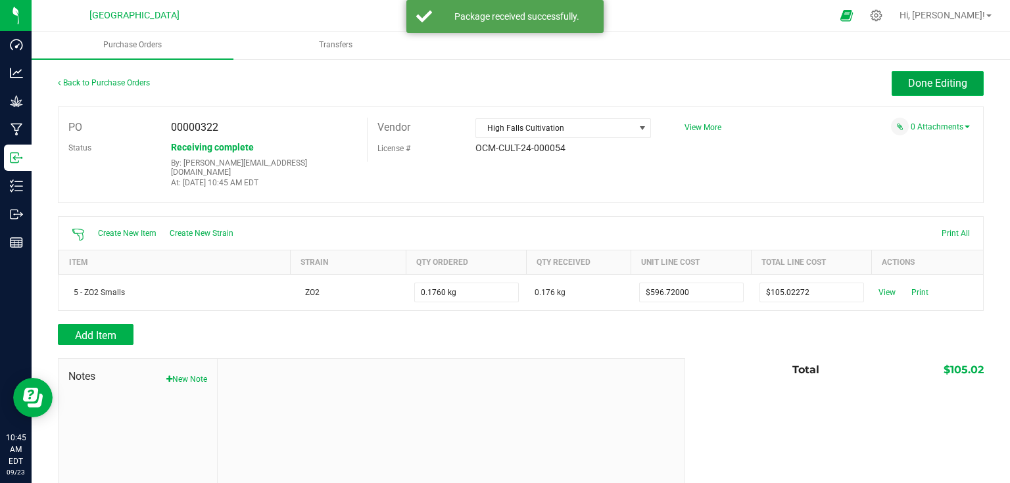
click at [949, 87] on span "Done Editing" at bounding box center [937, 83] width 59 height 12
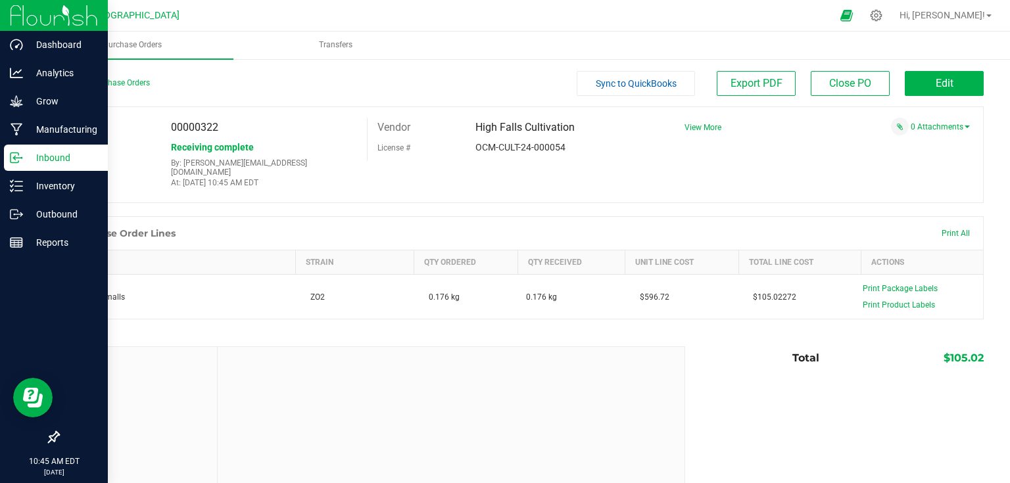
click at [16, 18] on img at bounding box center [54, 15] width 88 height 31
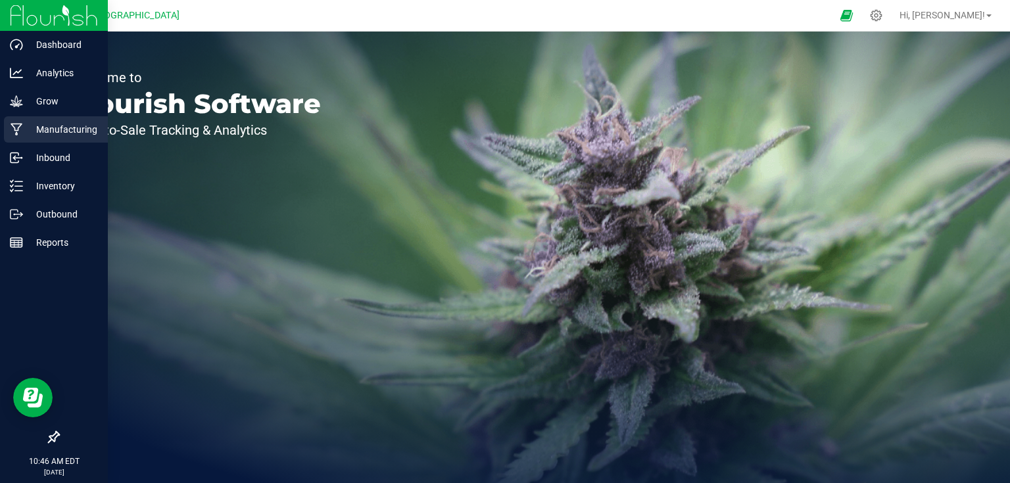
click at [17, 122] on div "Manufacturing" at bounding box center [56, 129] width 104 height 26
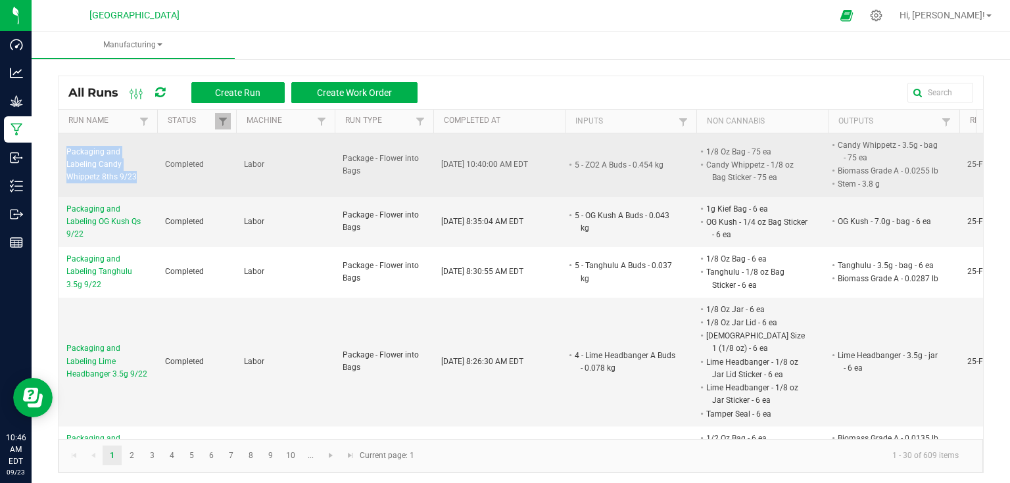
drag, startPoint x: 62, startPoint y: 145, endPoint x: 164, endPoint y: 179, distance: 108.2
click at [164, 179] on tr "Packaging and Labeling Candy Whippetz 8ths 9/23 Completed Labor Package - Flowe…" at bounding box center [552, 166] width 987 height 64
copy span "Packaging and Labeling Candy Whippetz 8ths 9/23"
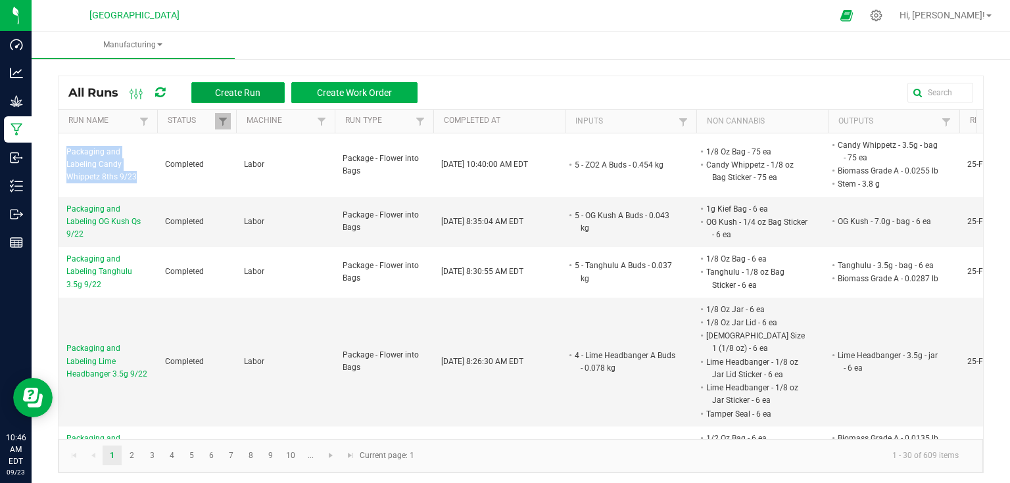
click at [239, 98] on button "Create Run" at bounding box center [237, 92] width 93 height 21
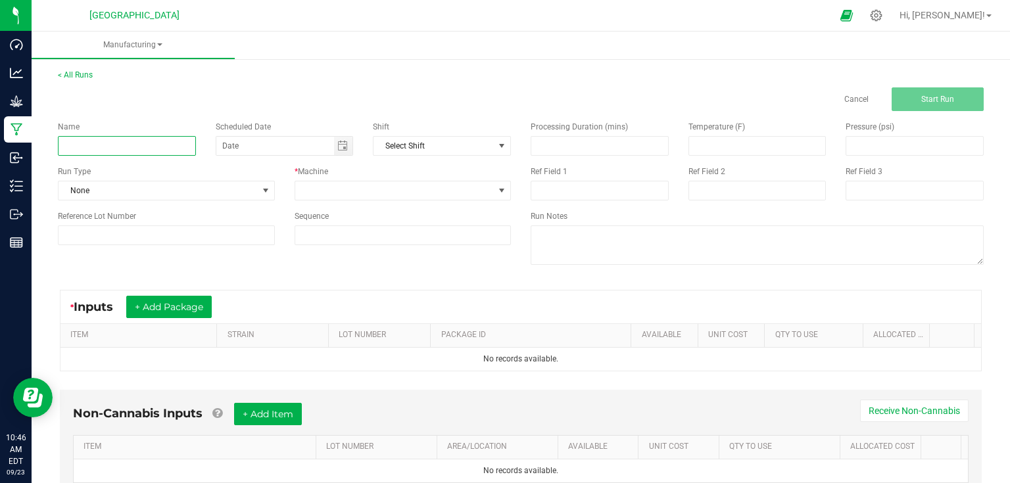
click at [127, 145] on input at bounding box center [127, 146] width 138 height 20
paste input "Packaging and Labeling Candy Whippetz 8ths 9/23"
click at [168, 145] on input "Packaging and Labeling Candy Whippetz 8ths 9/23" at bounding box center [127, 146] width 138 height 20
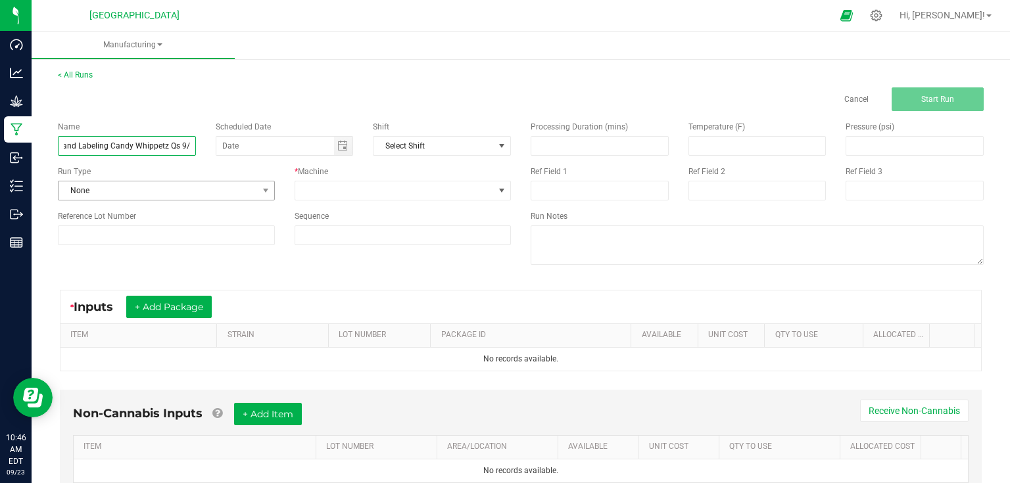
type input "Packaging and Labeling Candy Whippetz Qs 9/23"
click at [186, 189] on span "None" at bounding box center [158, 191] width 199 height 18
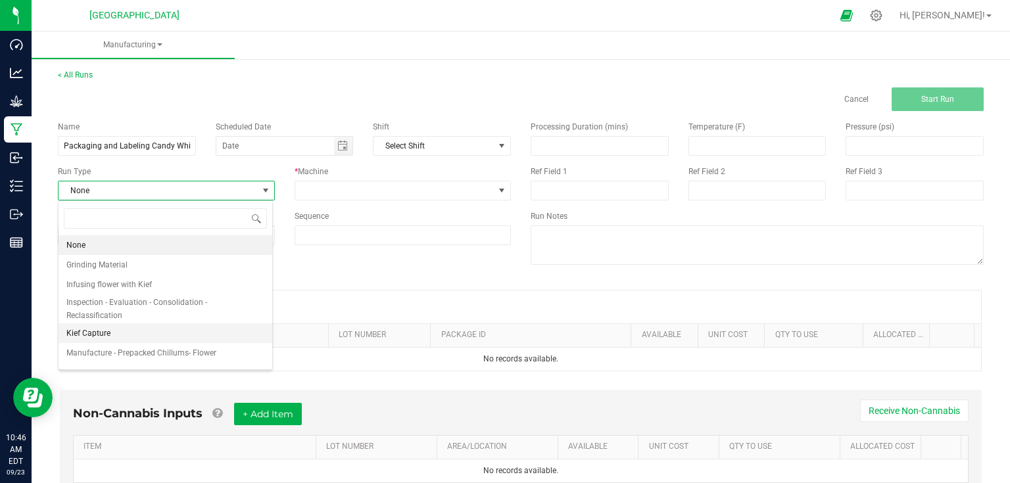
scroll to position [202, 0]
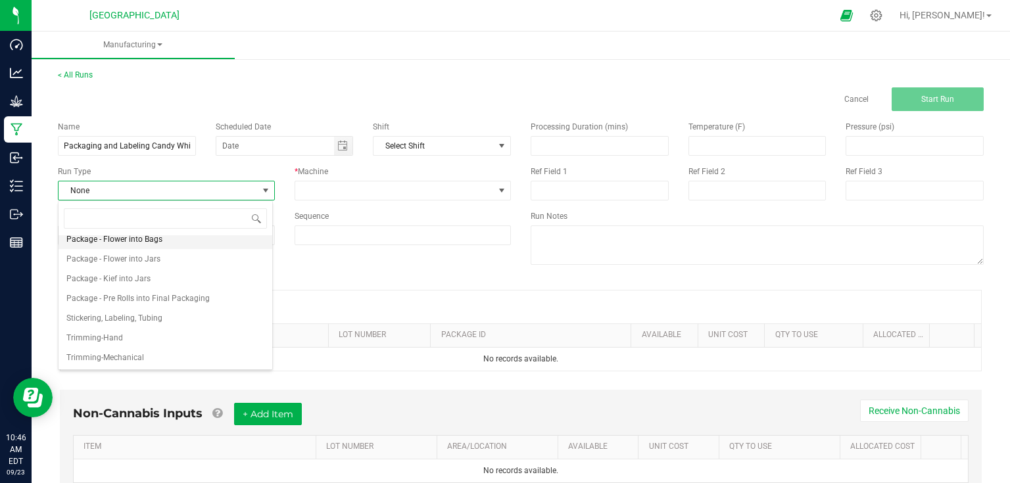
click at [163, 241] on li "Package - Flower into Bags" at bounding box center [166, 240] width 214 height 20
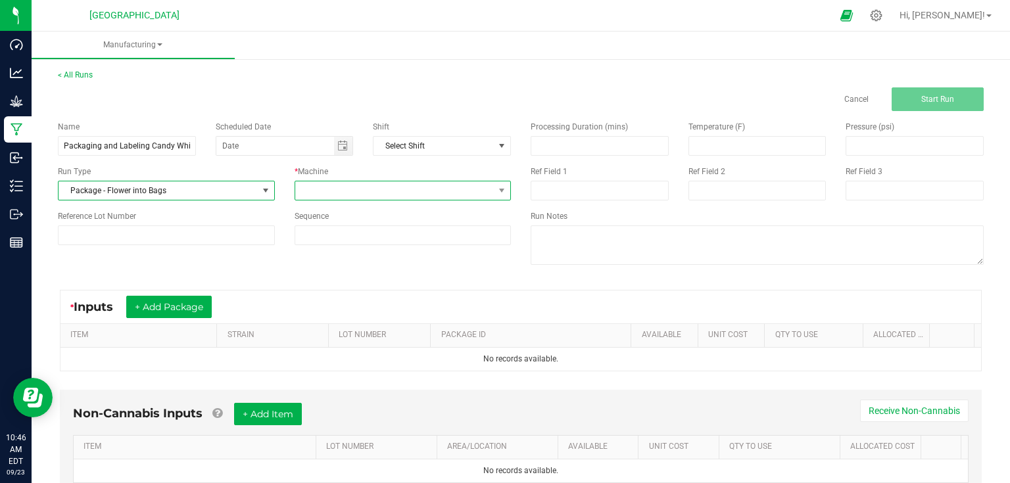
click at [345, 197] on span at bounding box center [394, 191] width 199 height 18
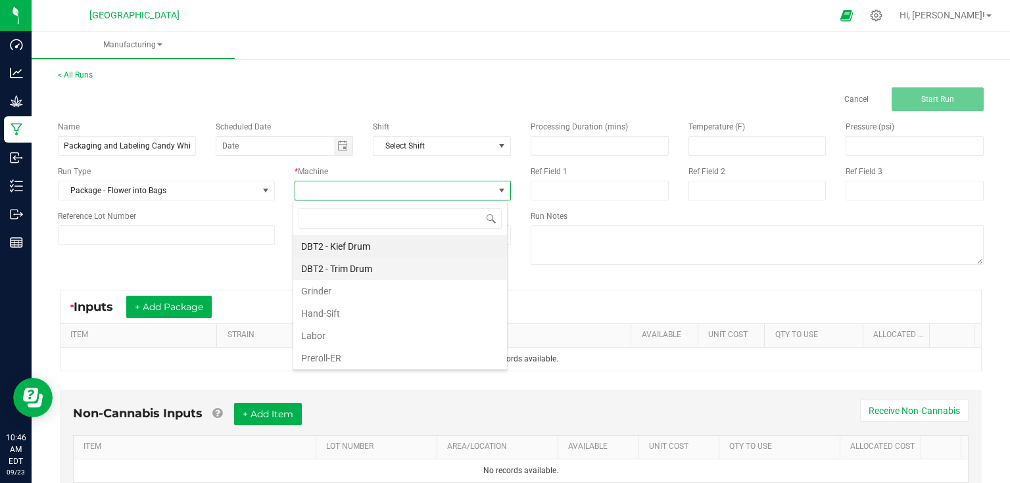
scroll to position [19, 214]
drag, startPoint x: 339, startPoint y: 329, endPoint x: 378, endPoint y: 273, distance: 68.1
click at [339, 330] on li "Labor" at bounding box center [400, 336] width 214 height 22
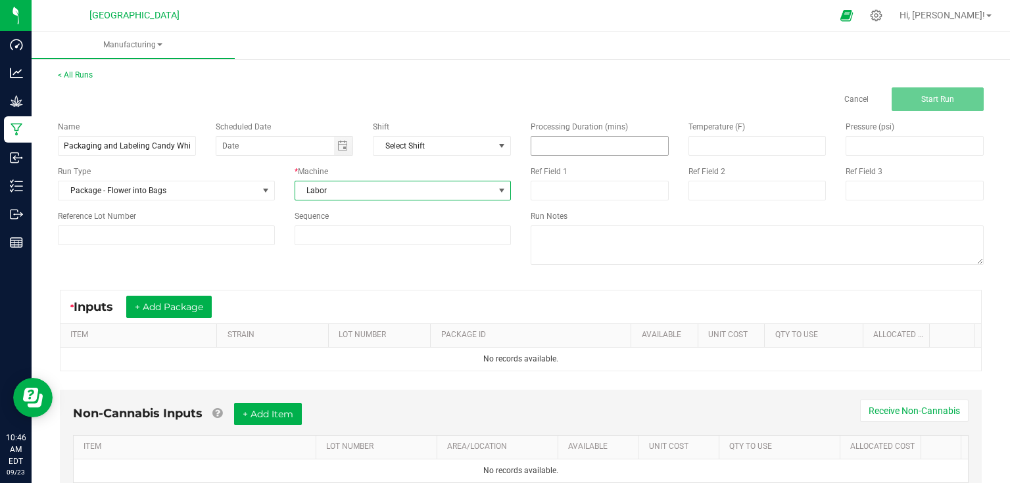
click at [560, 145] on input at bounding box center [600, 146] width 137 height 18
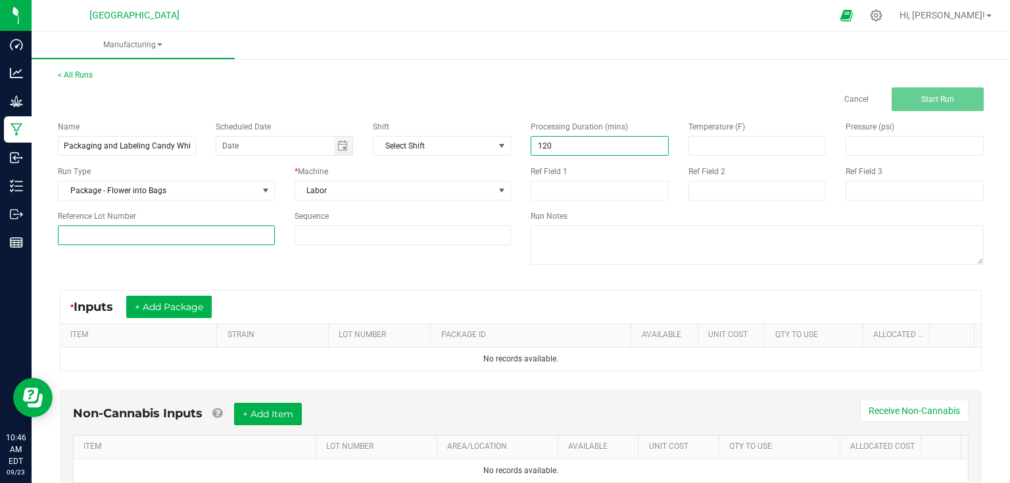
type input "120.00"
click at [136, 240] on input at bounding box center [166, 236] width 217 height 20
type input "25-F0042-2"
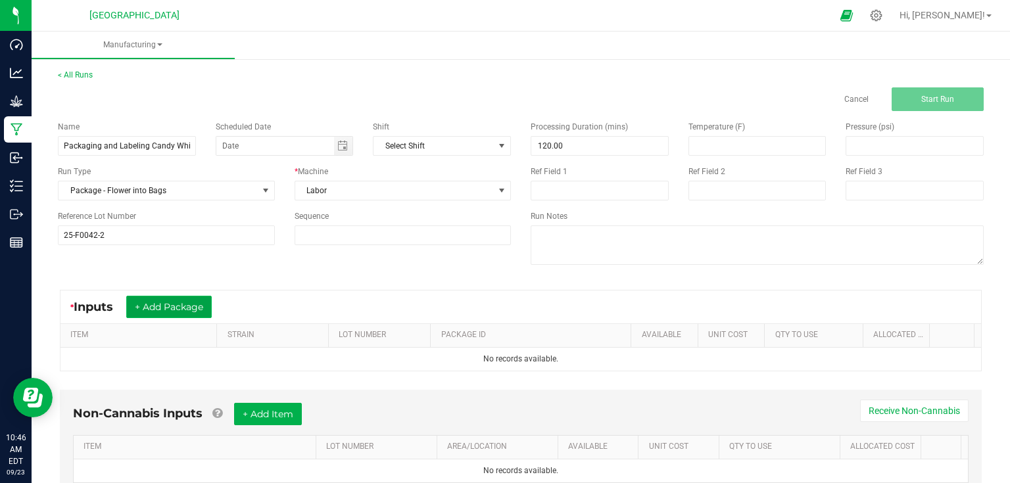
click at [187, 303] on button "+ Add Package" at bounding box center [169, 307] width 86 height 22
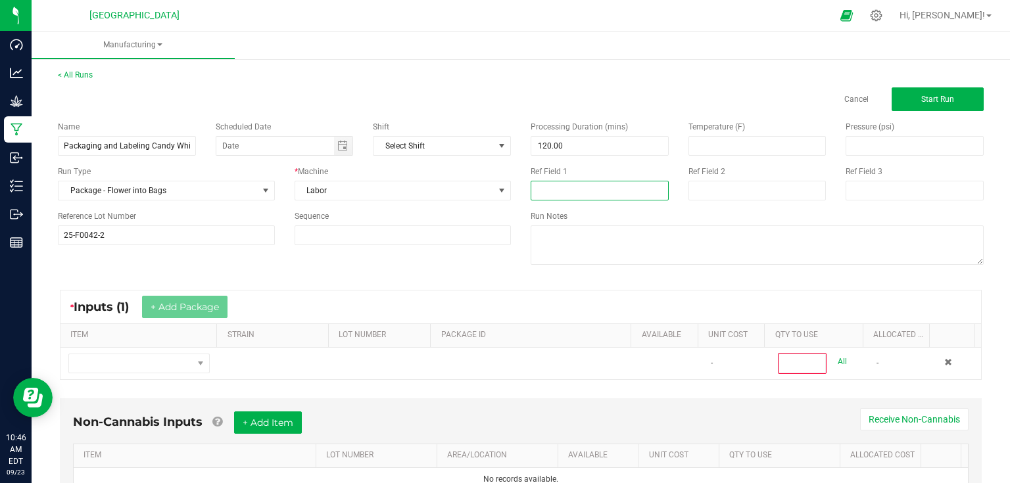
click at [576, 191] on input at bounding box center [600, 191] width 138 height 20
type input "Bed 5"
click at [412, 278] on div "* Inputs (1) + Add Package ITEM STRAIN LOT NUMBER PACKAGE ID AVAILABLE Unit Cos…" at bounding box center [521, 335] width 946 height 114
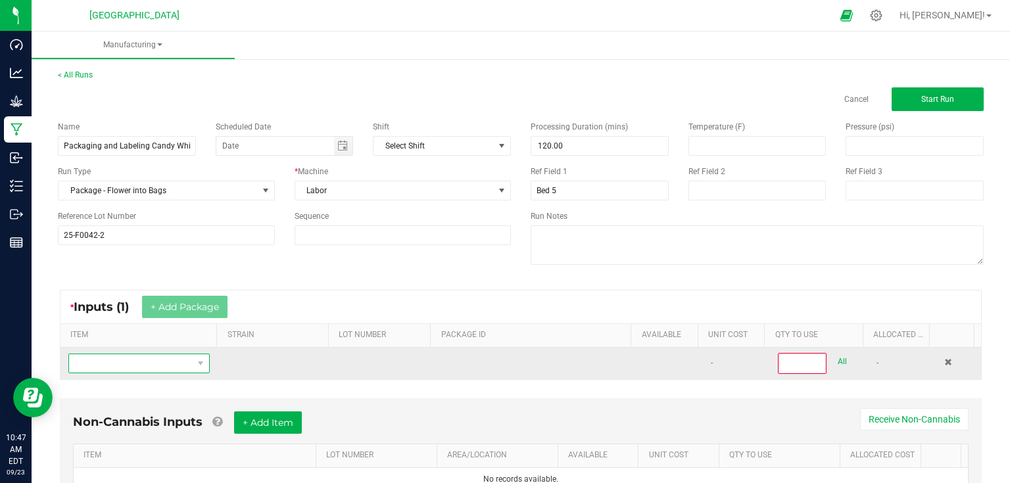
click at [157, 359] on span "NO DATA FOUND" at bounding box center [131, 364] width 124 height 18
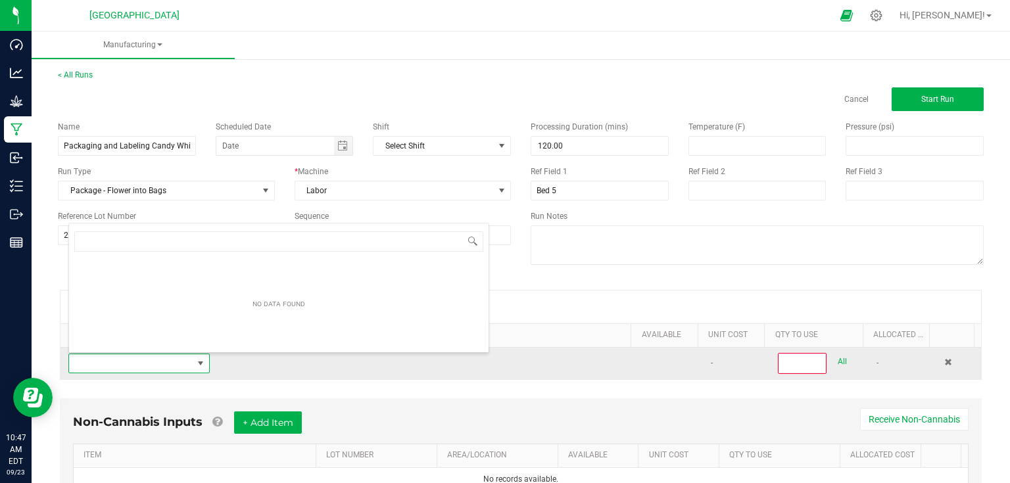
scroll to position [19, 137]
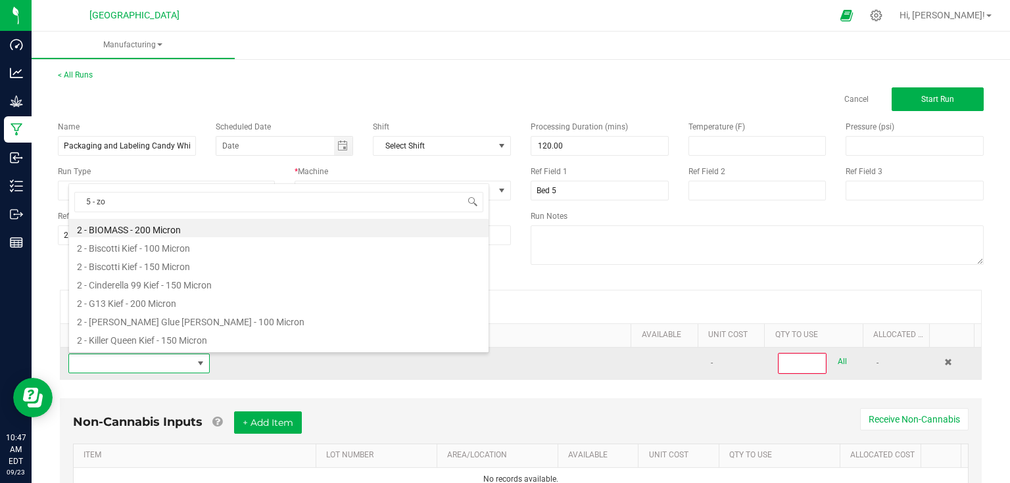
type input "5 - zo2"
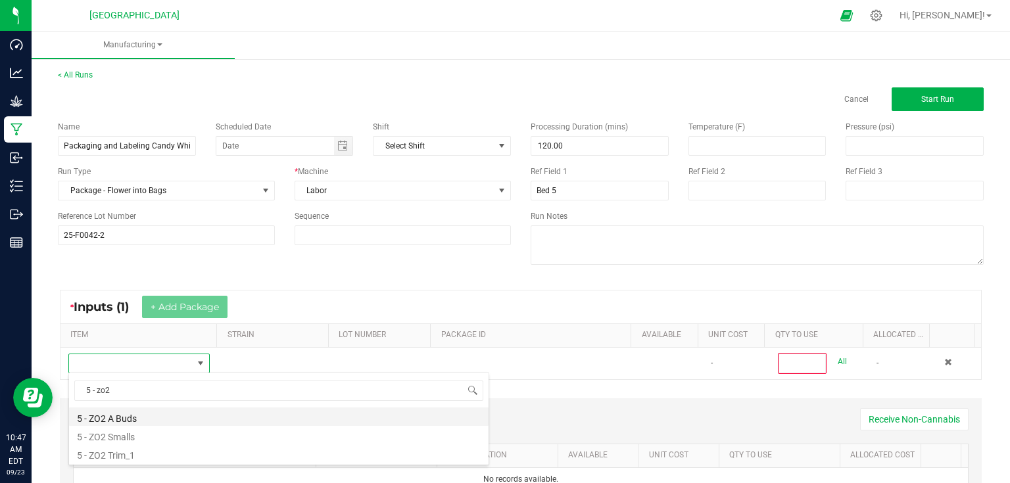
click at [137, 418] on li "5 - ZO2 A Buds" at bounding box center [279, 417] width 420 height 18
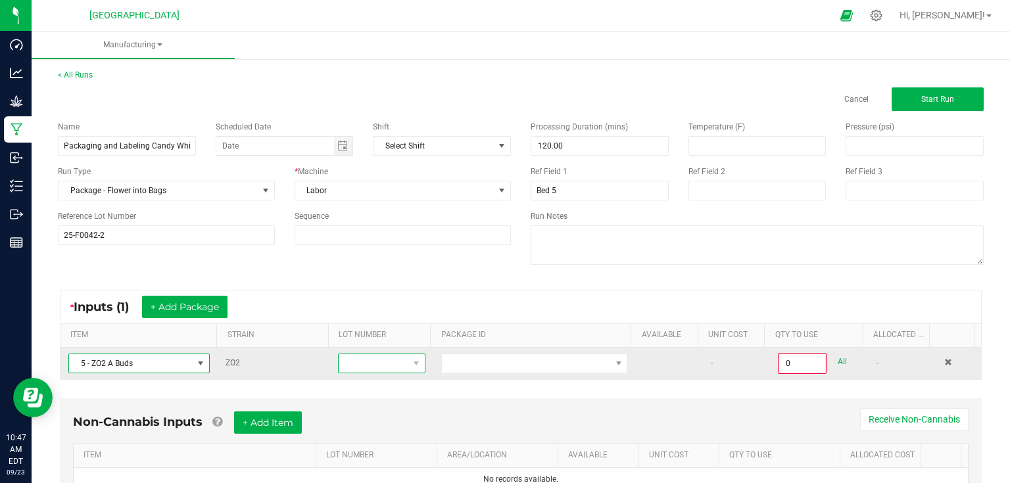
click at [359, 359] on span at bounding box center [374, 364] width 70 height 18
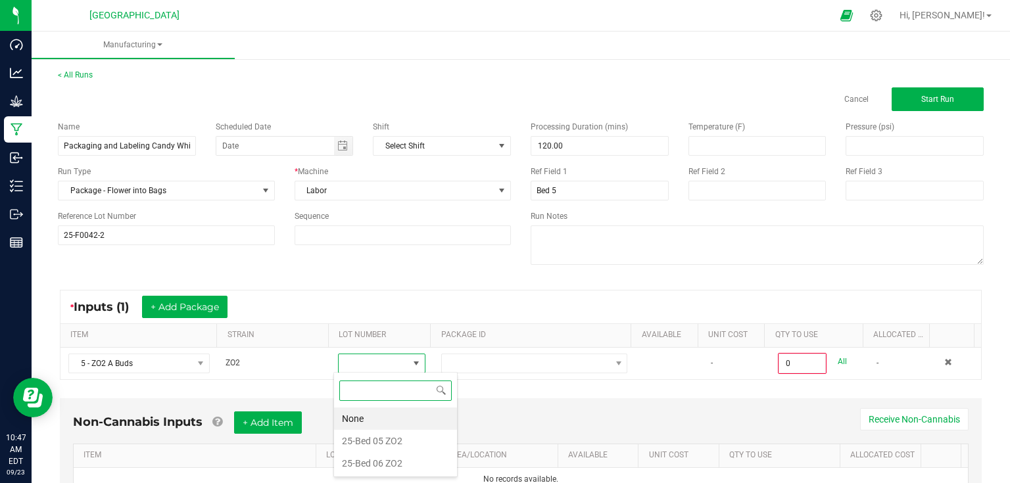
scroll to position [19, 86]
click at [374, 437] on ZO2 "25-Bed 05 ZO2" at bounding box center [395, 441] width 123 height 22
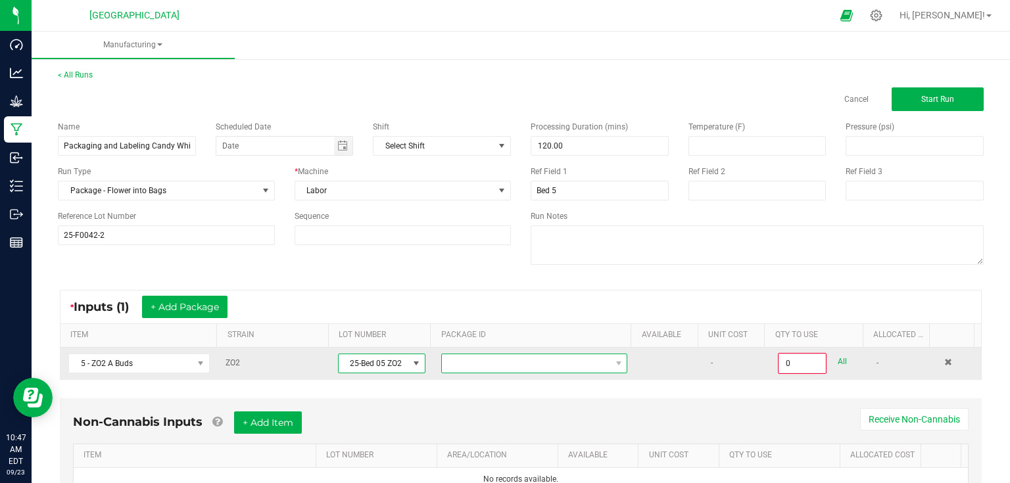
click at [466, 362] on span at bounding box center [526, 364] width 168 height 18
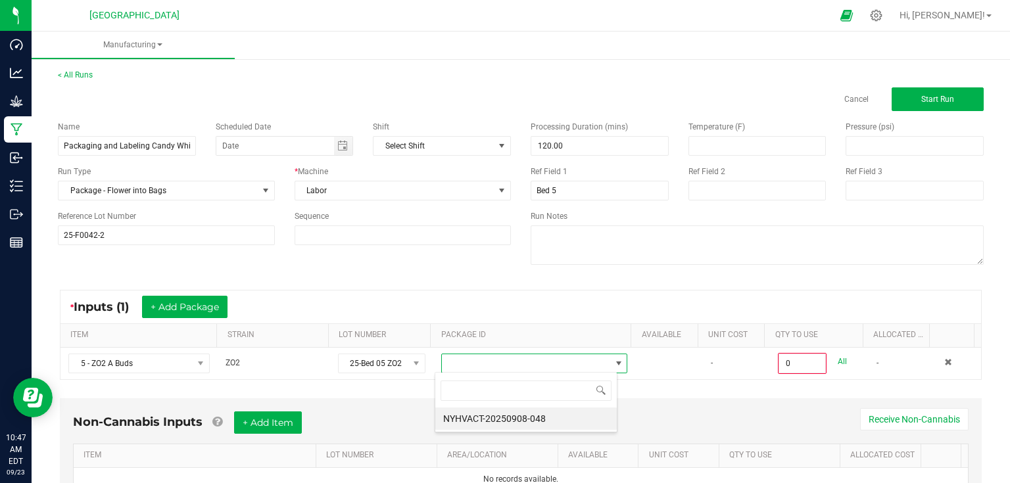
scroll to position [19, 182]
click at [490, 415] on li "NYHVACT-20250908-048" at bounding box center [526, 419] width 182 height 22
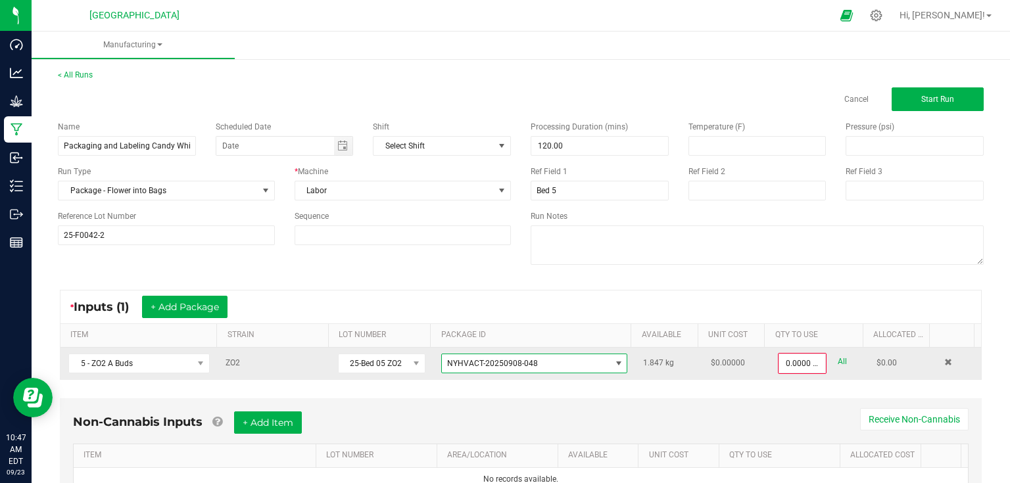
click at [806, 372] on kendo-numerictextbox "0.0000 kg" at bounding box center [802, 363] width 49 height 21
click at [808, 366] on input "0" at bounding box center [802, 364] width 46 height 18
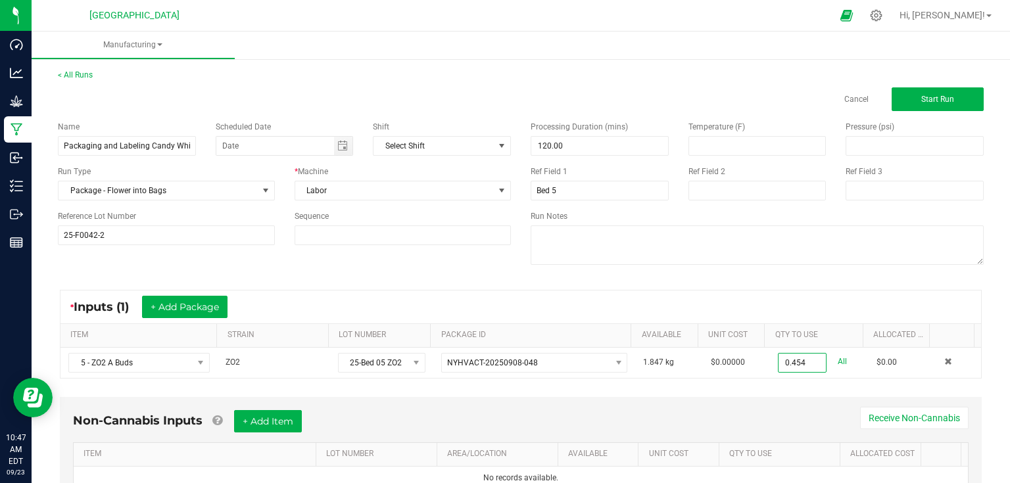
type input "0.4540 kg"
click at [759, 391] on div "Non-Cannabis Inputs + Add Item Receive Non-Cannabis ITEM LOT NUMBER AREA/LOCATI…" at bounding box center [521, 460] width 946 height 138
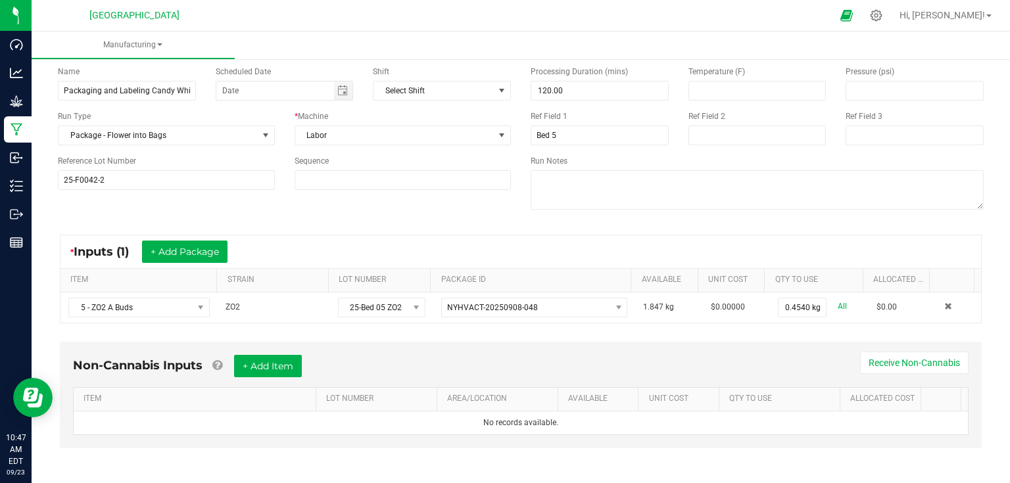
scroll to position [56, 0]
click at [292, 368] on button "+ Add Item" at bounding box center [268, 366] width 68 height 22
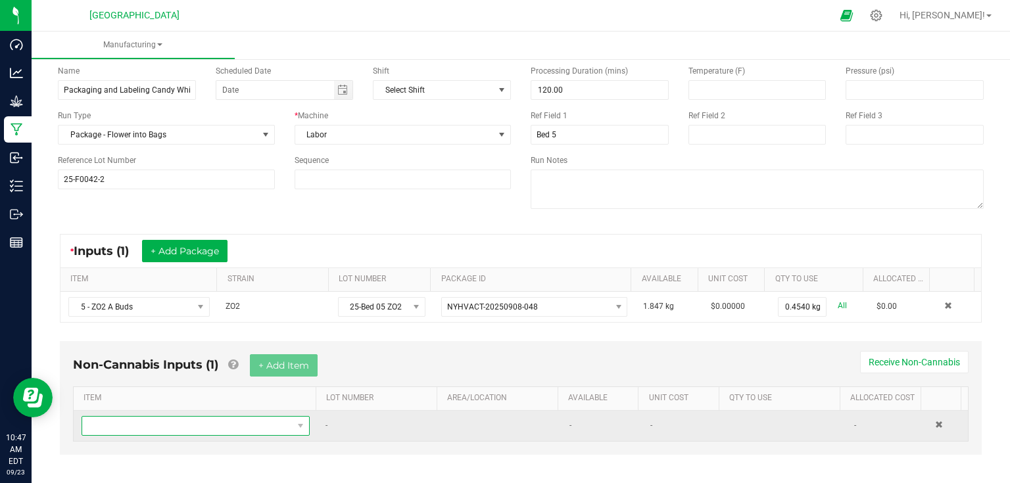
click at [250, 426] on span "NO DATA FOUND" at bounding box center [187, 426] width 210 height 18
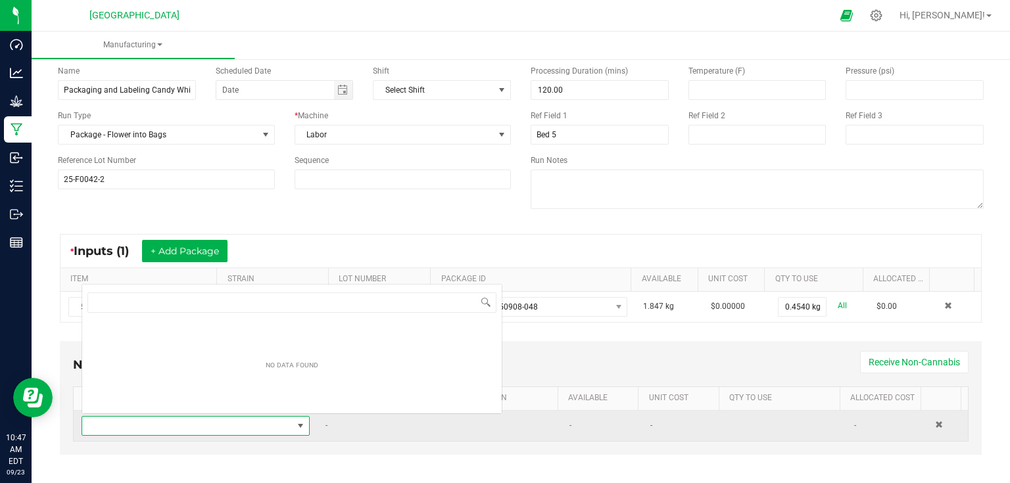
scroll to position [19, 221]
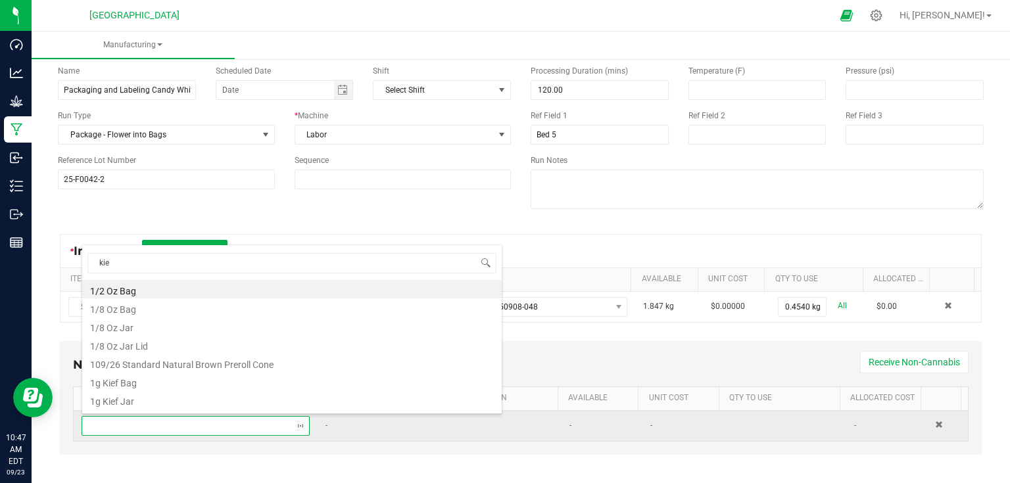
type input "kief"
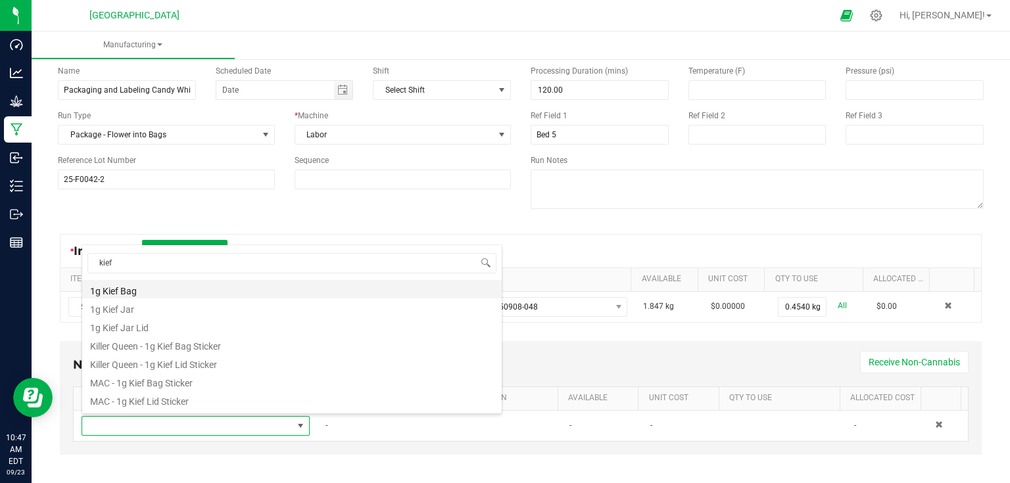
click at [142, 287] on li "1g Kief Bag" at bounding box center [292, 289] width 420 height 18
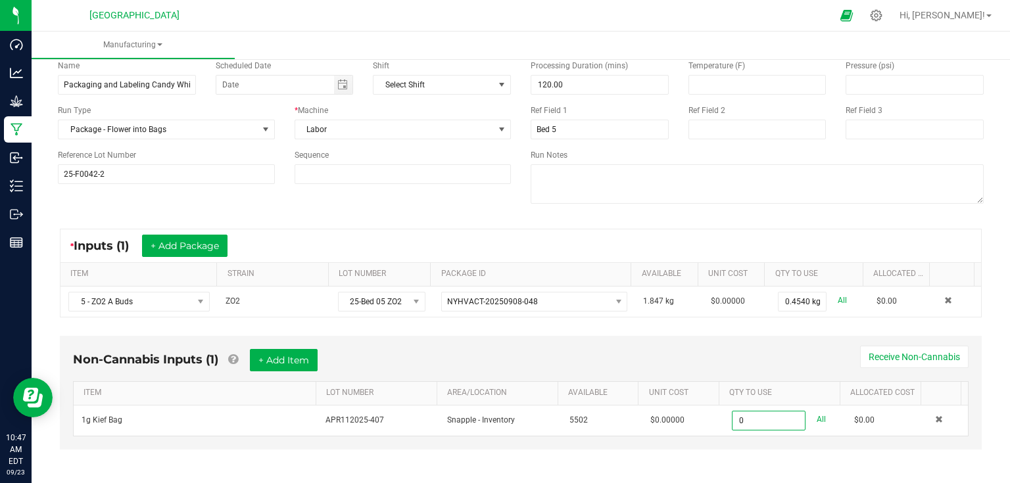
scroll to position [63, 0]
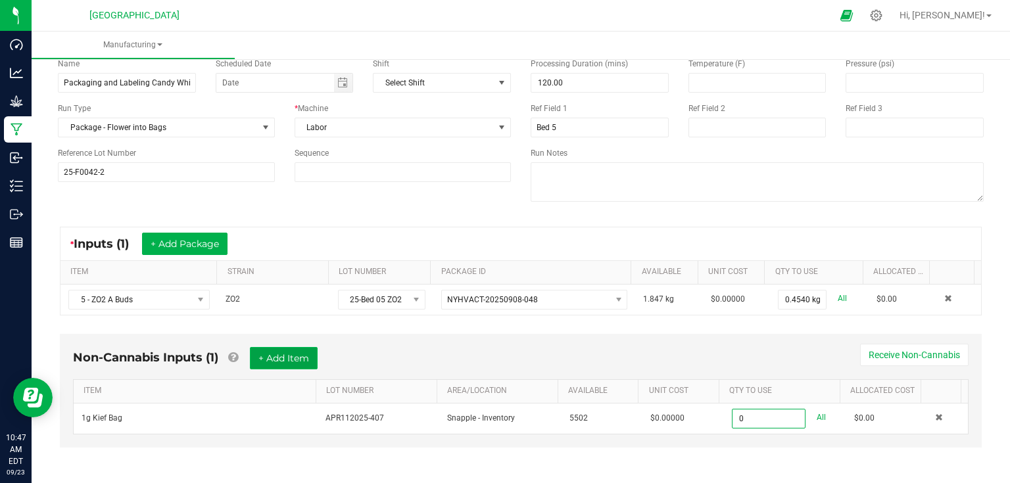
type input "0 ea"
click at [292, 352] on button "+ Add Item" at bounding box center [284, 358] width 68 height 22
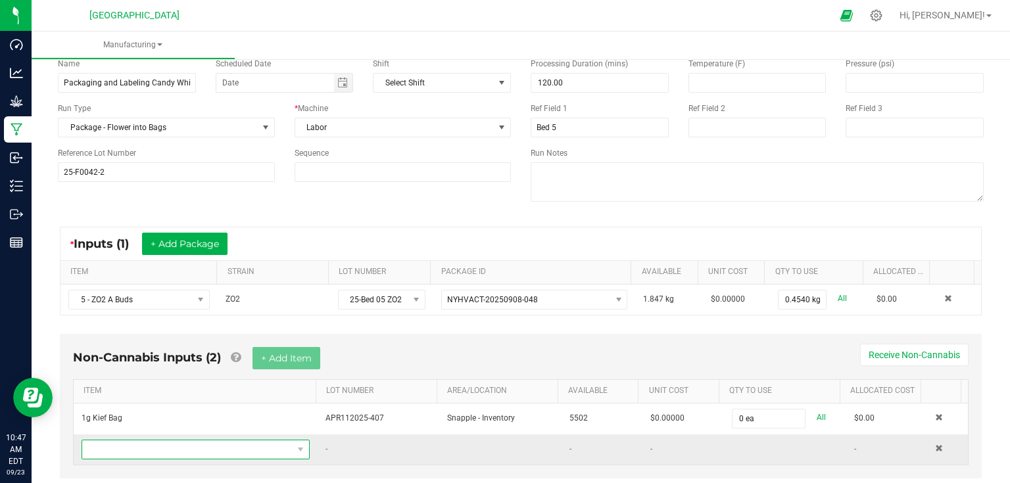
click at [193, 449] on span "NO DATA FOUND" at bounding box center [187, 450] width 210 height 18
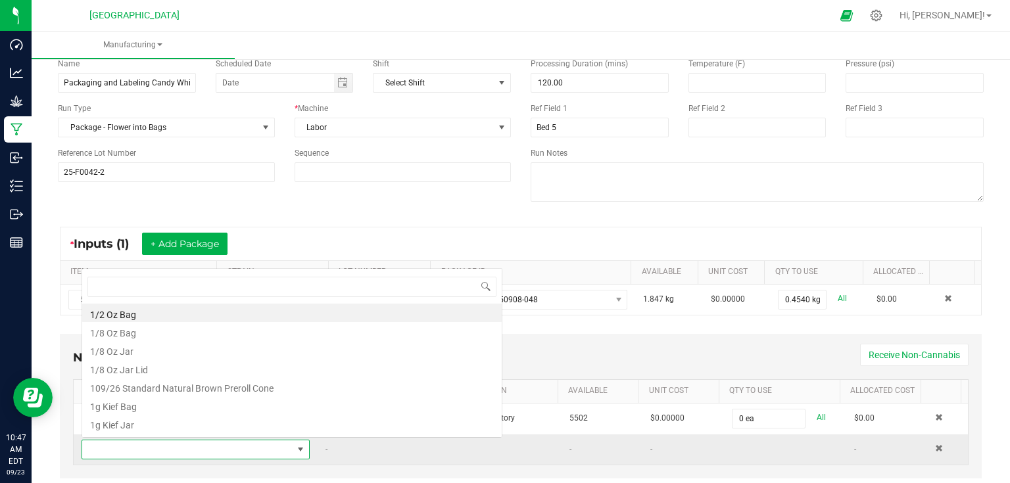
scroll to position [19, 221]
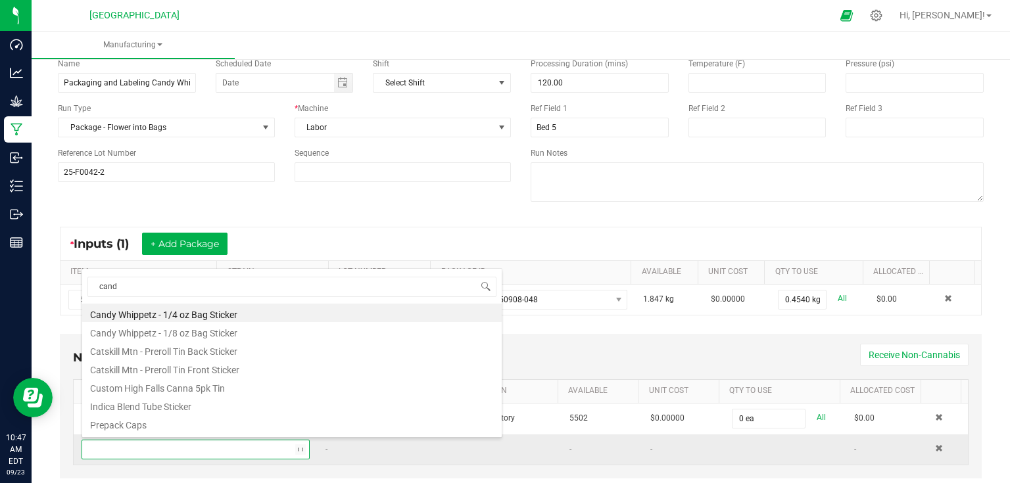
type input "candy"
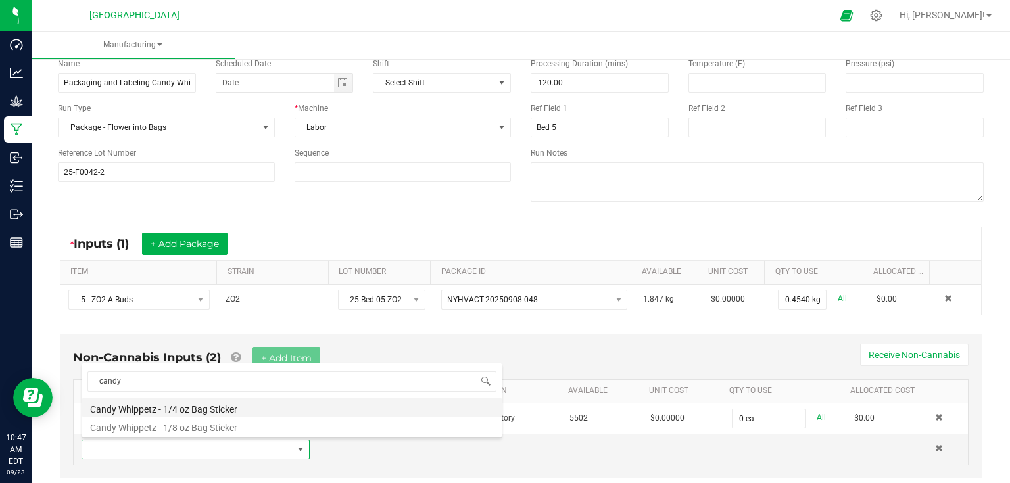
click at [184, 413] on li "Candy Whippetz - 1/4 oz Bag Sticker" at bounding box center [292, 408] width 420 height 18
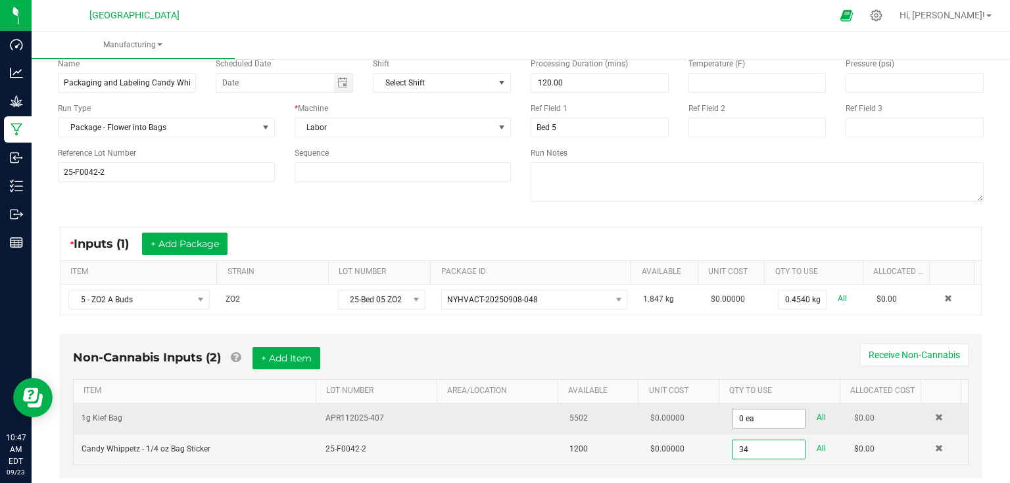
type input "34"
type input "0"
type input "34 ea"
click at [764, 410] on input "0" at bounding box center [769, 419] width 72 height 18
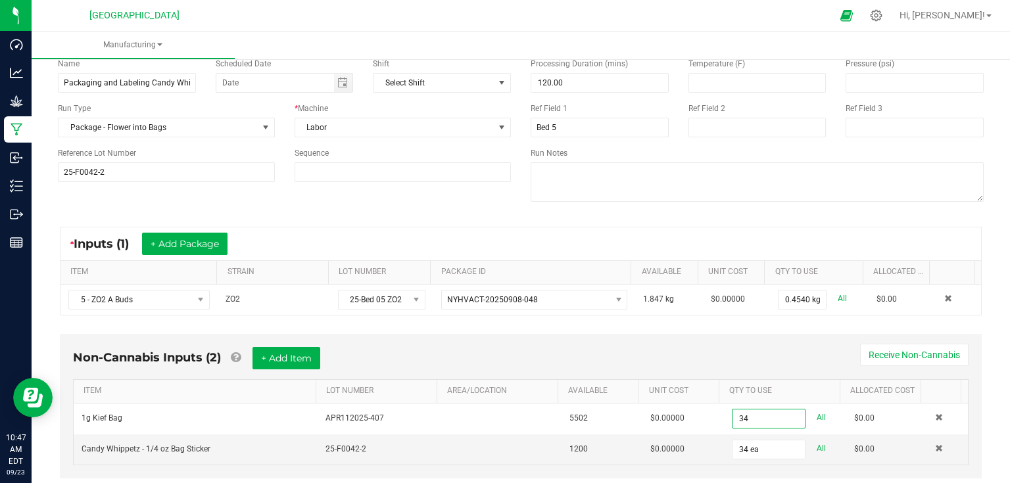
type input "34 ea"
click at [781, 343] on div "Non-Cannabis Inputs (2) + Add Item Receive Non-Cannabis ITEM LOT NUMBER AREA/LO…" at bounding box center [521, 406] width 922 height 145
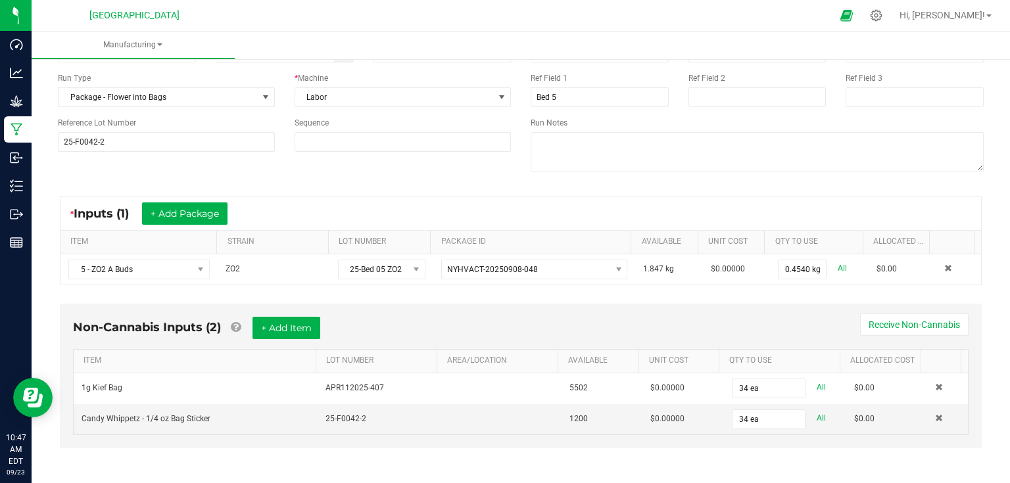
scroll to position [0, 0]
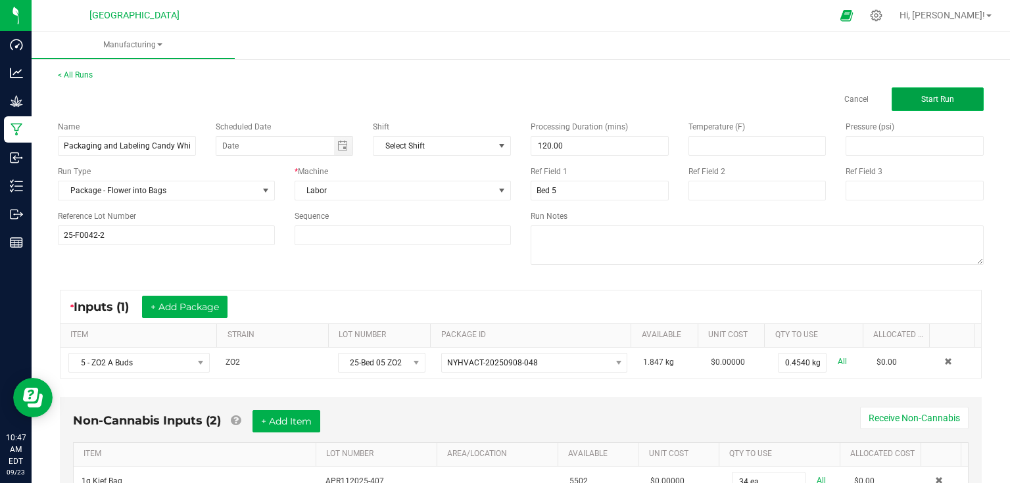
click at [934, 110] on button "Start Run" at bounding box center [938, 99] width 92 height 24
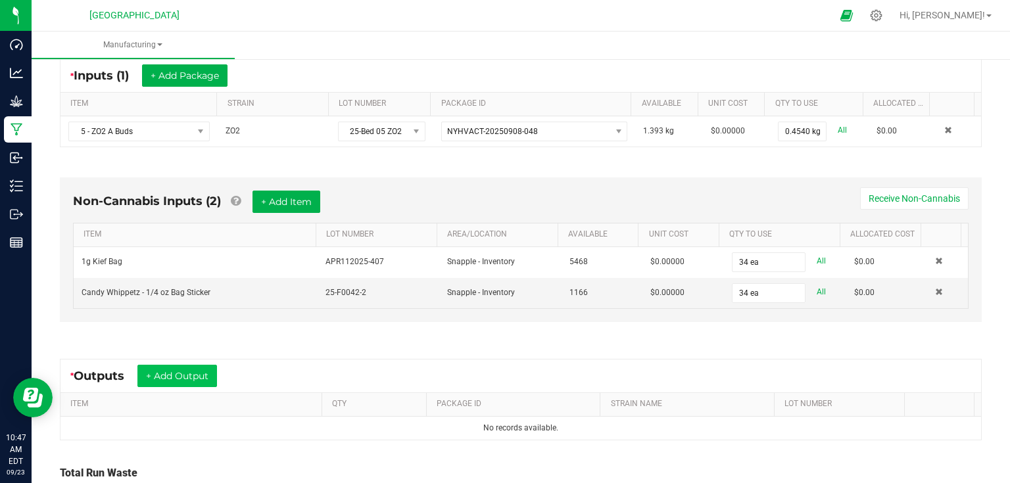
scroll to position [263, 0]
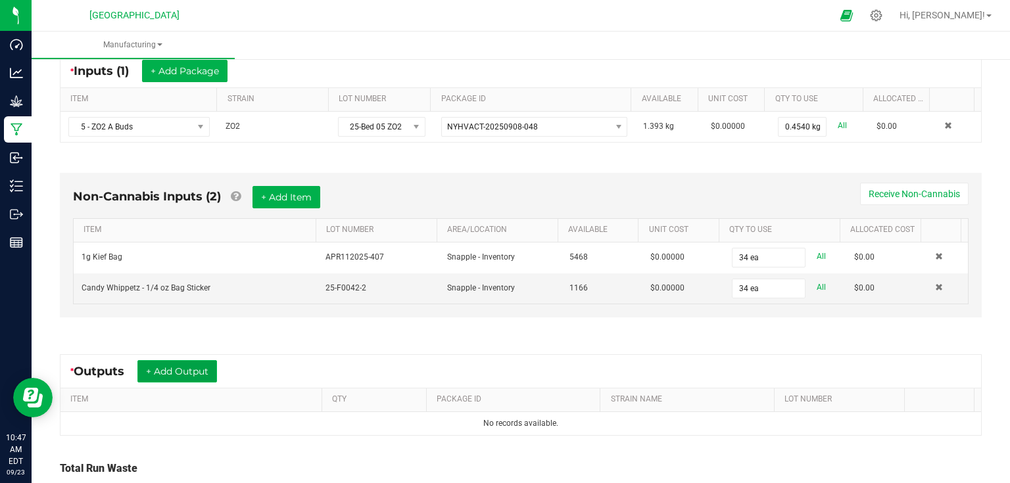
click at [192, 372] on button "+ Add Output" at bounding box center [177, 371] width 80 height 22
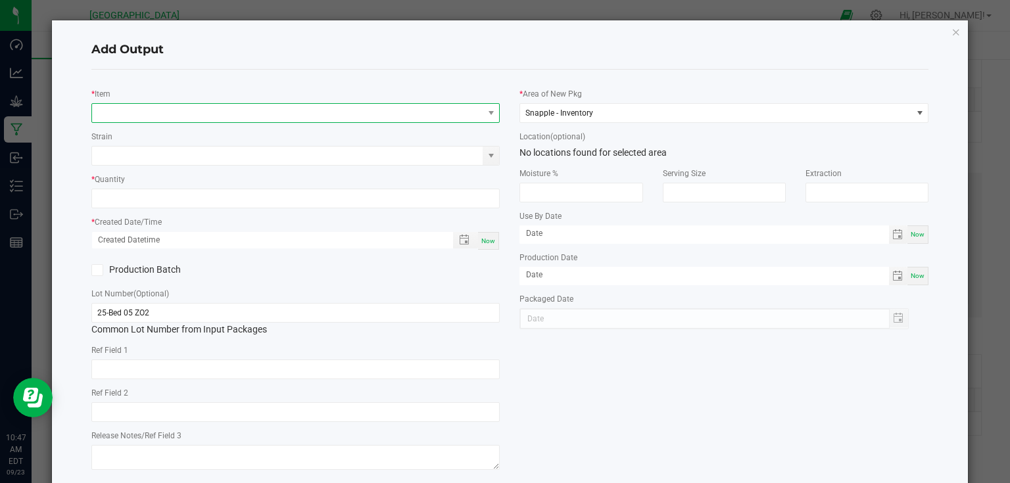
click at [301, 118] on span "NO DATA FOUND" at bounding box center [287, 113] width 391 height 18
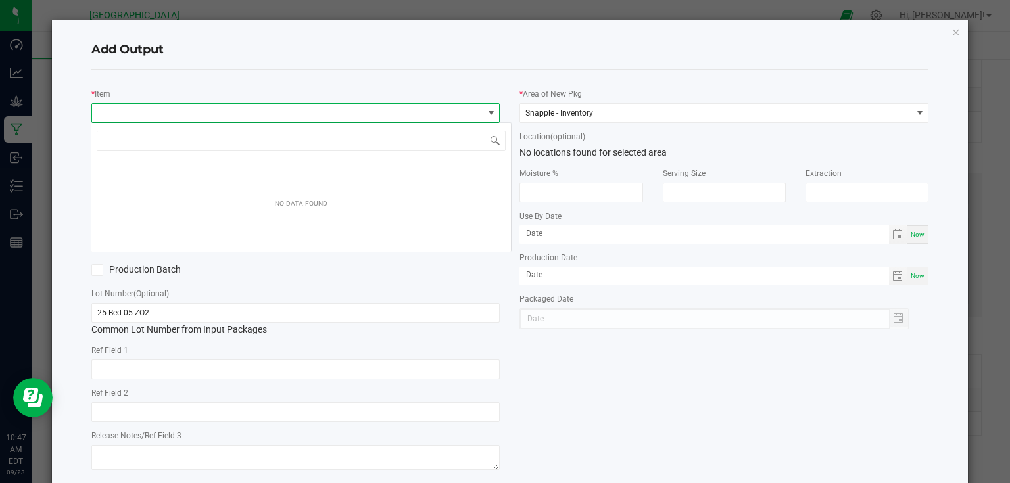
scroll to position [19, 405]
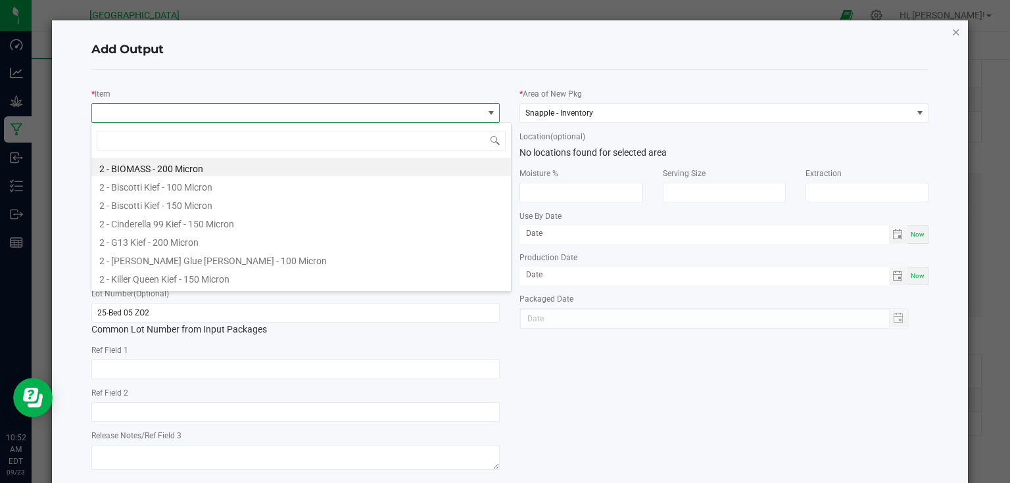
click at [952, 30] on icon "button" at bounding box center [956, 32] width 9 height 16
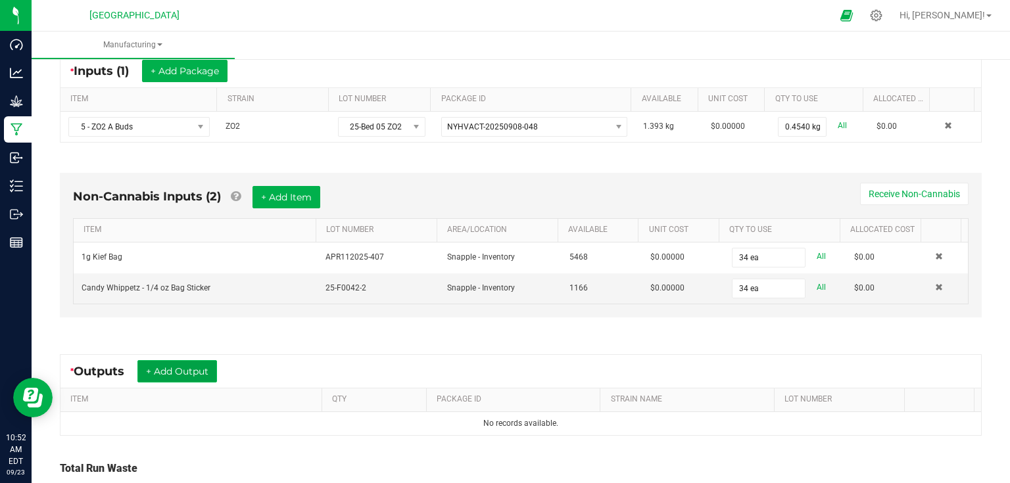
click at [164, 369] on button "+ Add Output" at bounding box center [177, 371] width 80 height 22
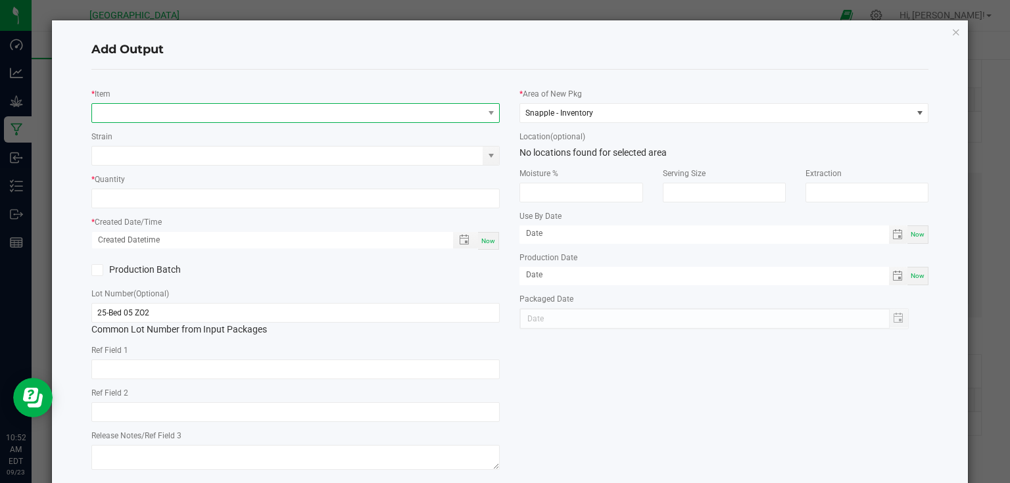
click at [170, 112] on span "NO DATA FOUND" at bounding box center [287, 113] width 391 height 18
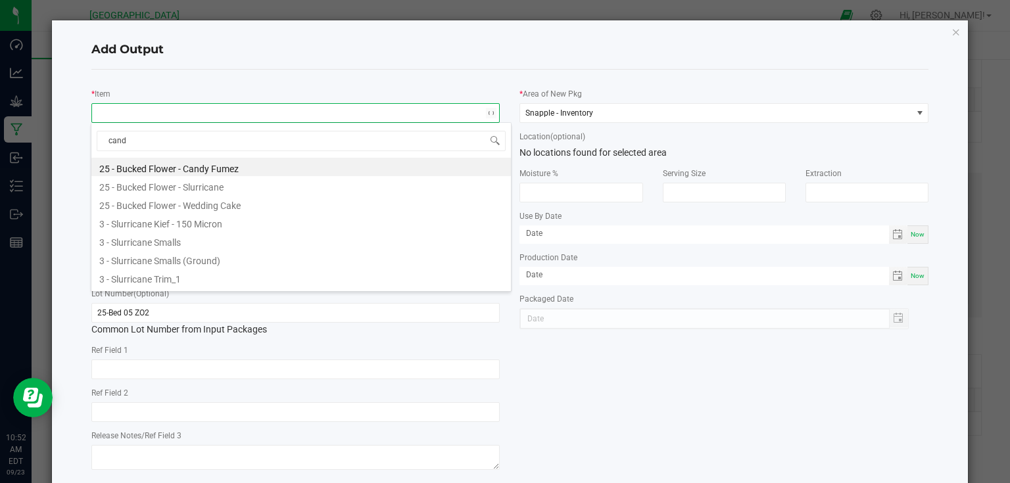
type input "candy"
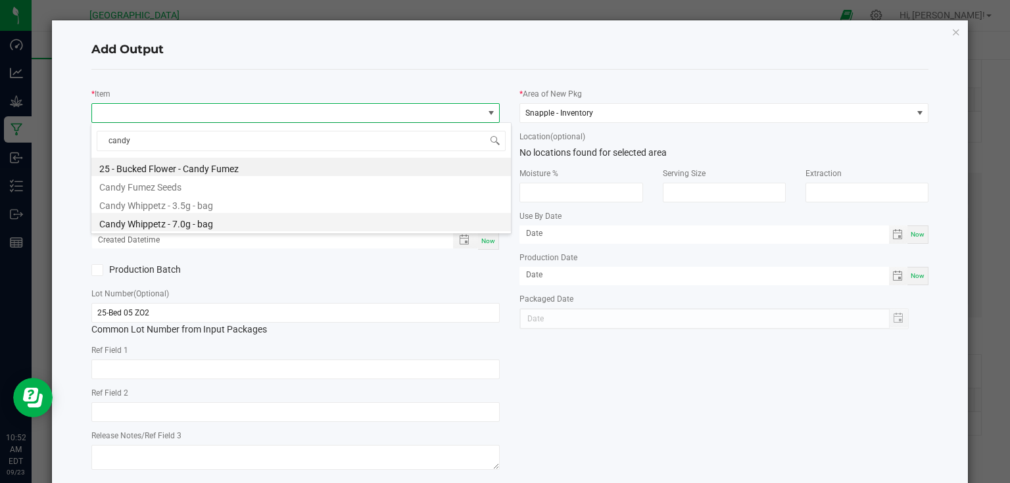
click at [182, 218] on li "Candy Whippetz - 7.0g - bag" at bounding box center [301, 222] width 420 height 18
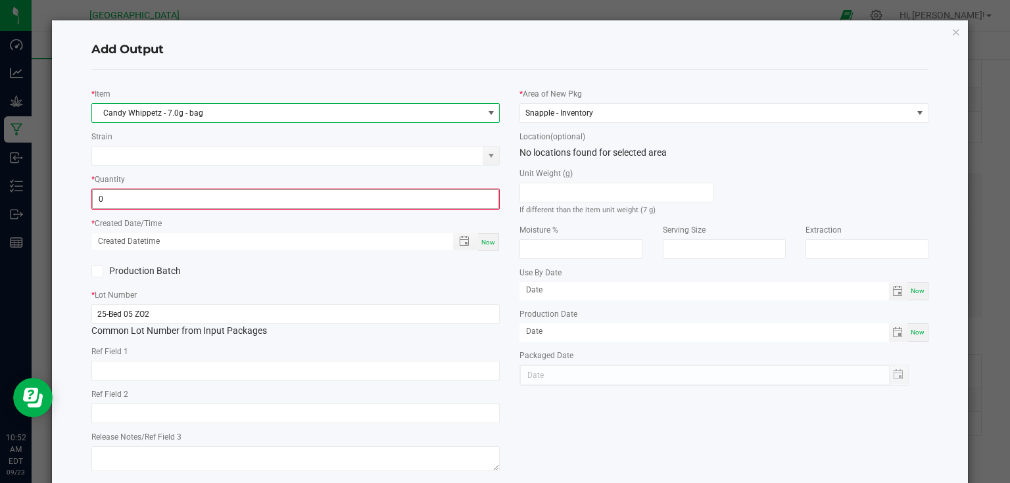
click at [186, 197] on input "0" at bounding box center [296, 199] width 407 height 18
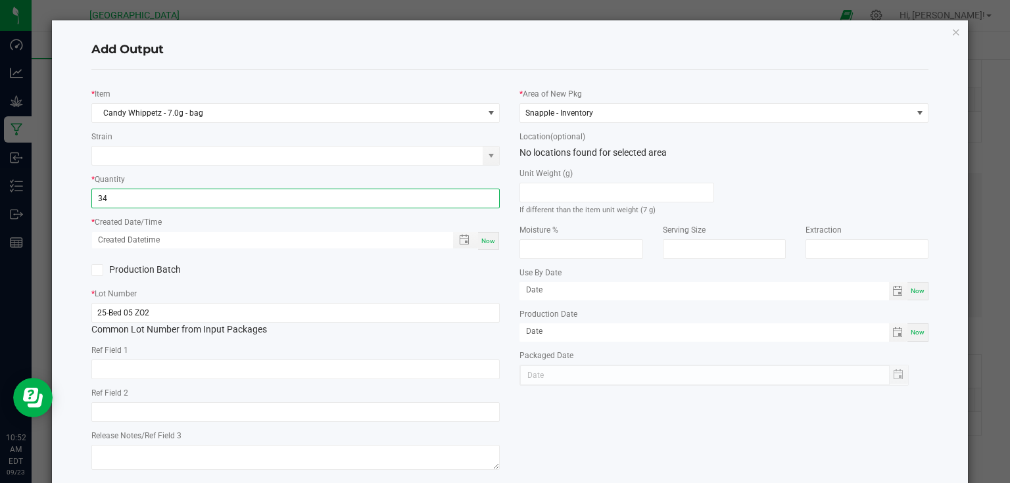
type input "34 ea"
click at [487, 243] on span "Now" at bounding box center [489, 240] width 14 height 7
type input "[DATE] 10:52 AM"
type input "[DATE]"
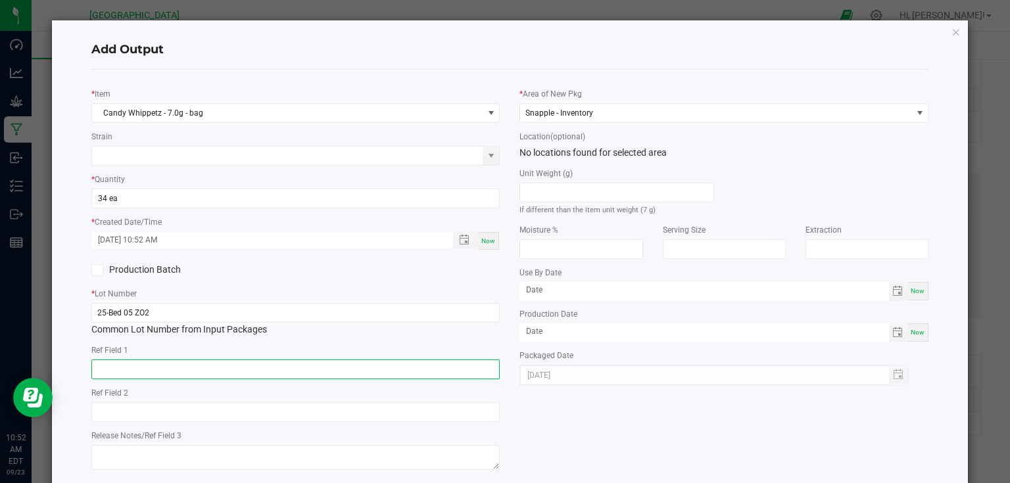
click at [424, 366] on input "text" at bounding box center [295, 370] width 409 height 20
type input "Bed 5"
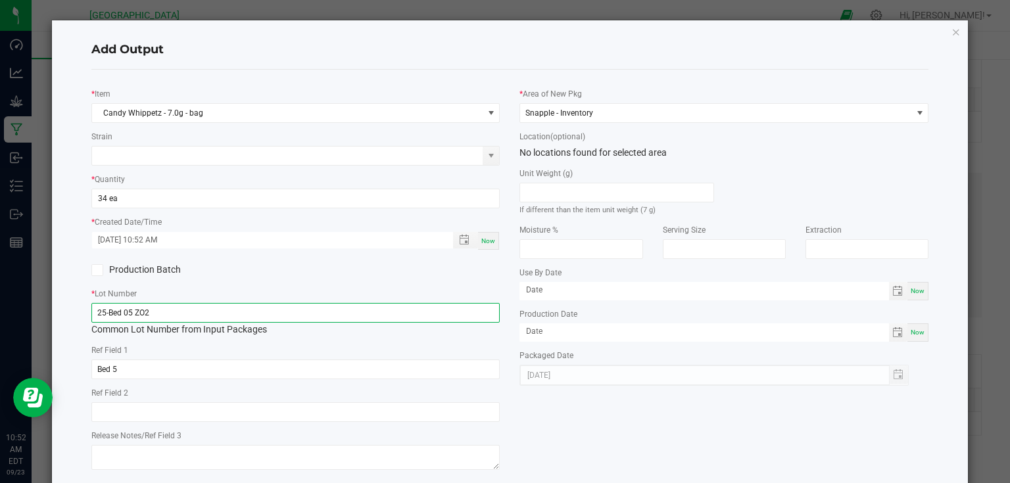
click at [315, 320] on input "25-Bed 05 ZO2" at bounding box center [295, 313] width 409 height 20
type input "25-F0042-2"
click at [365, 265] on div "Production Batch" at bounding box center [296, 270] width 429 height 20
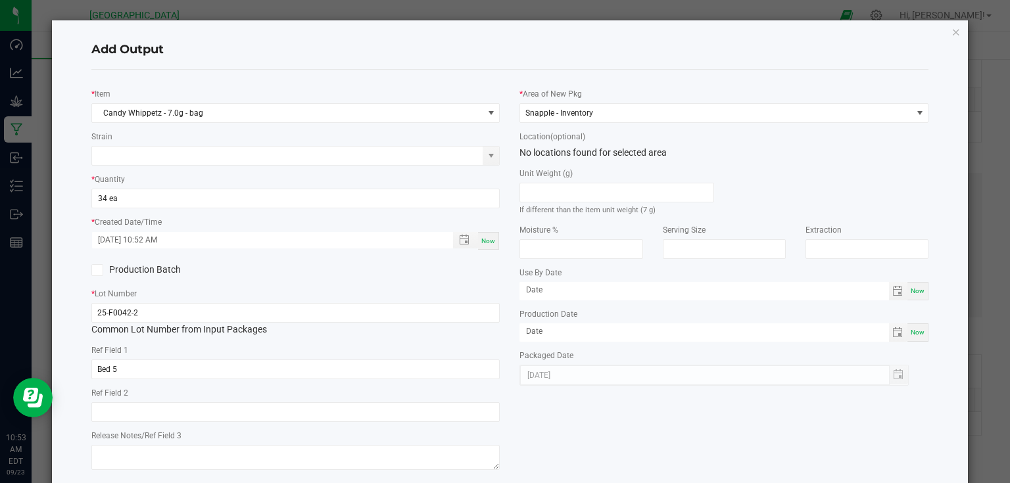
scroll to position [67, 0]
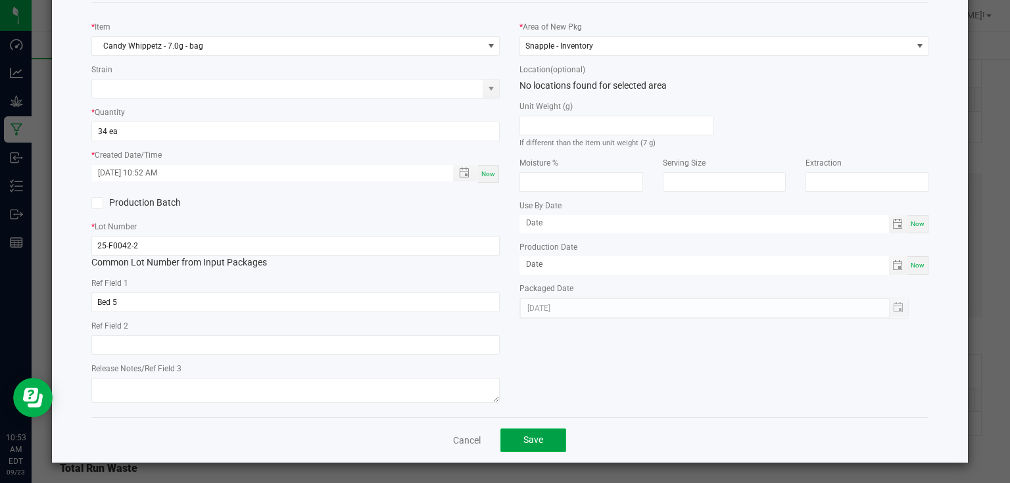
click at [529, 438] on span "Save" at bounding box center [534, 440] width 20 height 11
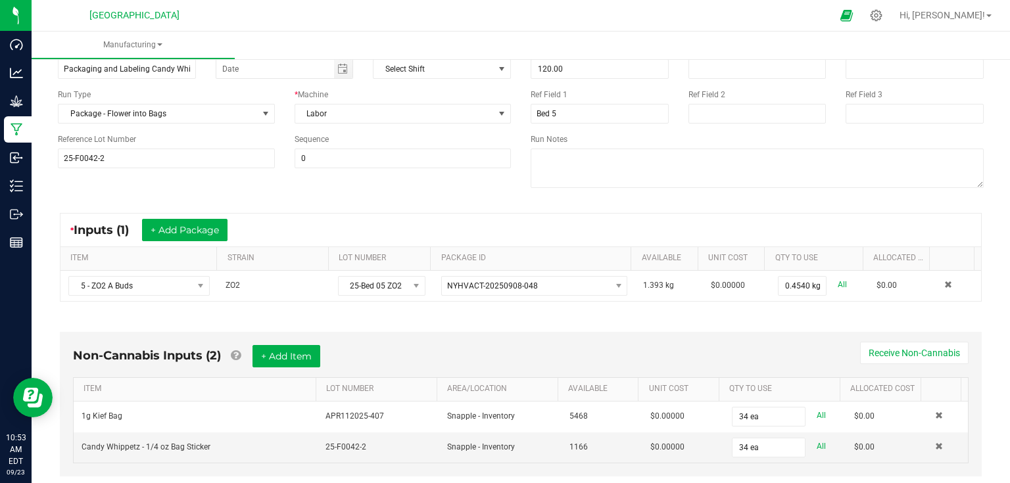
scroll to position [316, 0]
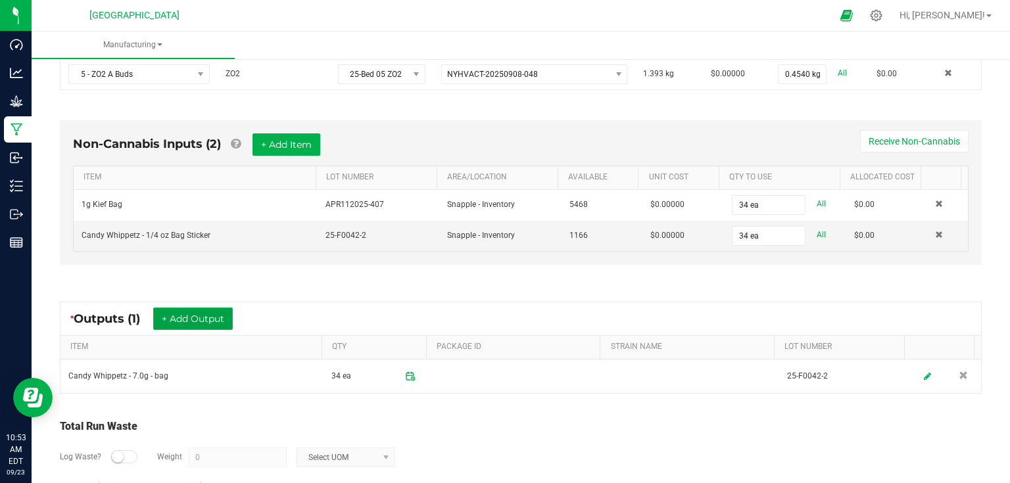
click at [226, 316] on button "+ Add Output" at bounding box center [193, 319] width 80 height 22
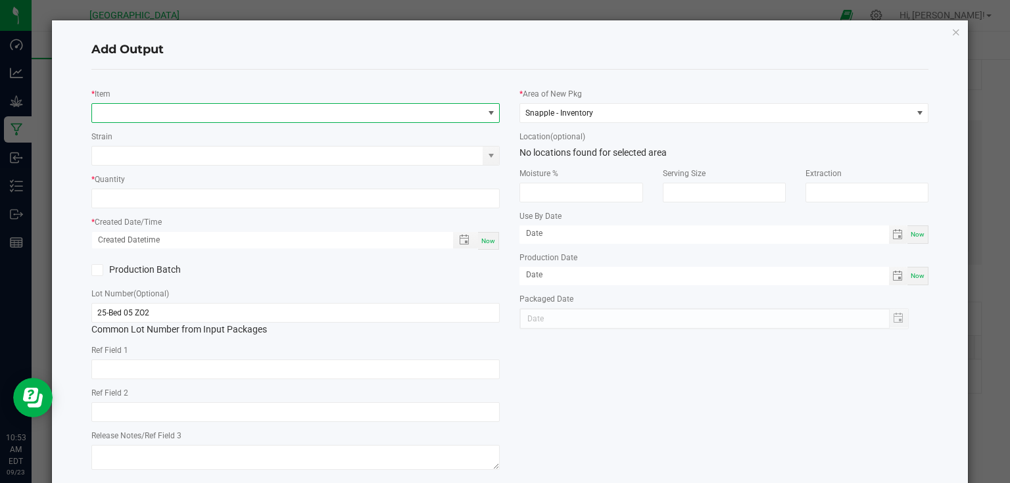
click at [239, 105] on span "NO DATA FOUND" at bounding box center [287, 113] width 391 height 18
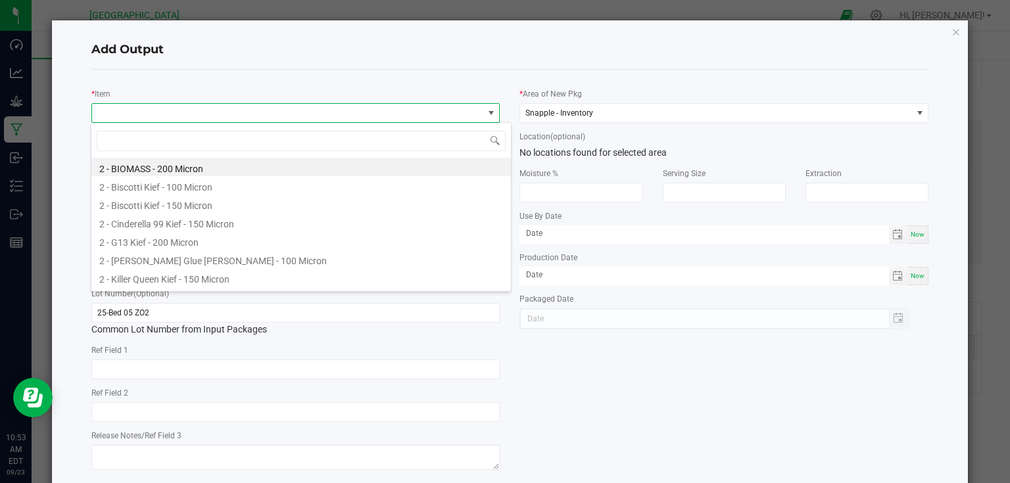
scroll to position [19, 405]
type input "5 - zo2"
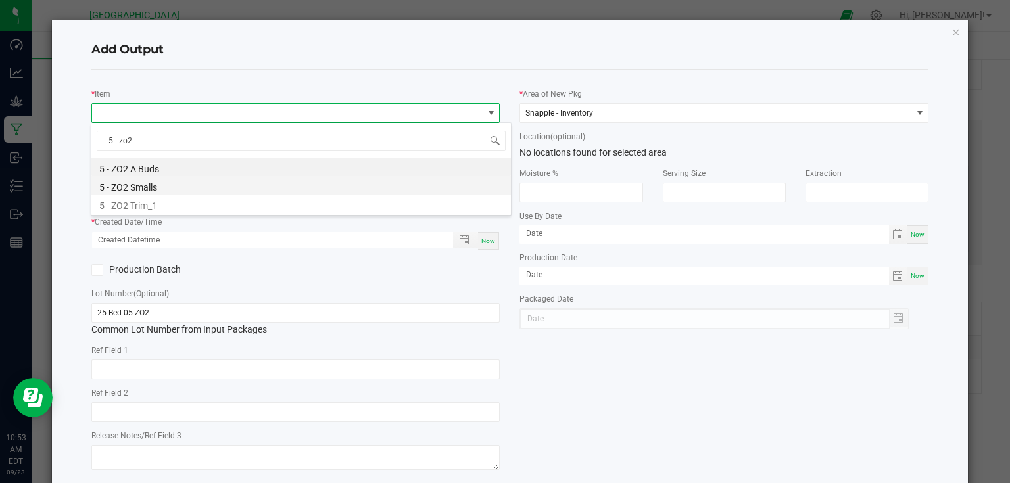
click at [178, 184] on li "5 - ZO2 Smalls" at bounding box center [301, 185] width 420 height 18
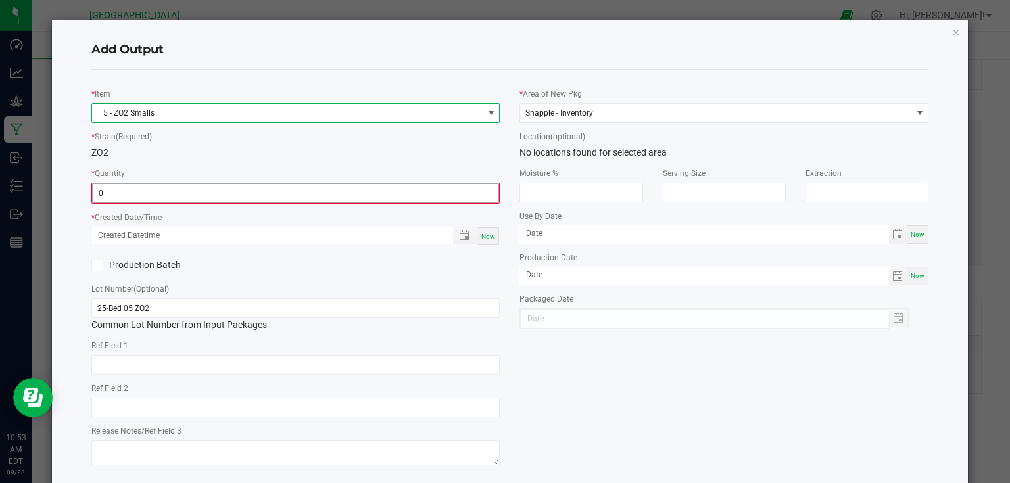
click at [176, 199] on input "0" at bounding box center [296, 193] width 407 height 18
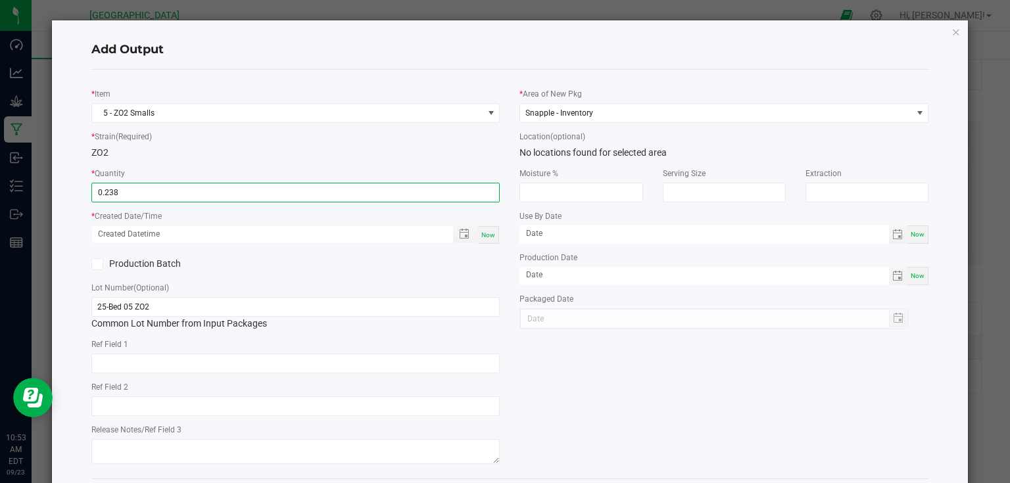
type input "0.2380 kg"
click at [489, 232] on span "Now" at bounding box center [489, 235] width 14 height 7
type input "[DATE] 10:53 AM"
type input "[DATE]"
click at [481, 270] on div "Production Batch" at bounding box center [296, 265] width 429 height 20
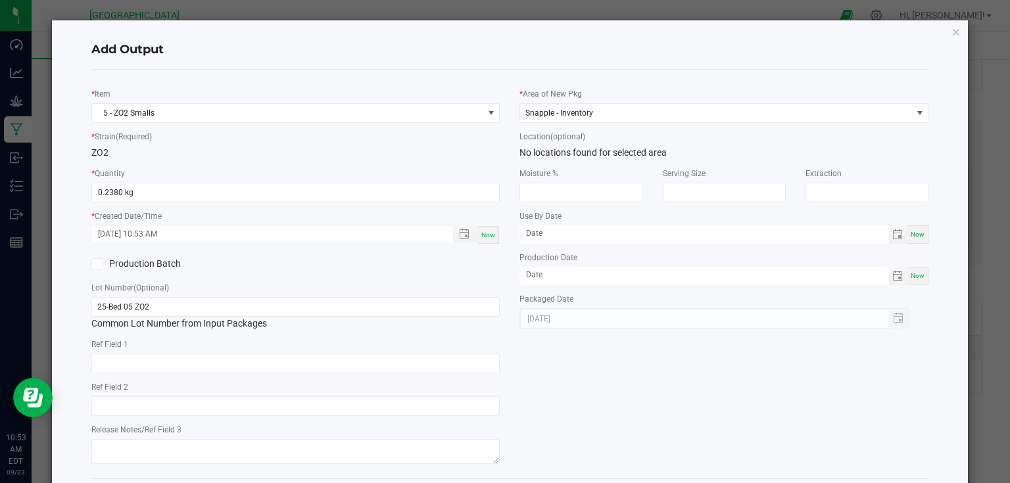
click at [503, 349] on div "* Item 5 - ZO2 Smalls * Strain (Required) ZO2 * Quantity 0.2380 kg * Created Da…" at bounding box center [296, 274] width 429 height 388
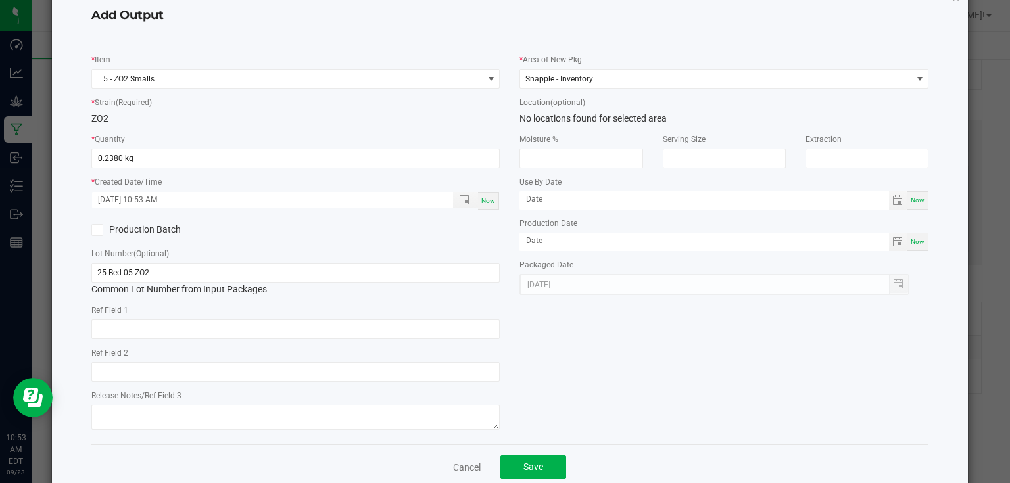
scroll to position [61, 0]
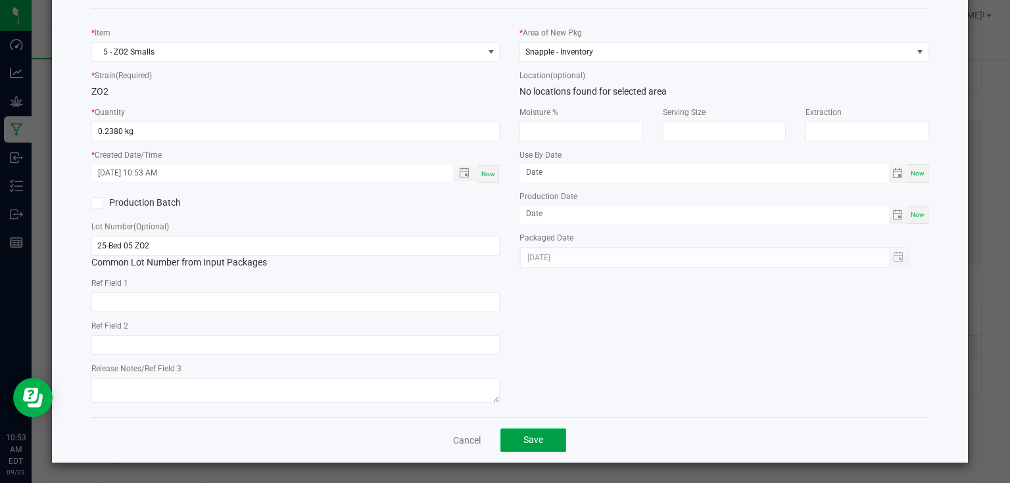
click at [542, 447] on button "Save" at bounding box center [534, 441] width 66 height 24
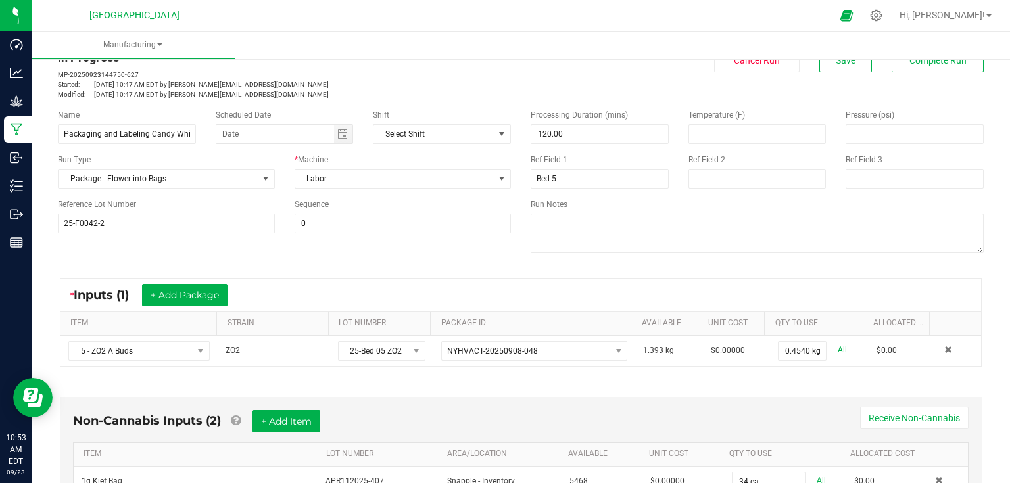
scroll to position [0, 0]
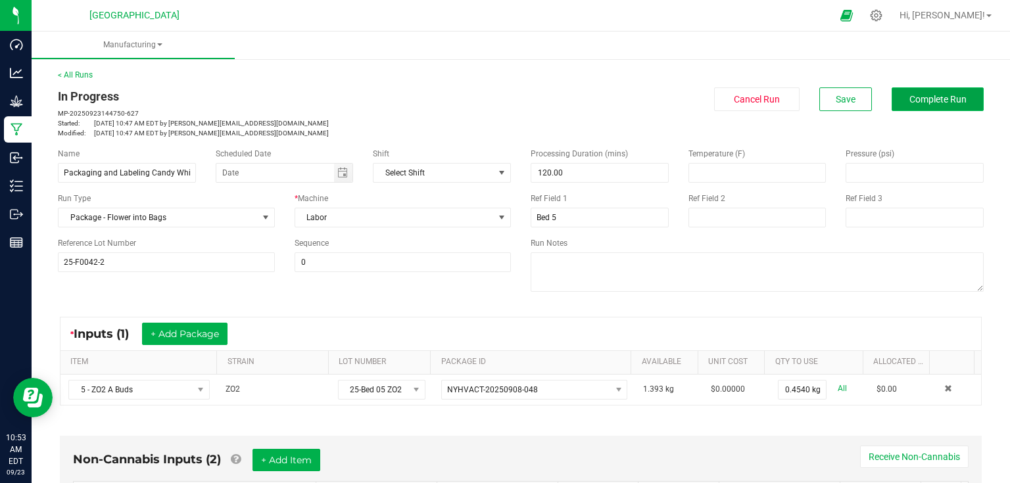
click at [928, 88] on button "Complete Run" at bounding box center [938, 99] width 92 height 24
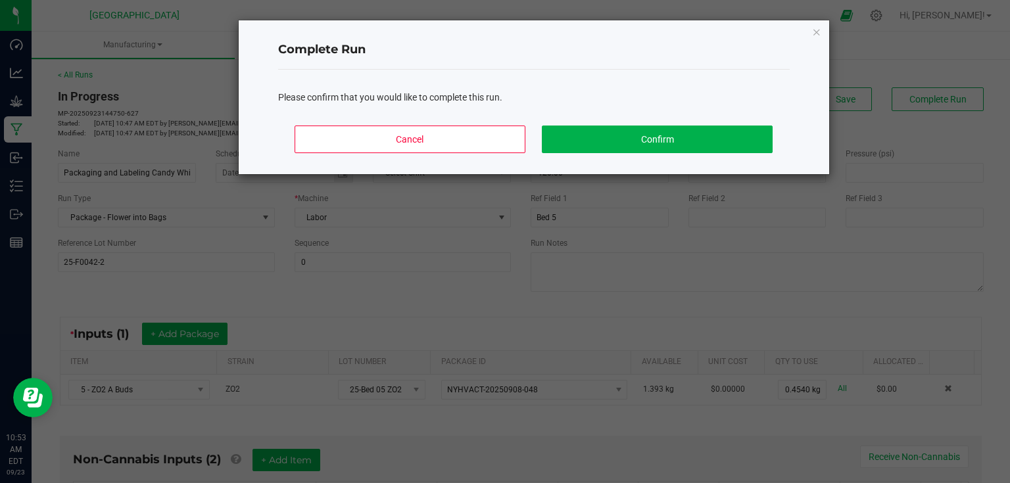
click at [653, 153] on div "Cancel Confirm" at bounding box center [534, 144] width 512 height 59
click at [658, 140] on button "Confirm" at bounding box center [657, 140] width 230 height 28
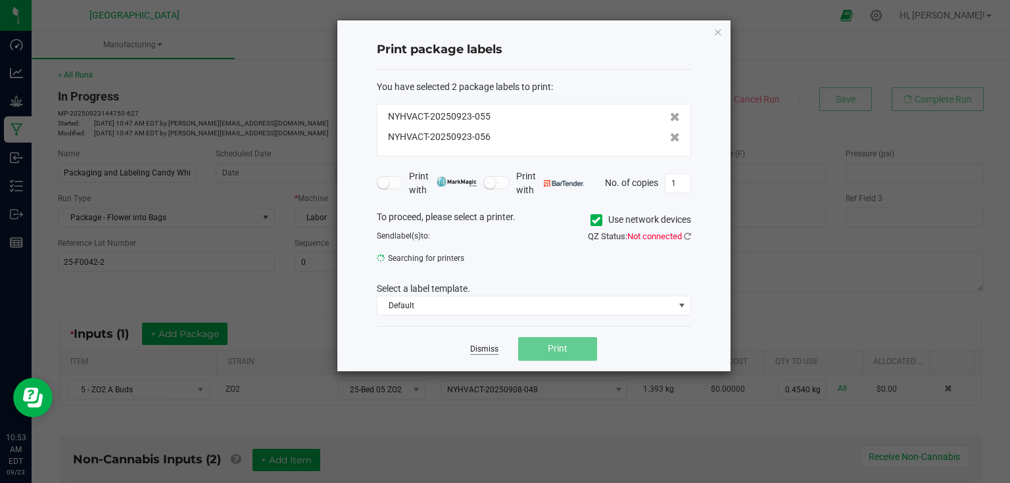
click at [491, 353] on link "Dismiss" at bounding box center [484, 349] width 28 height 11
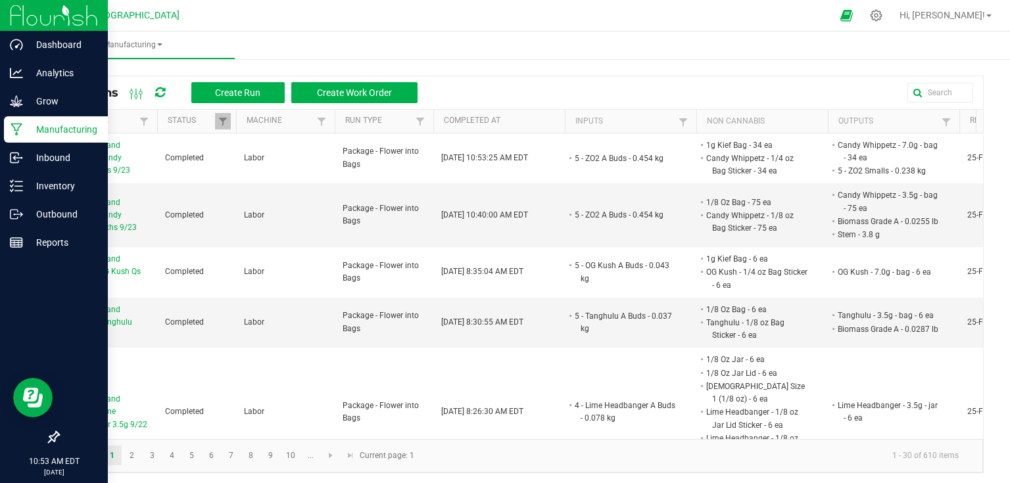
click at [31, 22] on img at bounding box center [54, 15] width 88 height 31
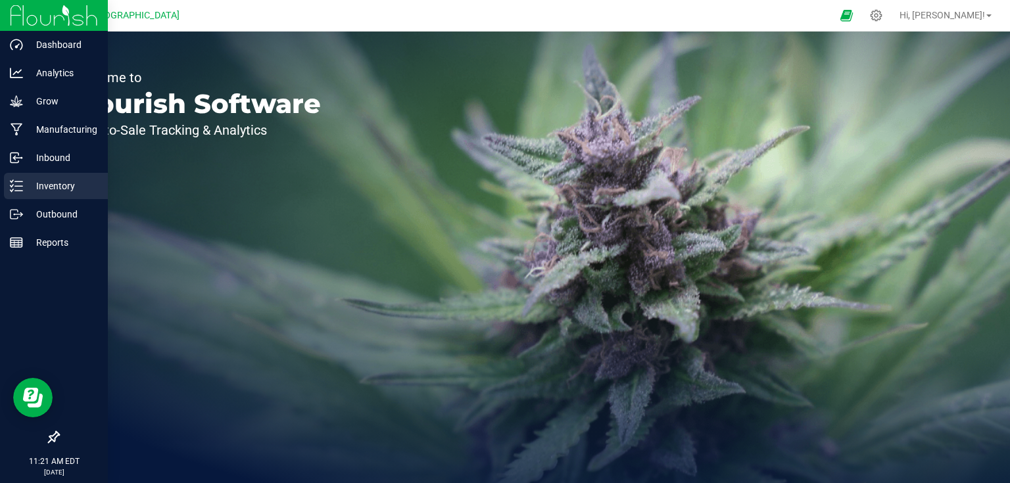
click at [68, 182] on p "Inventory" at bounding box center [62, 186] width 79 height 16
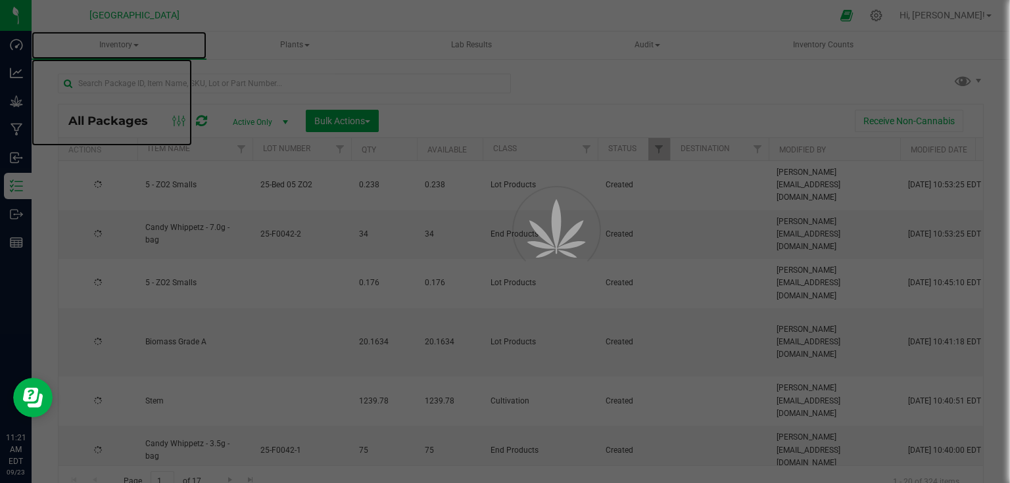
click at [134, 45] on span at bounding box center [136, 45] width 5 height 3
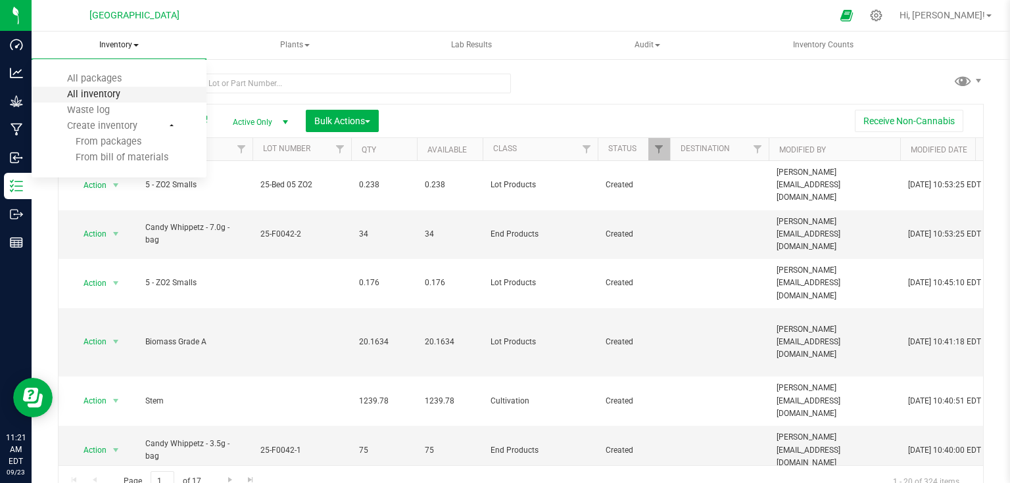
click at [103, 97] on span "All inventory" at bounding box center [93, 94] width 89 height 11
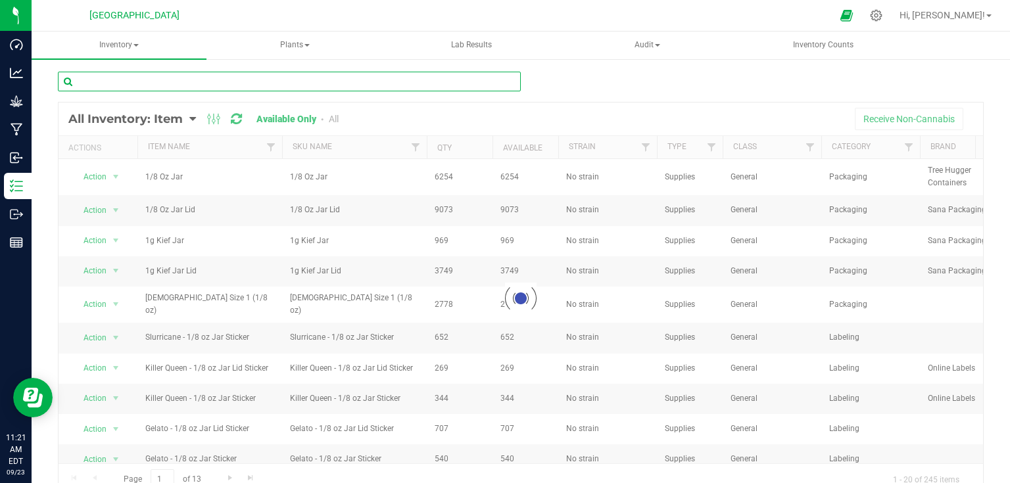
click at [186, 84] on input "text" at bounding box center [289, 82] width 463 height 20
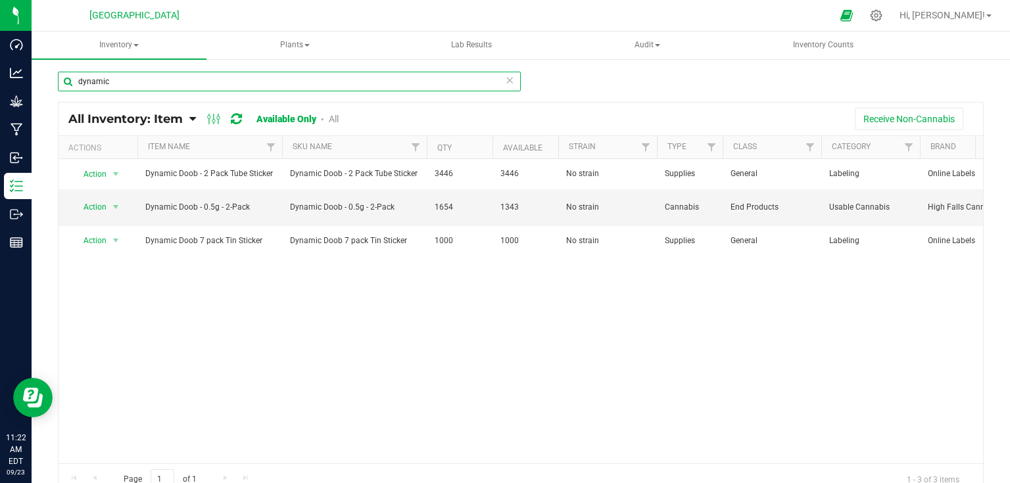
type input "dynamic"
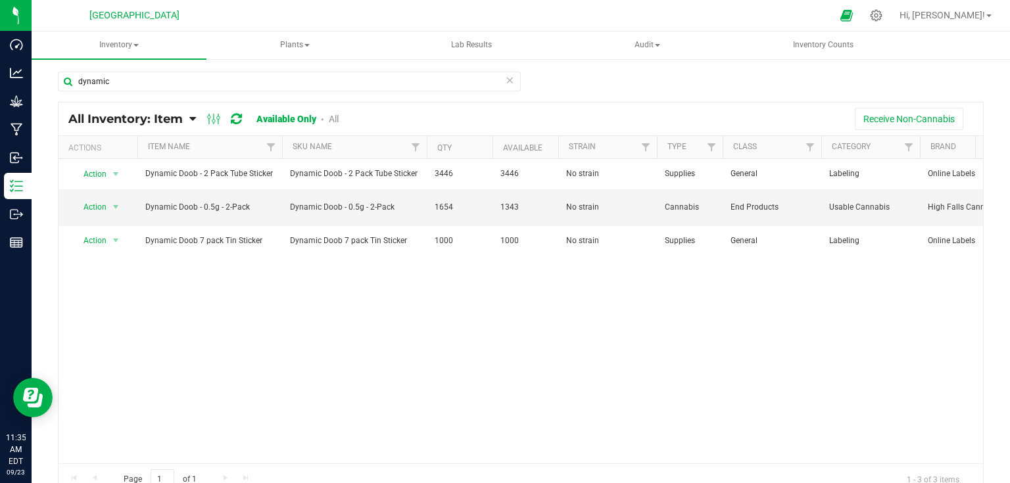
click at [505, 84] on icon at bounding box center [509, 80] width 9 height 16
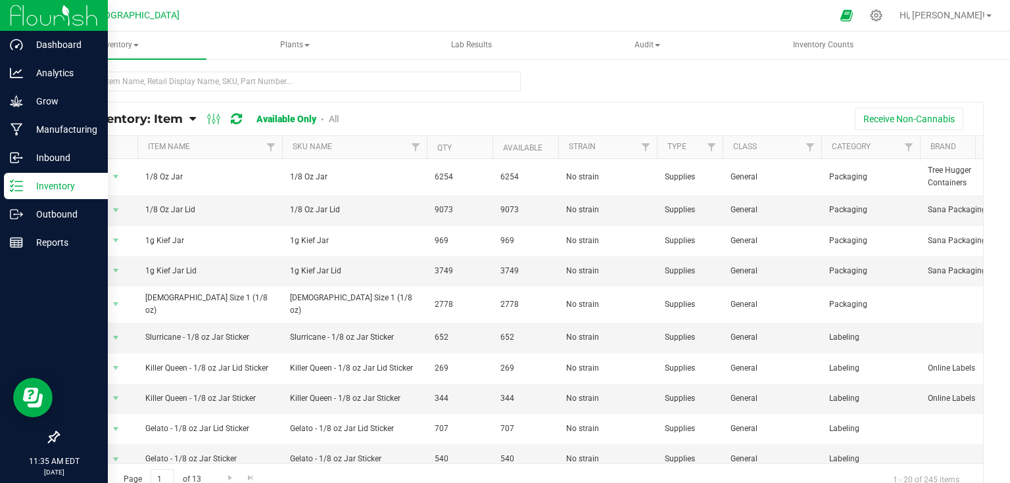
click at [18, 11] on img at bounding box center [54, 15] width 88 height 31
